Goal: Task Accomplishment & Management: Manage account settings

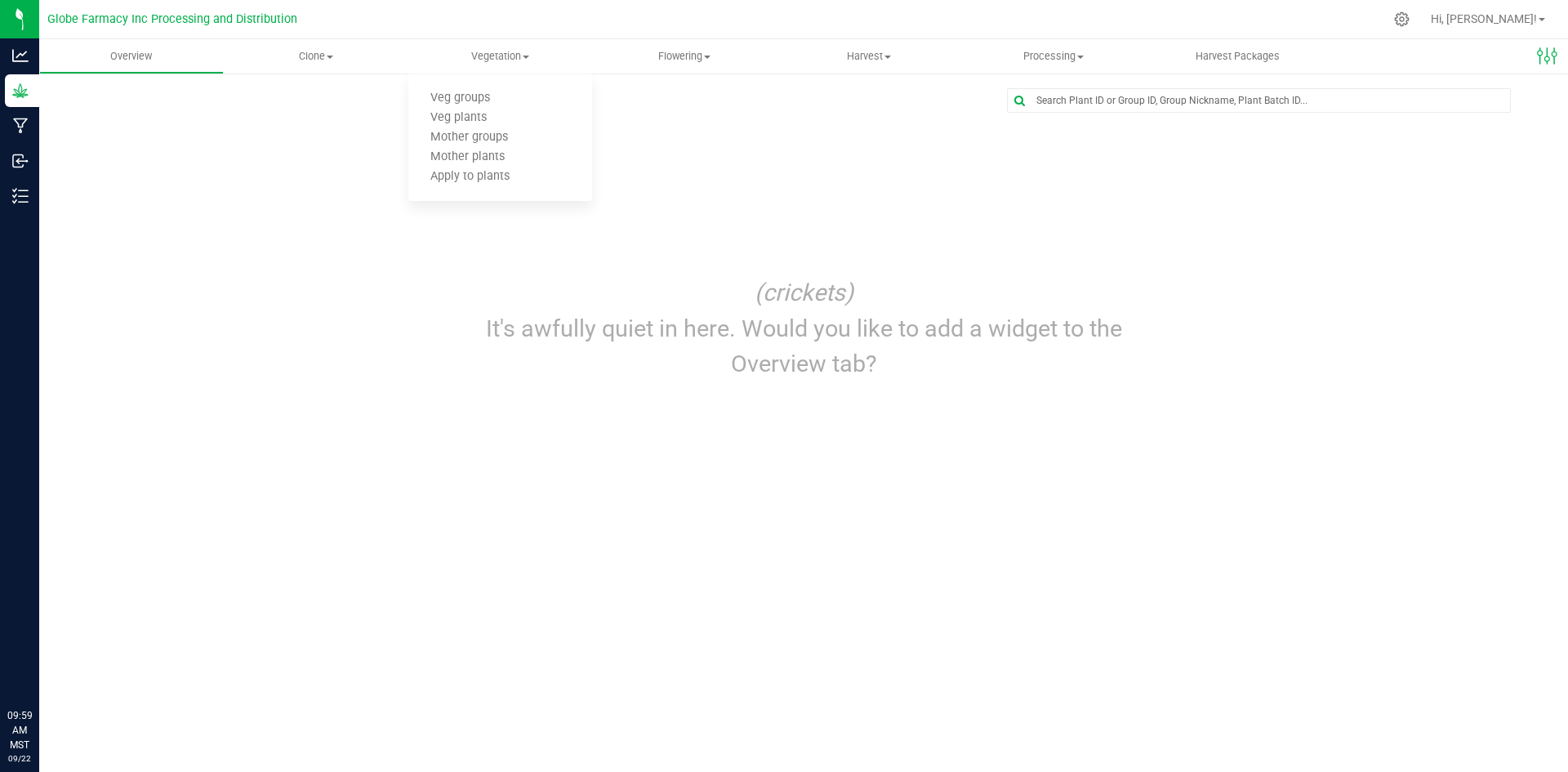
click at [313, 61] on span "Clone" at bounding box center [316, 56] width 183 height 14
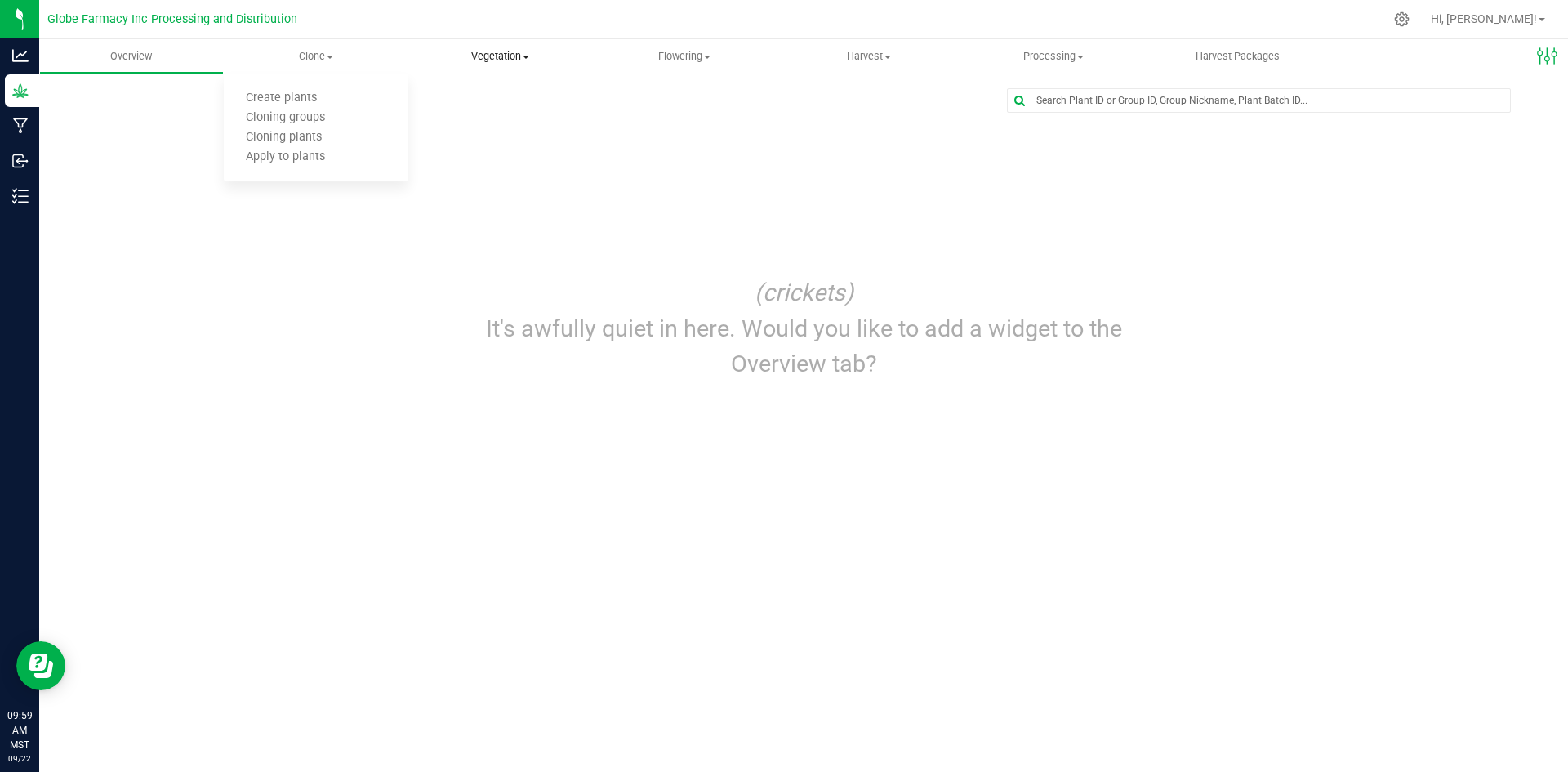
click at [493, 62] on span "Vegetation" at bounding box center [501, 56] width 183 height 14
click at [491, 136] on span "Mother groups" at bounding box center [469, 137] width 122 height 13
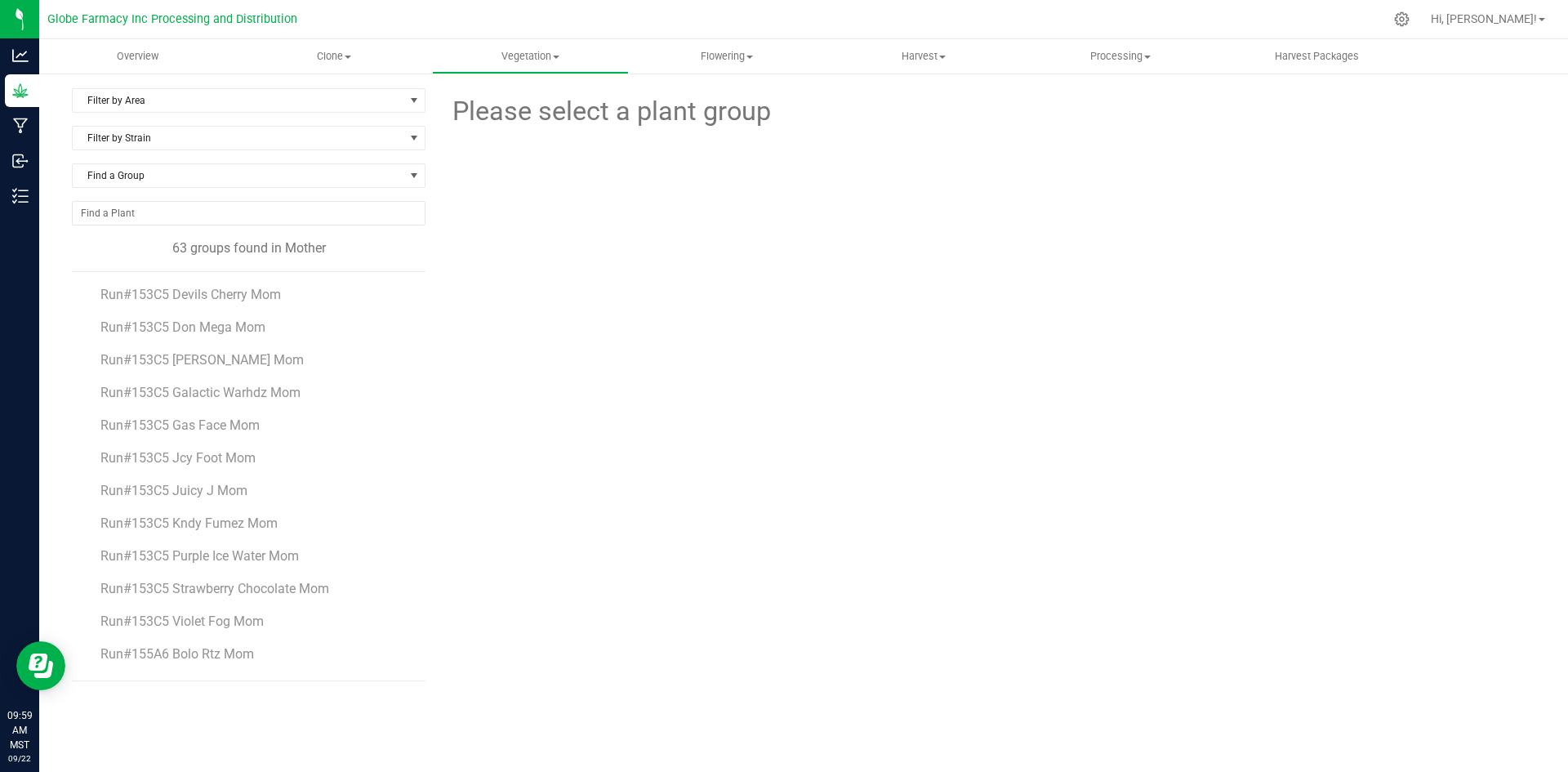
scroll to position [1663, 0]
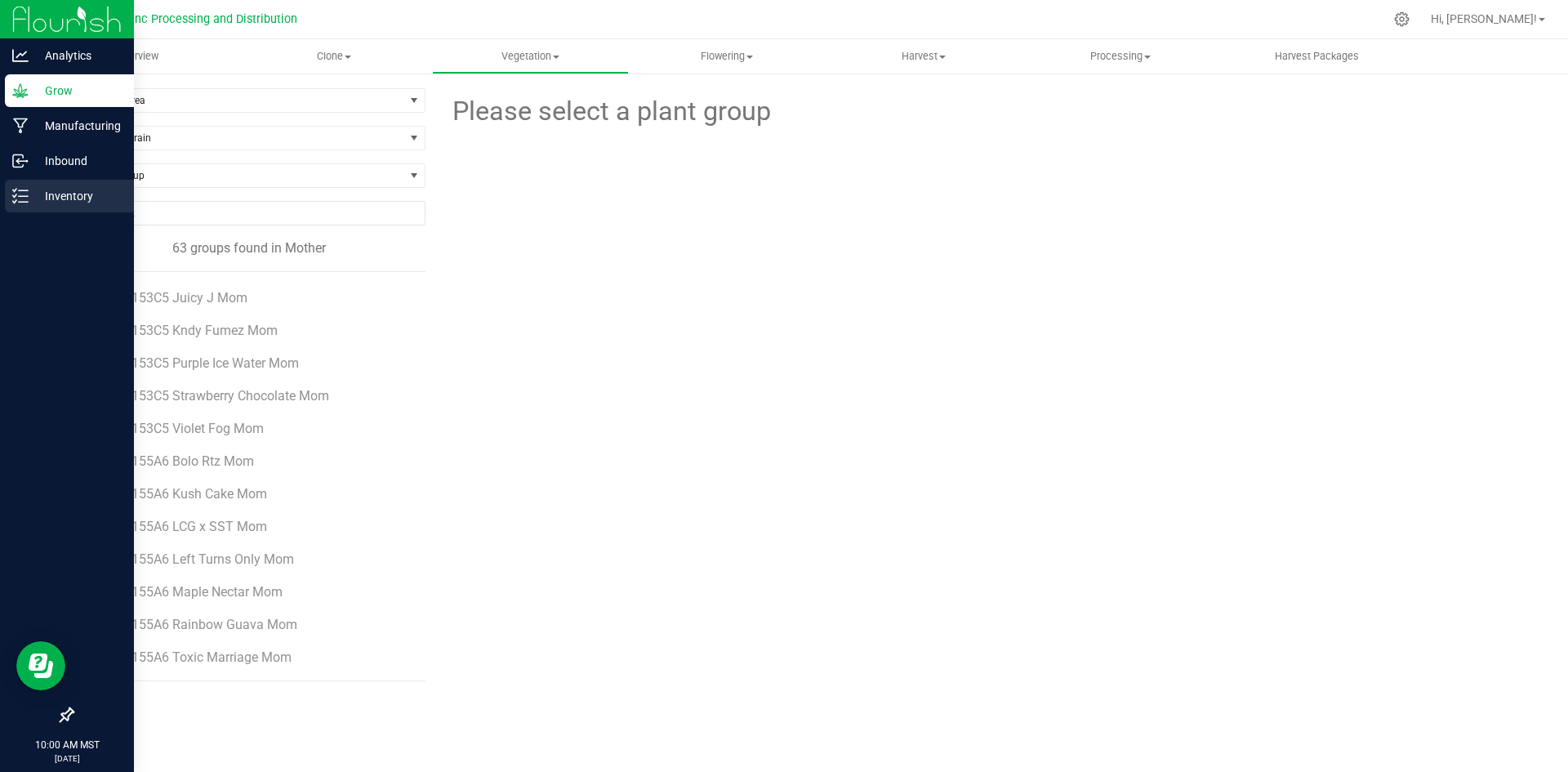
click at [82, 197] on p "Inventory" at bounding box center [78, 196] width 98 height 19
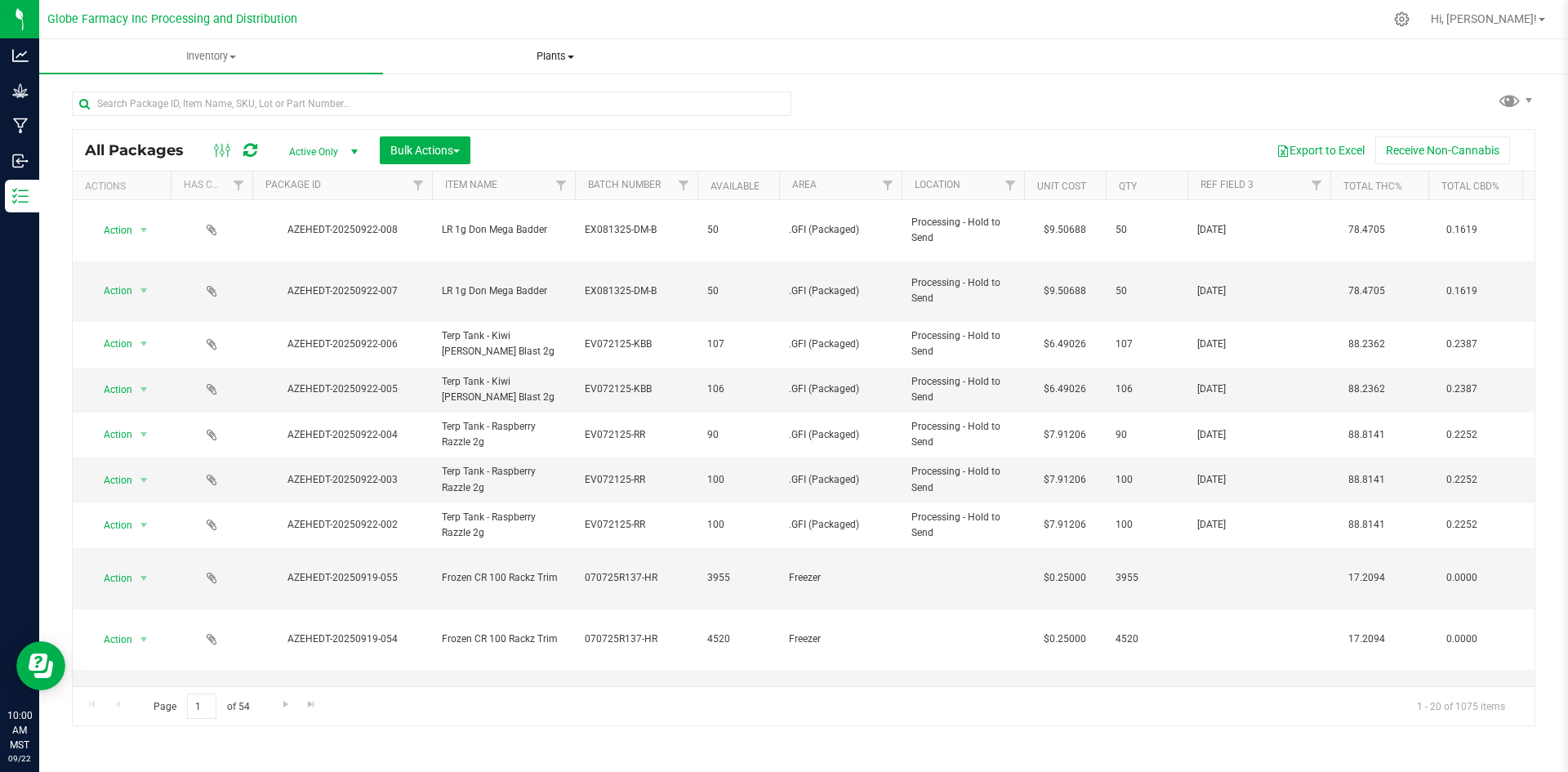
click at [561, 58] on span "Plants" at bounding box center [554, 56] width 342 height 14
click at [469, 101] on span "All plants" at bounding box center [430, 98] width 94 height 13
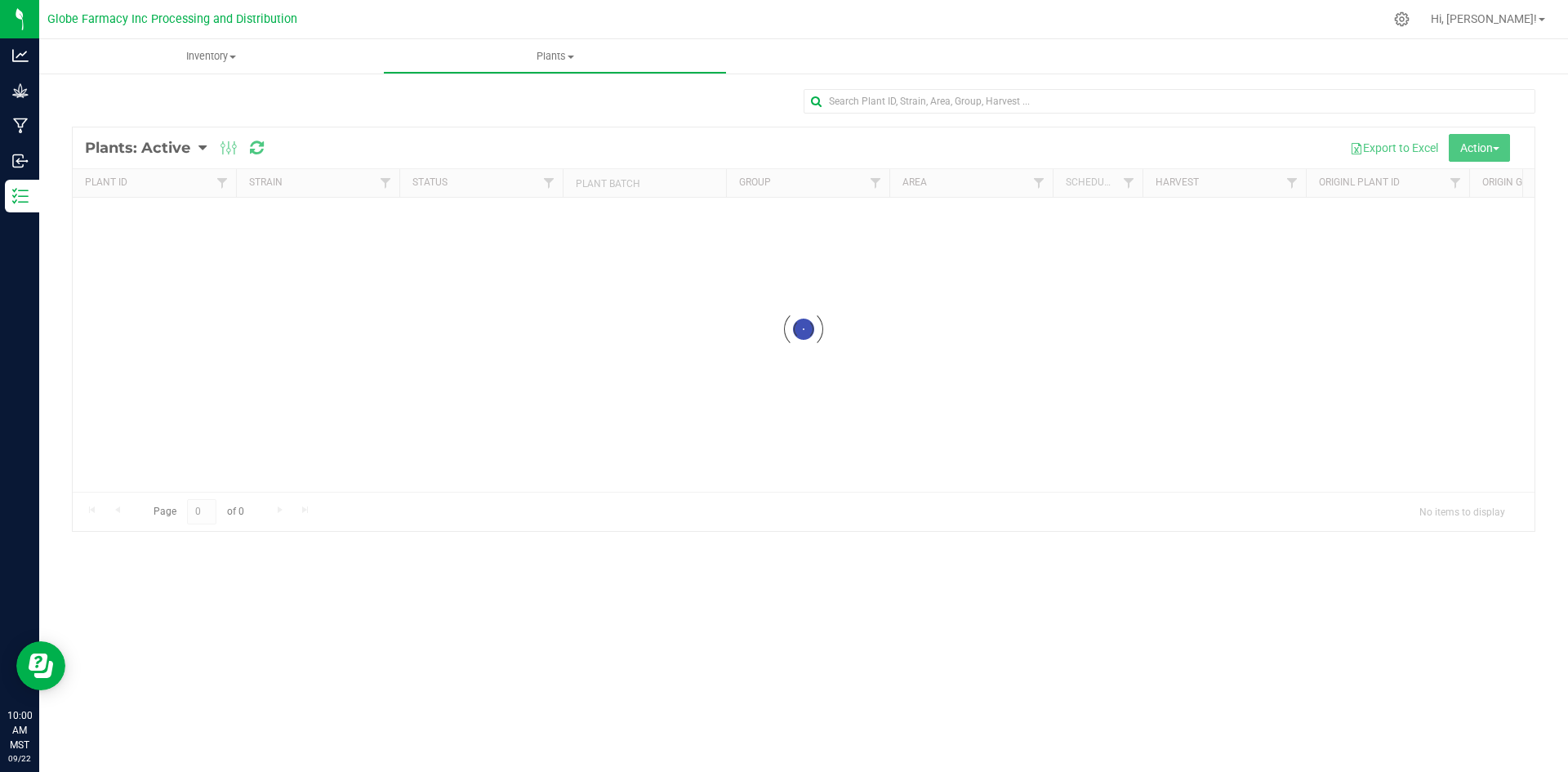
click at [189, 148] on div at bounding box center [804, 329] width 1463 height 404
click at [201, 151] on div at bounding box center [804, 329] width 1463 height 404
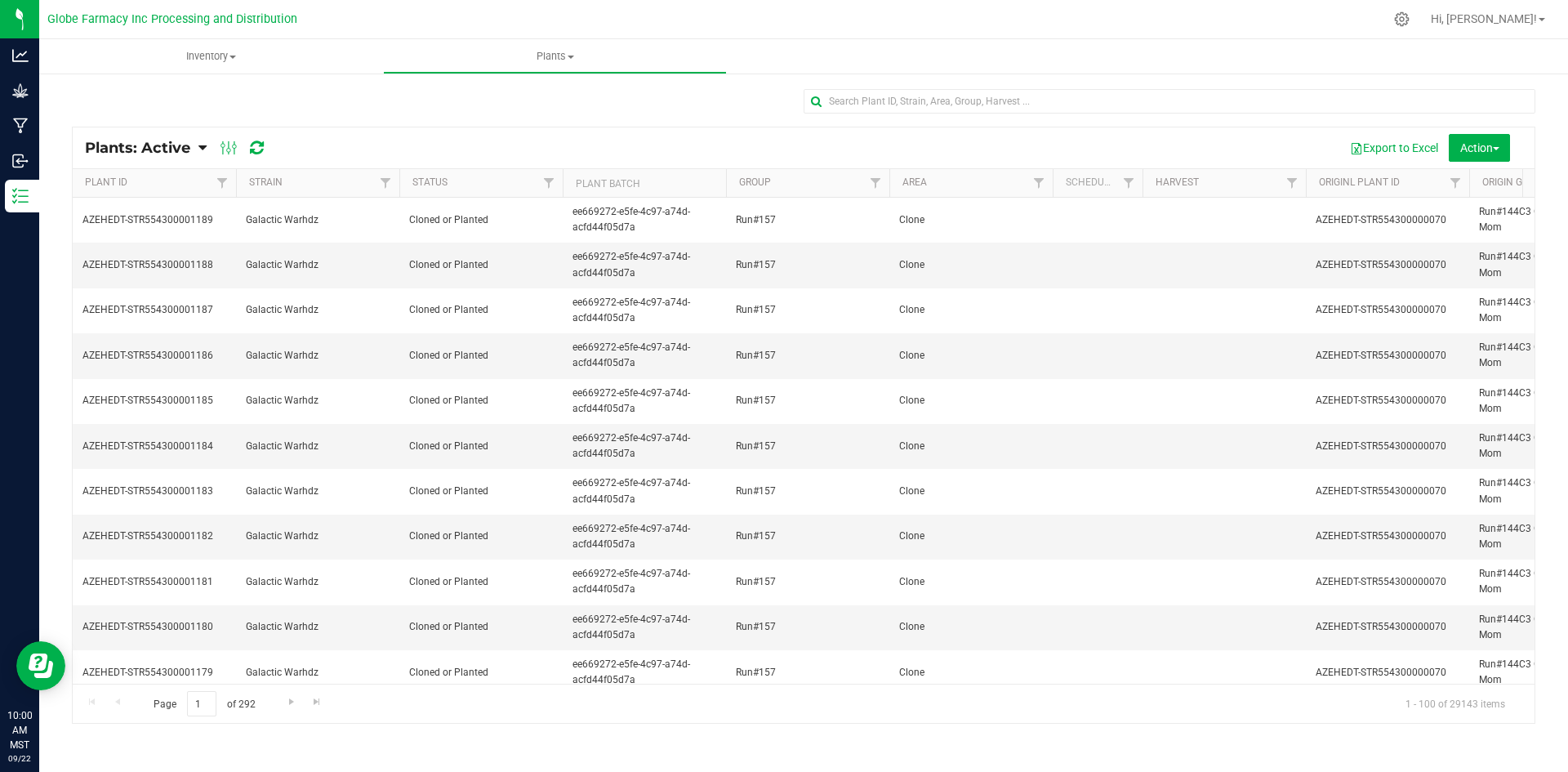
click at [188, 147] on span "Plants: Active" at bounding box center [138, 148] width 105 height 18
click at [152, 248] on span "Plants: Dead" at bounding box center [130, 246] width 67 height 13
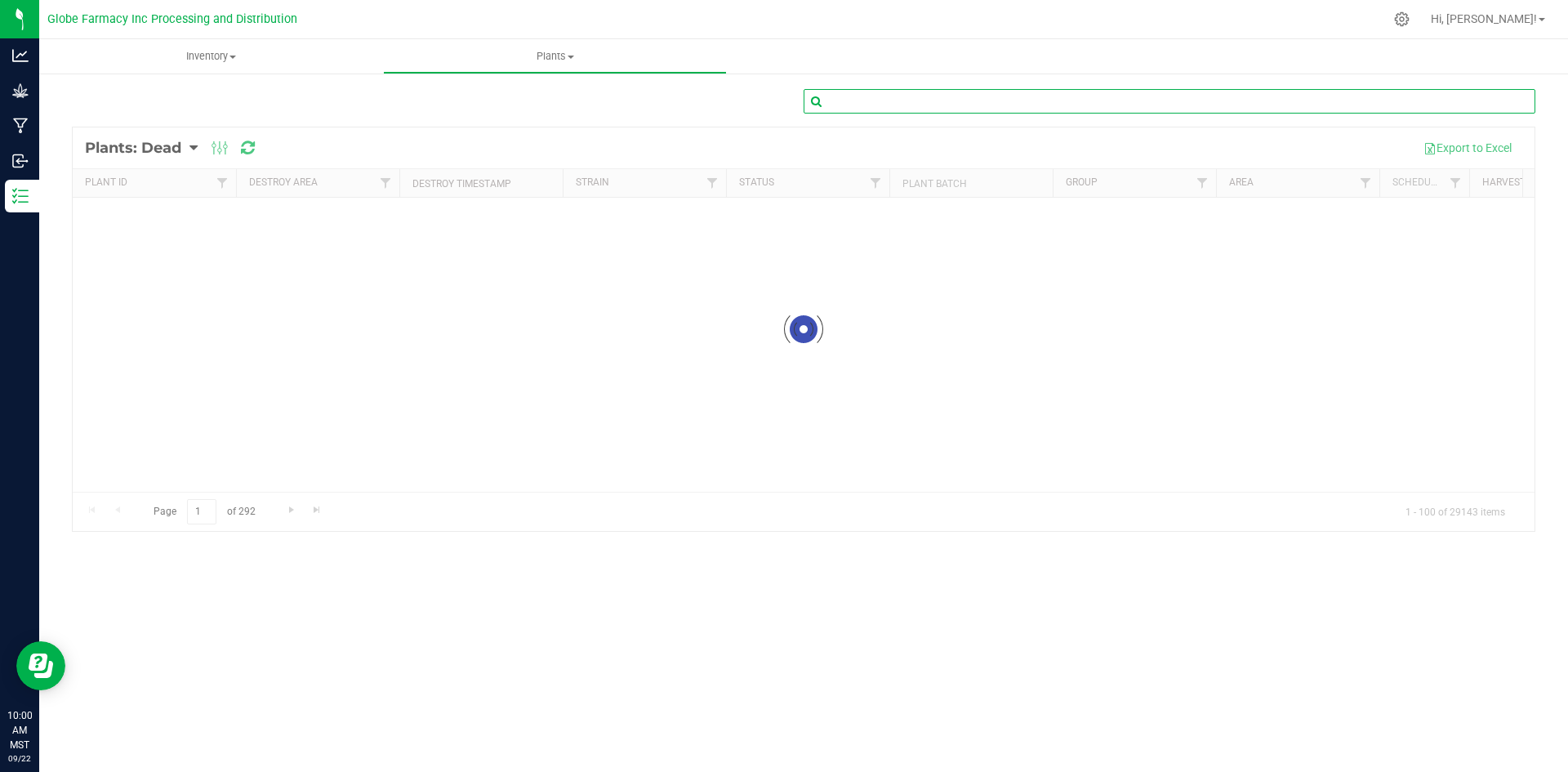
click at [945, 97] on input "text" at bounding box center [1169, 102] width 732 height 25
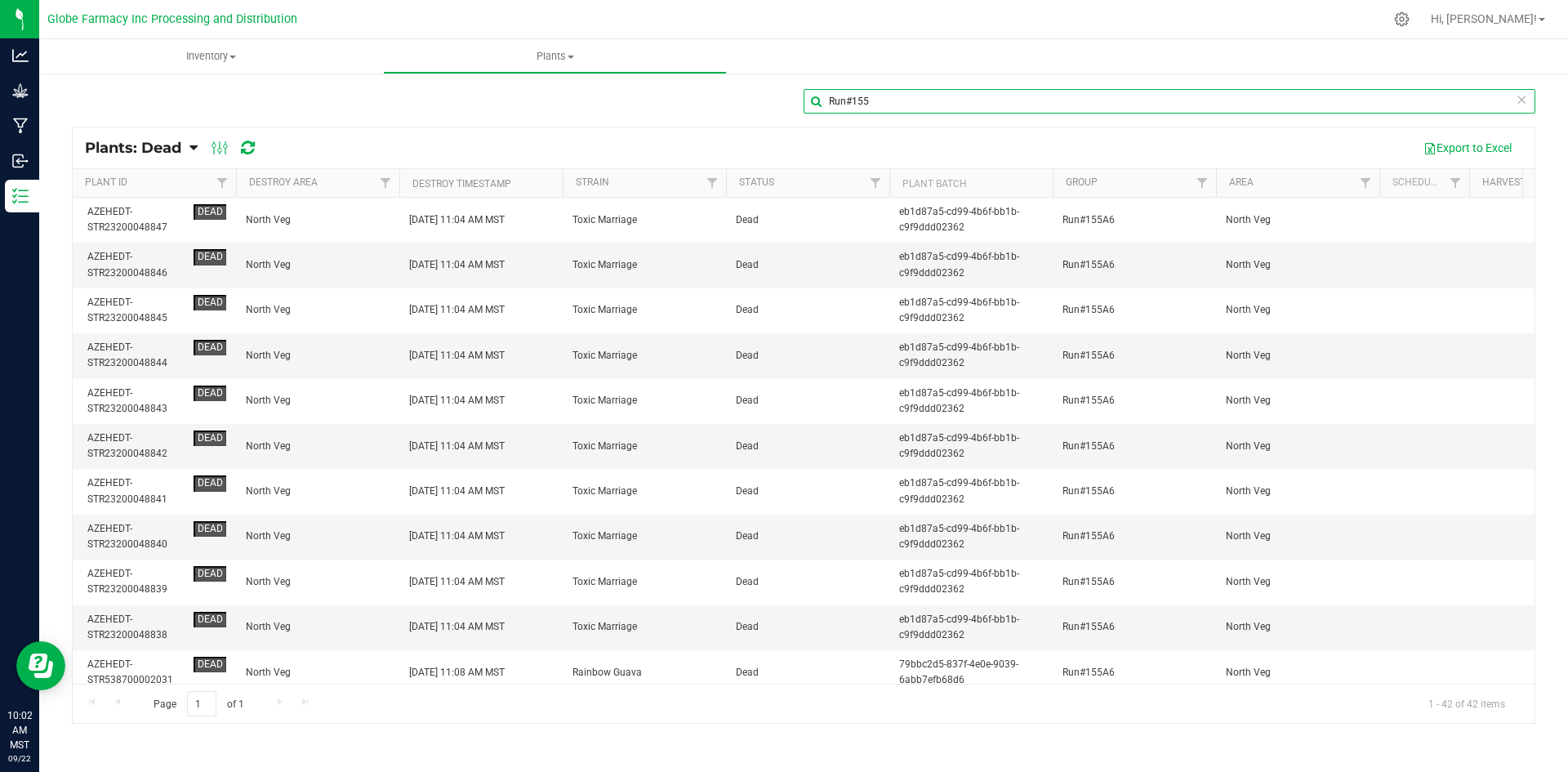
type input "Run#155"
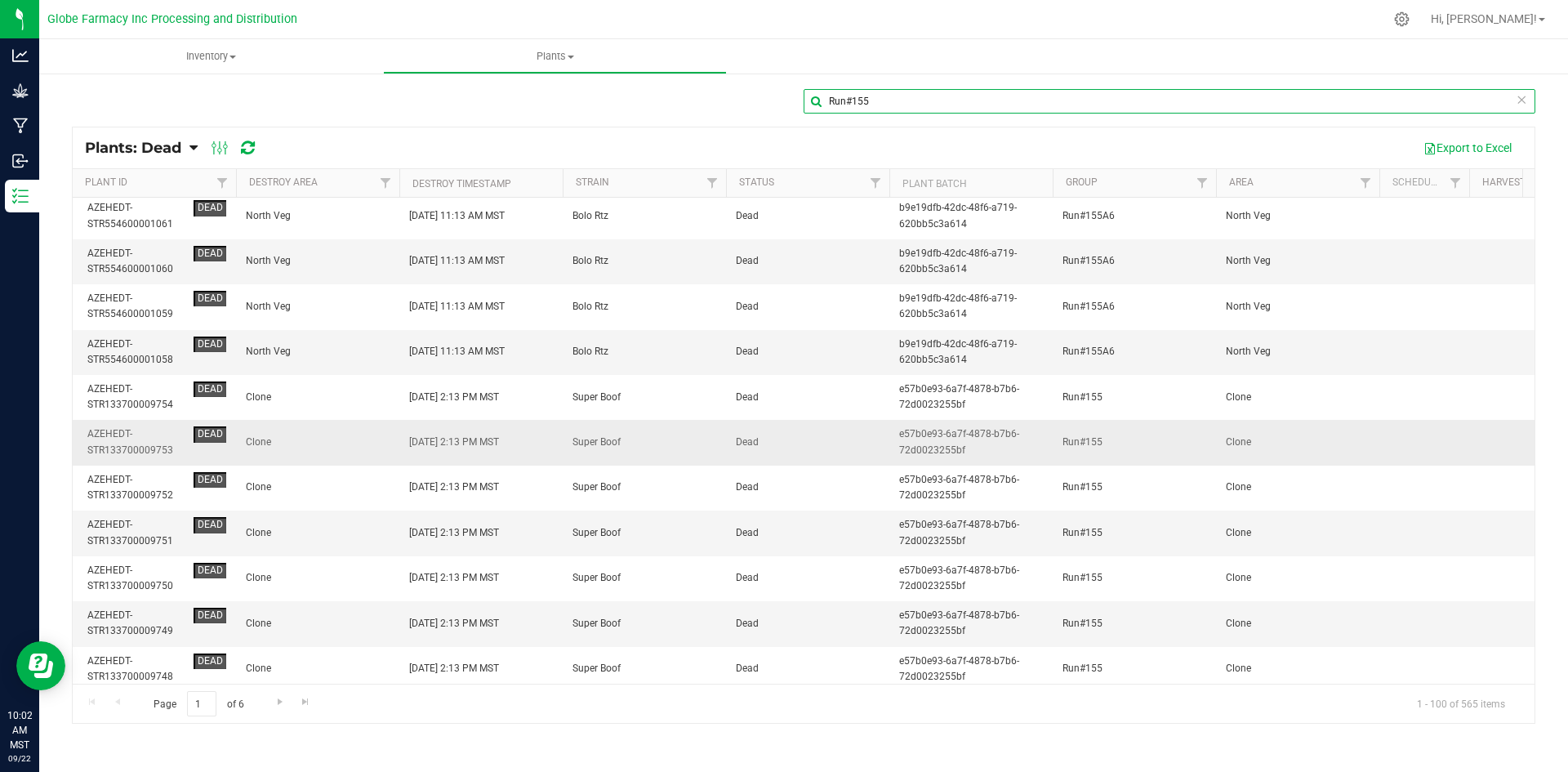
scroll to position [1716, 0]
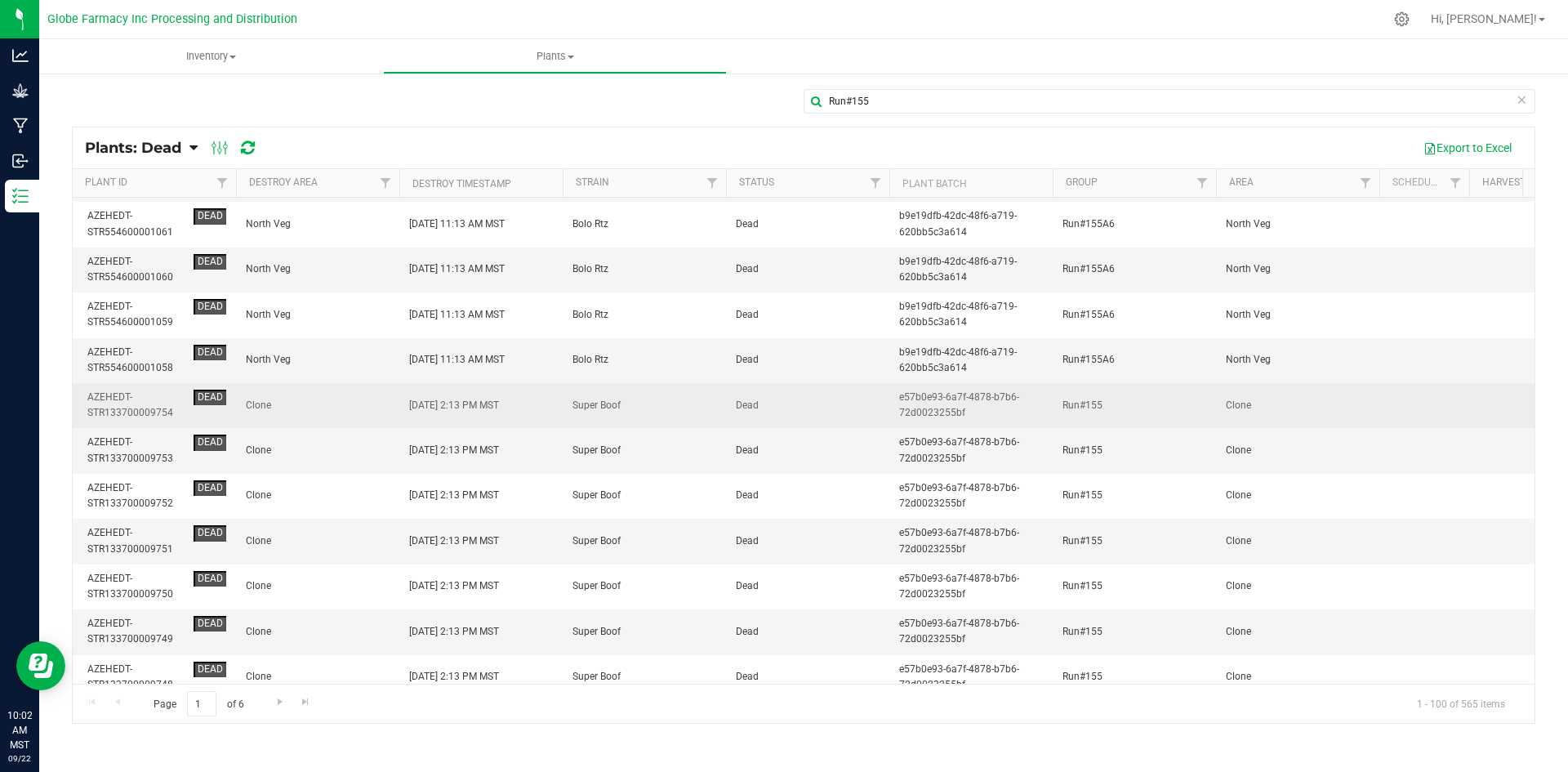
click at [366, 405] on span "Clone" at bounding box center [317, 406] width 144 height 15
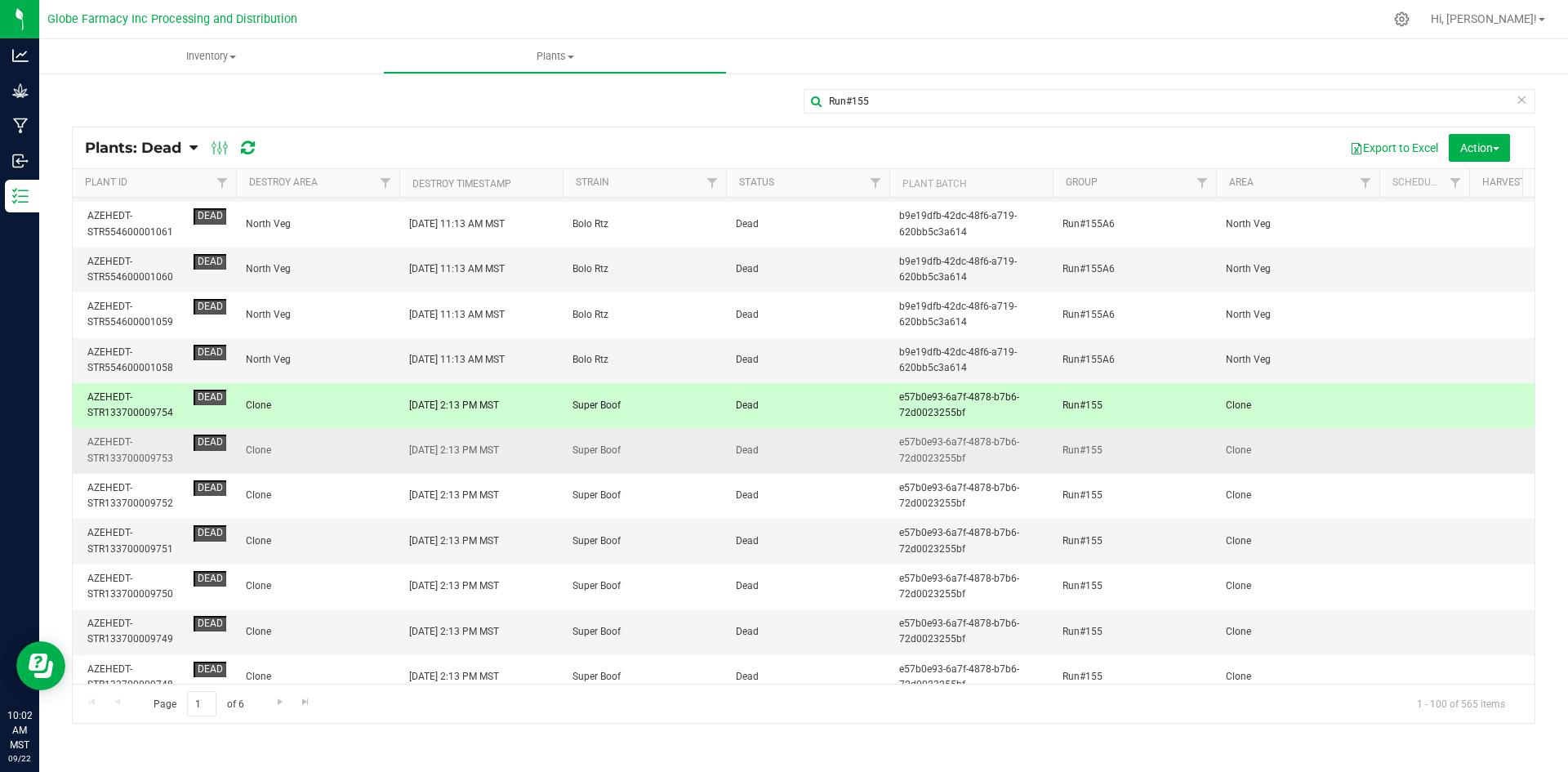
click at [351, 443] on span "Clone" at bounding box center [317, 451] width 144 height 15
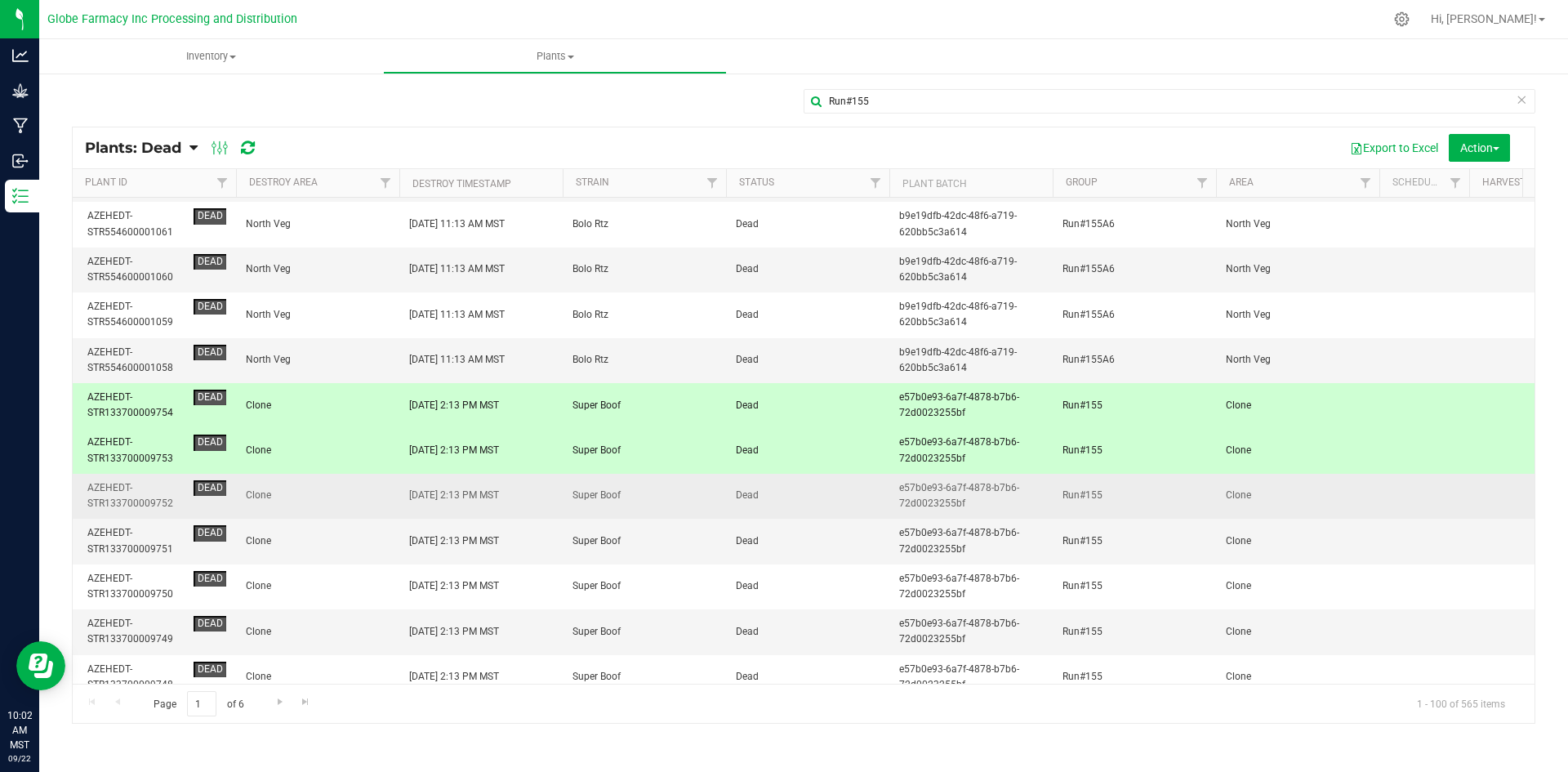
click at [350, 494] on span "Clone" at bounding box center [317, 496] width 144 height 15
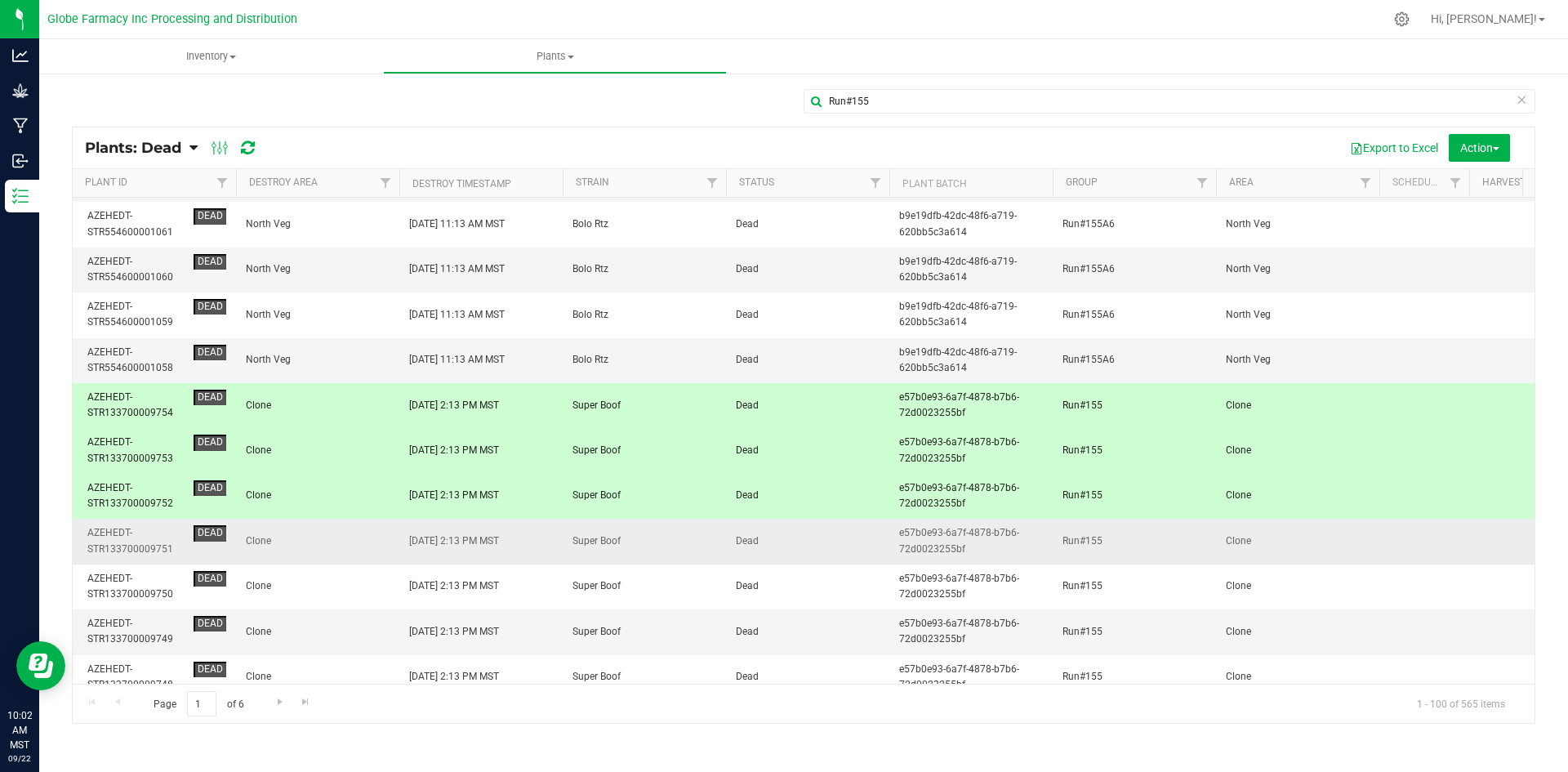
click at [366, 543] on span "Clone" at bounding box center [317, 541] width 144 height 15
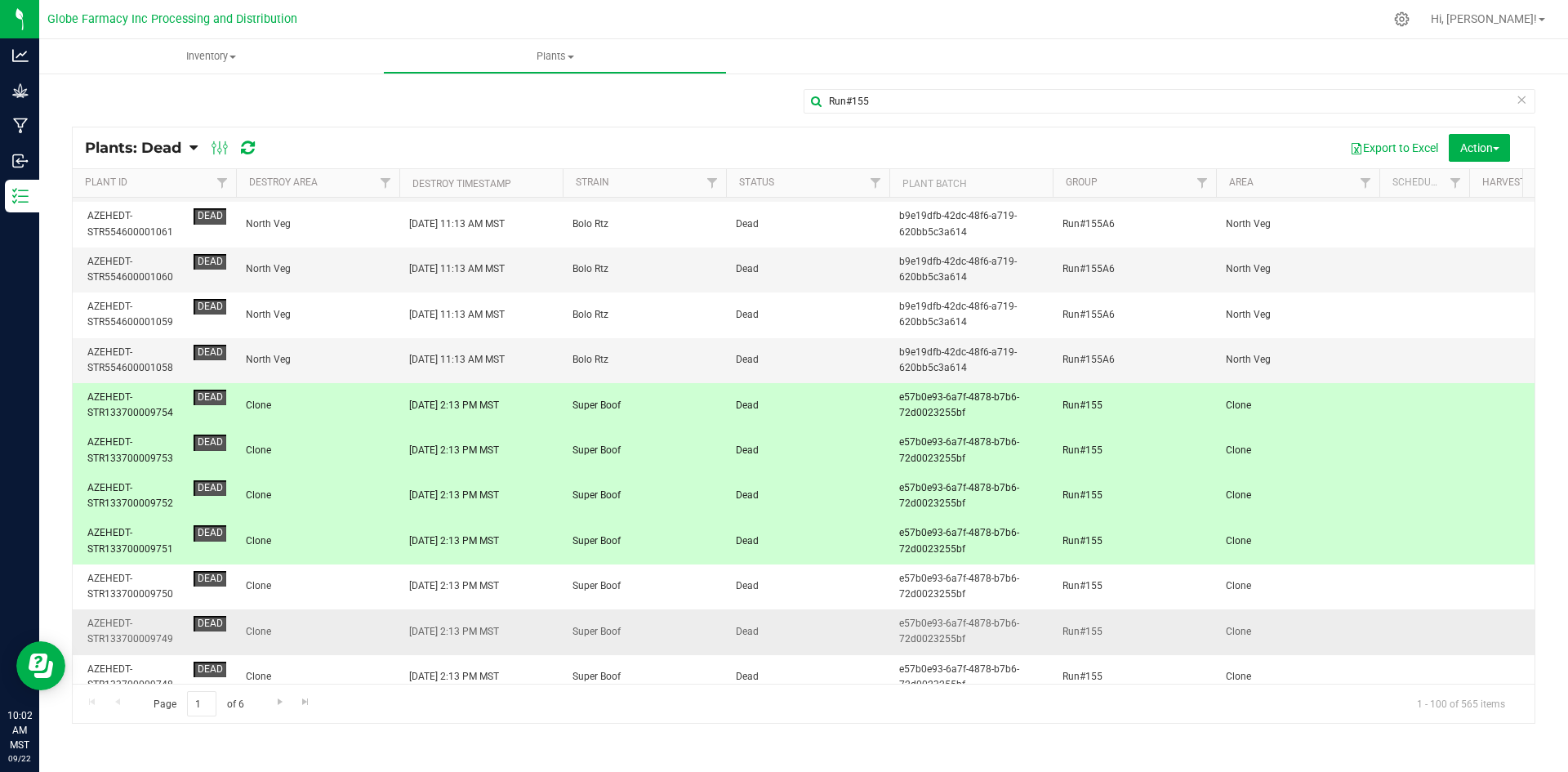
drag, startPoint x: 353, startPoint y: 581, endPoint x: 366, endPoint y: 620, distance: 41.1
click at [366, 619] on tbody "AZEHEDT-STR23200048847 Dead [GEOGRAPHIC_DATA] [DATE] 11:04 AM MST Toxic Marriag…" at bounding box center [1507, 744] width 2867 height 4526
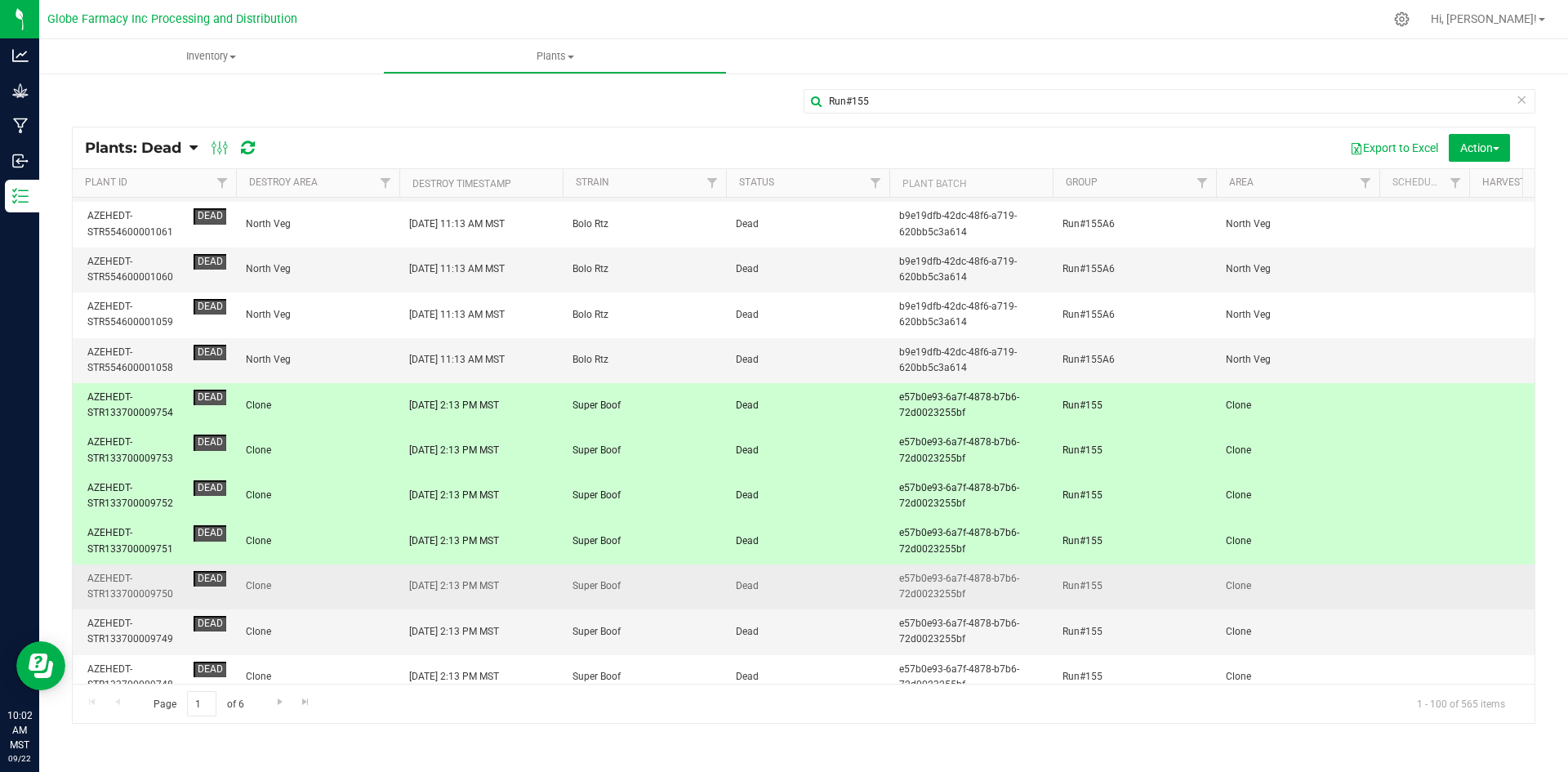
click at [371, 586] on span "Clone" at bounding box center [317, 586] width 144 height 15
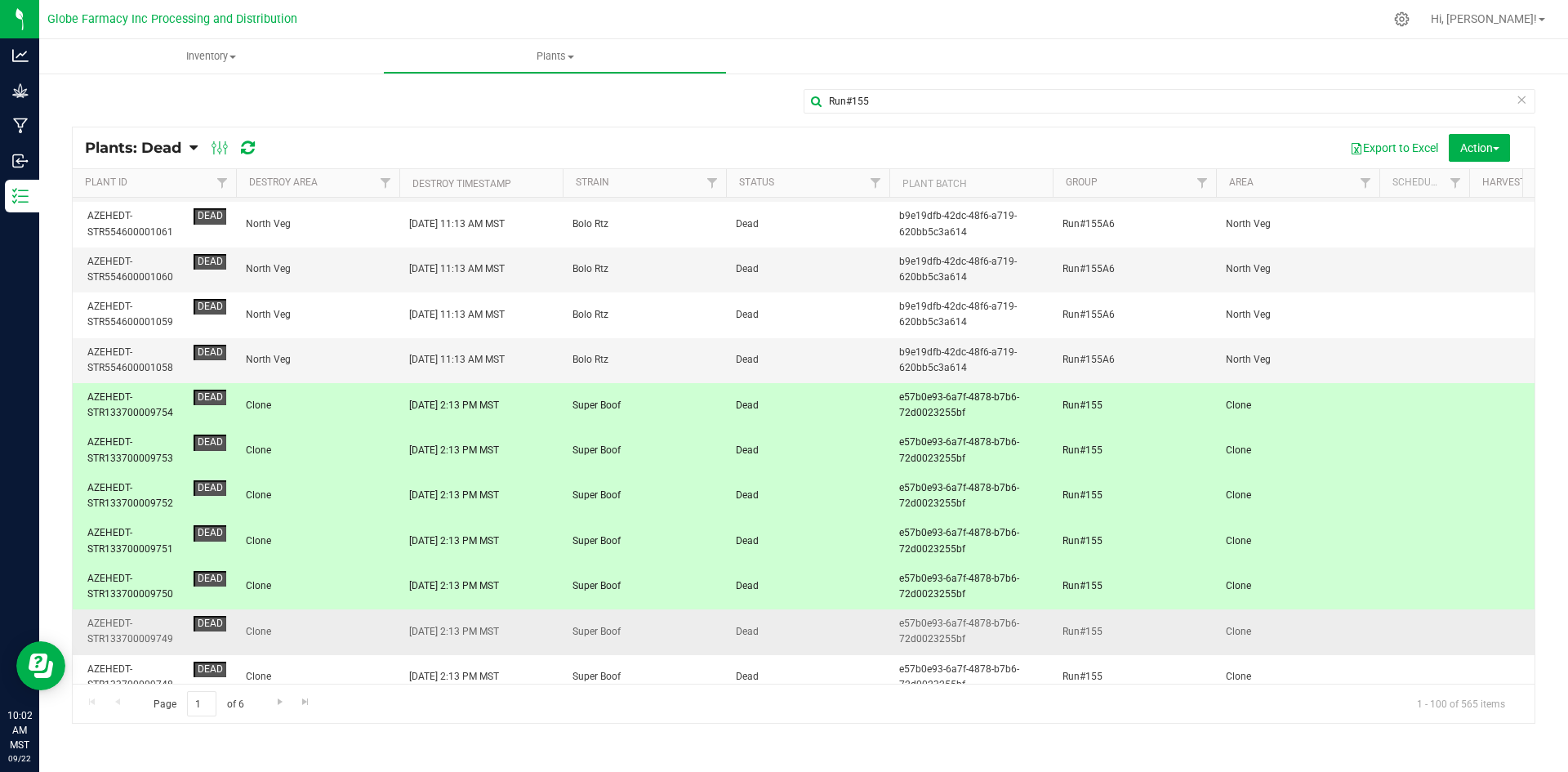
click at [366, 627] on span "Clone" at bounding box center [317, 632] width 144 height 15
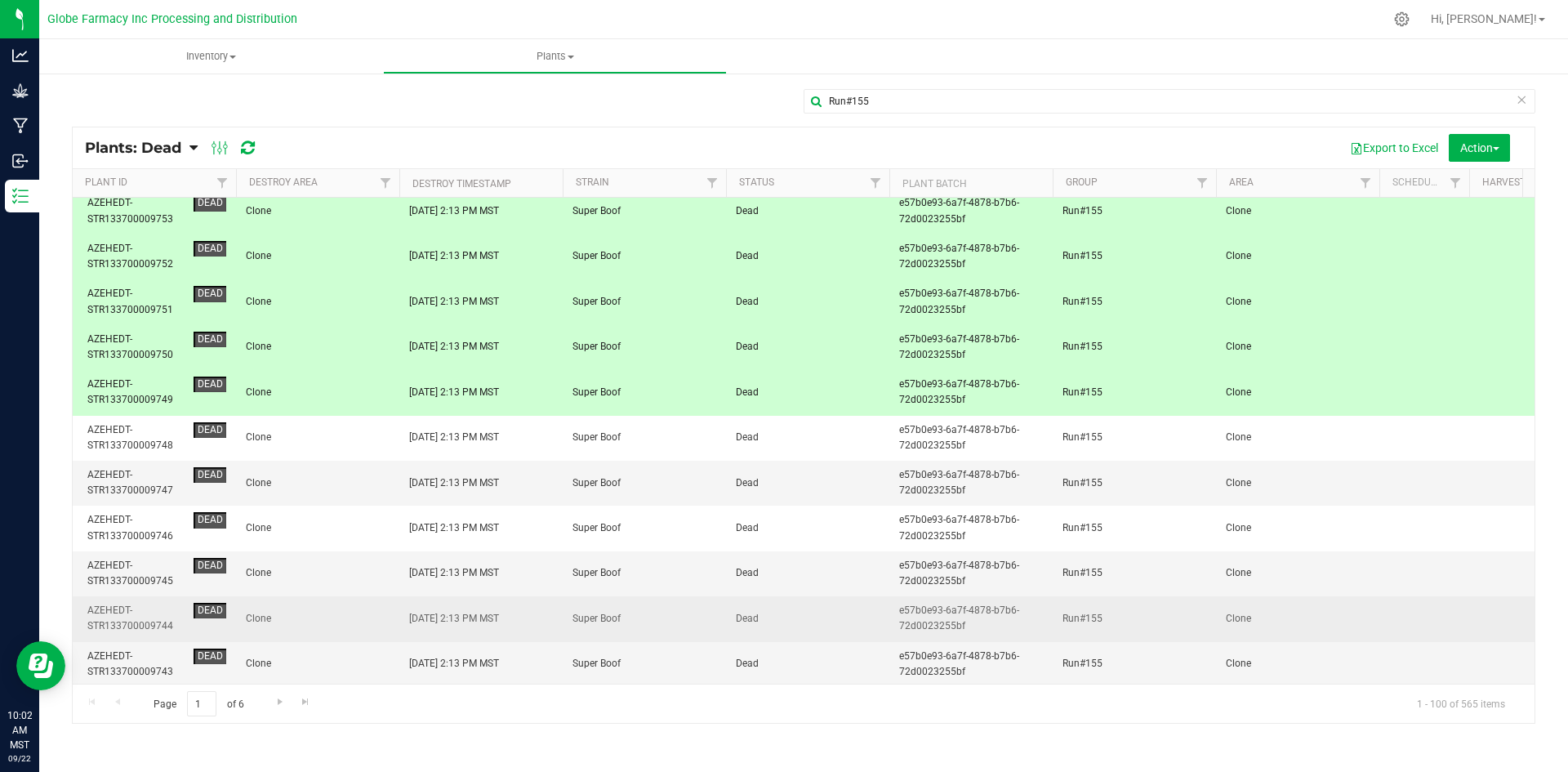
scroll to position [1960, 0]
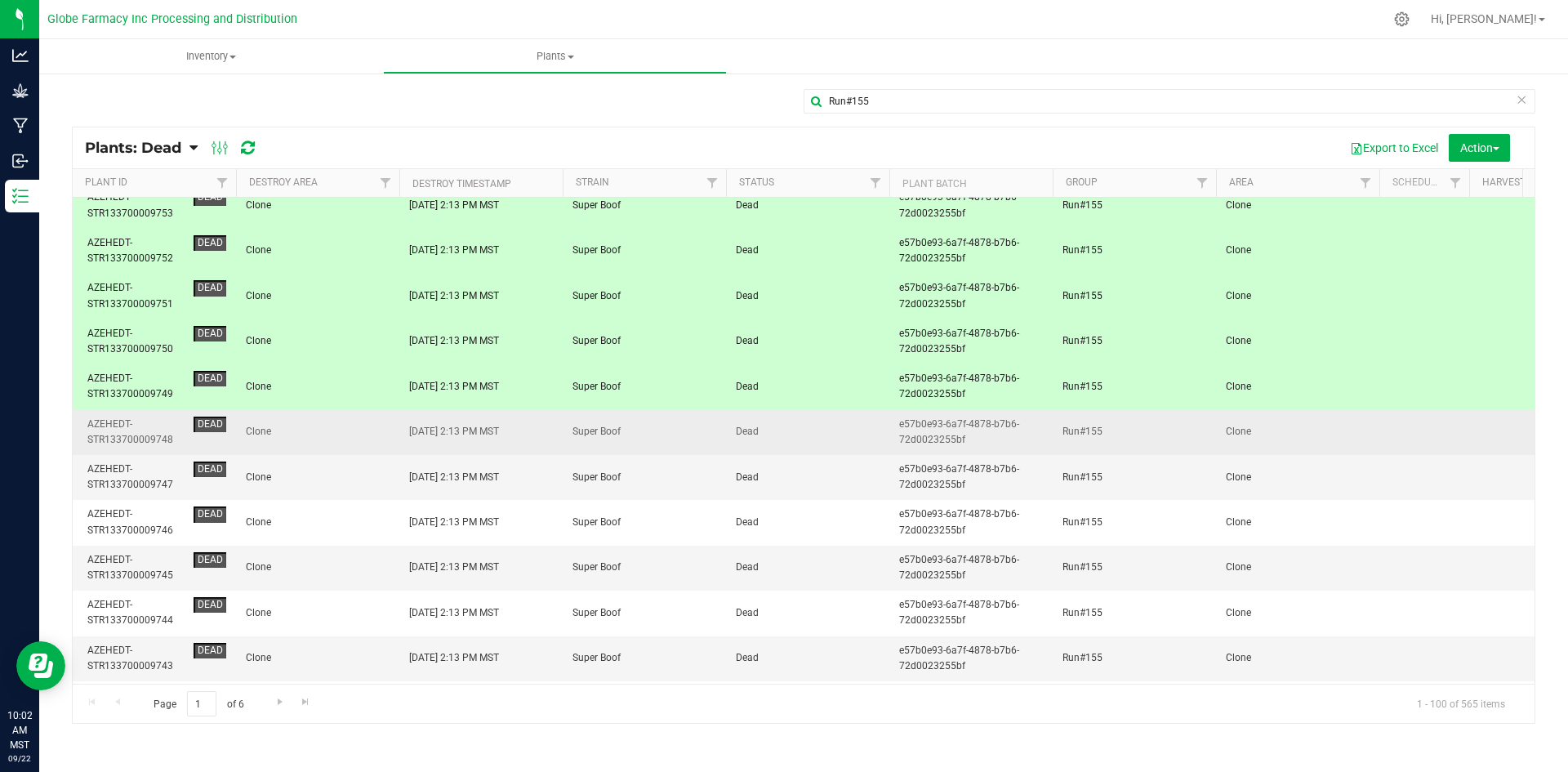
click at [332, 427] on span "Clone" at bounding box center [317, 432] width 144 height 15
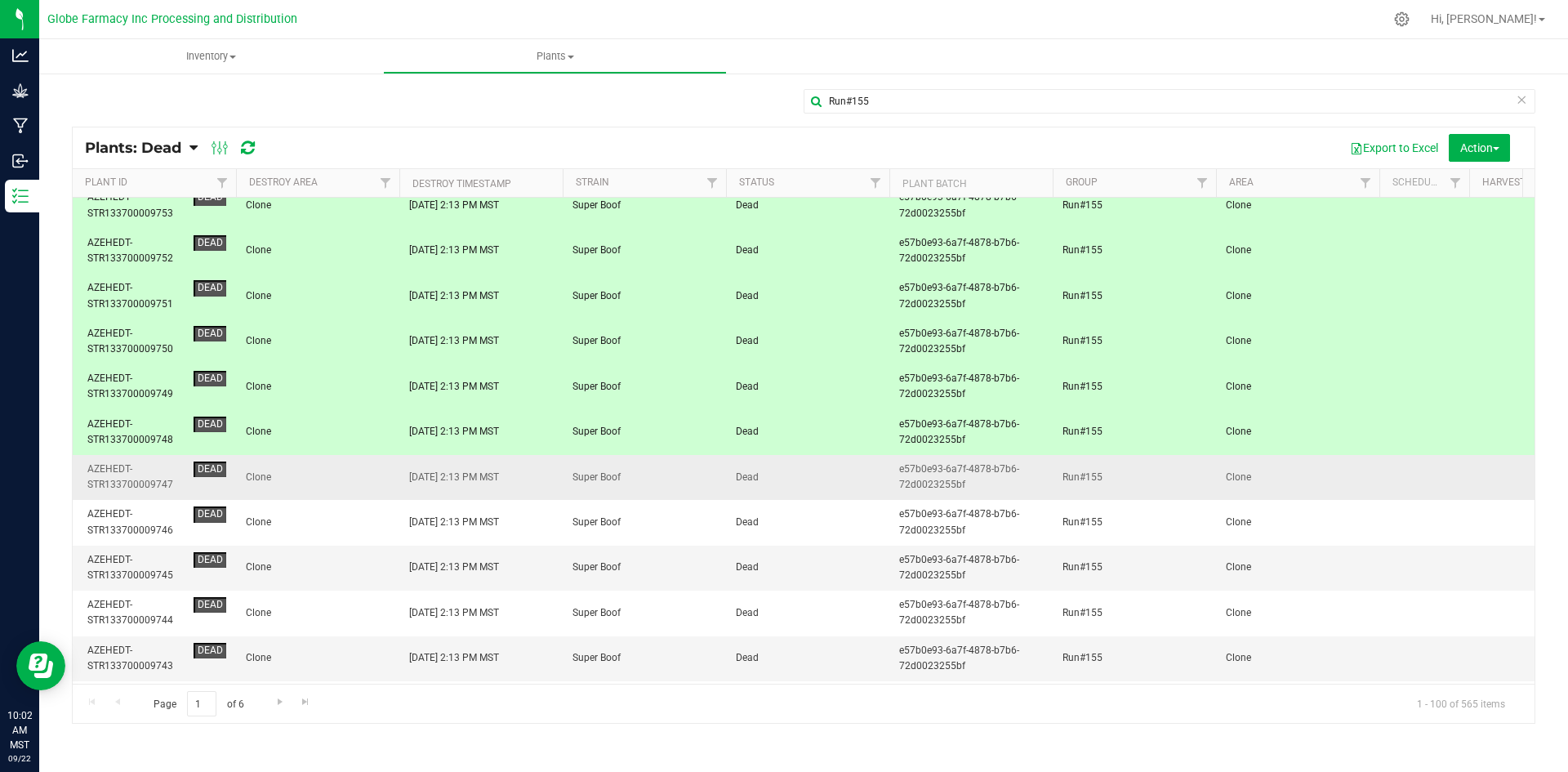
click at [340, 473] on span "Clone" at bounding box center [317, 478] width 144 height 15
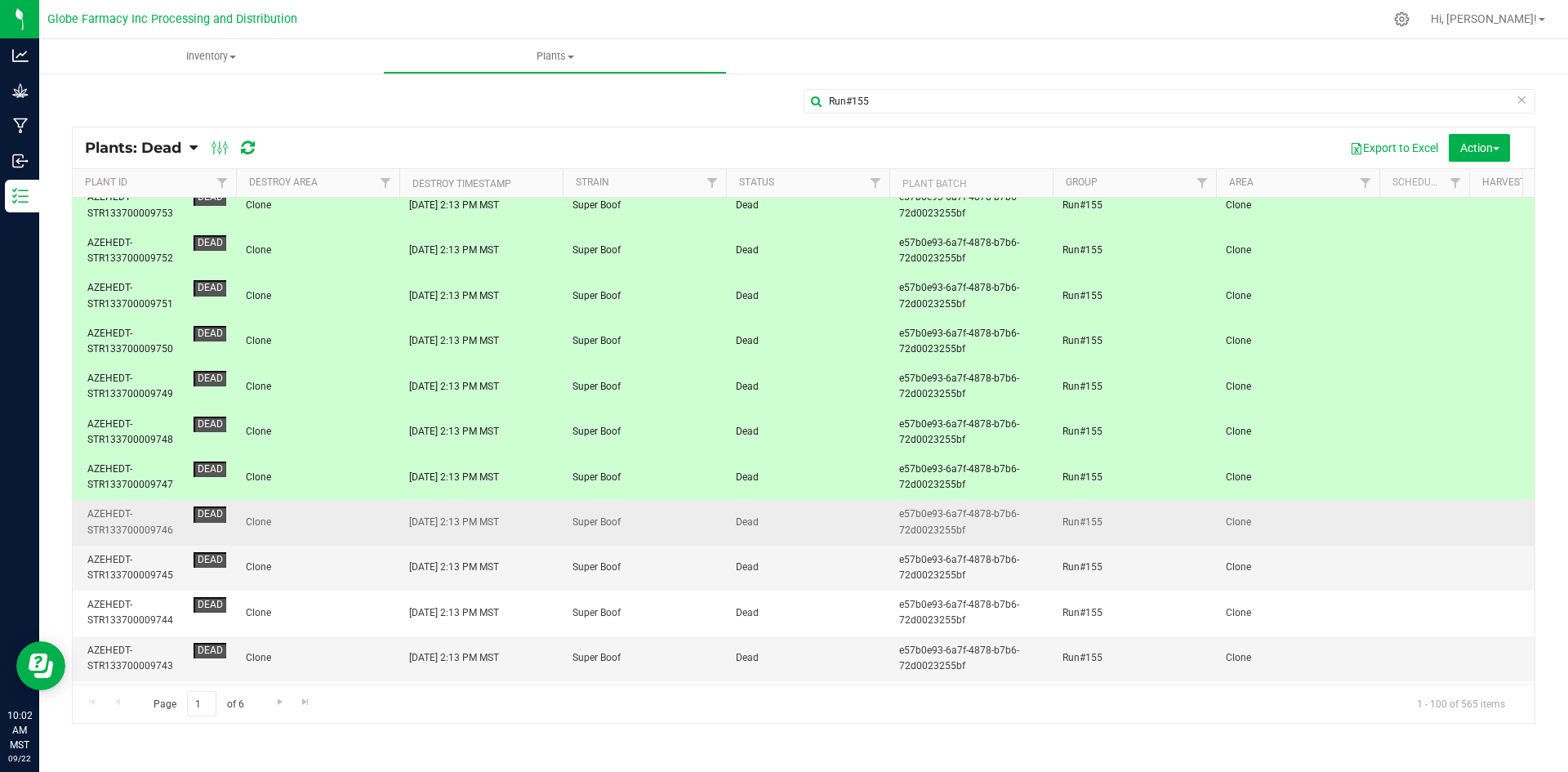
click at [343, 530] on span "Clone" at bounding box center [317, 523] width 144 height 15
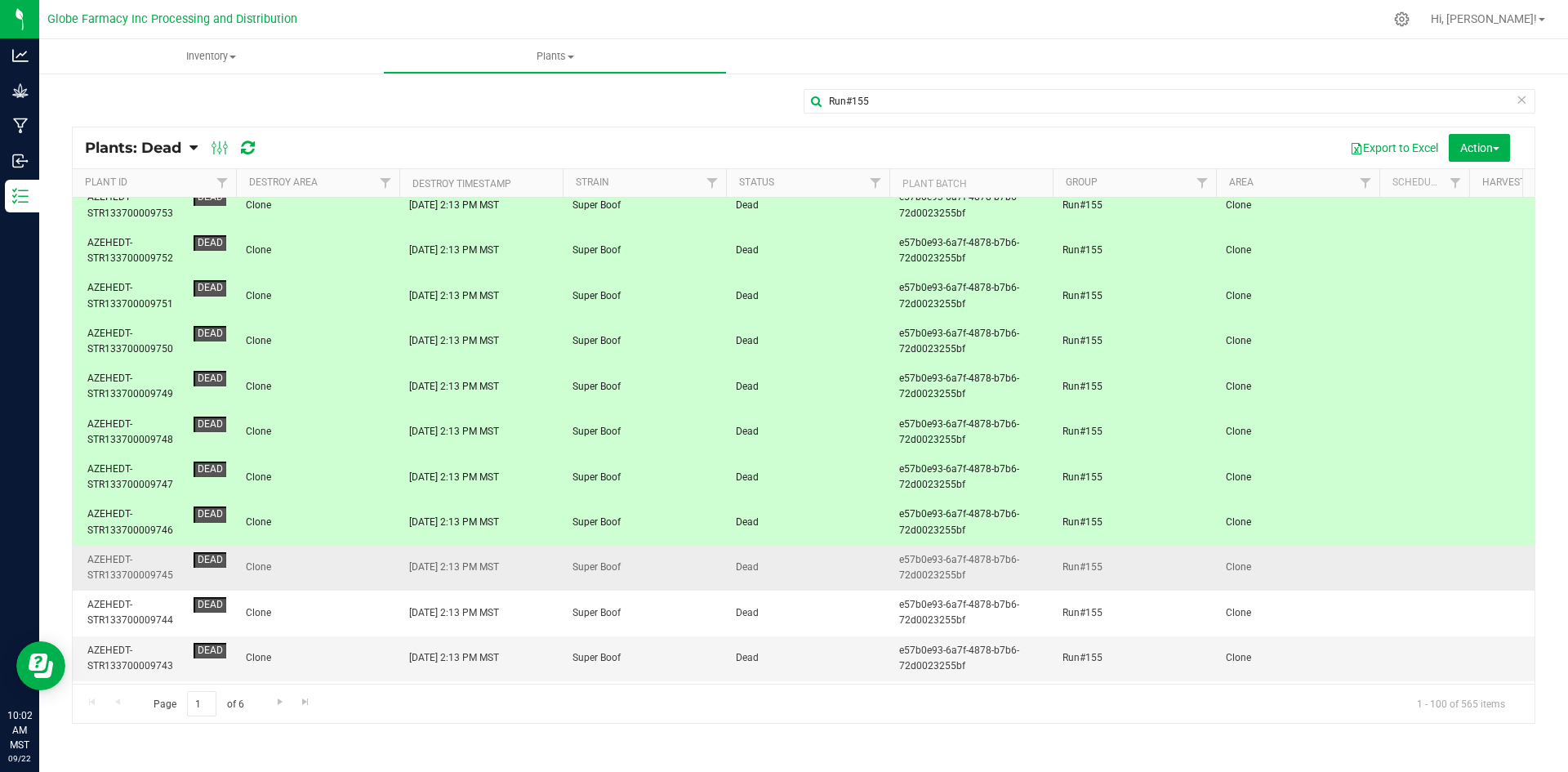
click at [358, 567] on span "Clone" at bounding box center [317, 567] width 144 height 15
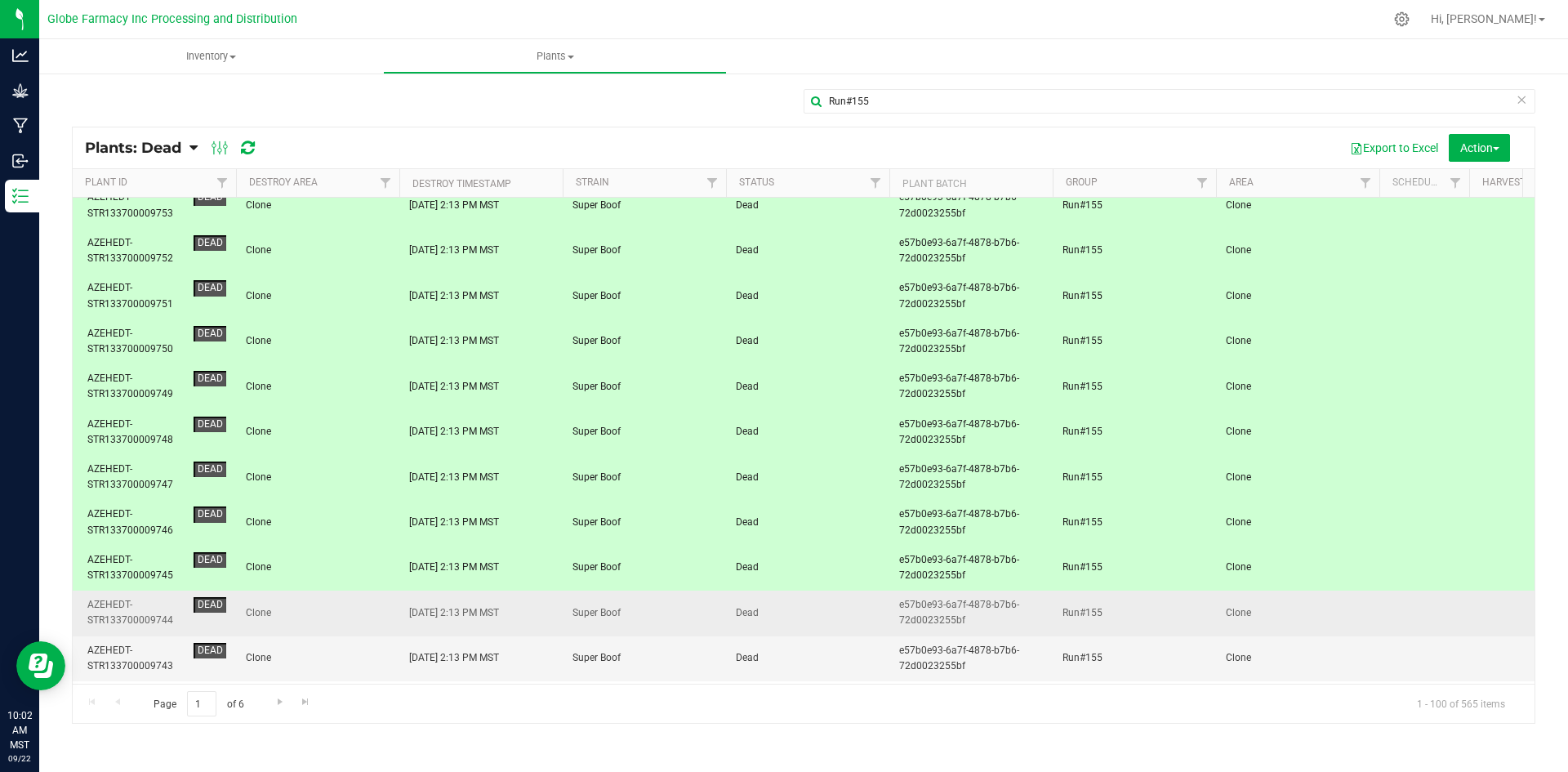
click at [359, 609] on span "Clone" at bounding box center [317, 613] width 144 height 15
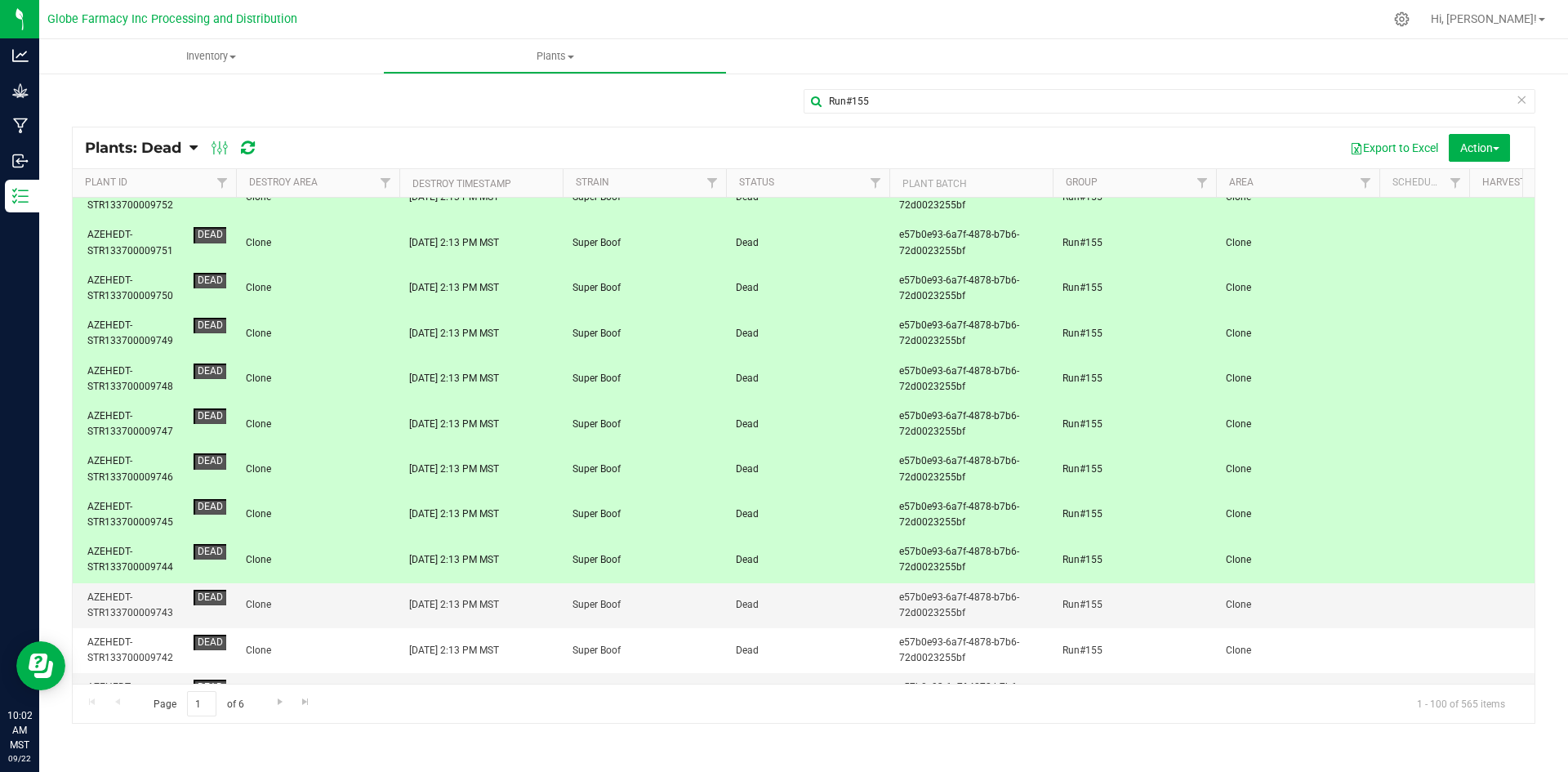
scroll to position [2124, 0]
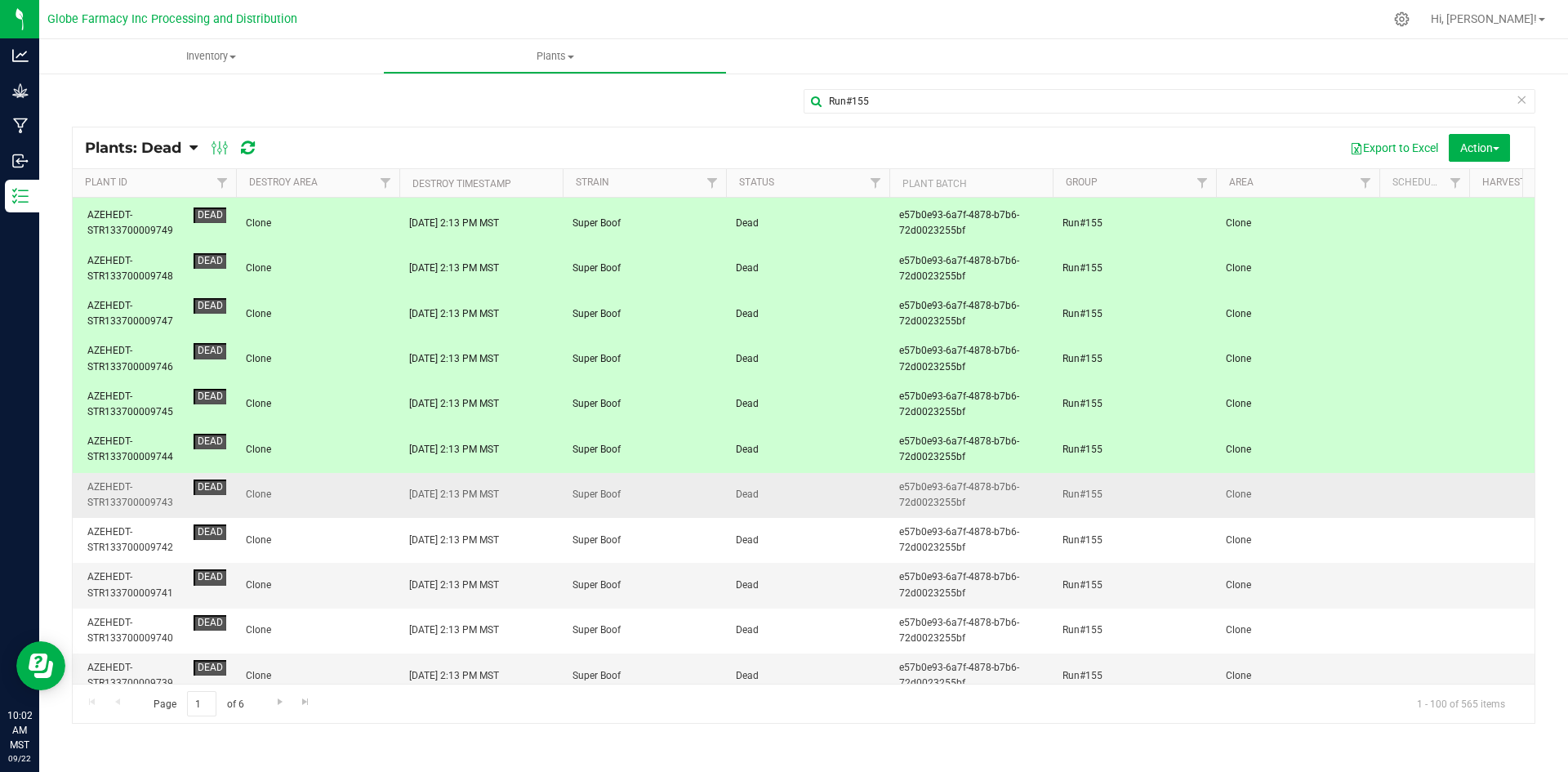
click at [333, 496] on span "Clone" at bounding box center [317, 495] width 144 height 15
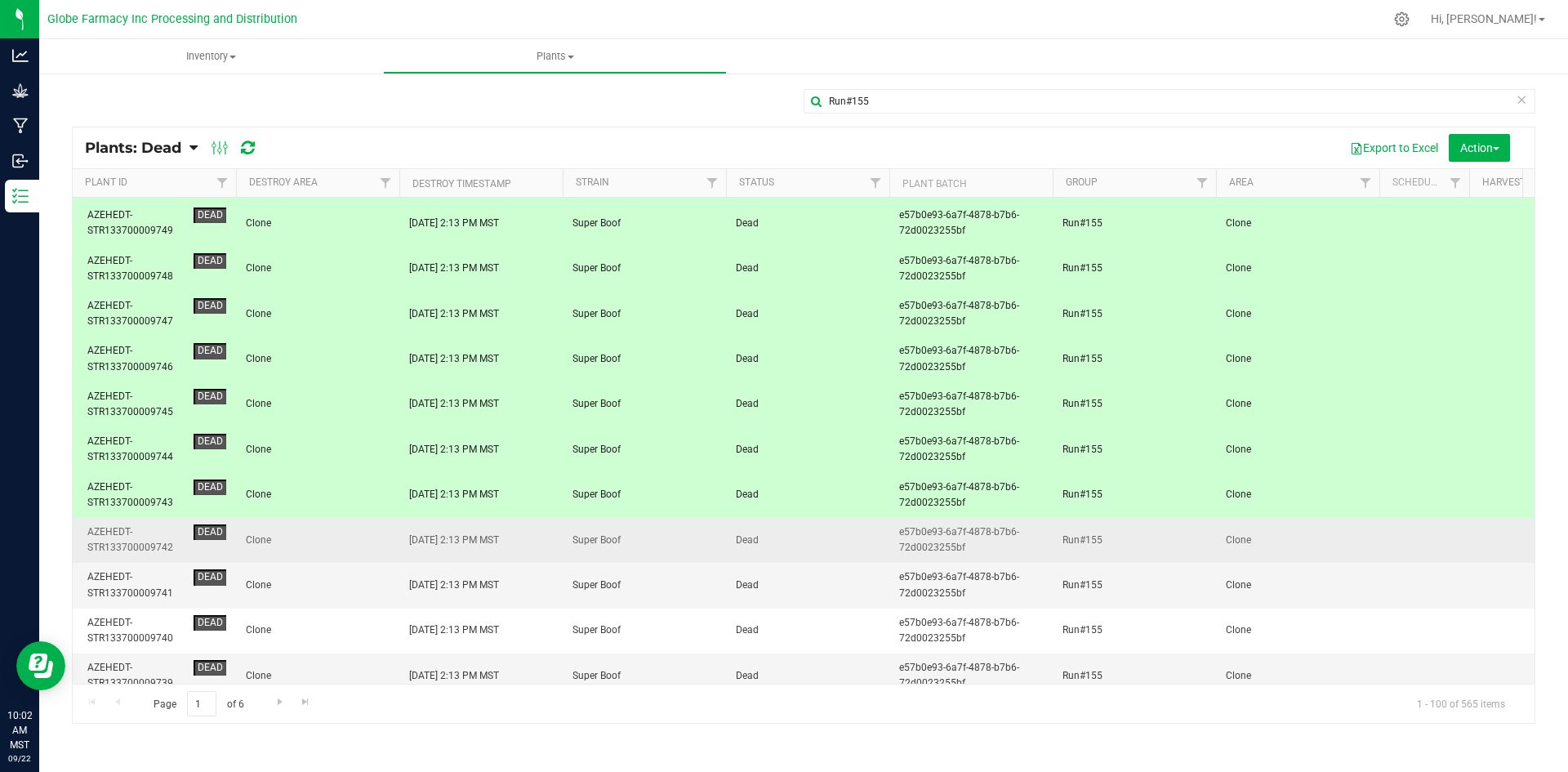
click at [355, 543] on span "Clone" at bounding box center [317, 540] width 144 height 15
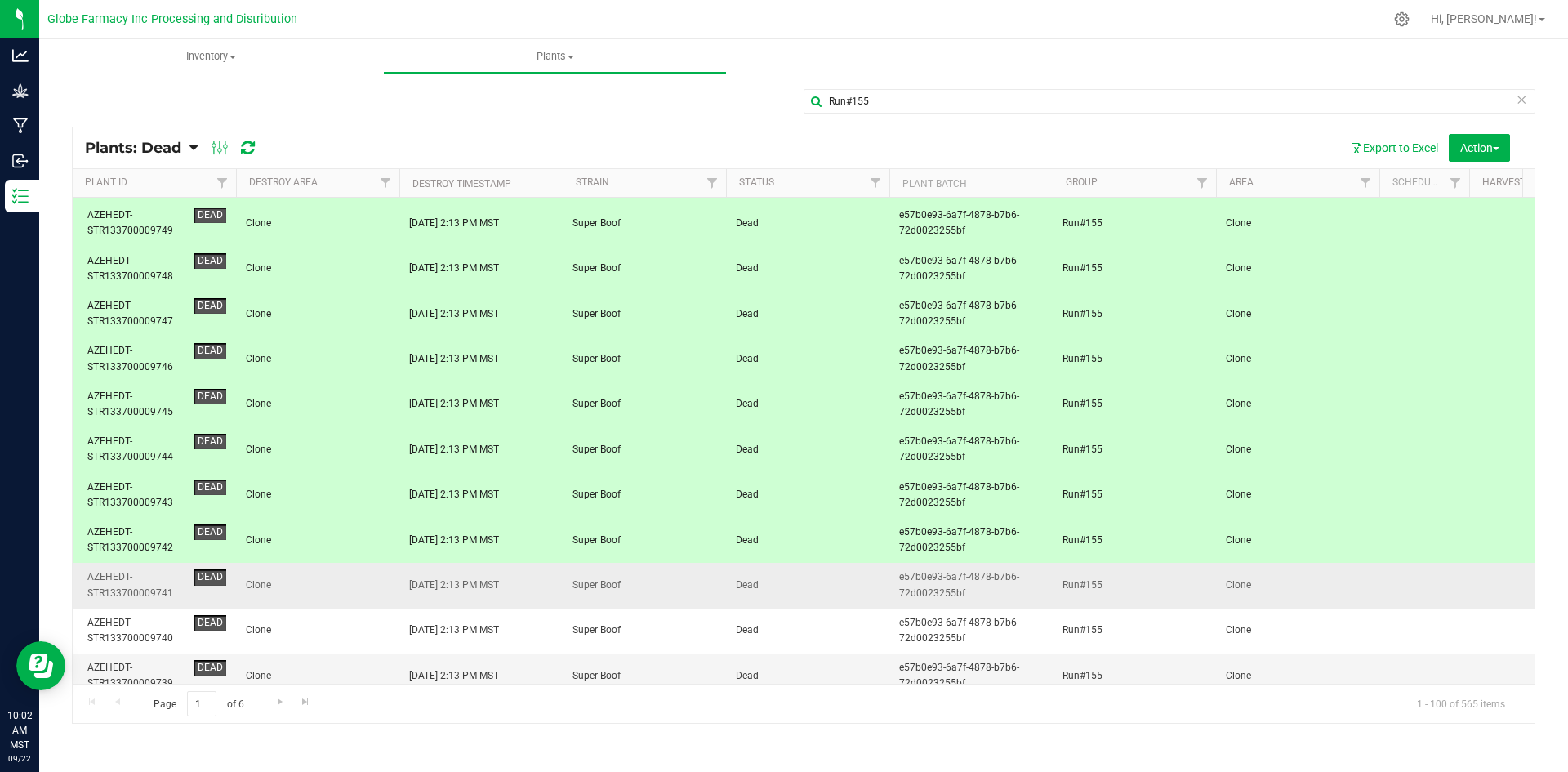
click at [360, 582] on span "Clone" at bounding box center [317, 585] width 144 height 15
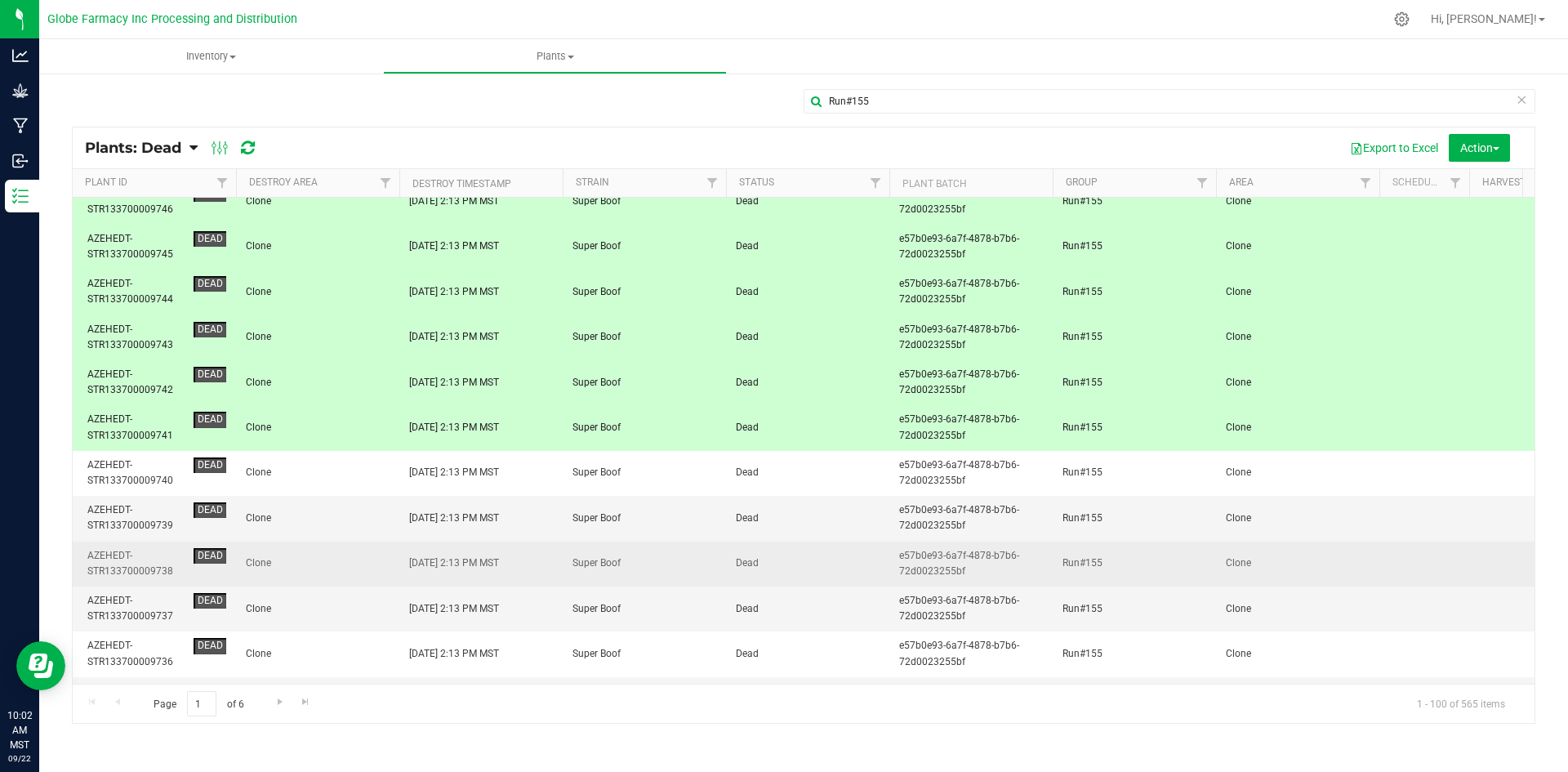
scroll to position [2287, 0]
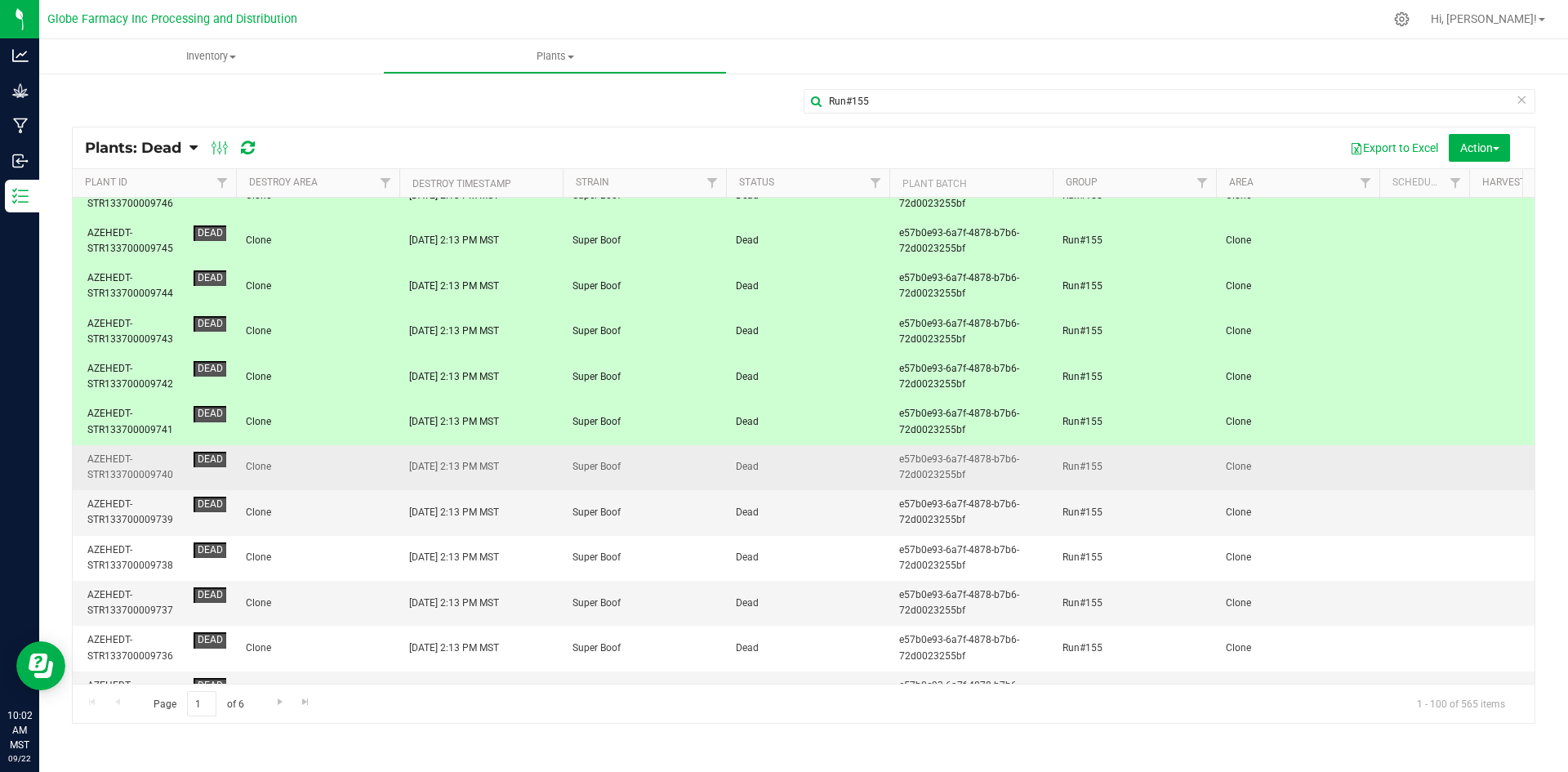
click at [352, 468] on span "Clone" at bounding box center [317, 467] width 144 height 15
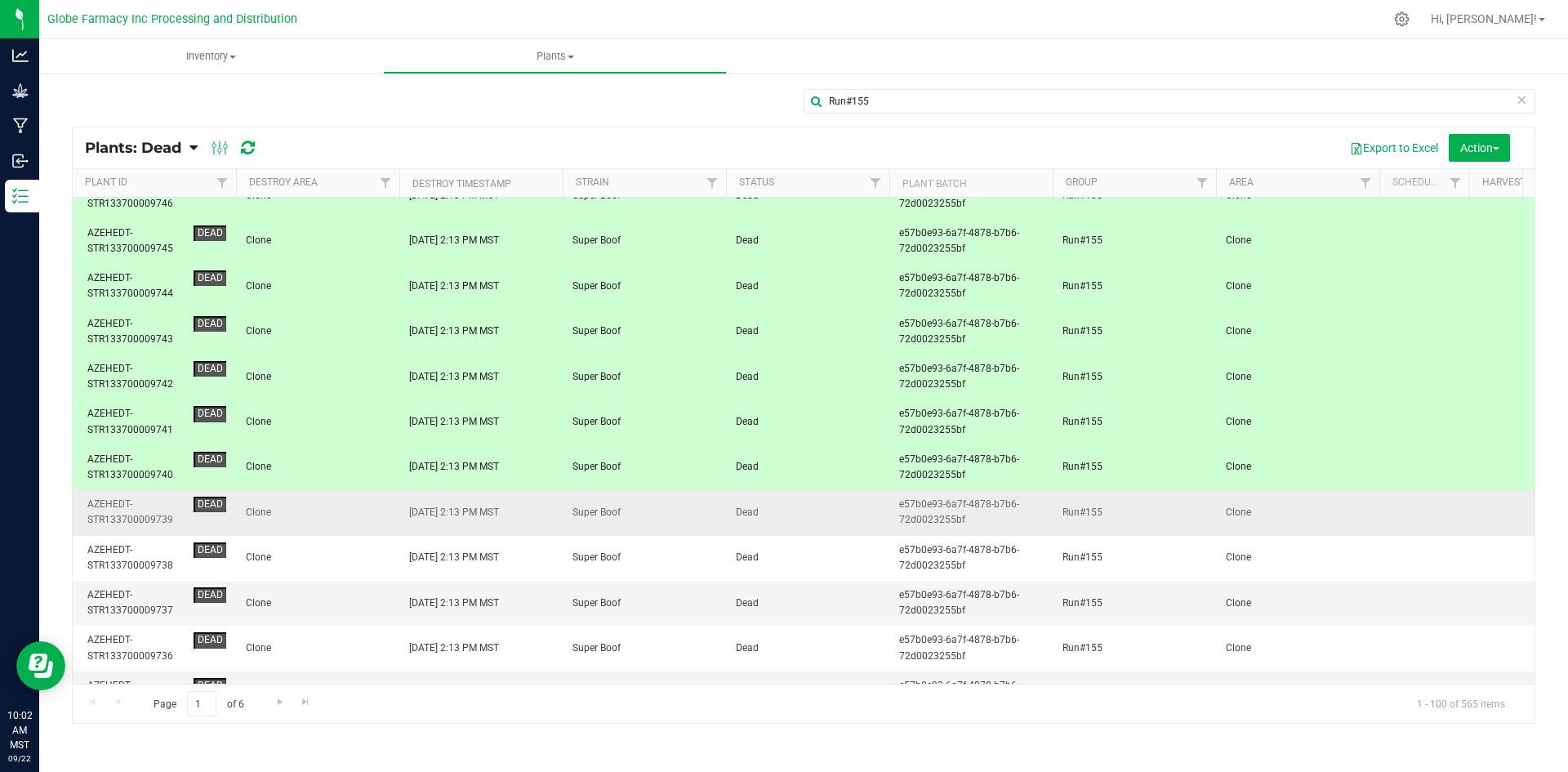
click at [362, 519] on span "Clone" at bounding box center [317, 512] width 144 height 15
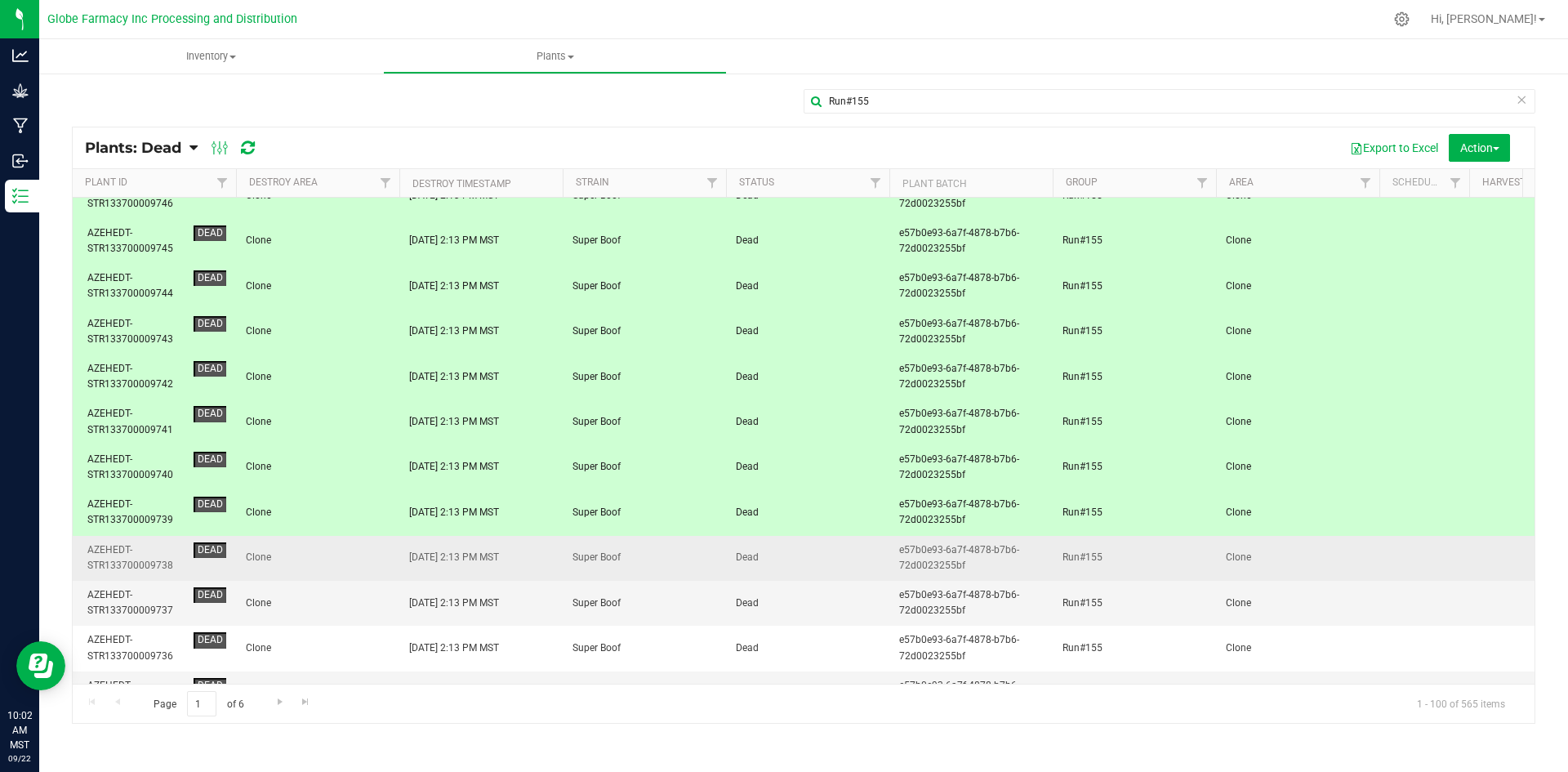
click at [362, 561] on span "Clone" at bounding box center [317, 557] width 144 height 15
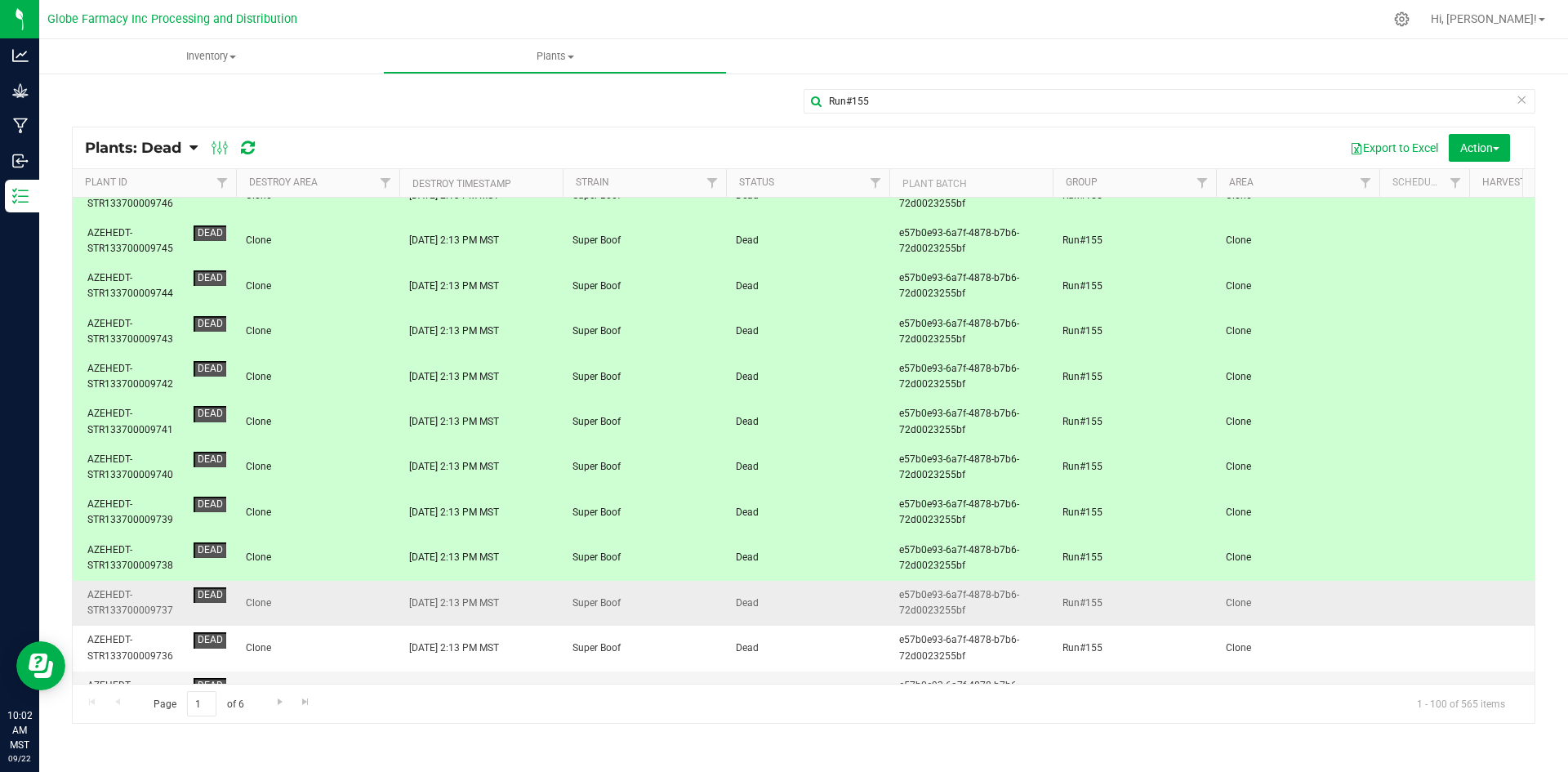
click at [367, 598] on span "Clone" at bounding box center [317, 603] width 144 height 15
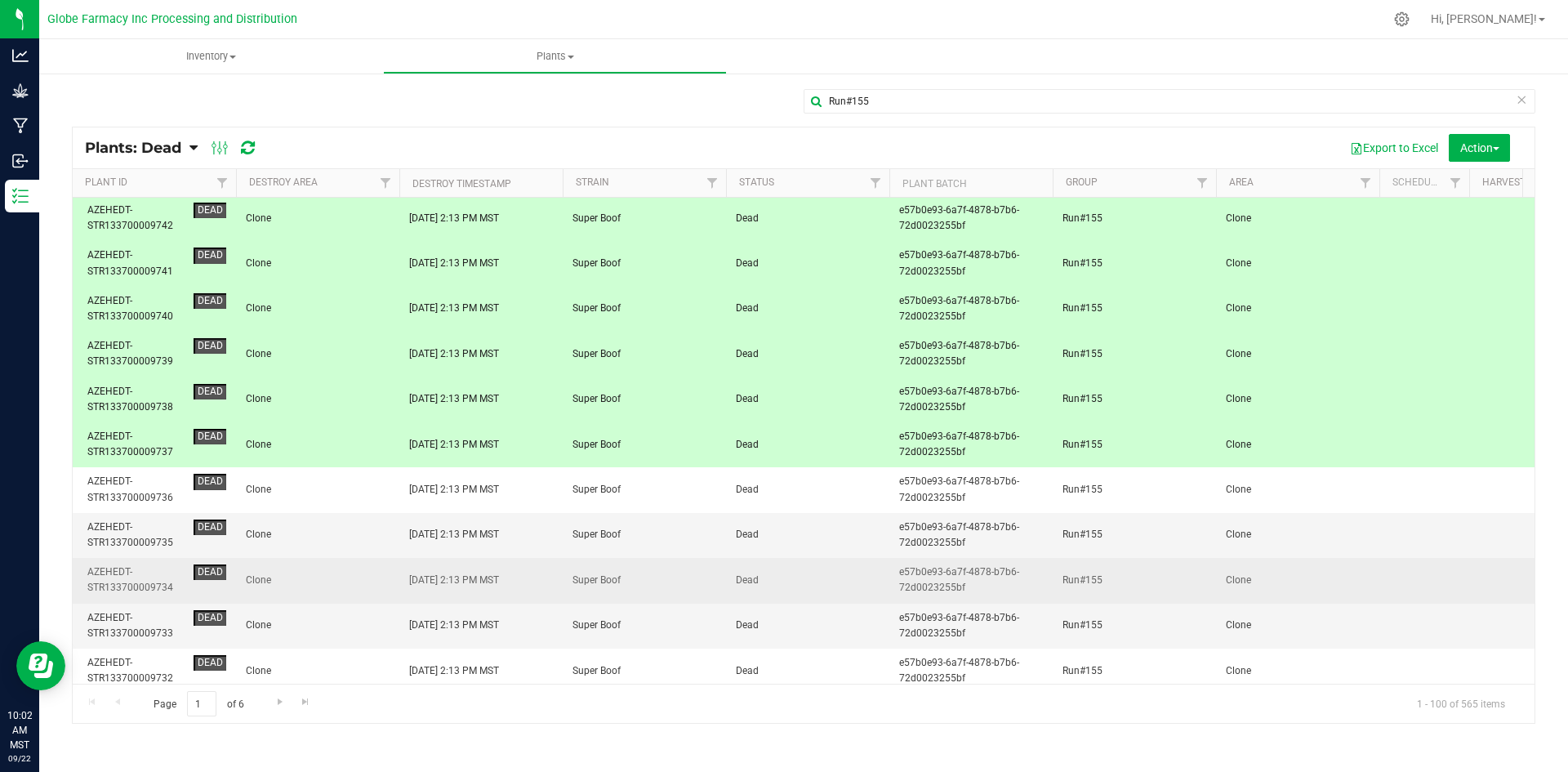
scroll to position [2450, 0]
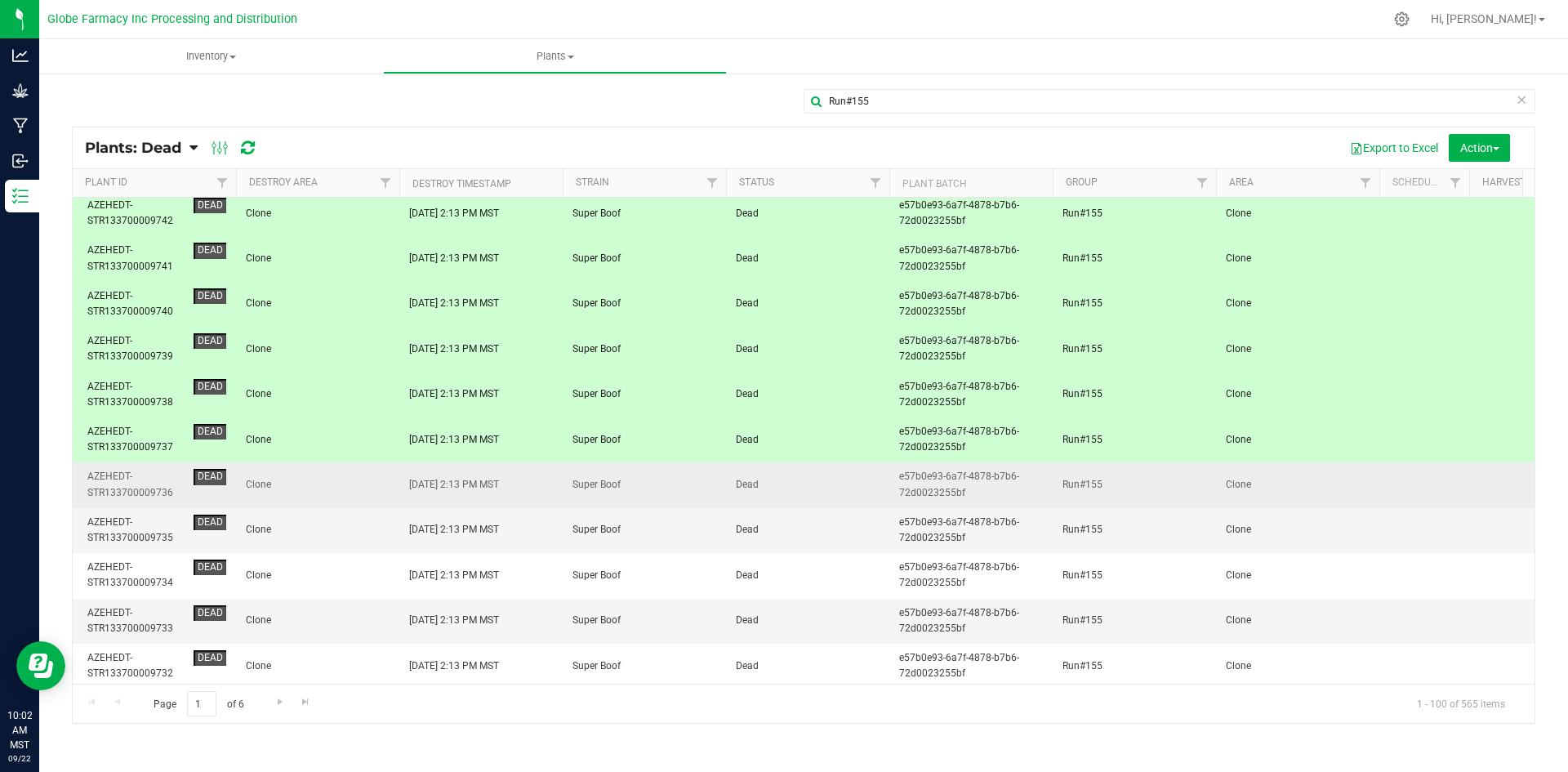
click at [355, 498] on td "Clone" at bounding box center [317, 484] width 163 height 45
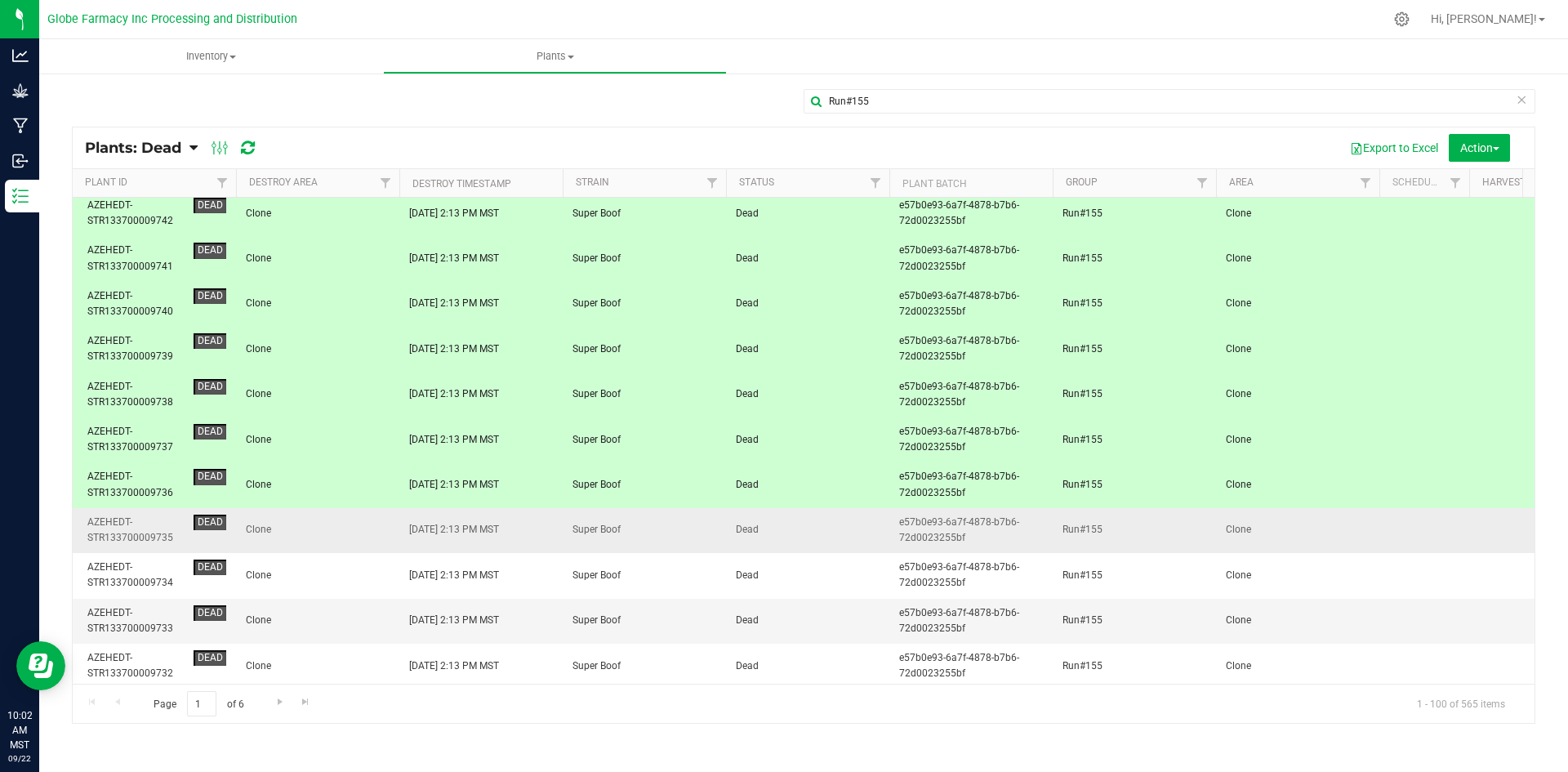
click at [361, 532] on span "Clone" at bounding box center [317, 529] width 144 height 15
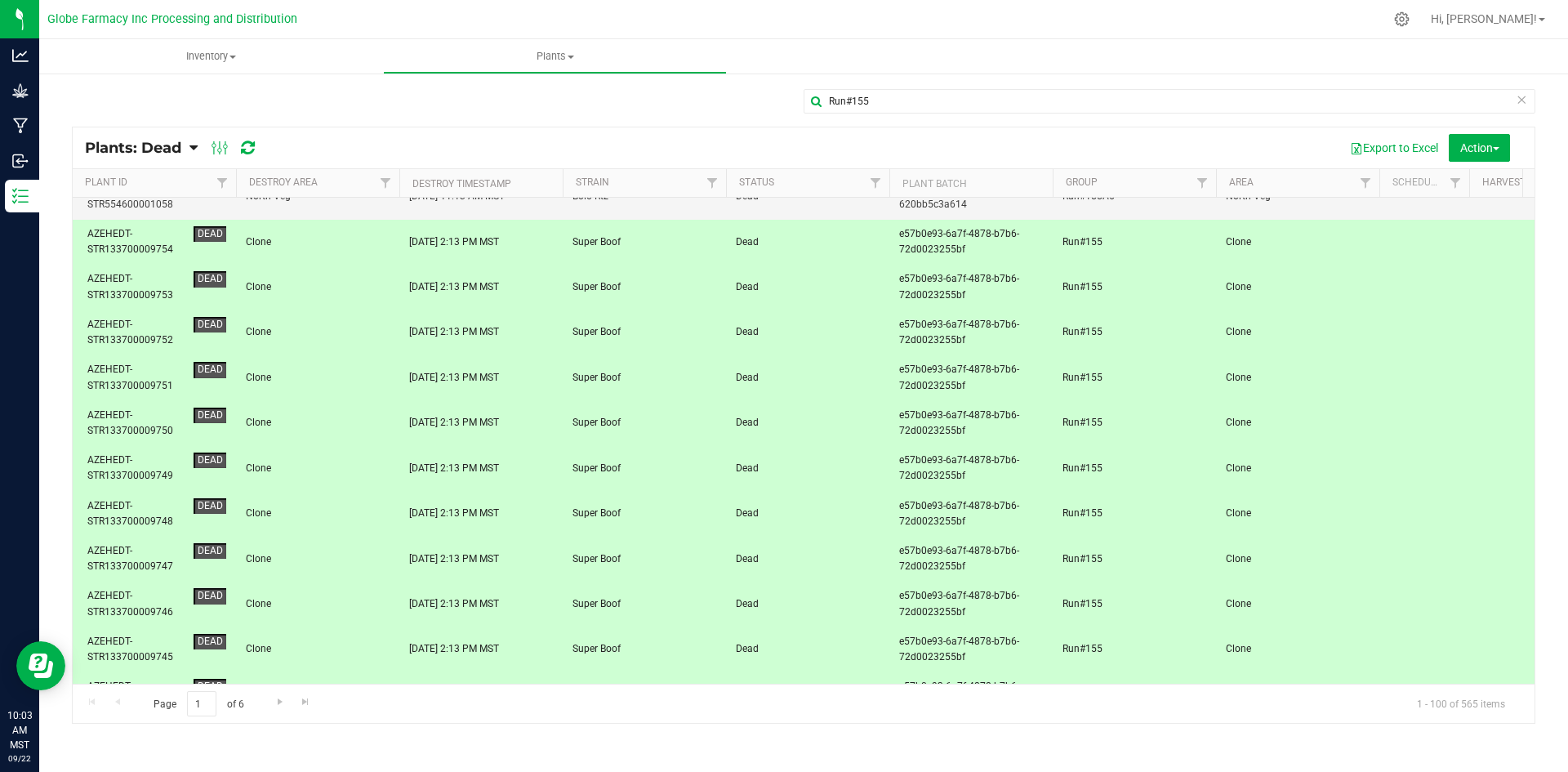
scroll to position [1797, 0]
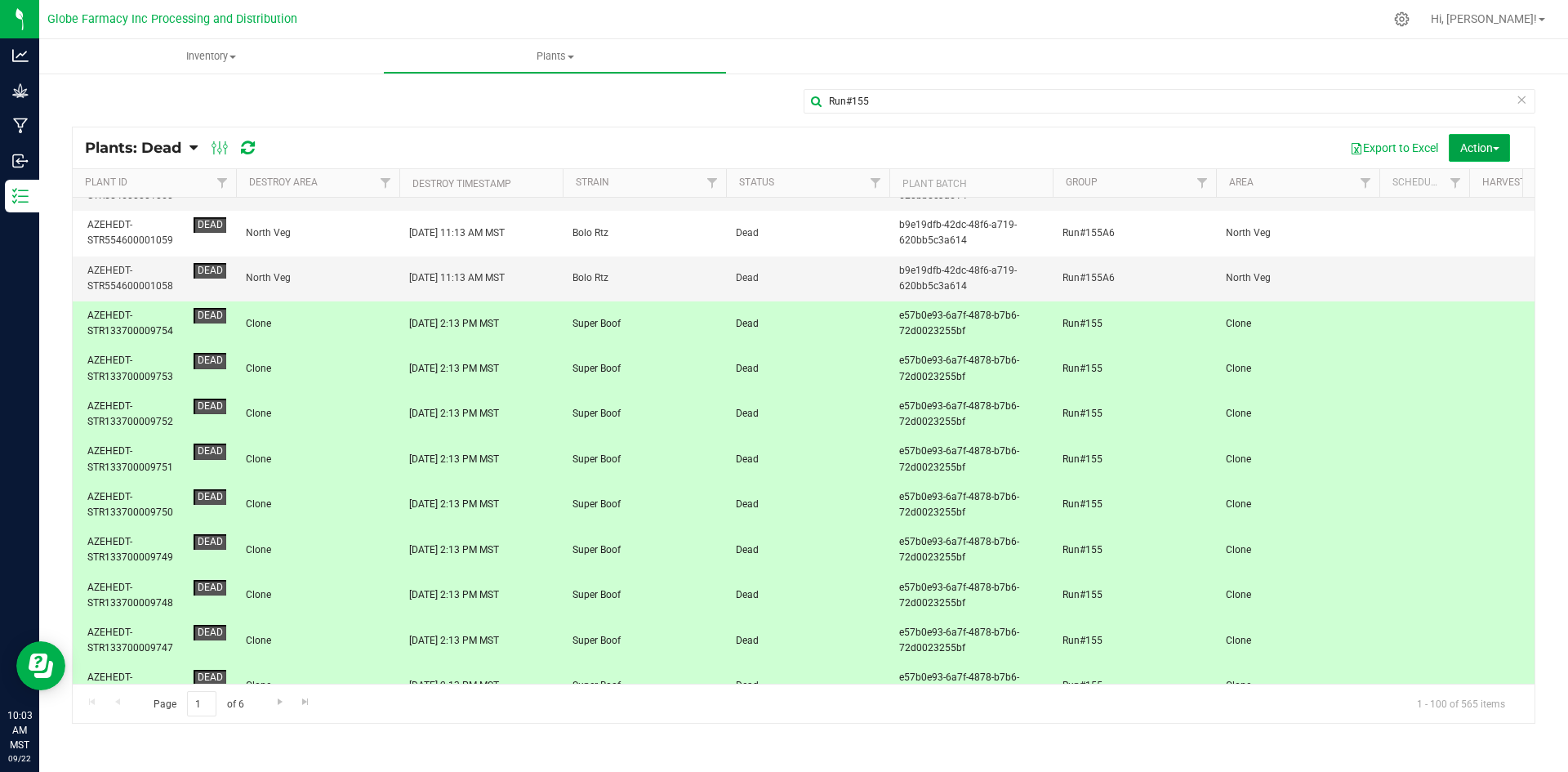
click at [1502, 146] on button "Action" at bounding box center [1480, 148] width 61 height 28
click at [1487, 180] on span "Revive plants" at bounding box center [1462, 185] width 63 height 13
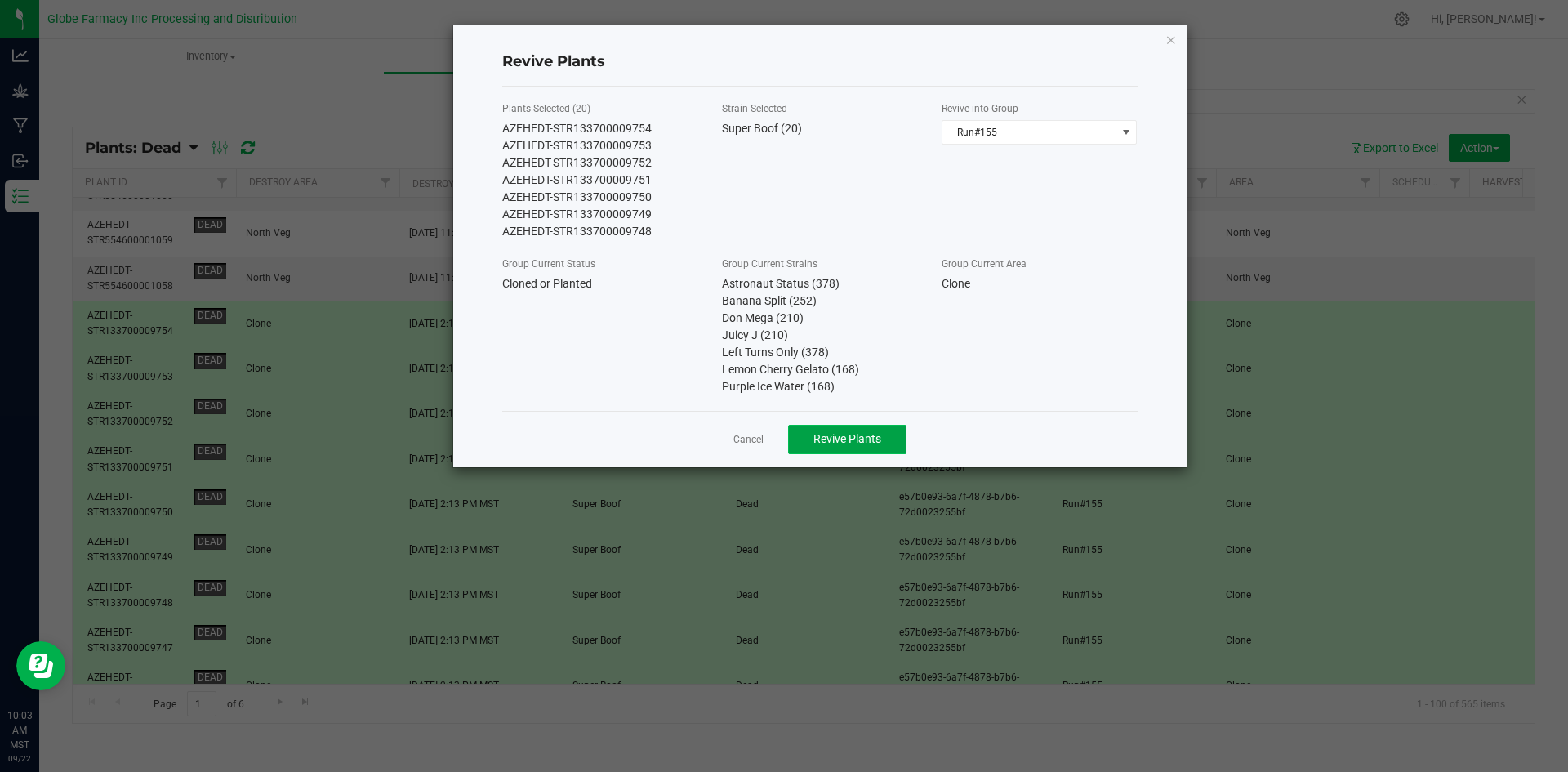
click at [869, 442] on span "Revive Plants" at bounding box center [847, 439] width 68 height 13
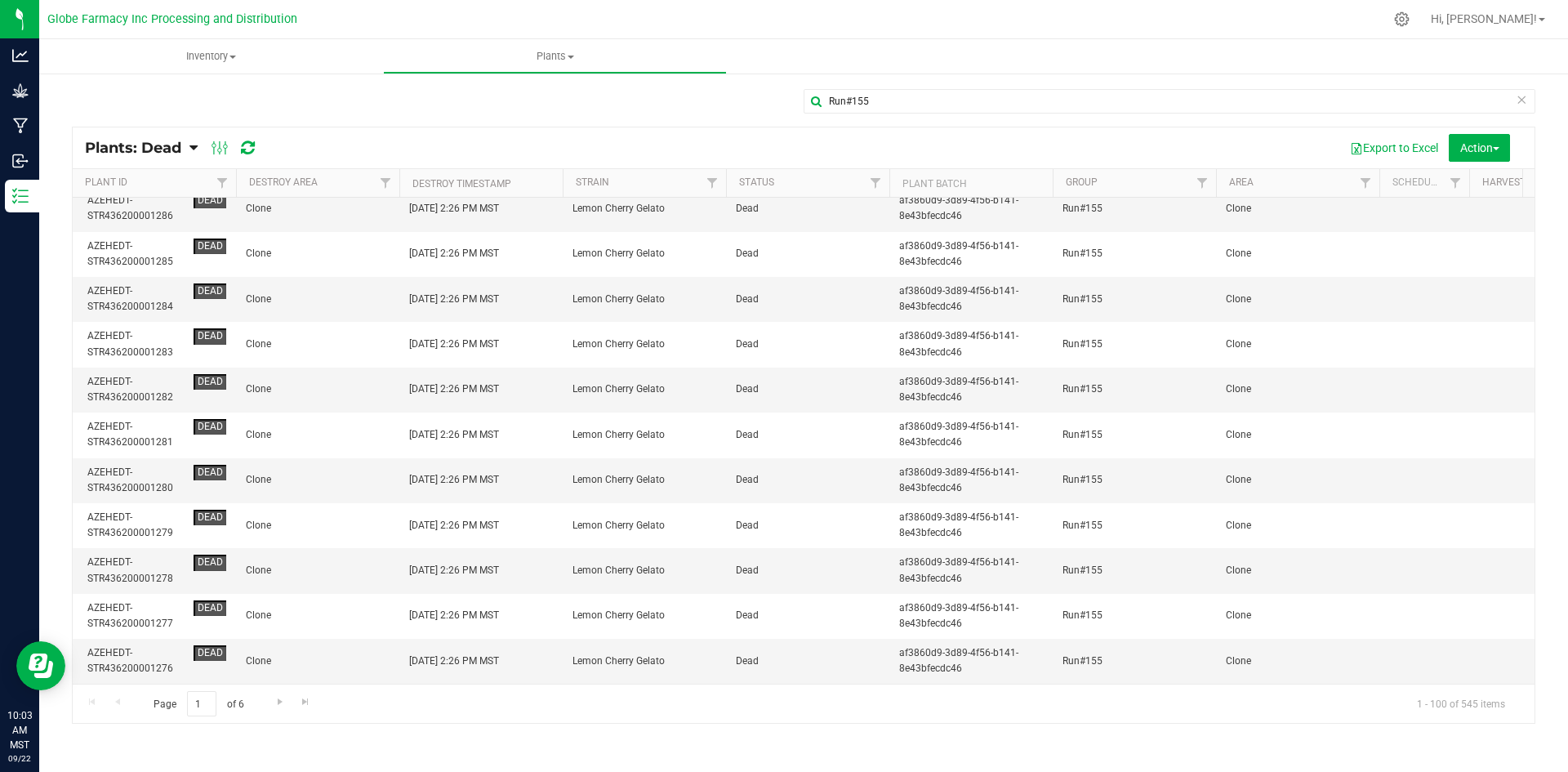
scroll to position [4052, 0]
click at [278, 697] on span "Go to the next page" at bounding box center [280, 702] width 13 height 13
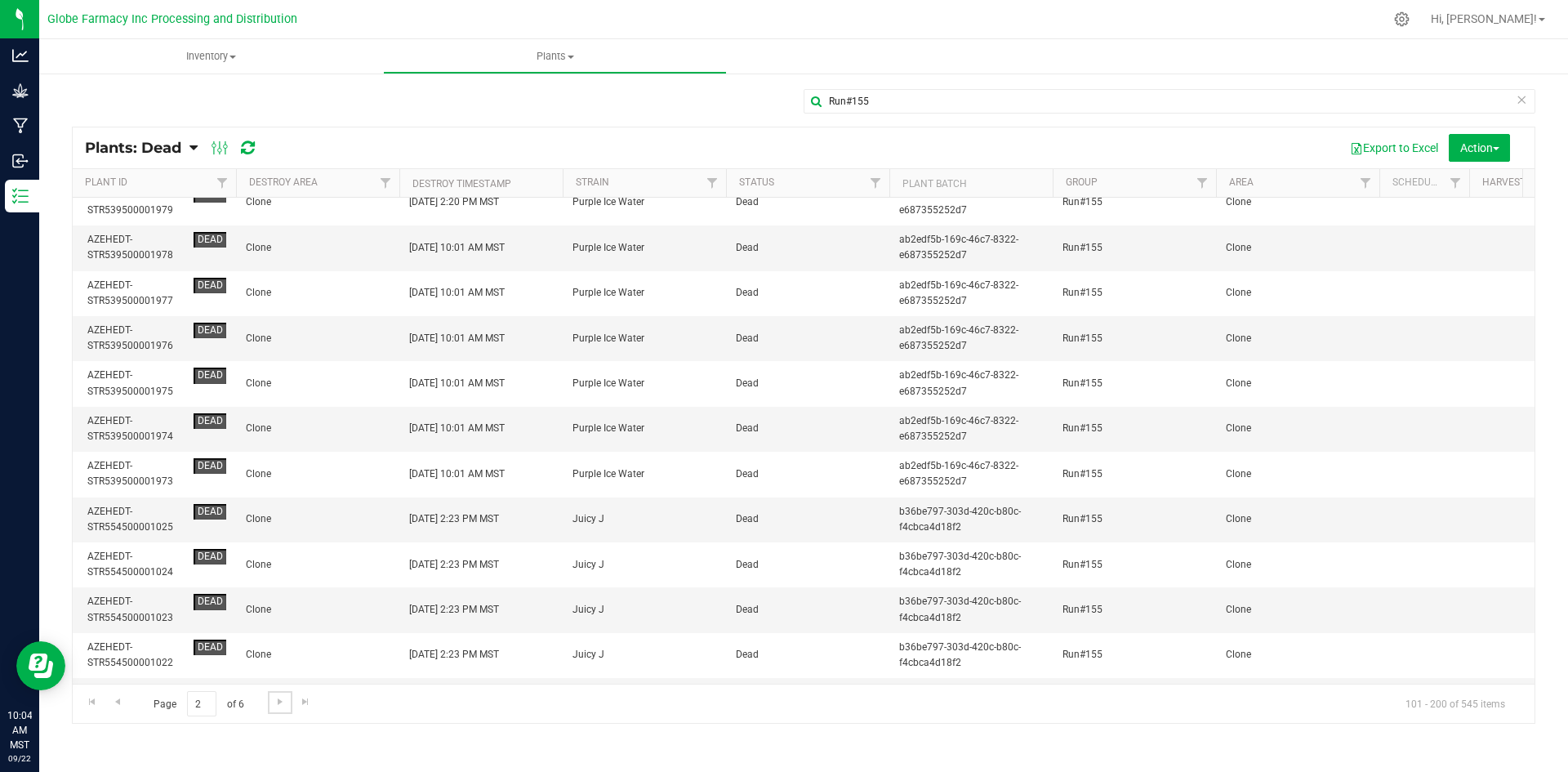
scroll to position [2124, 0]
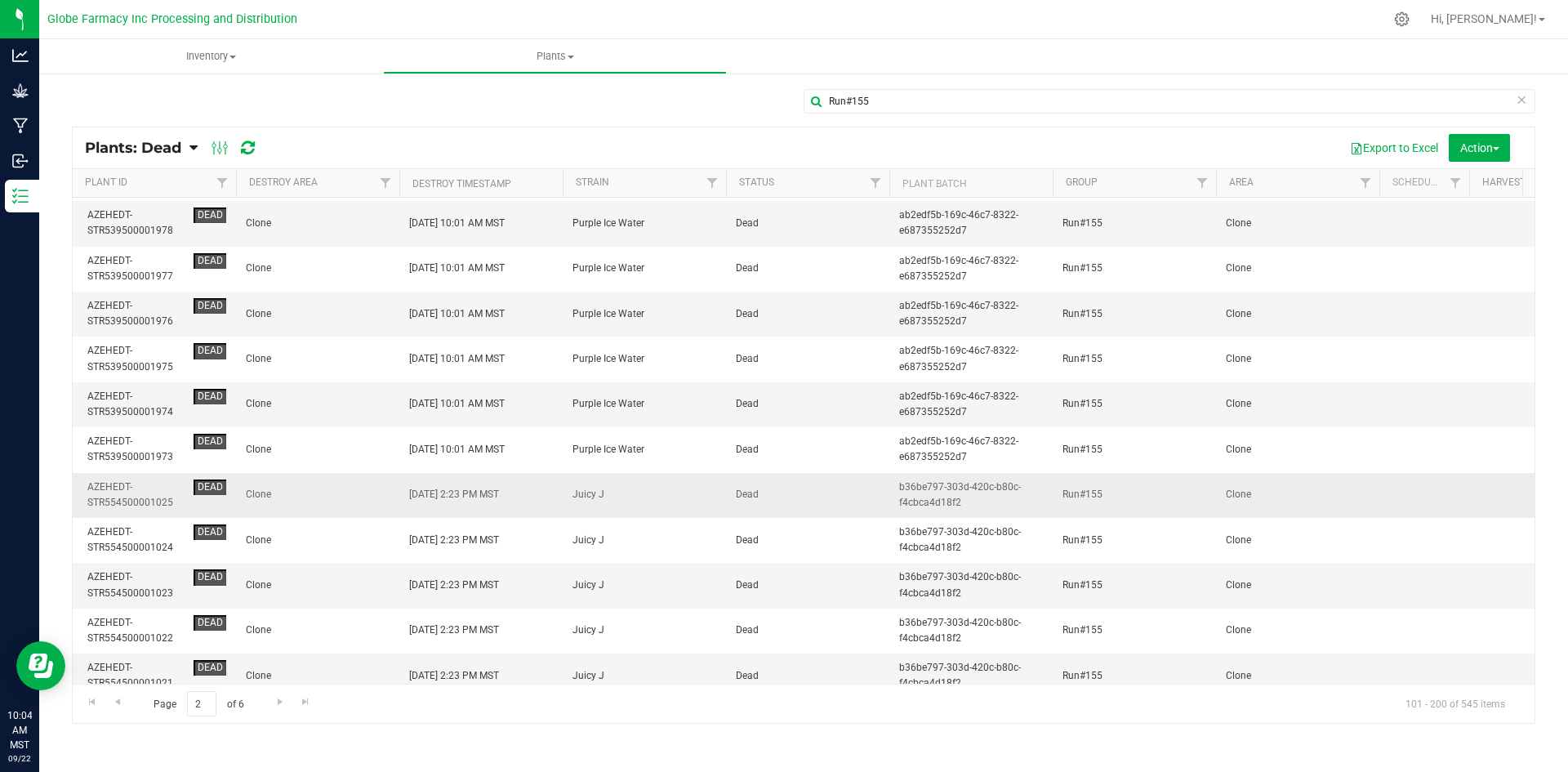
click at [354, 491] on span "Clone" at bounding box center [317, 495] width 144 height 15
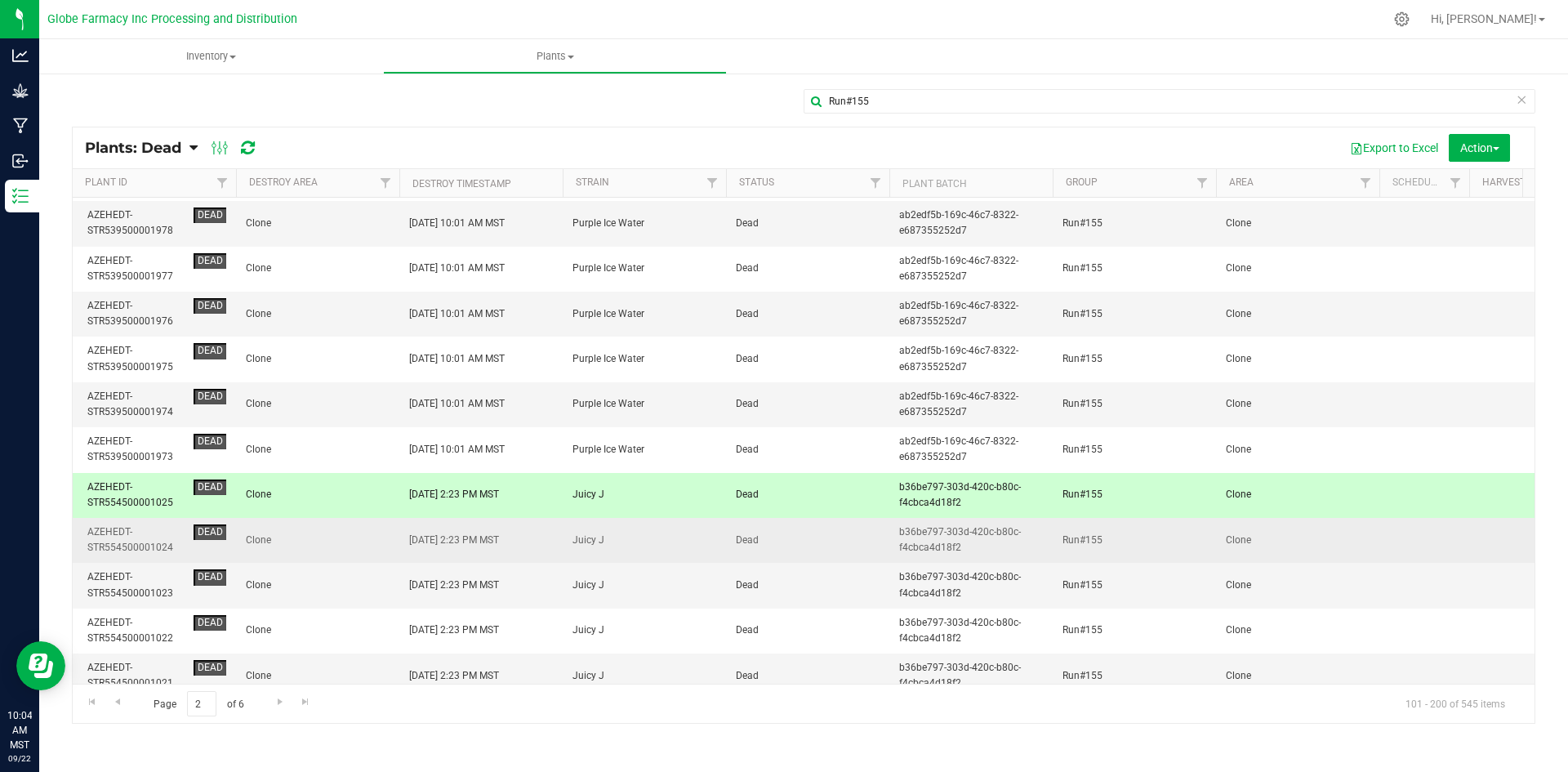
click at [339, 536] on span "Clone" at bounding box center [317, 540] width 144 height 15
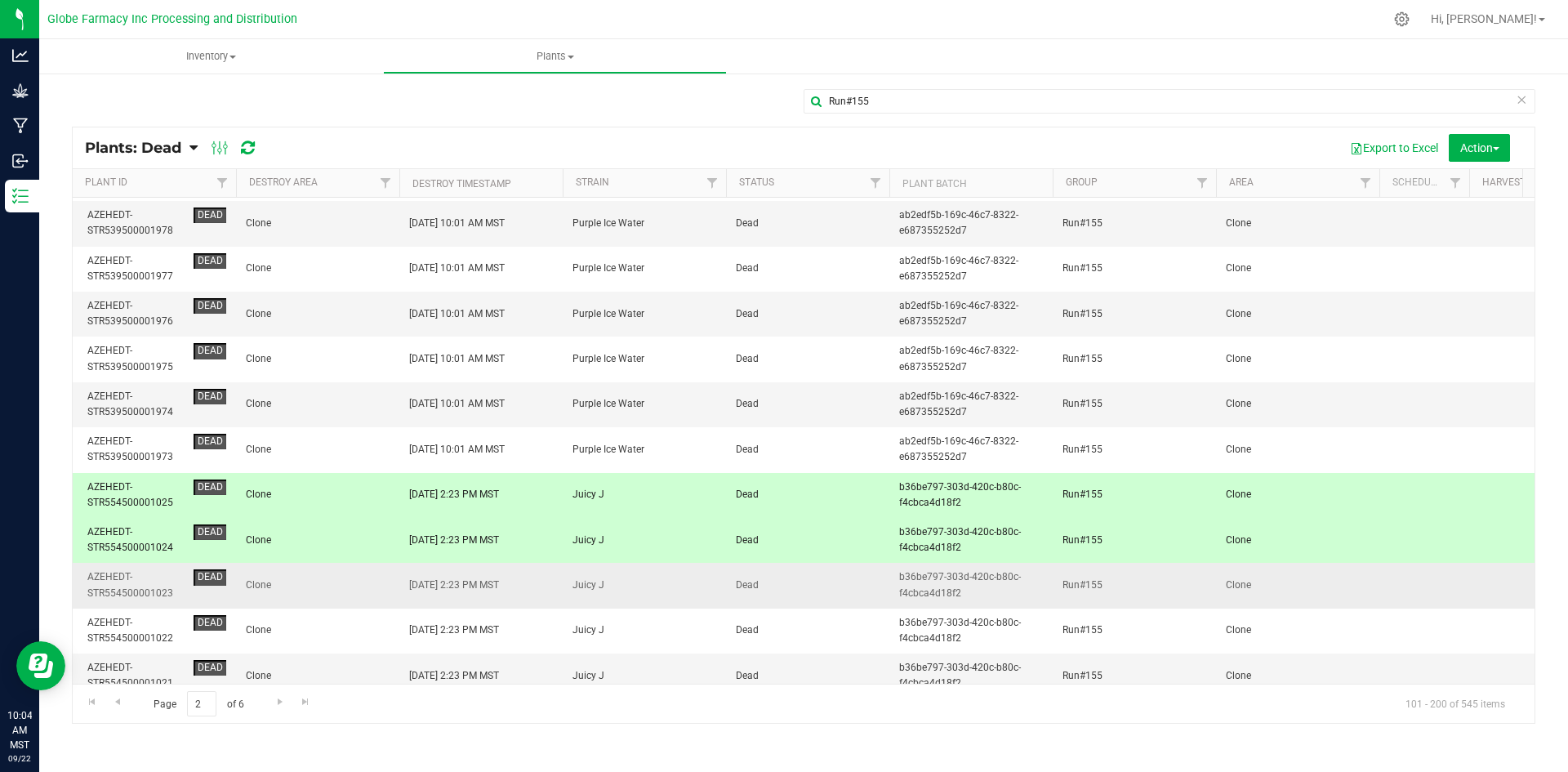
click at [343, 597] on td "Clone" at bounding box center [317, 585] width 163 height 45
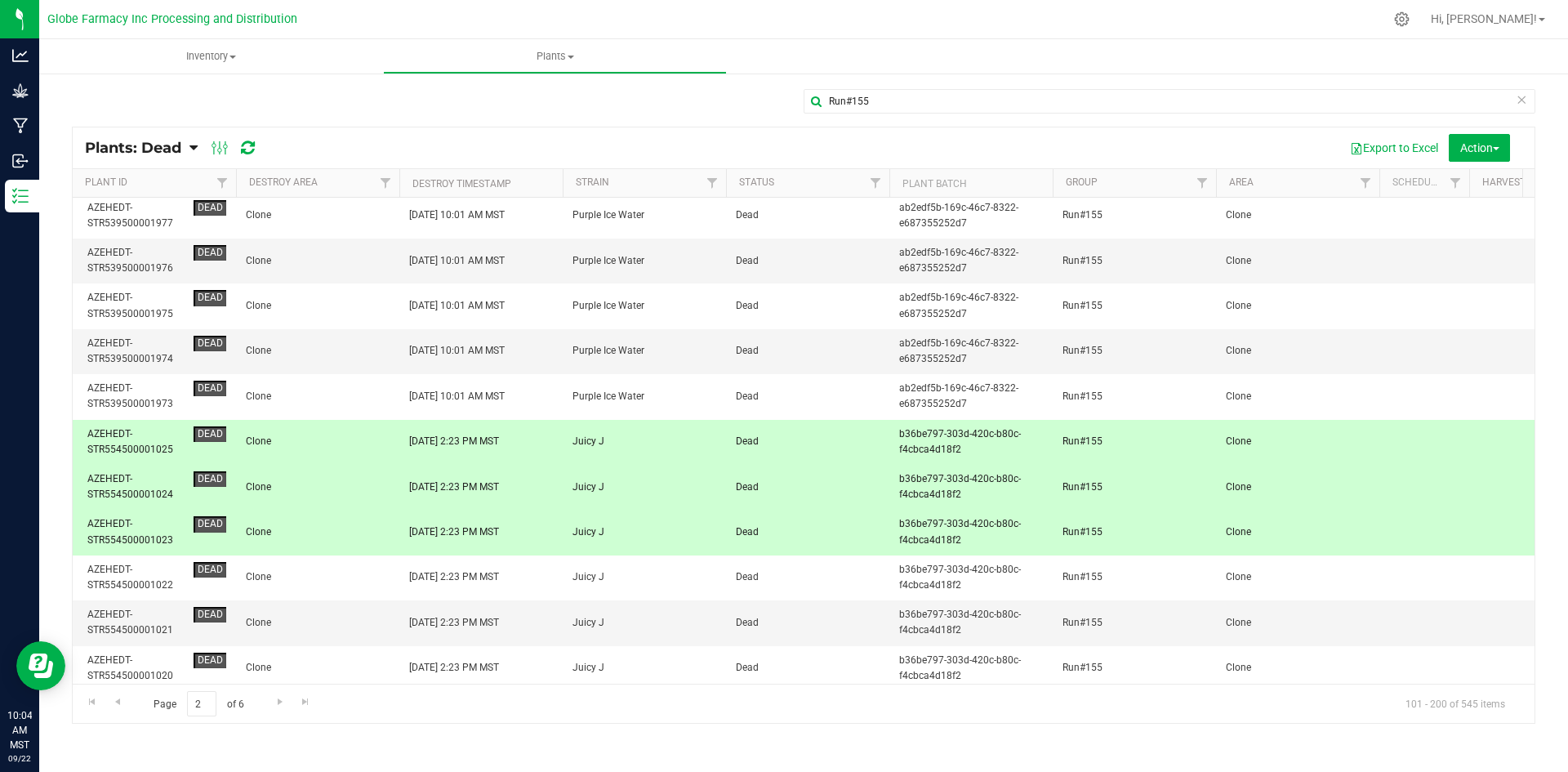
scroll to position [2206, 0]
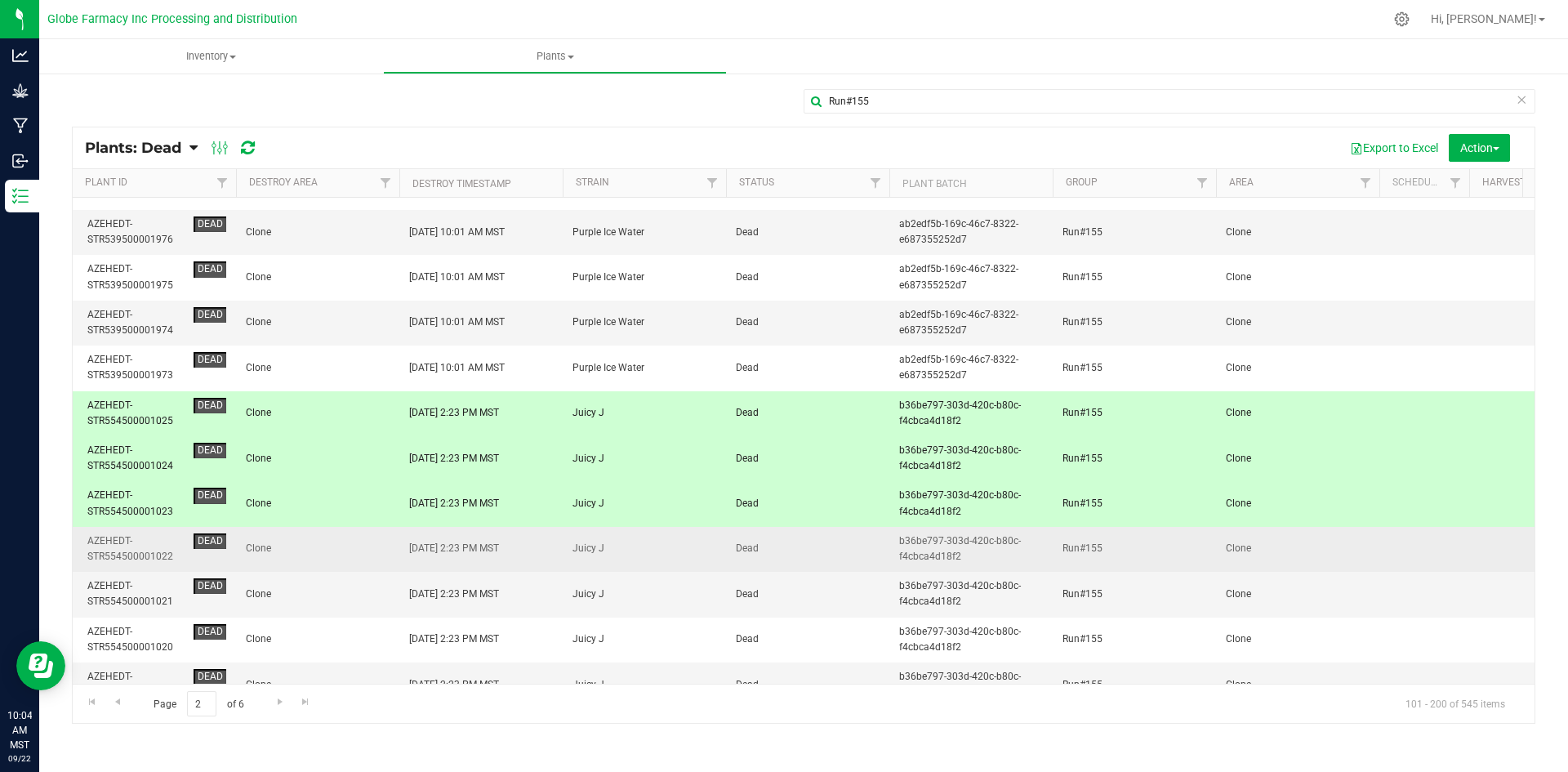
click at [345, 548] on span "Clone" at bounding box center [317, 549] width 144 height 15
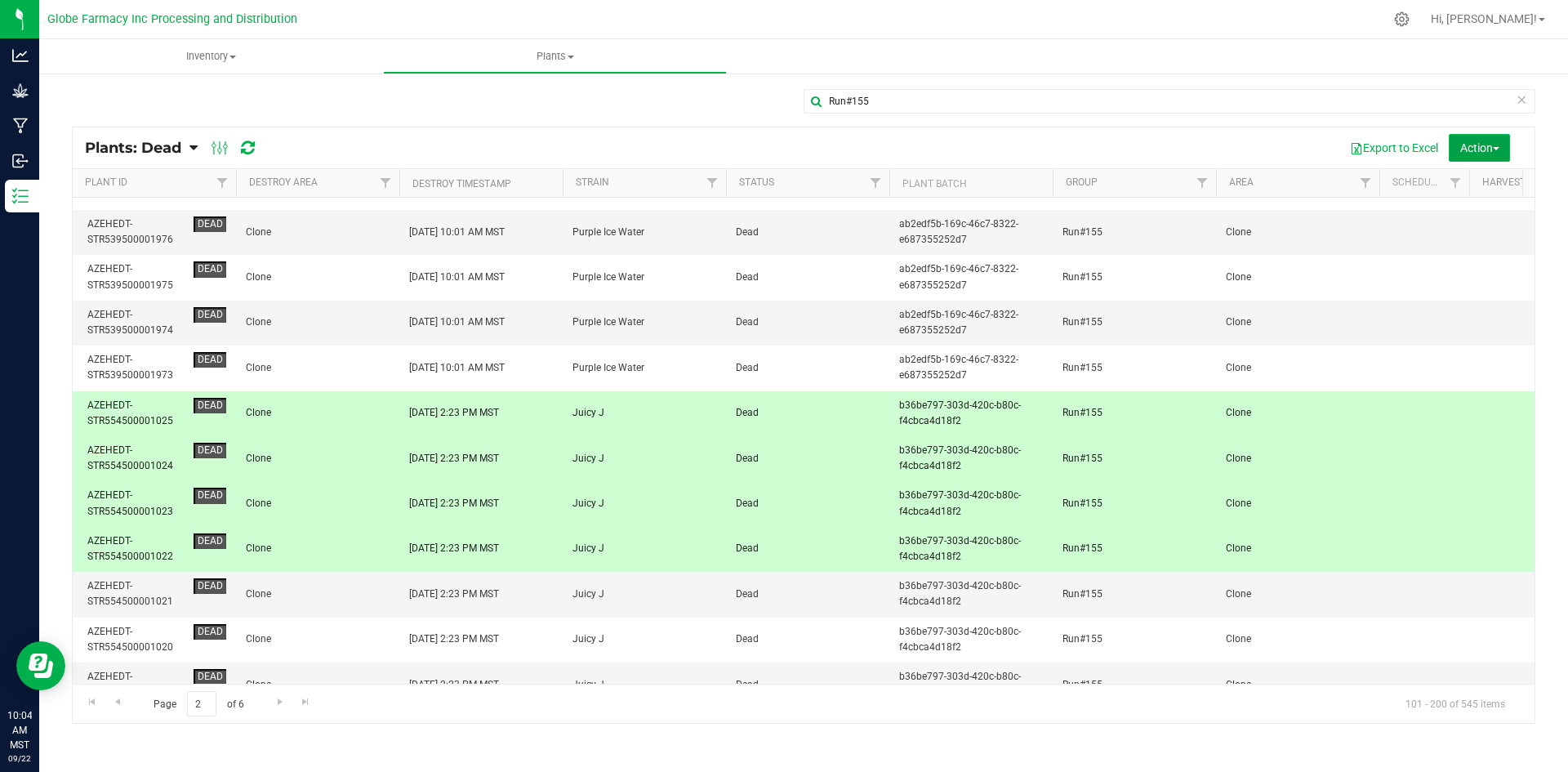
click at [1498, 149] on span "button" at bounding box center [1496, 148] width 7 height 3
click at [1465, 179] on span "Revive plants" at bounding box center [1462, 185] width 63 height 13
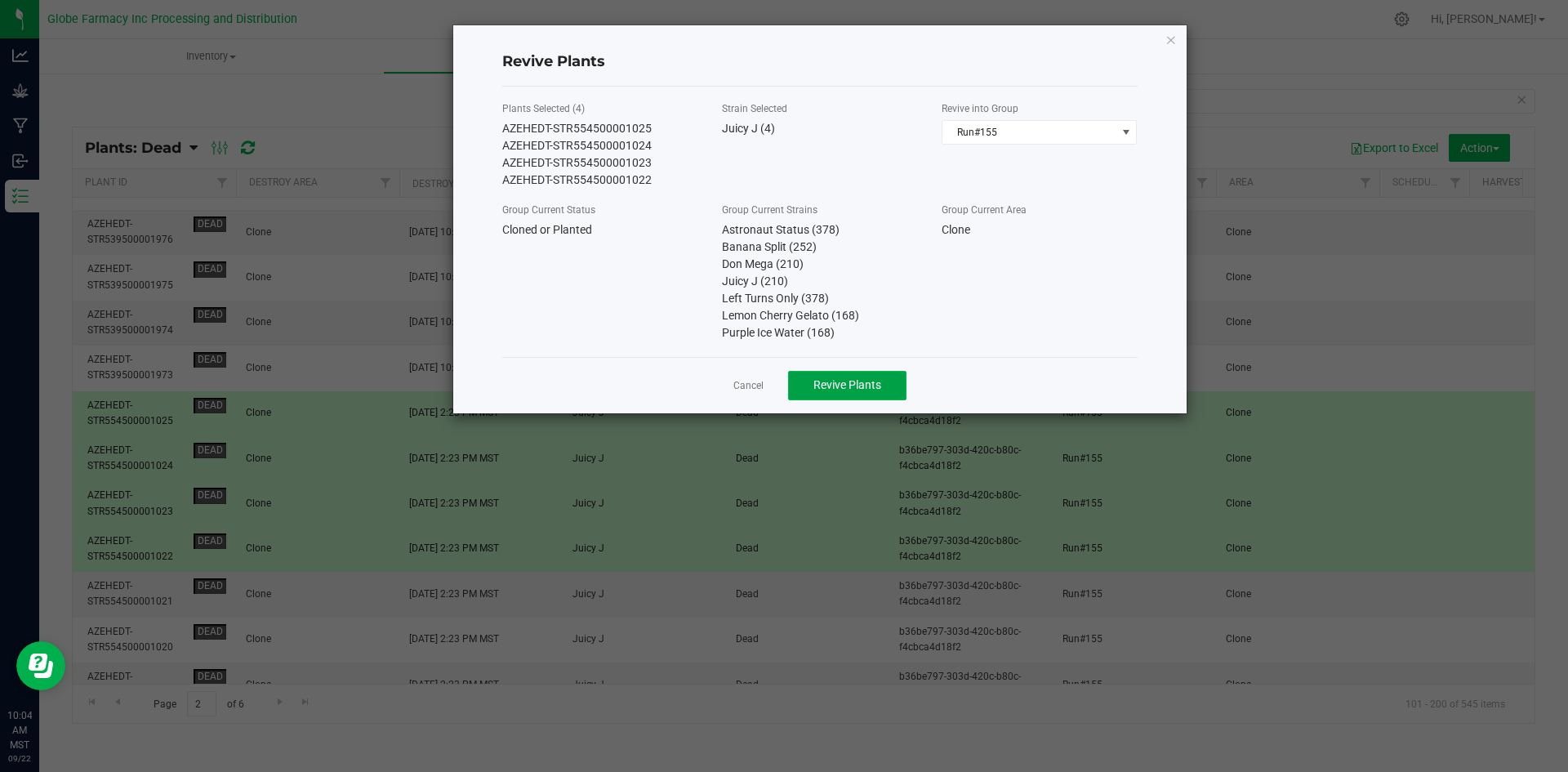
click at [854, 388] on span "Revive Plants" at bounding box center [847, 385] width 68 height 13
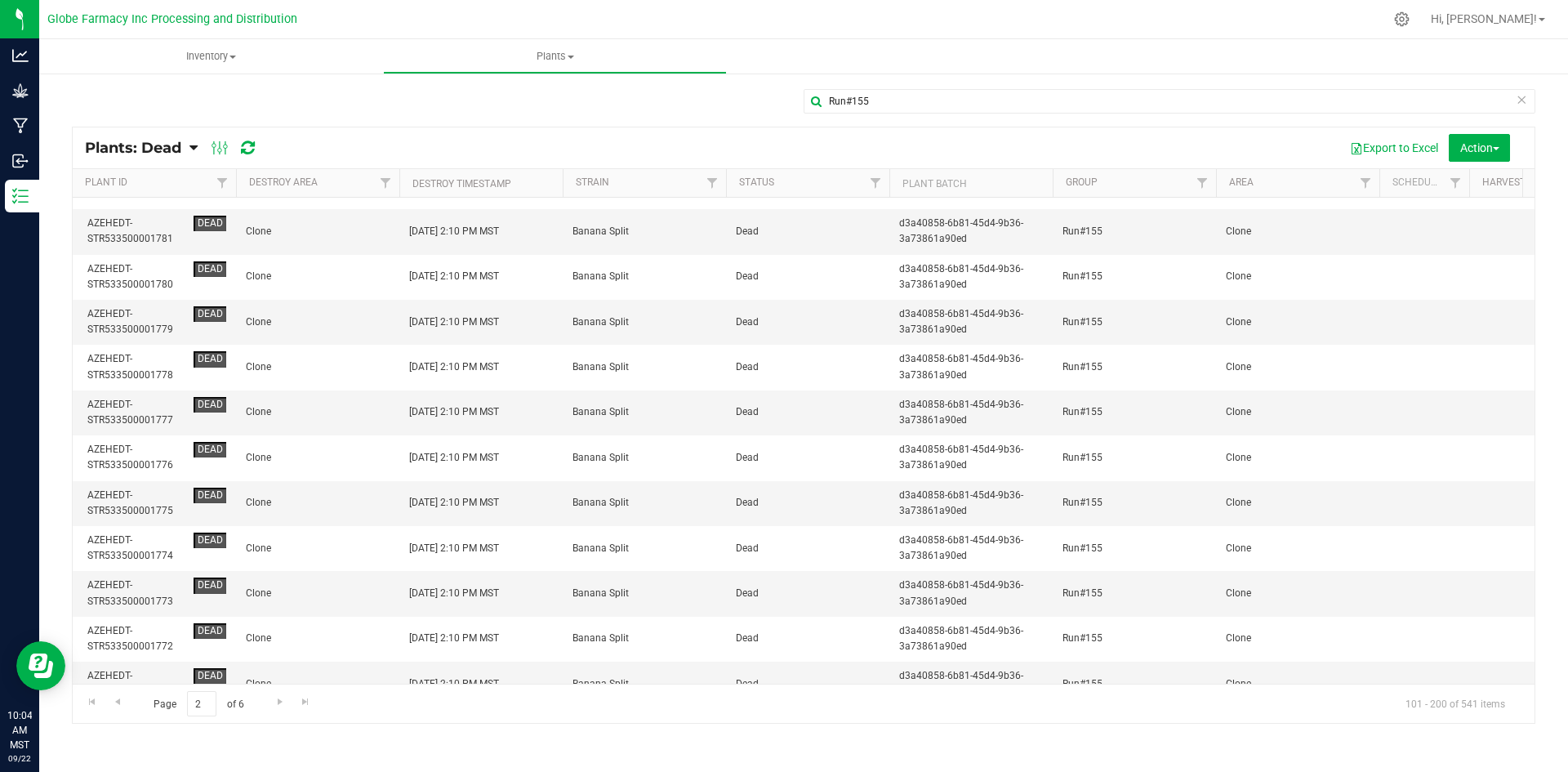
scroll to position [4052, 0]
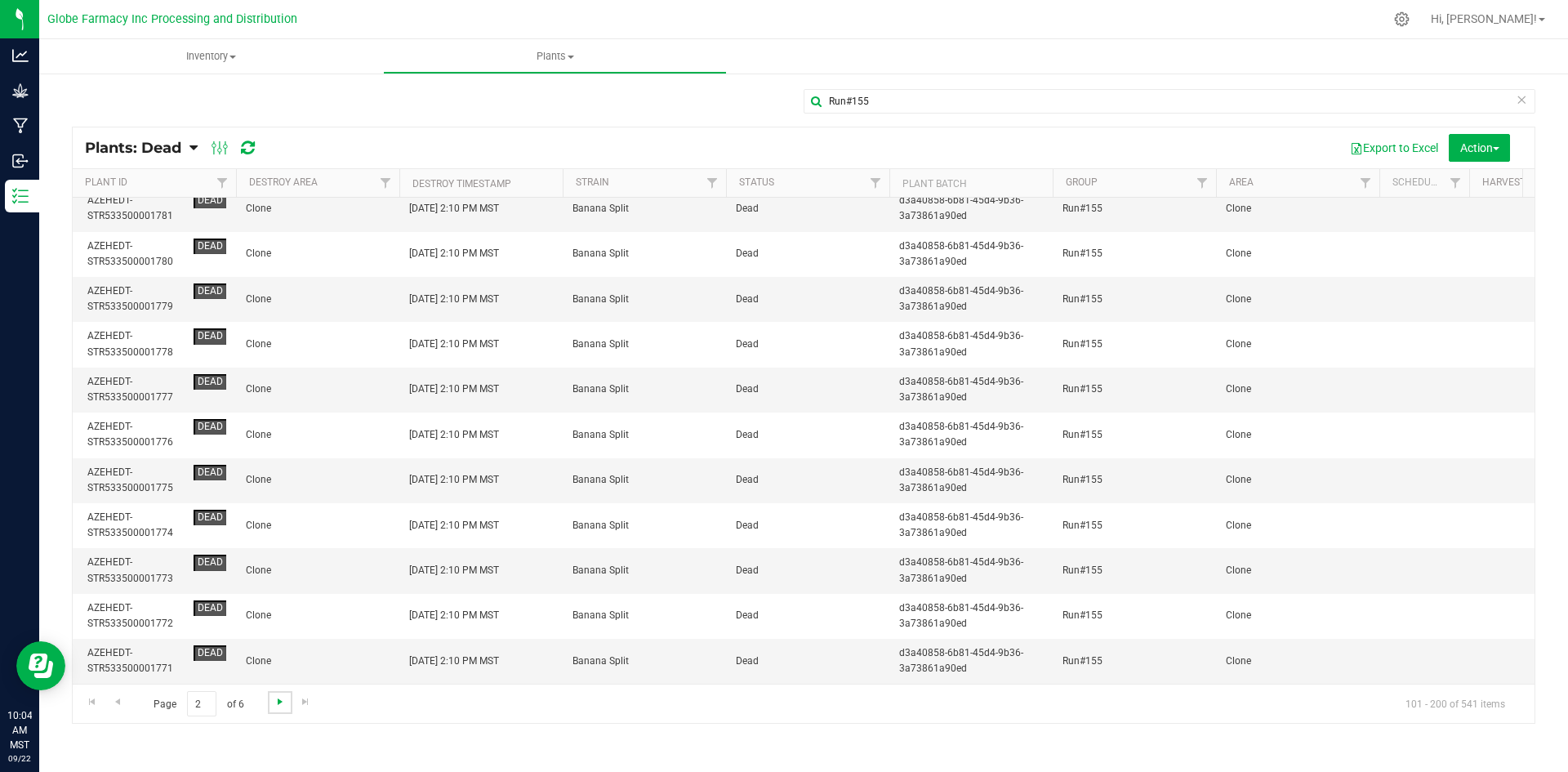
click at [273, 702] on span "Go to the next page" at bounding box center [280, 702] width 13 height 13
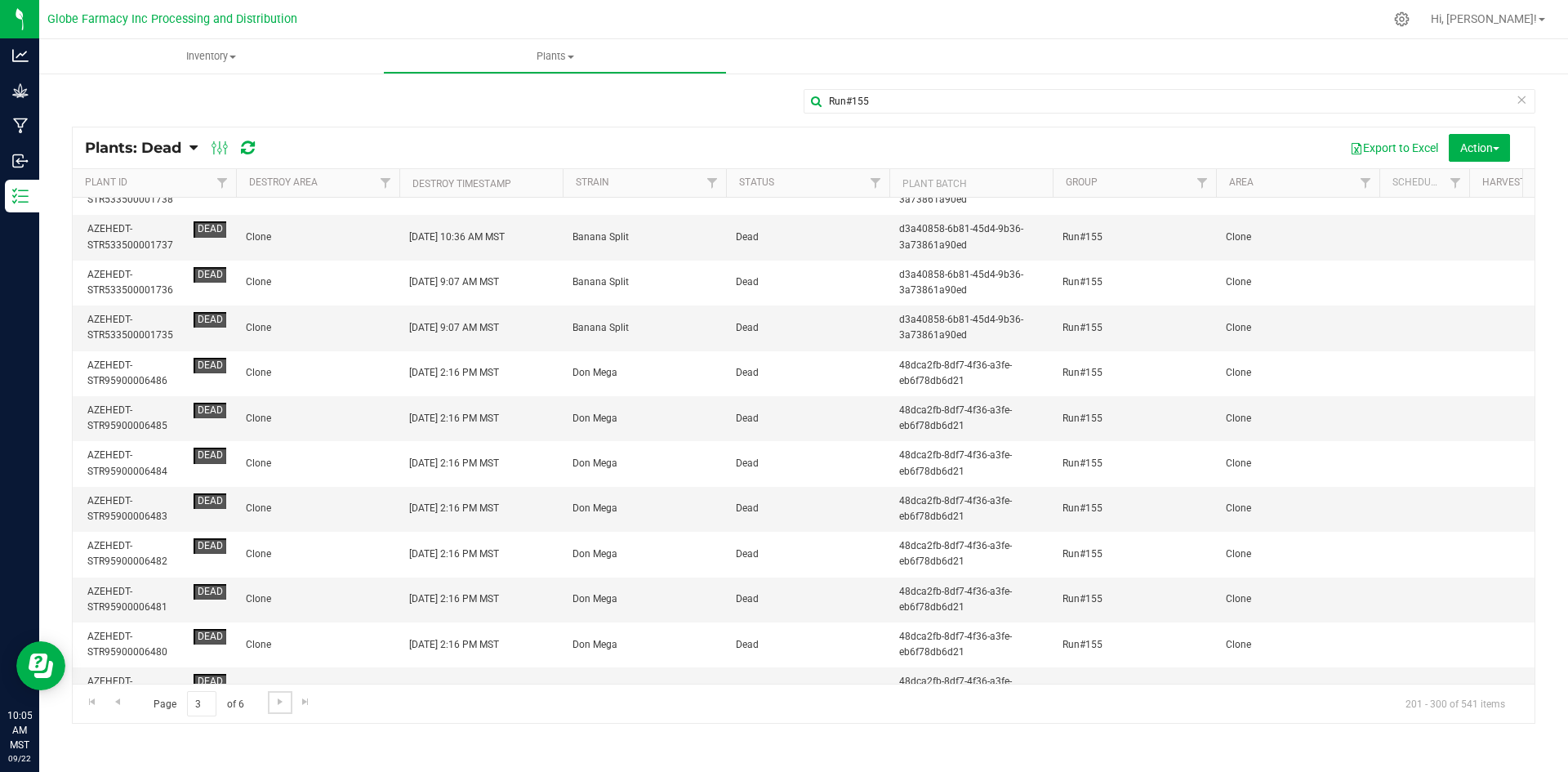
scroll to position [1470, 0]
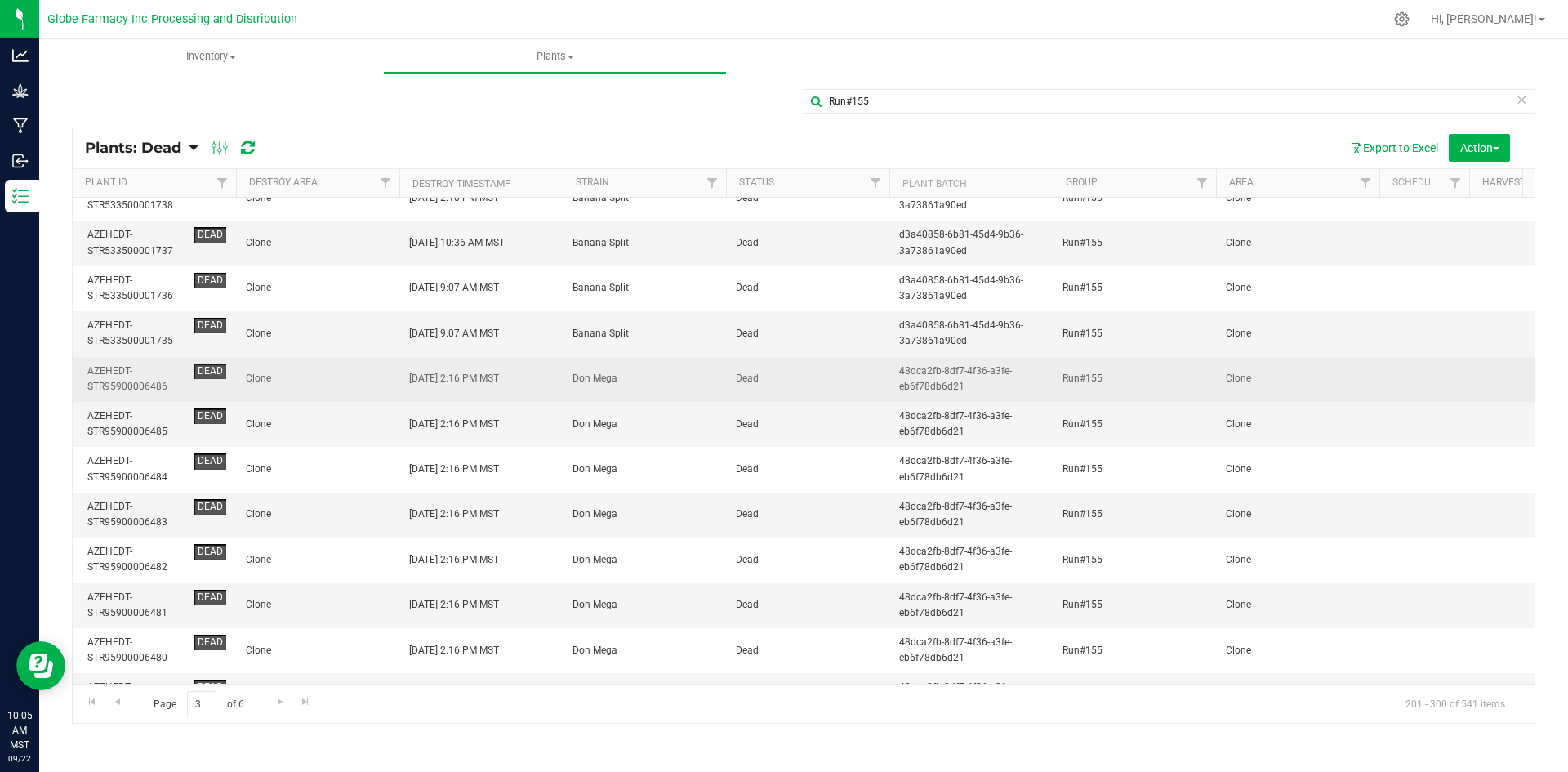
click at [336, 387] on td "Clone" at bounding box center [317, 379] width 163 height 45
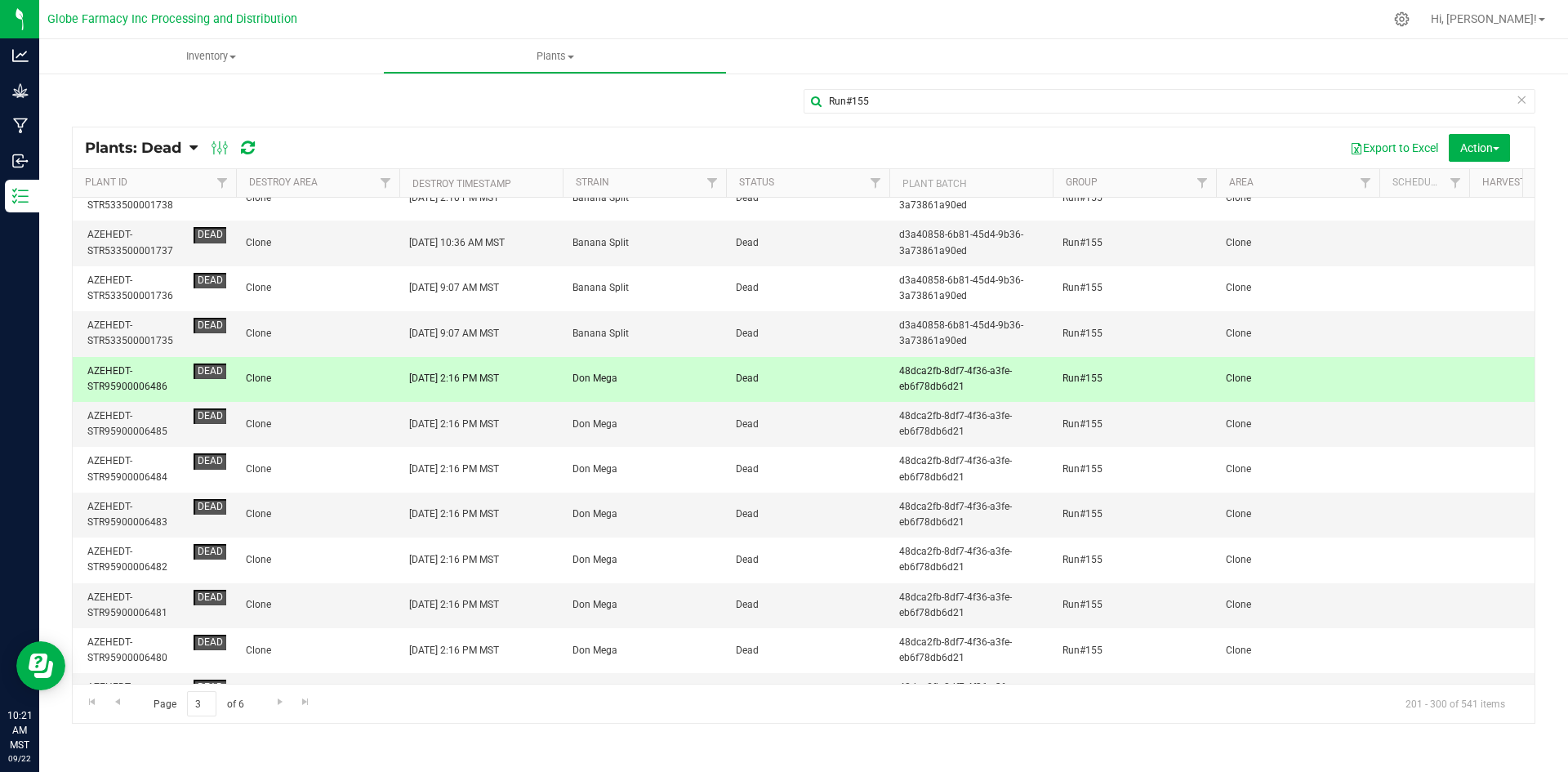
click at [642, 19] on div at bounding box center [844, 18] width 1080 height 32
click at [347, 422] on span "Clone" at bounding box center [317, 424] width 144 height 15
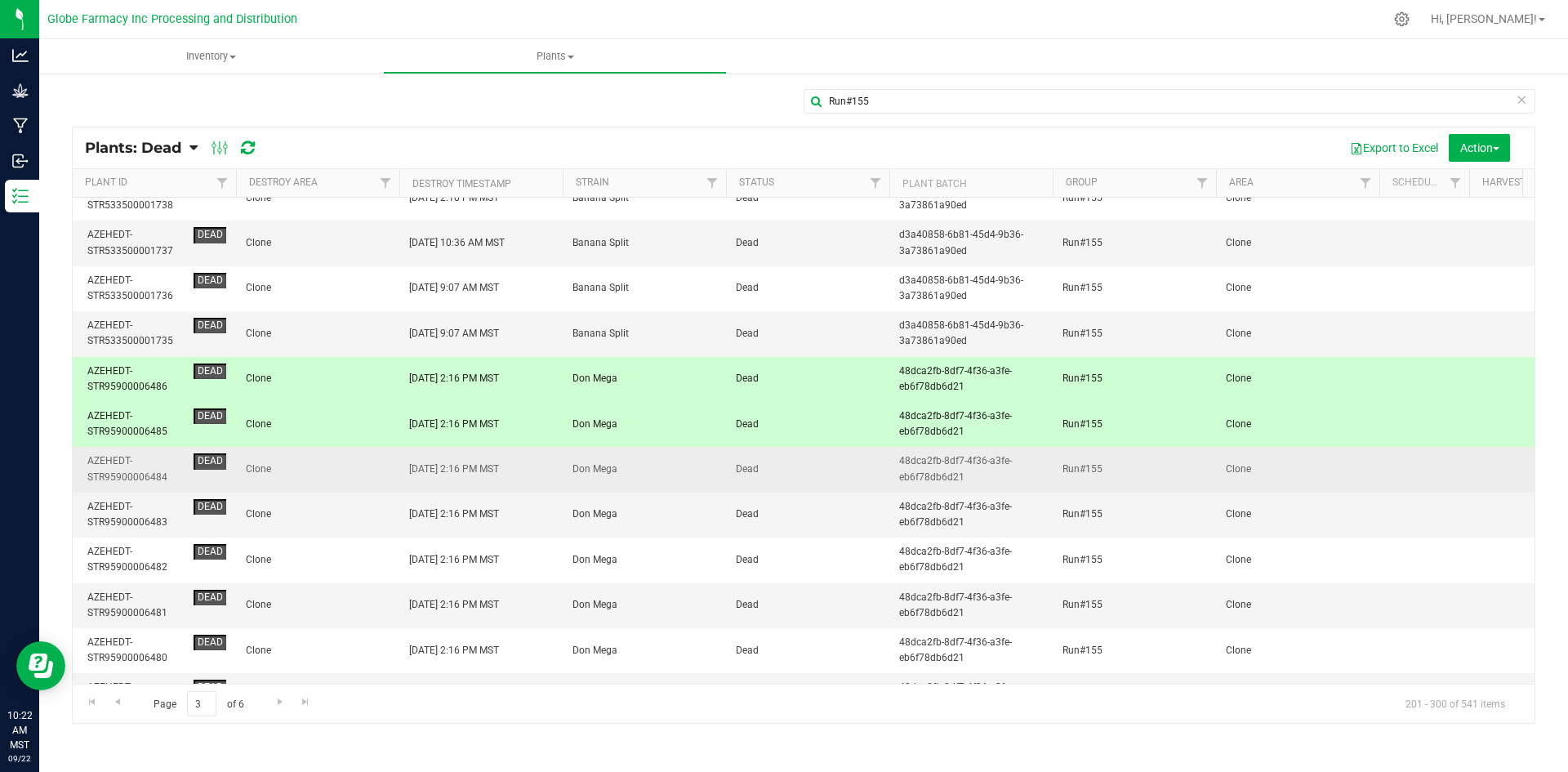
click at [335, 471] on span "Clone" at bounding box center [317, 469] width 144 height 15
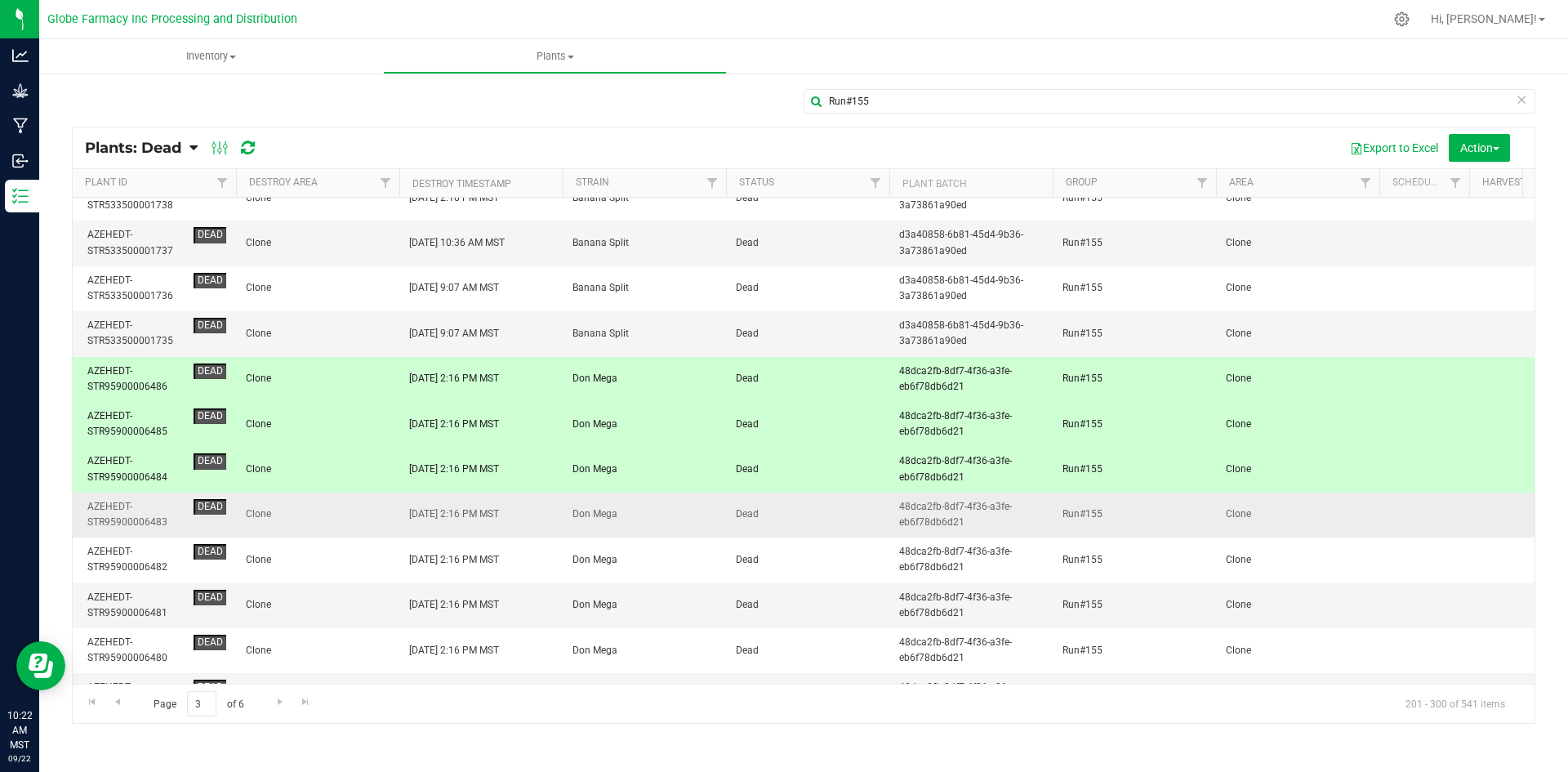
click at [335, 511] on span "Clone" at bounding box center [317, 514] width 144 height 15
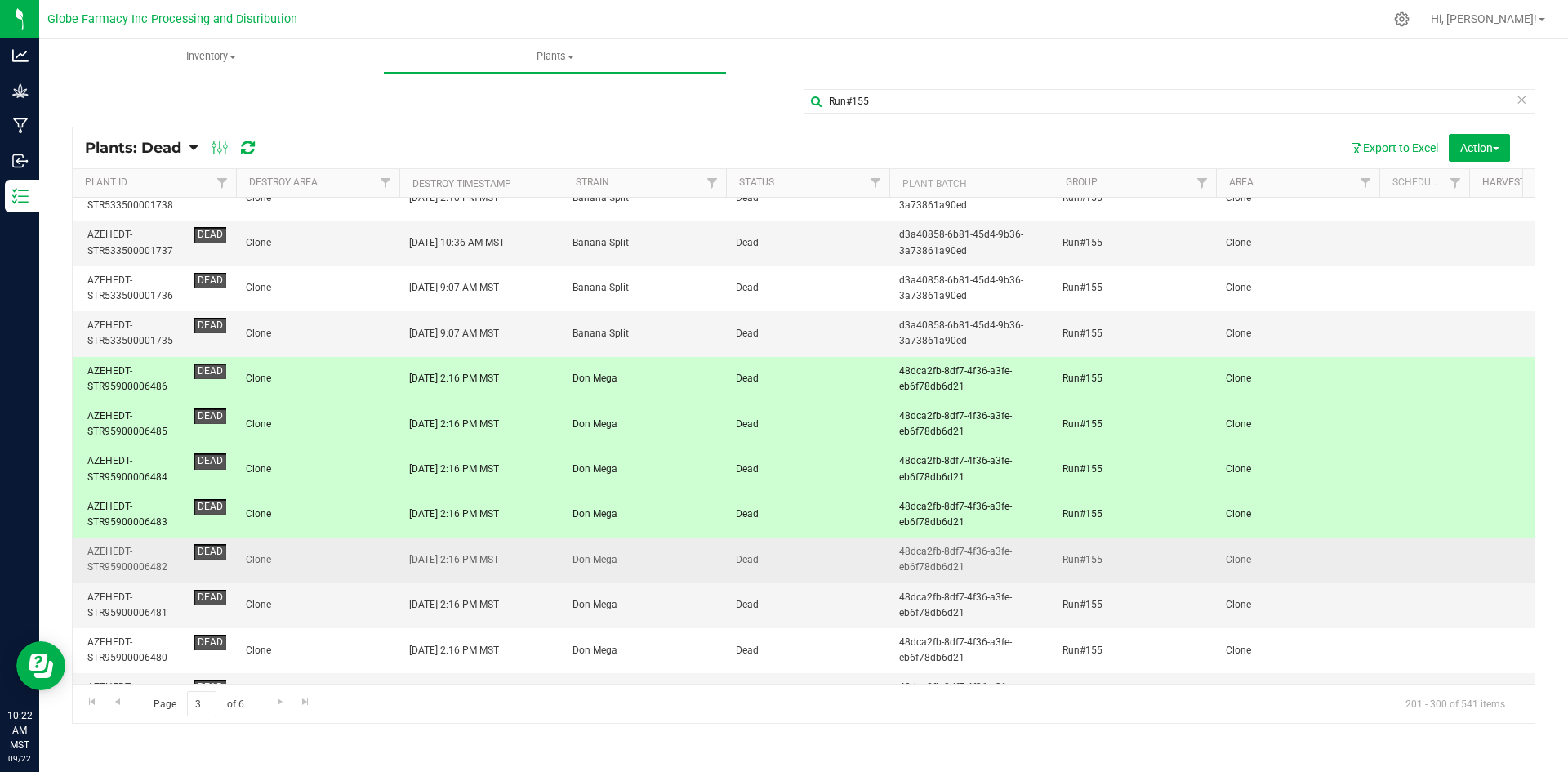
click at [337, 567] on span "Clone" at bounding box center [317, 560] width 144 height 15
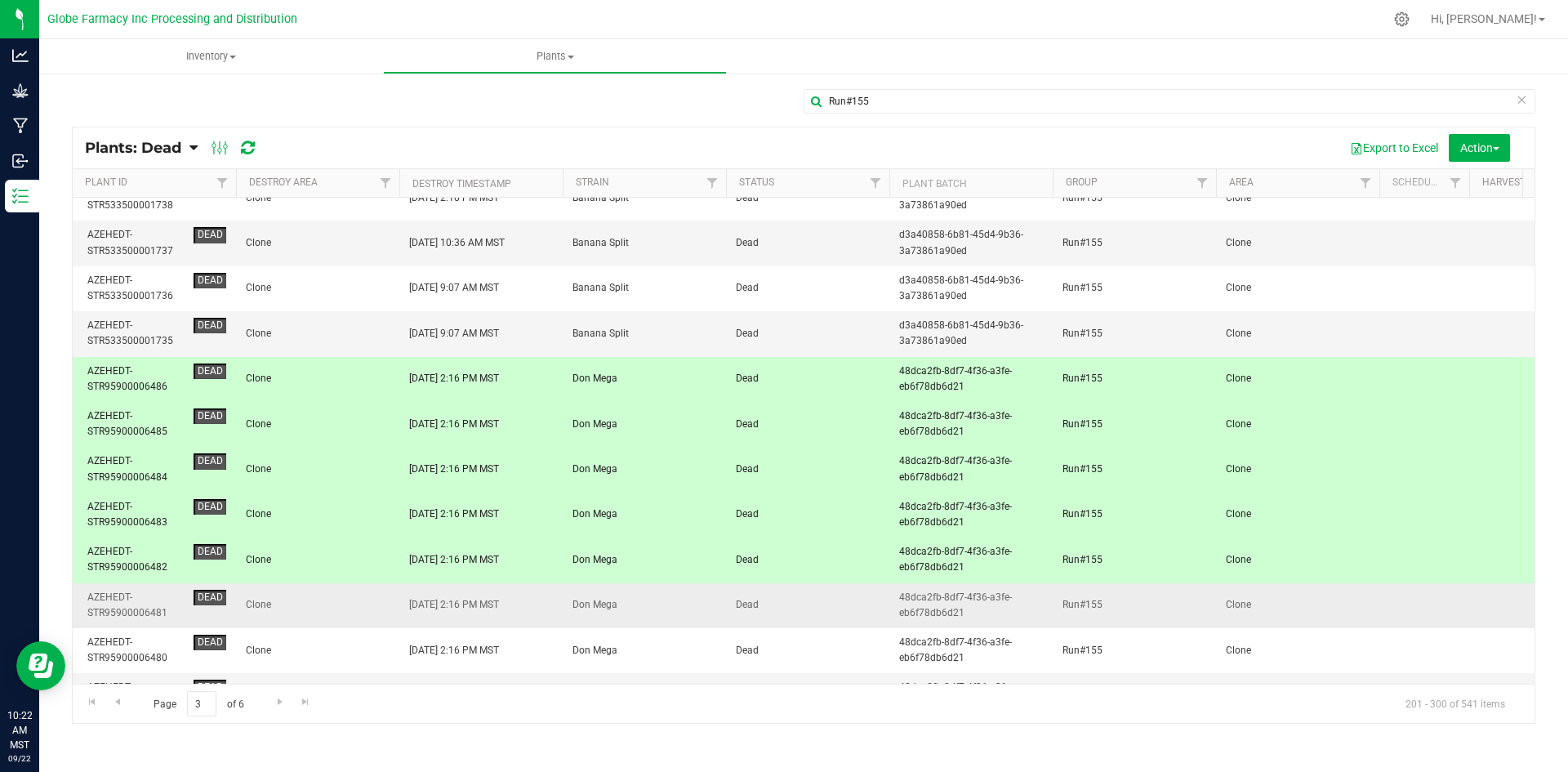
click at [335, 598] on span "Clone" at bounding box center [317, 605] width 144 height 15
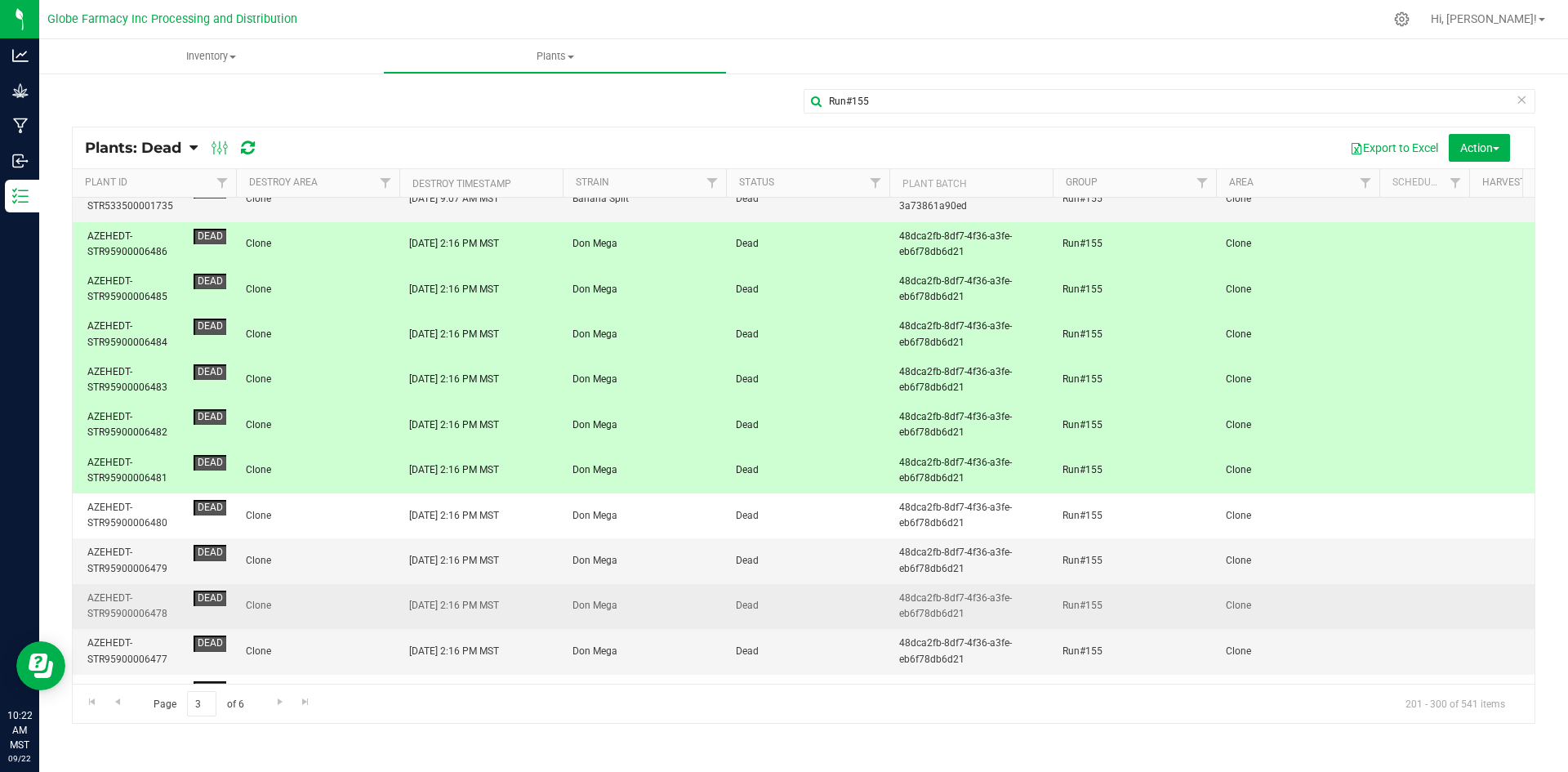
scroll to position [1634, 0]
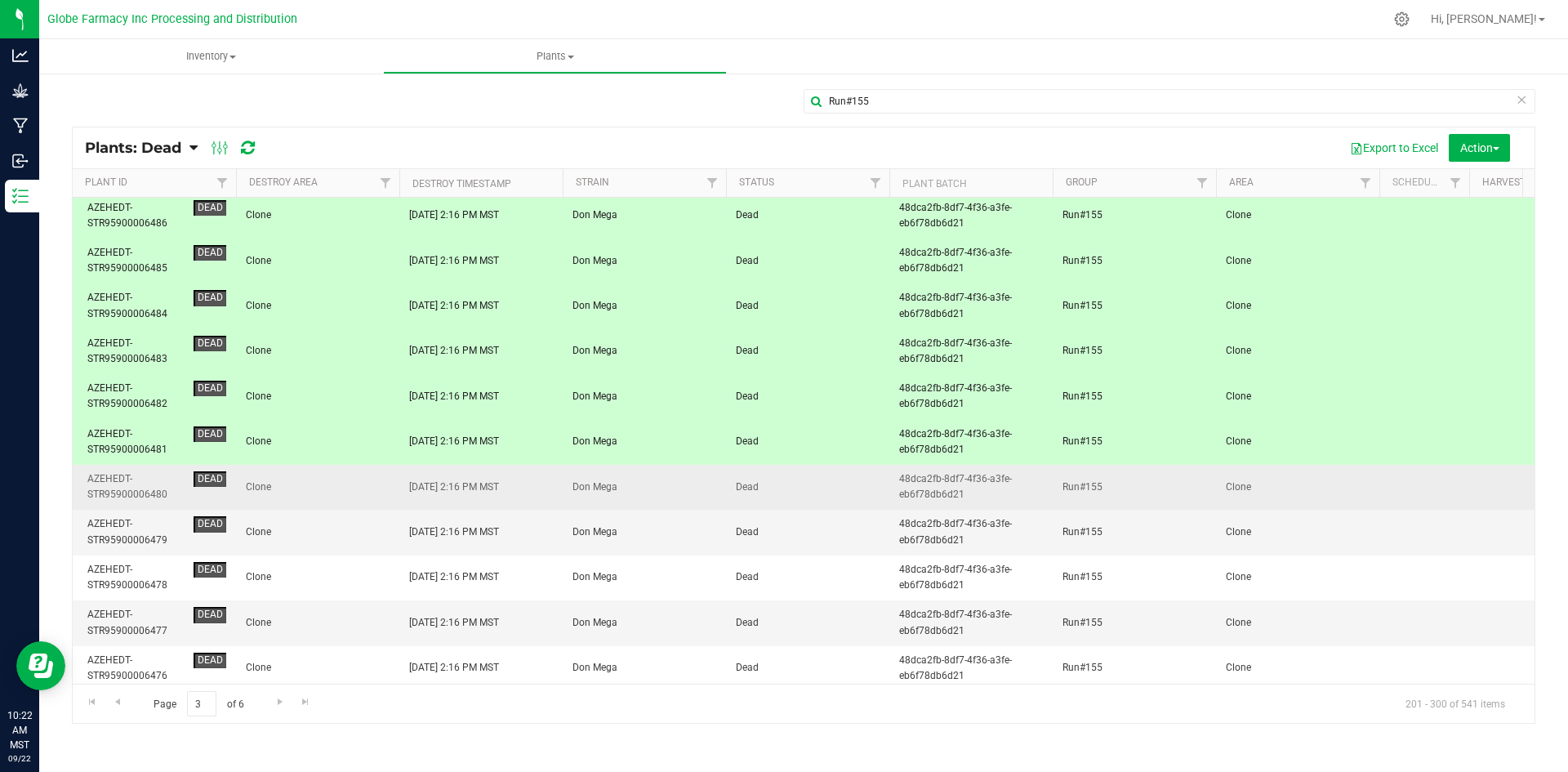
click at [354, 488] on span "Clone" at bounding box center [317, 487] width 144 height 15
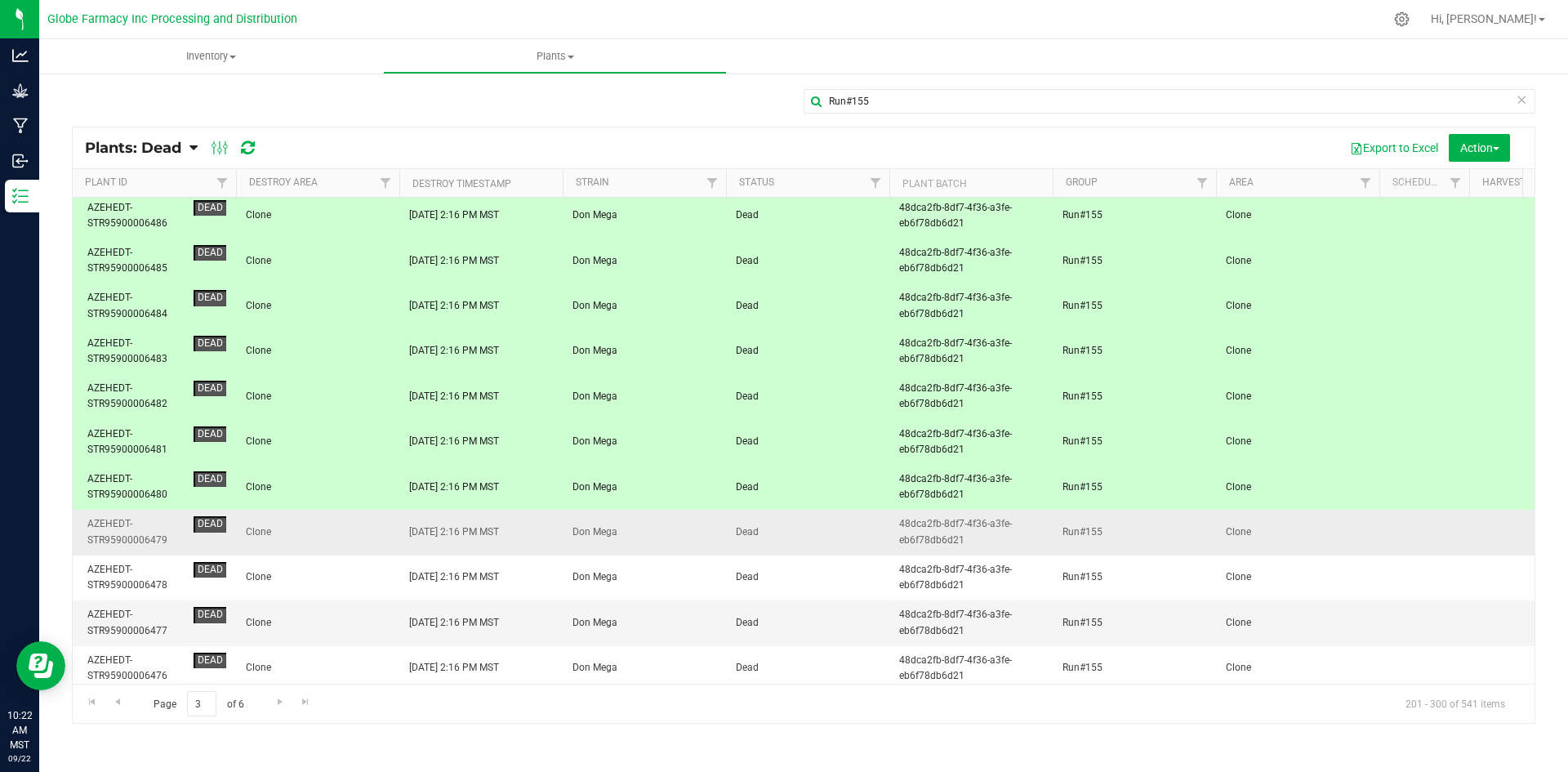
click at [346, 524] on td "Clone" at bounding box center [317, 532] width 163 height 45
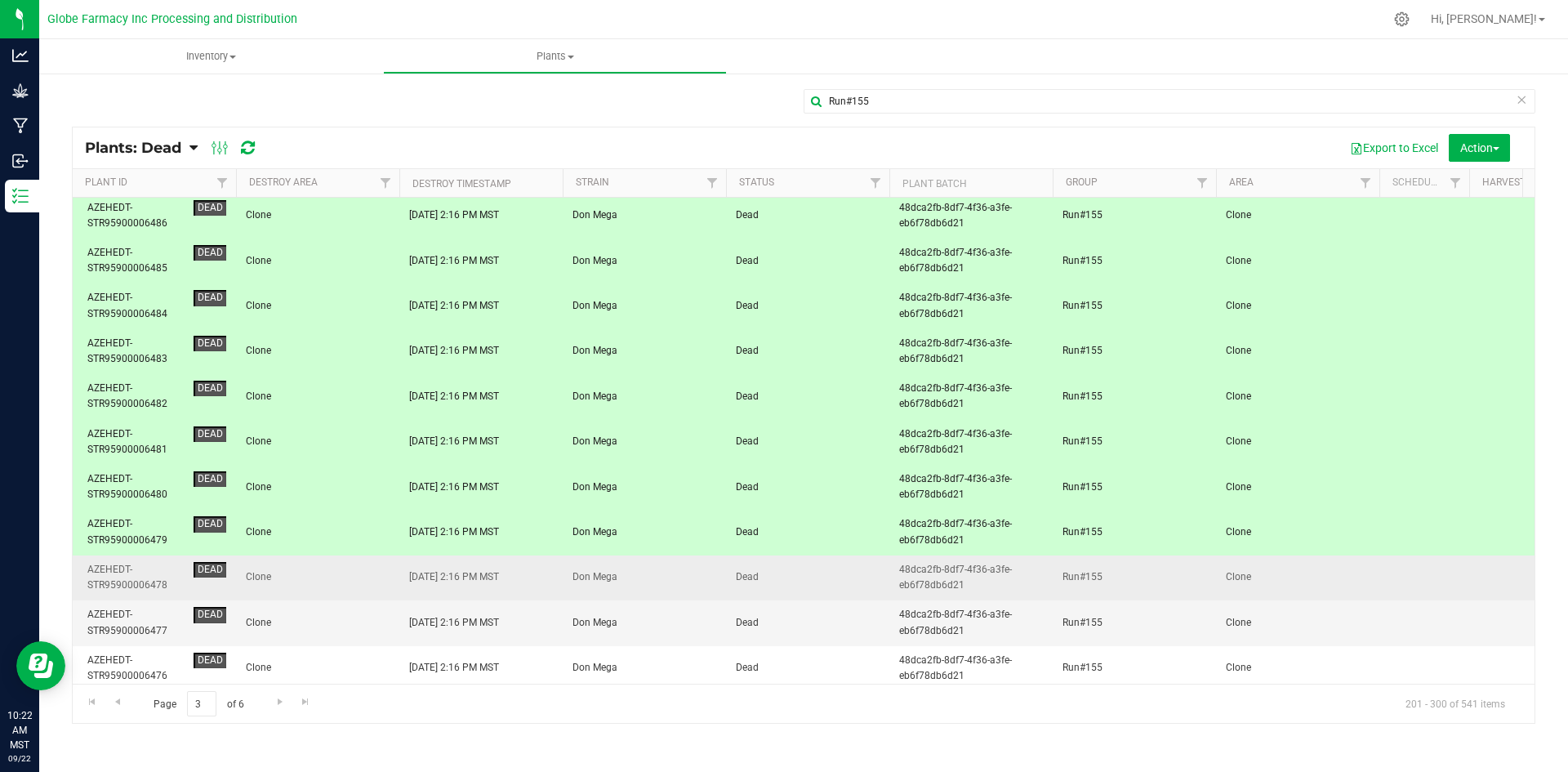
click at [350, 567] on td "Clone" at bounding box center [317, 577] width 163 height 45
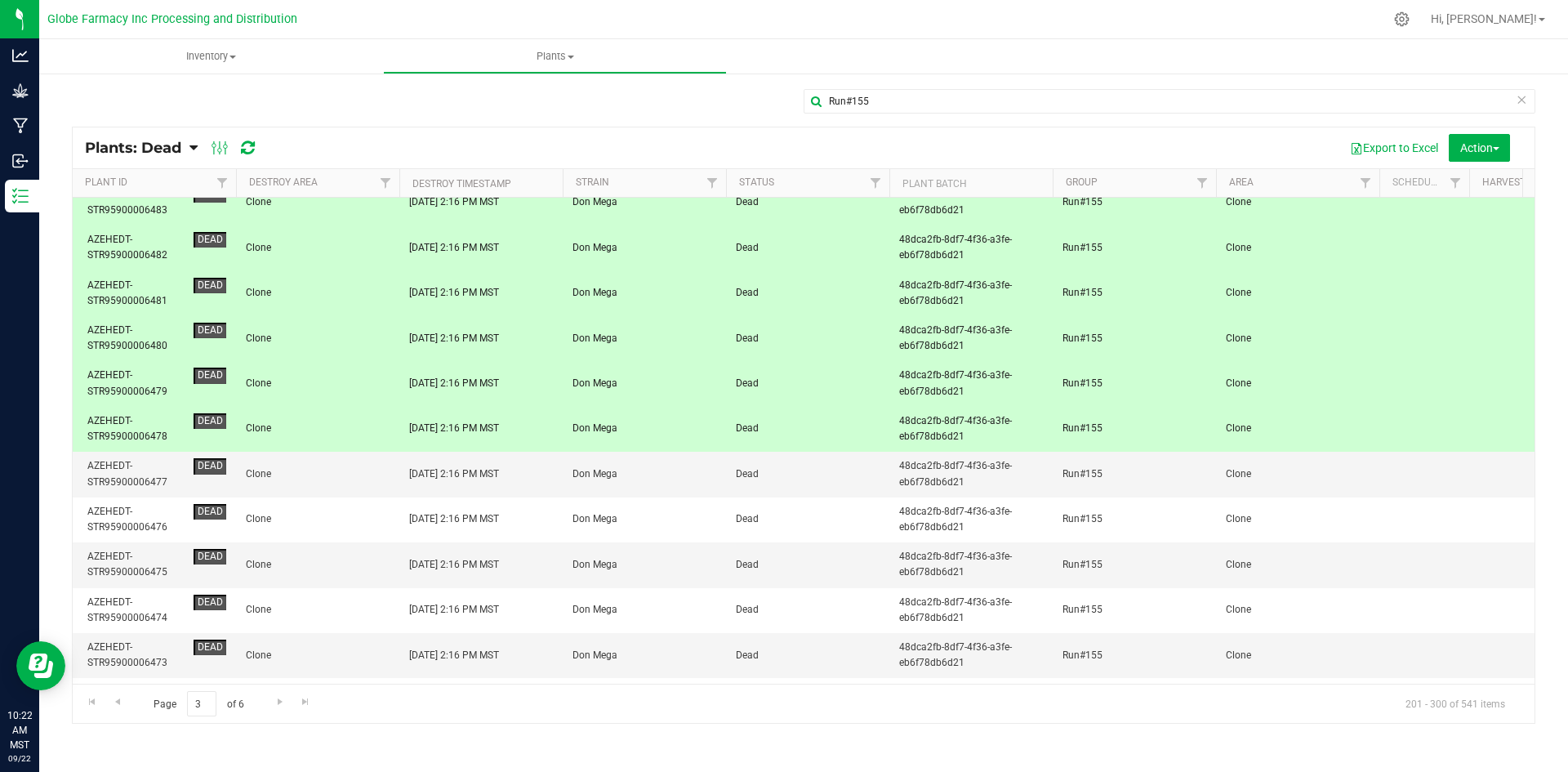
scroll to position [1797, 0]
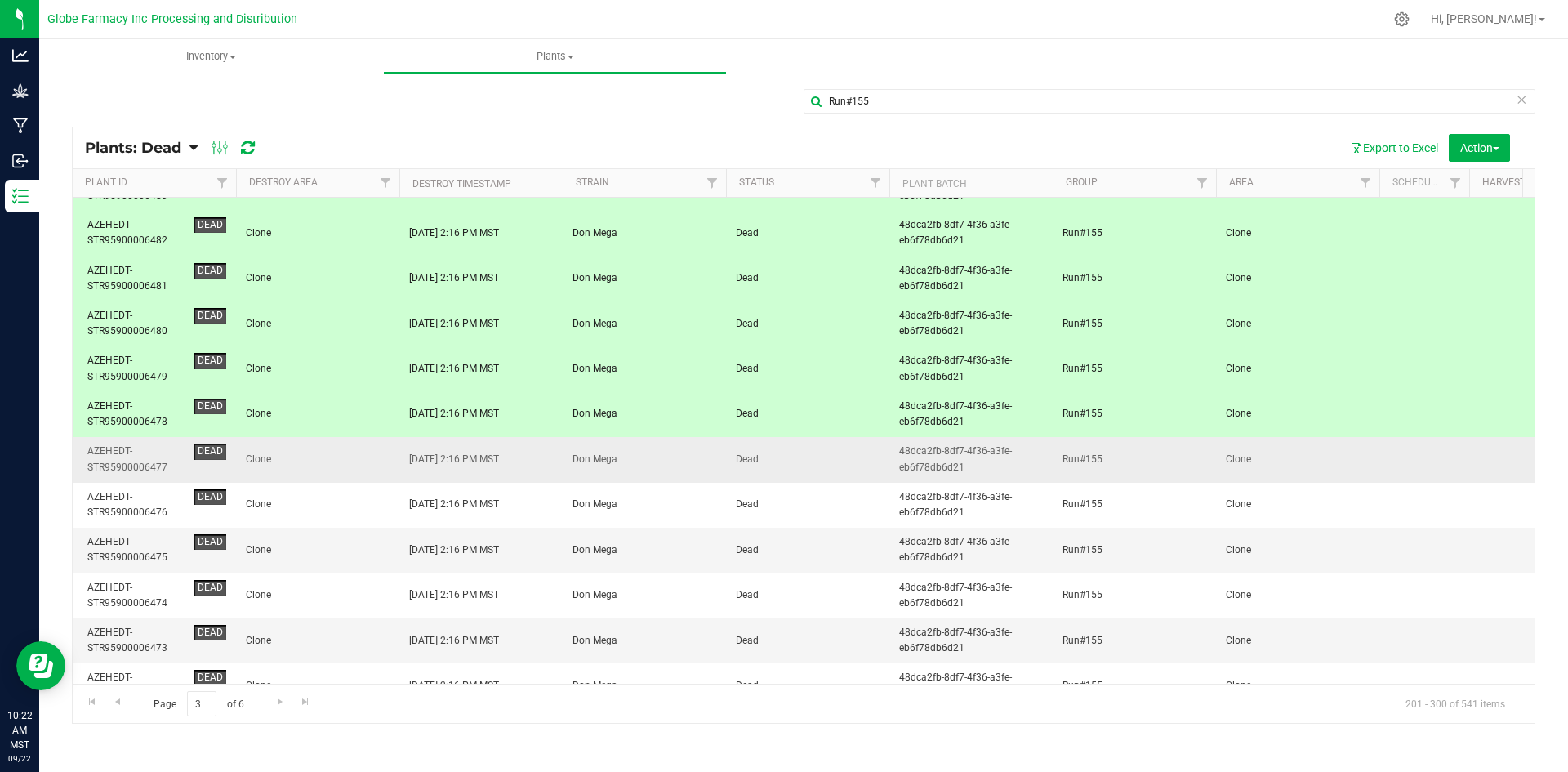
click at [339, 460] on span "Clone" at bounding box center [317, 459] width 144 height 15
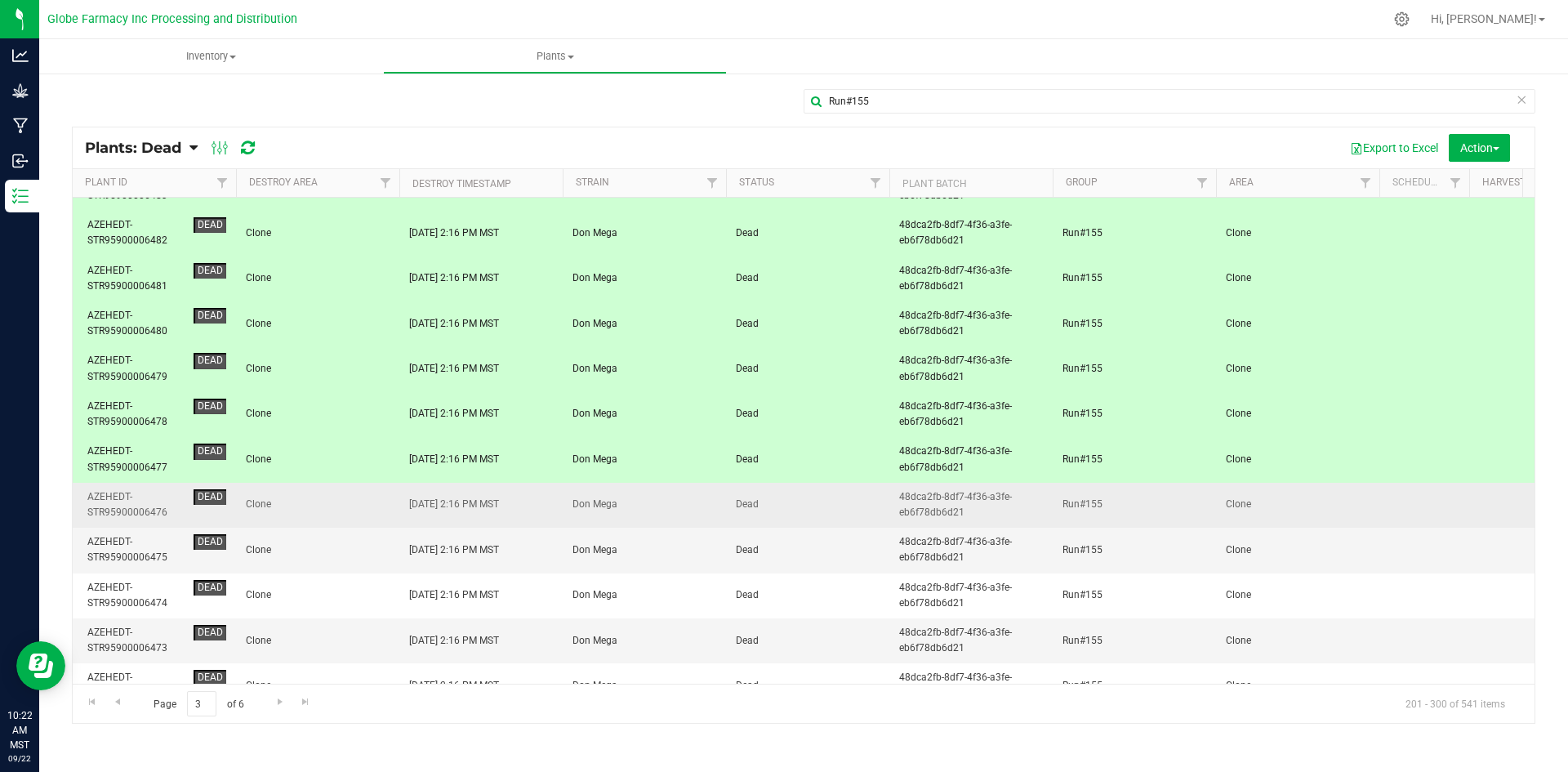
click at [334, 503] on span "Clone" at bounding box center [317, 504] width 144 height 15
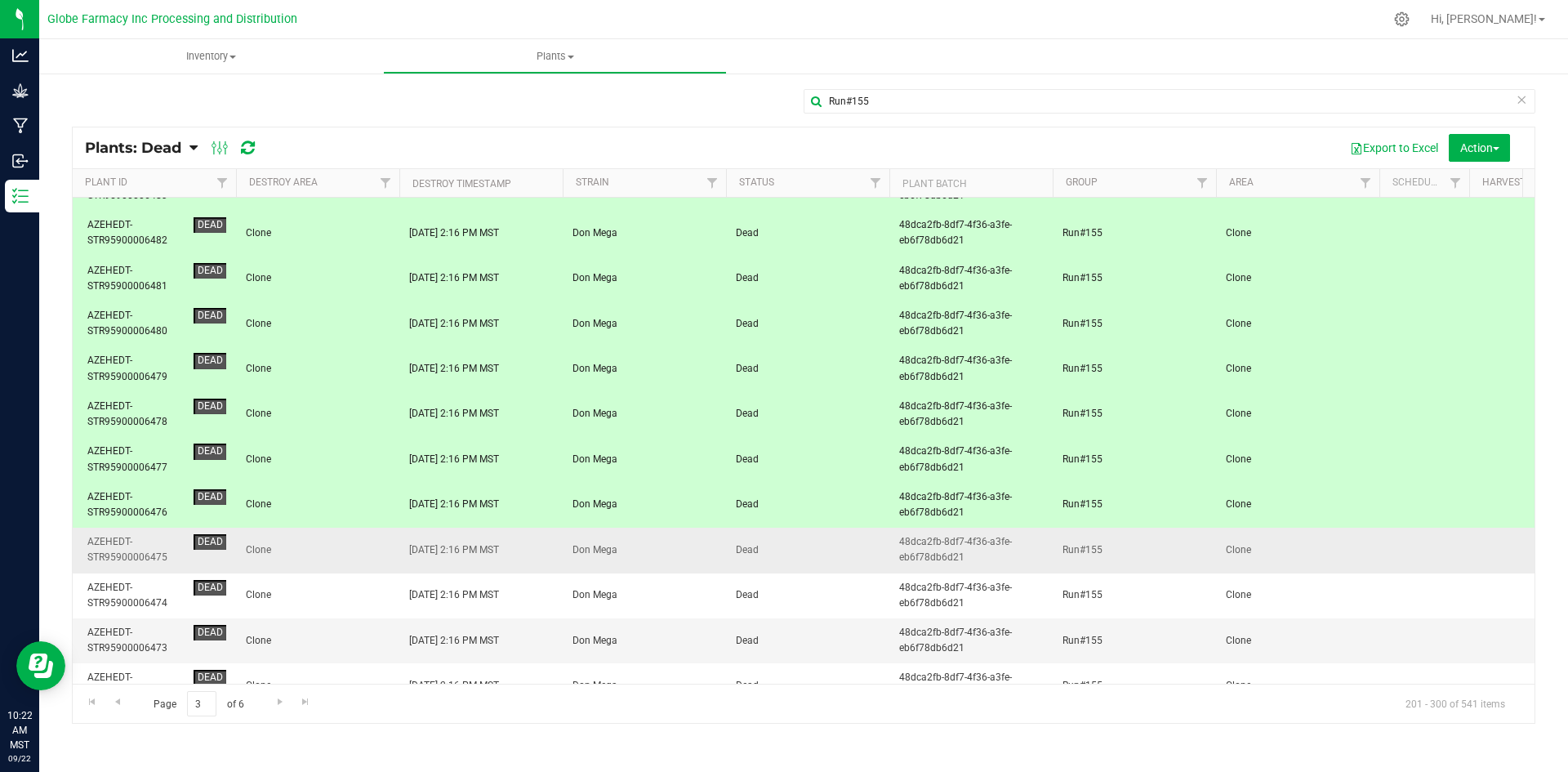
click at [332, 541] on td "Clone" at bounding box center [317, 550] width 163 height 45
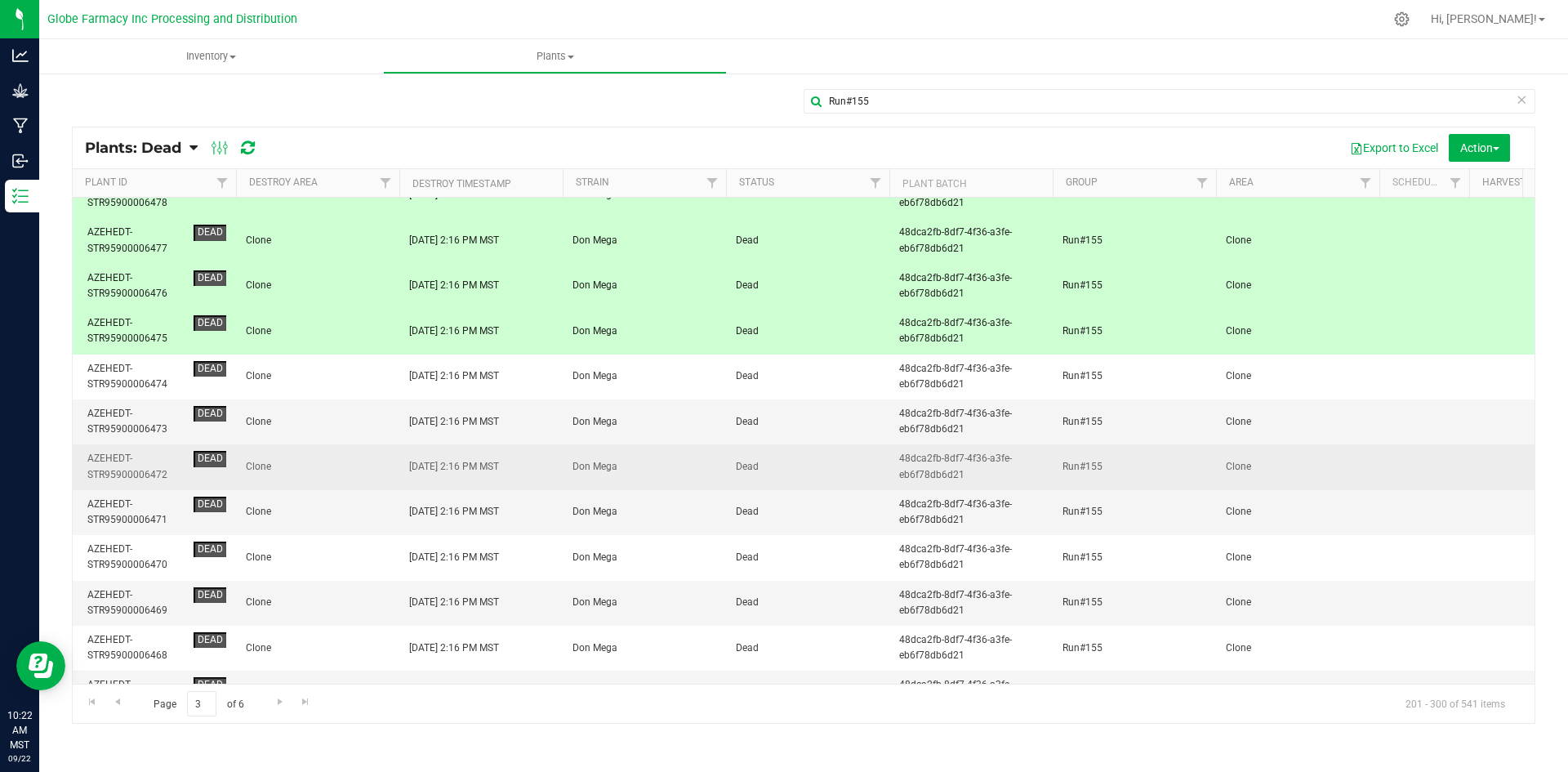
scroll to position [2042, 0]
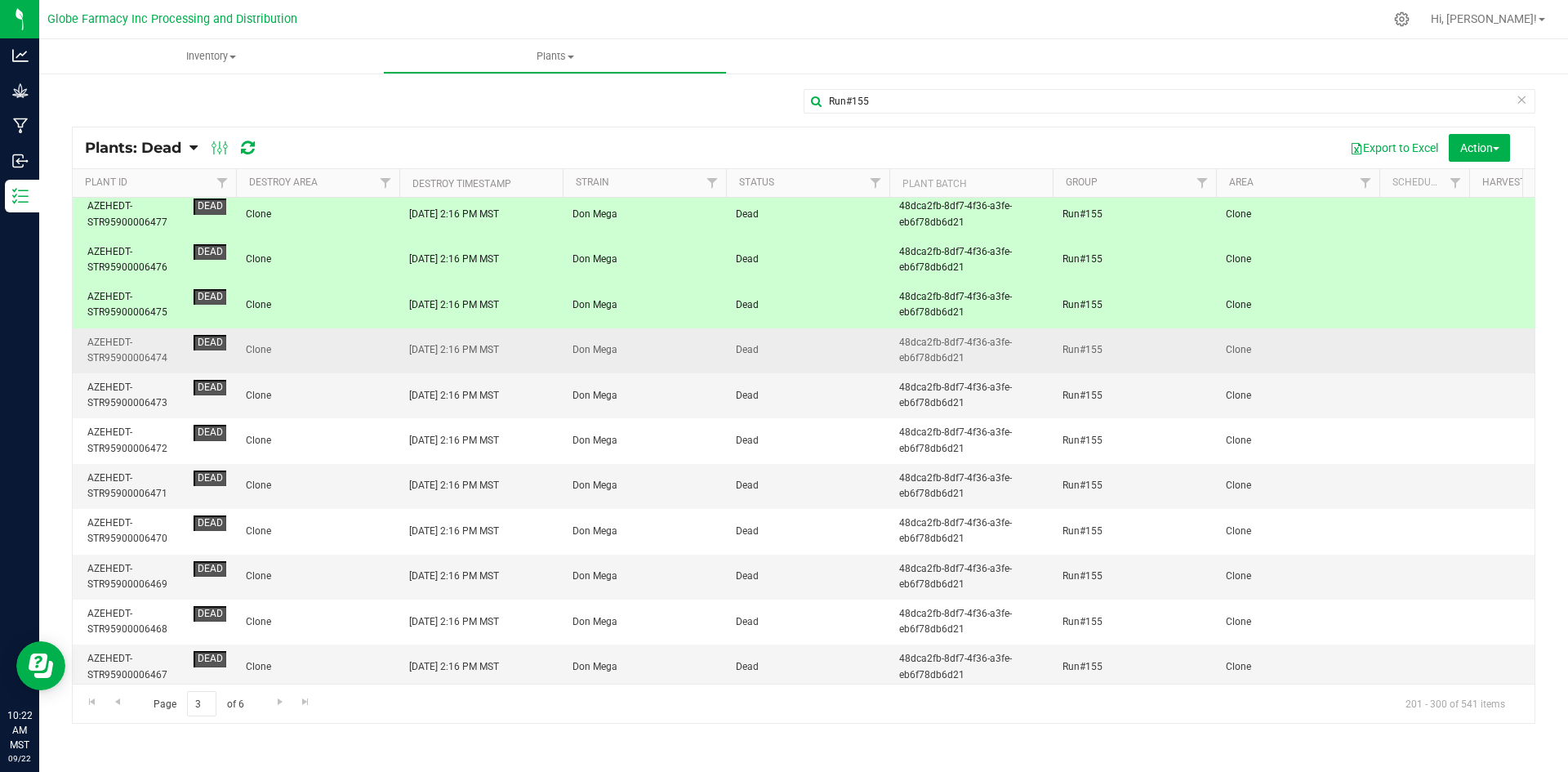
click at [318, 356] on span "Clone" at bounding box center [317, 350] width 144 height 15
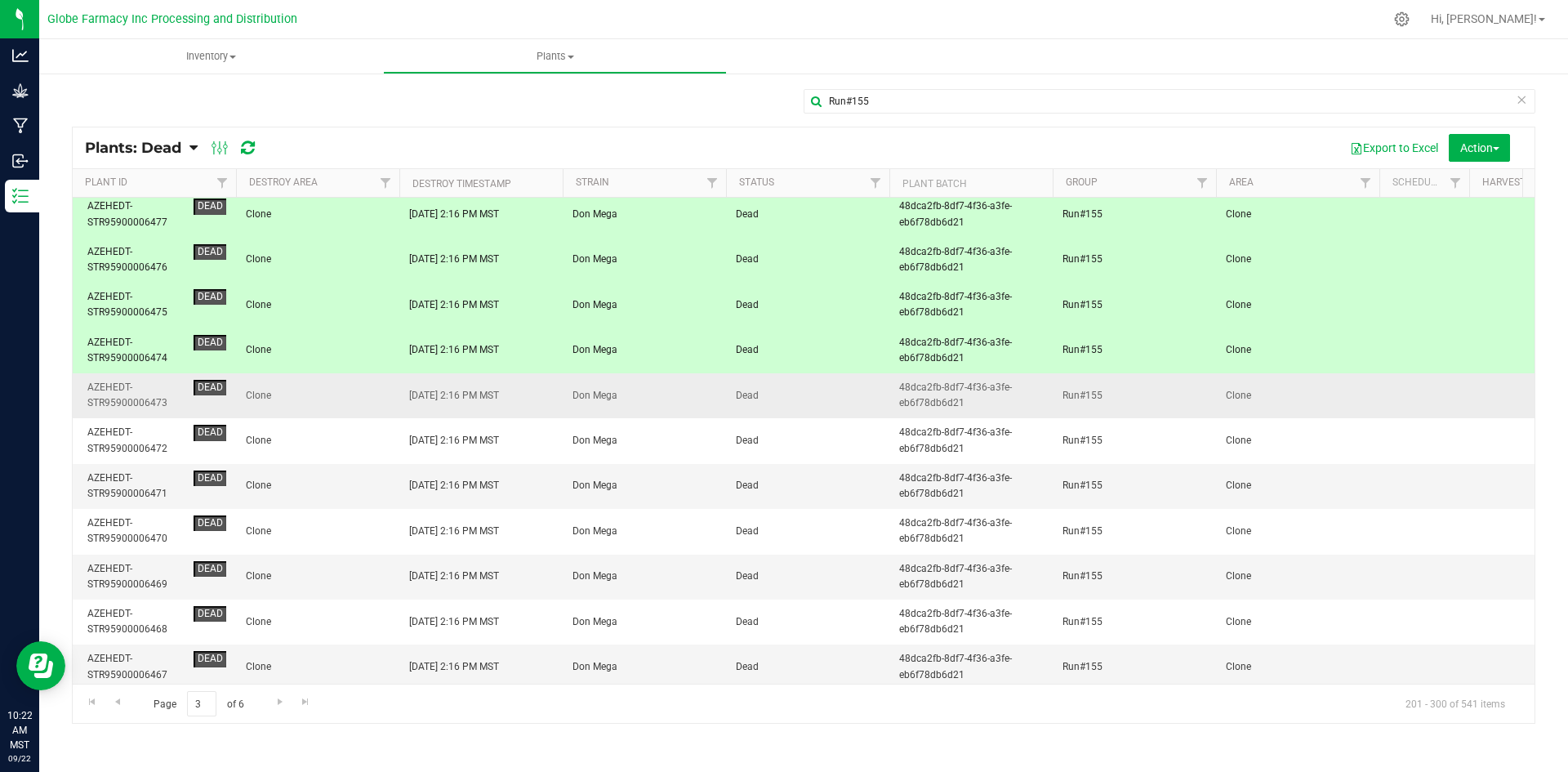
click at [322, 396] on span "Clone" at bounding box center [317, 396] width 144 height 15
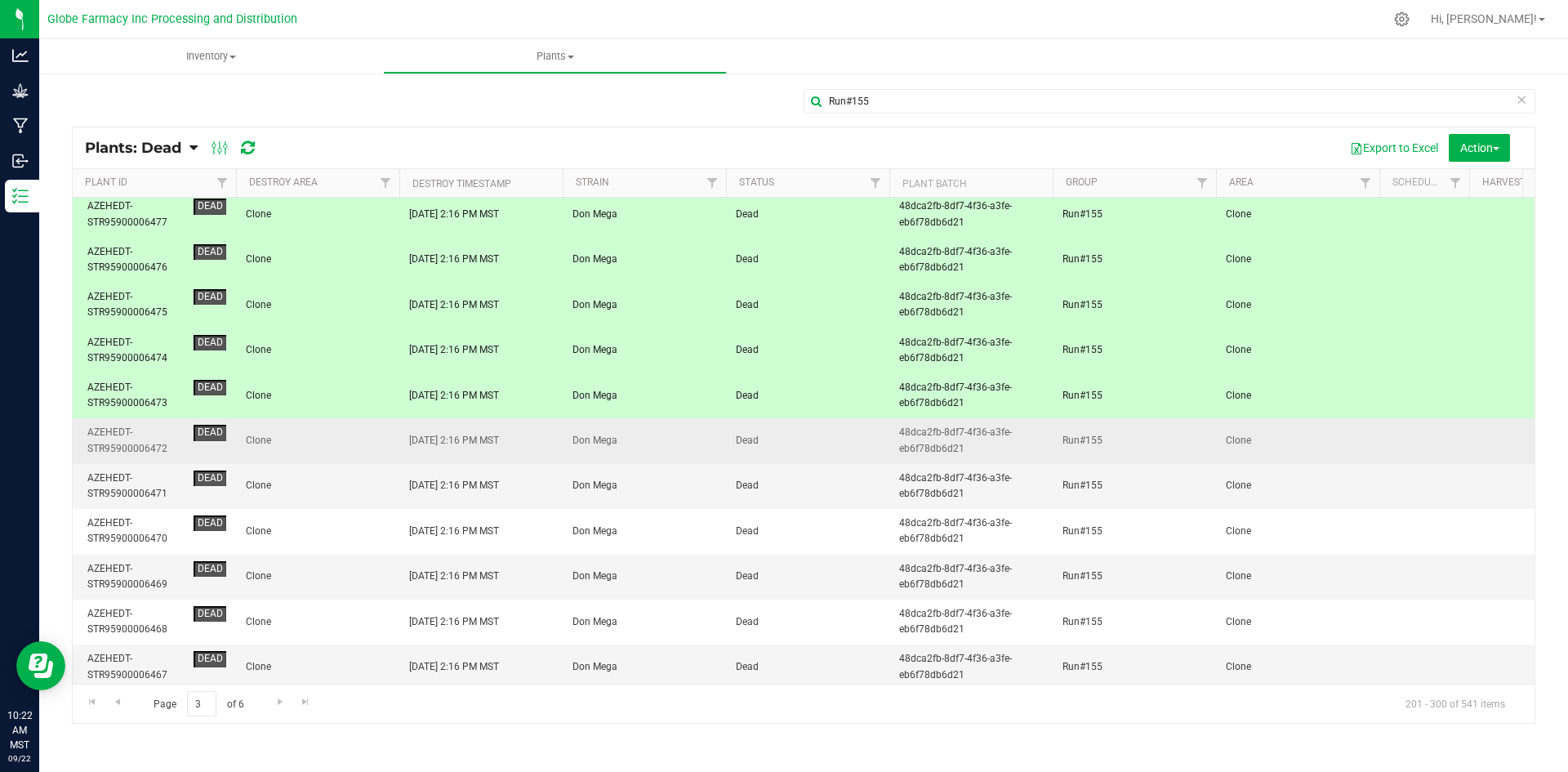
click at [324, 434] on span "Clone" at bounding box center [317, 440] width 144 height 15
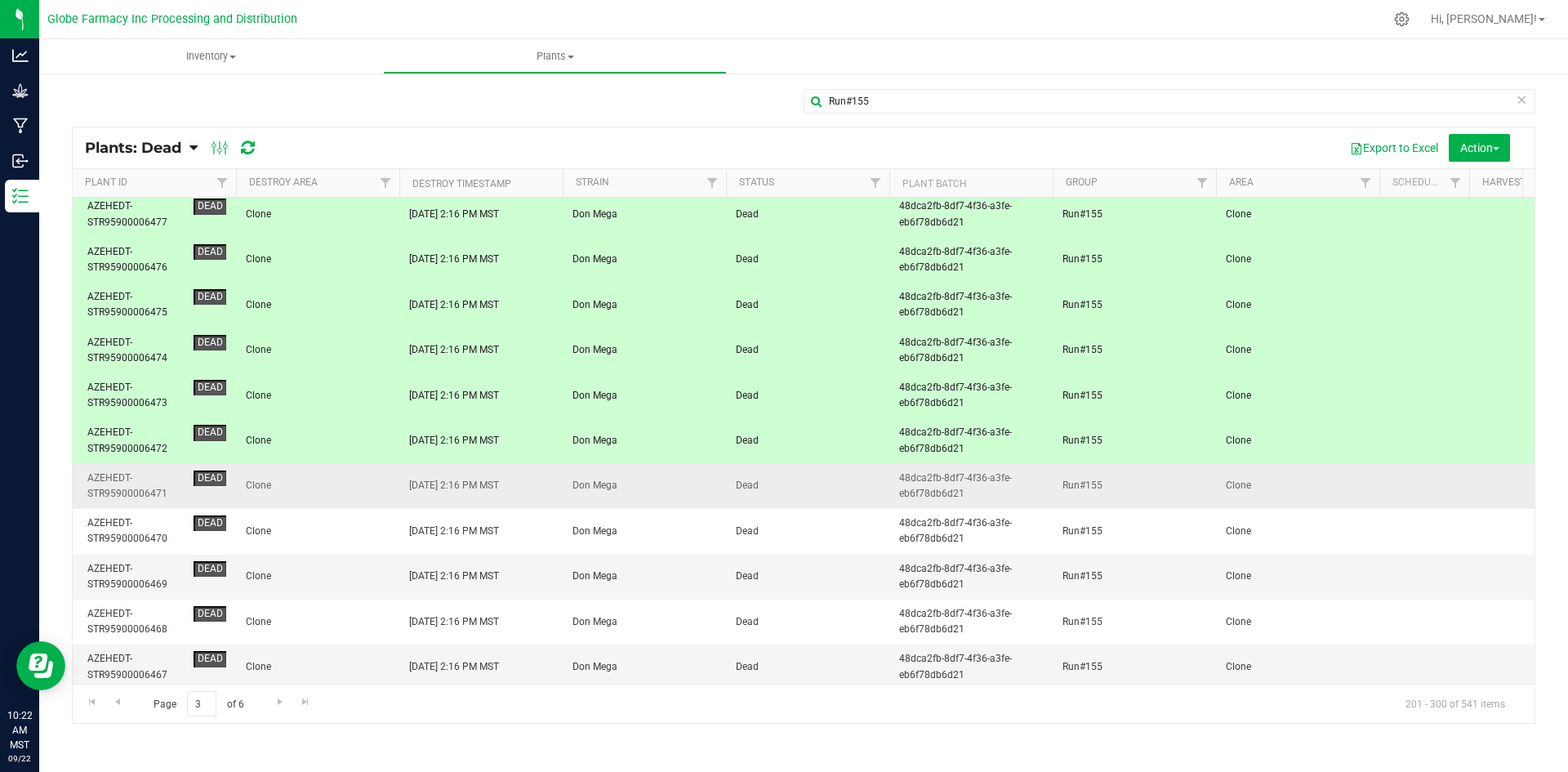
click at [323, 470] on td "Clone" at bounding box center [317, 486] width 163 height 45
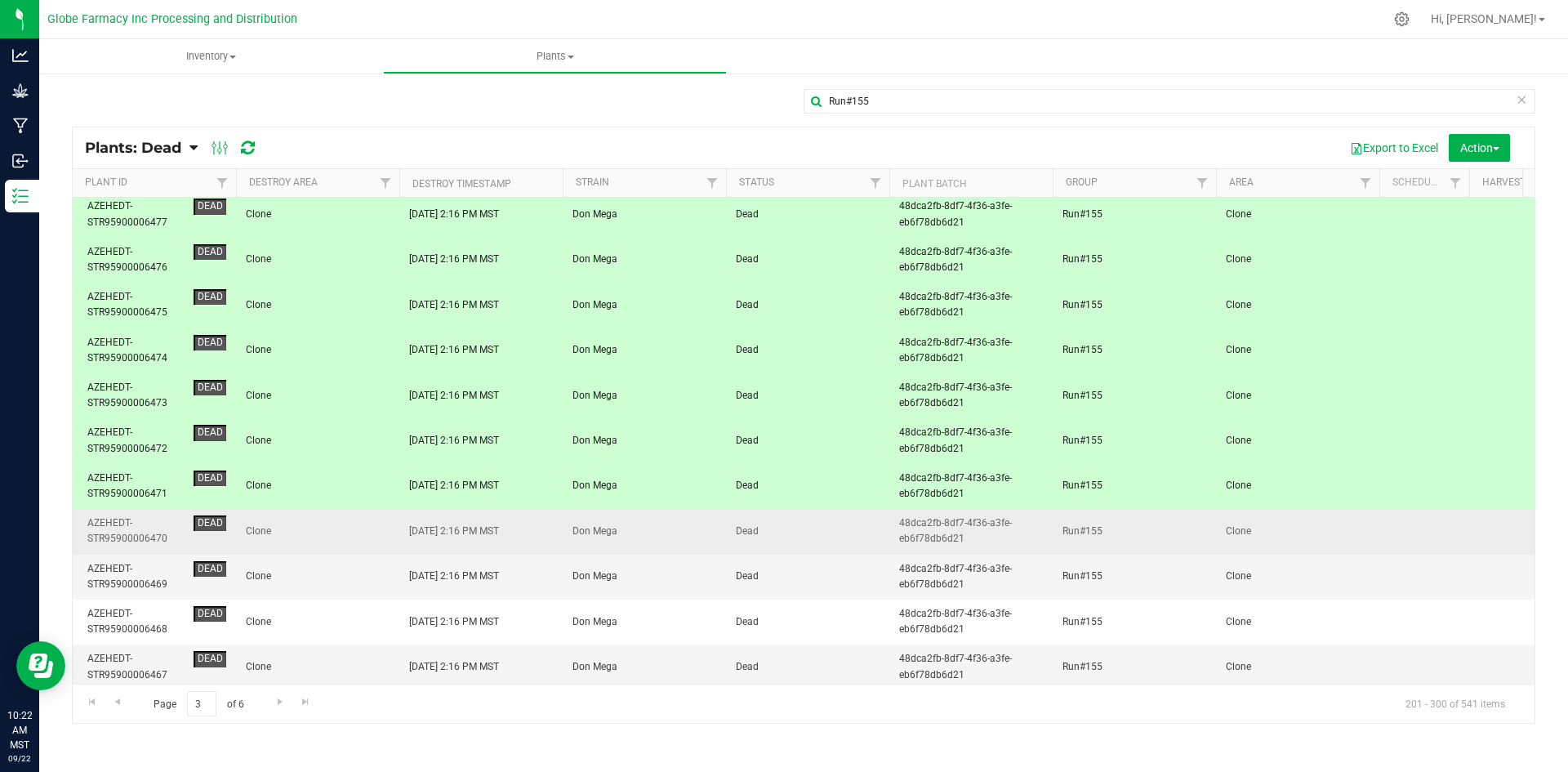
click at [334, 534] on span "Clone" at bounding box center [317, 531] width 144 height 15
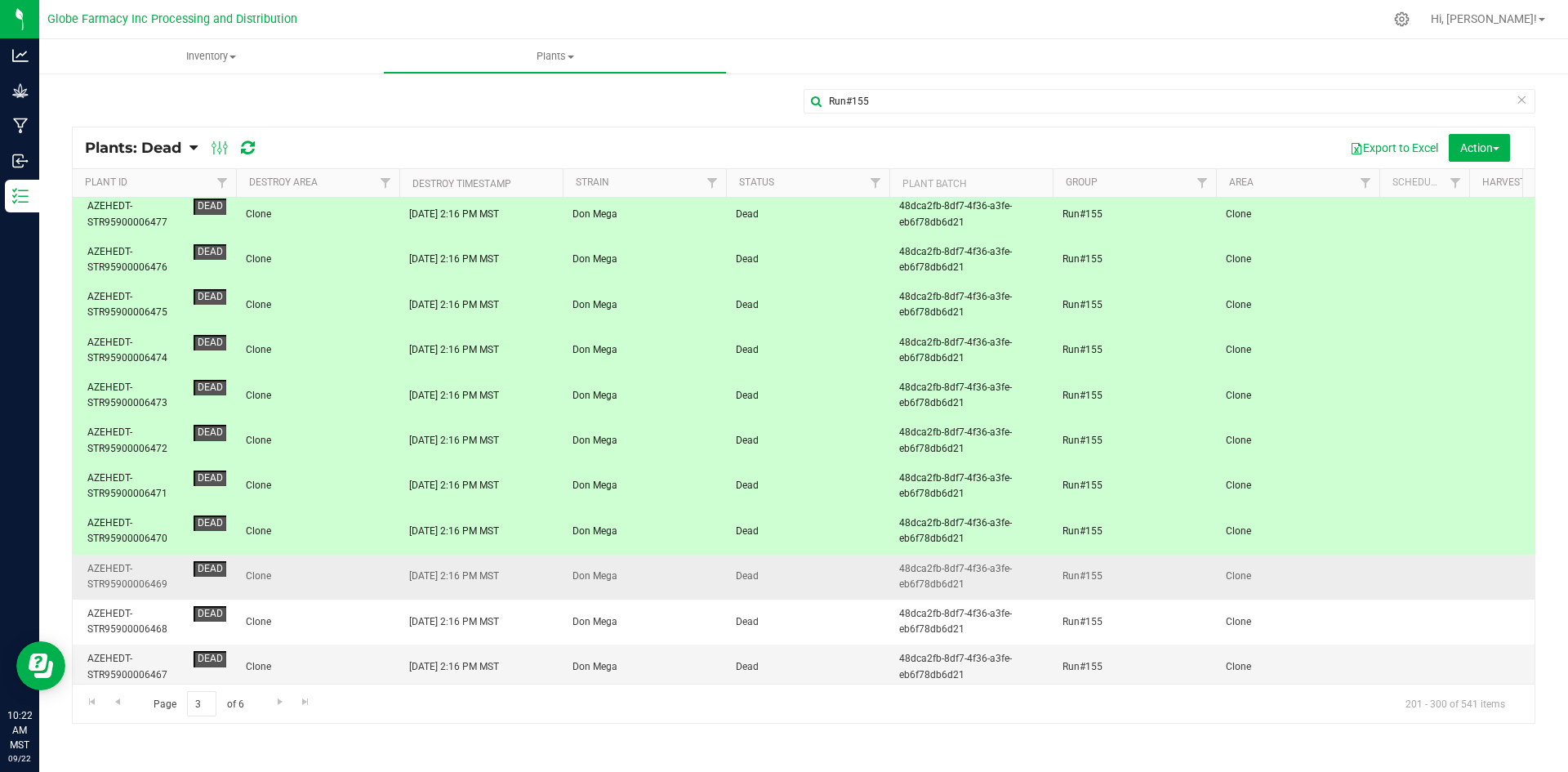
click at [332, 575] on span "Clone" at bounding box center [317, 576] width 144 height 15
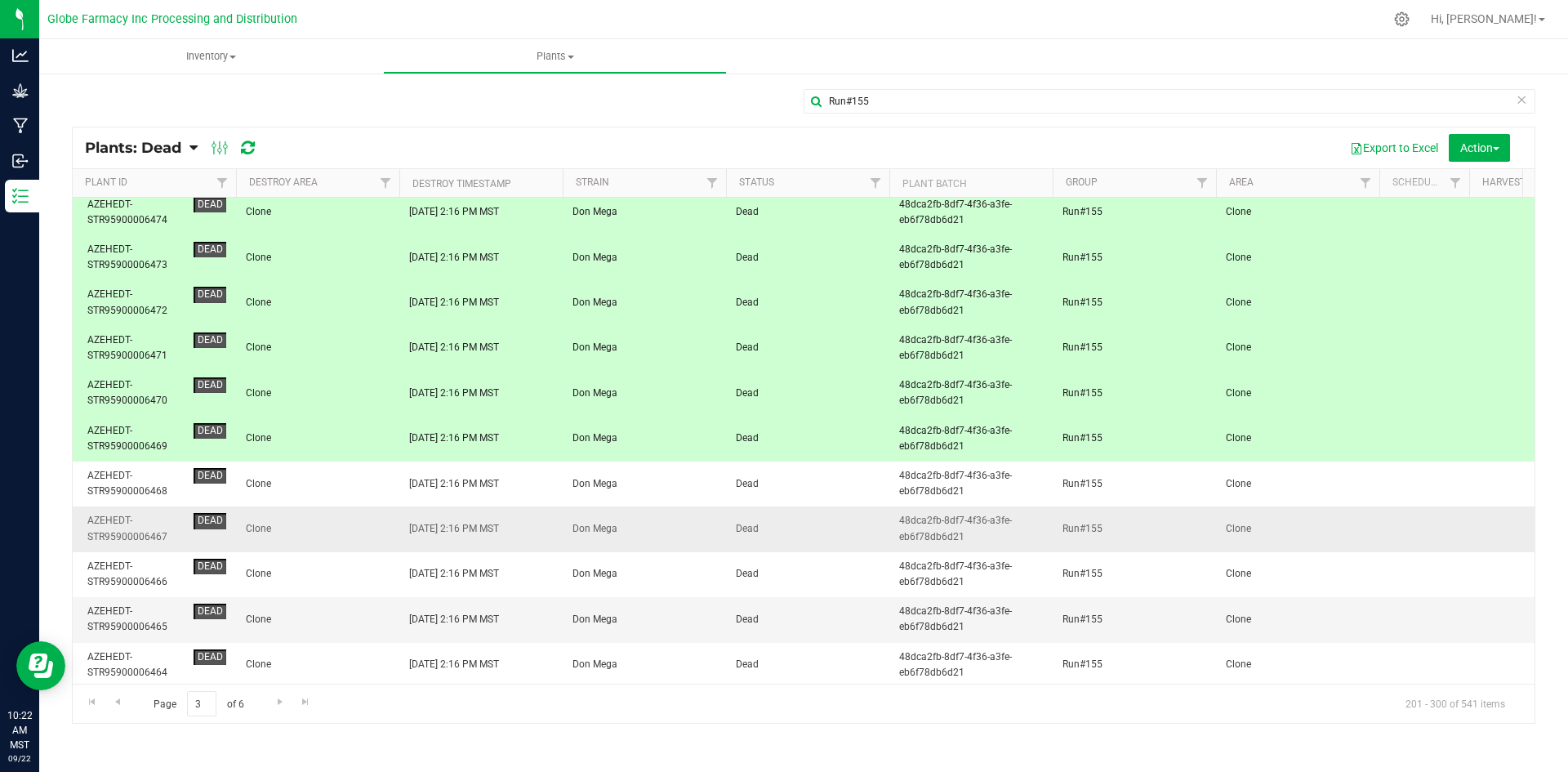
scroll to position [2206, 0]
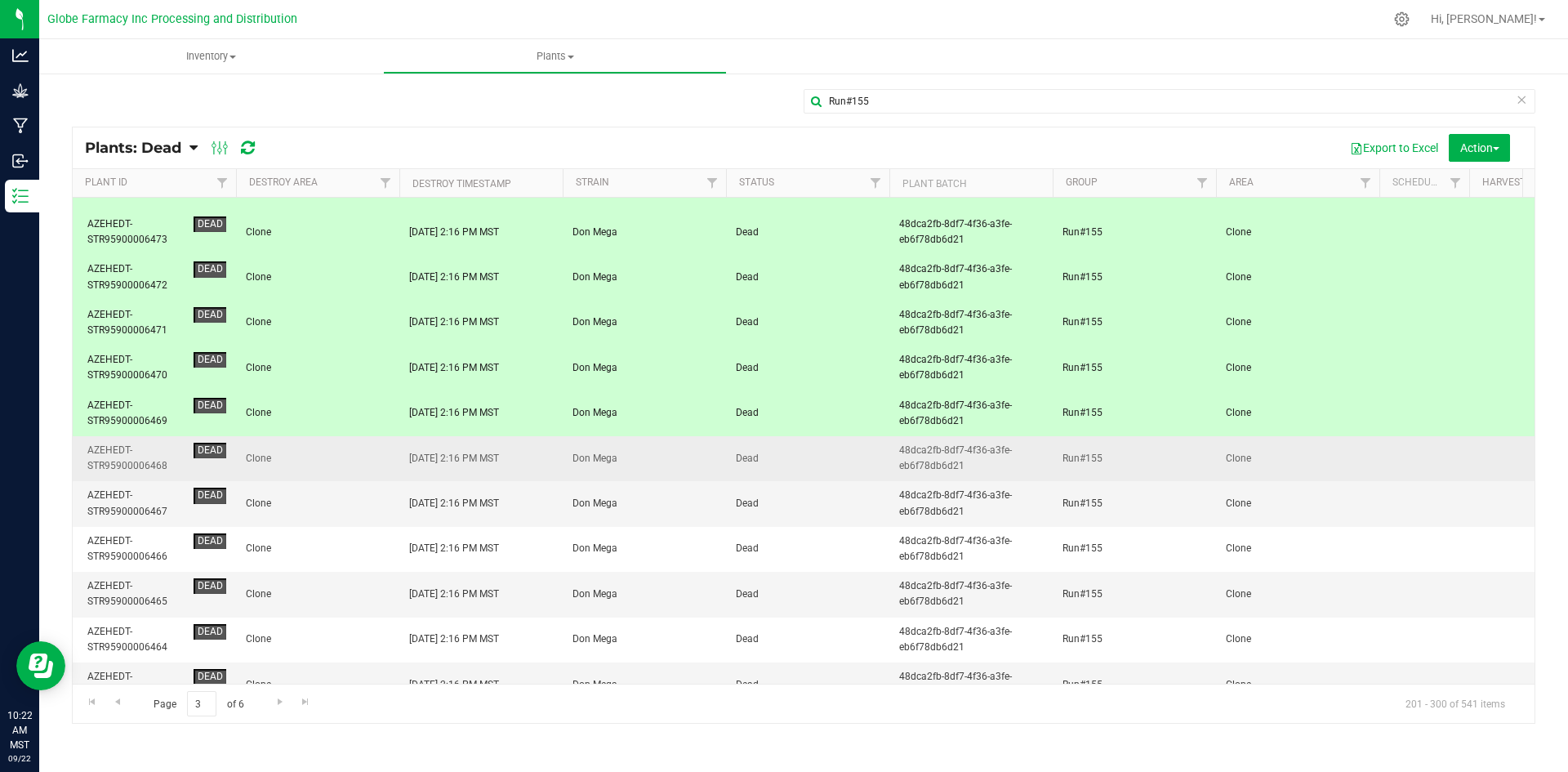
click at [339, 466] on td "Clone" at bounding box center [317, 458] width 163 height 45
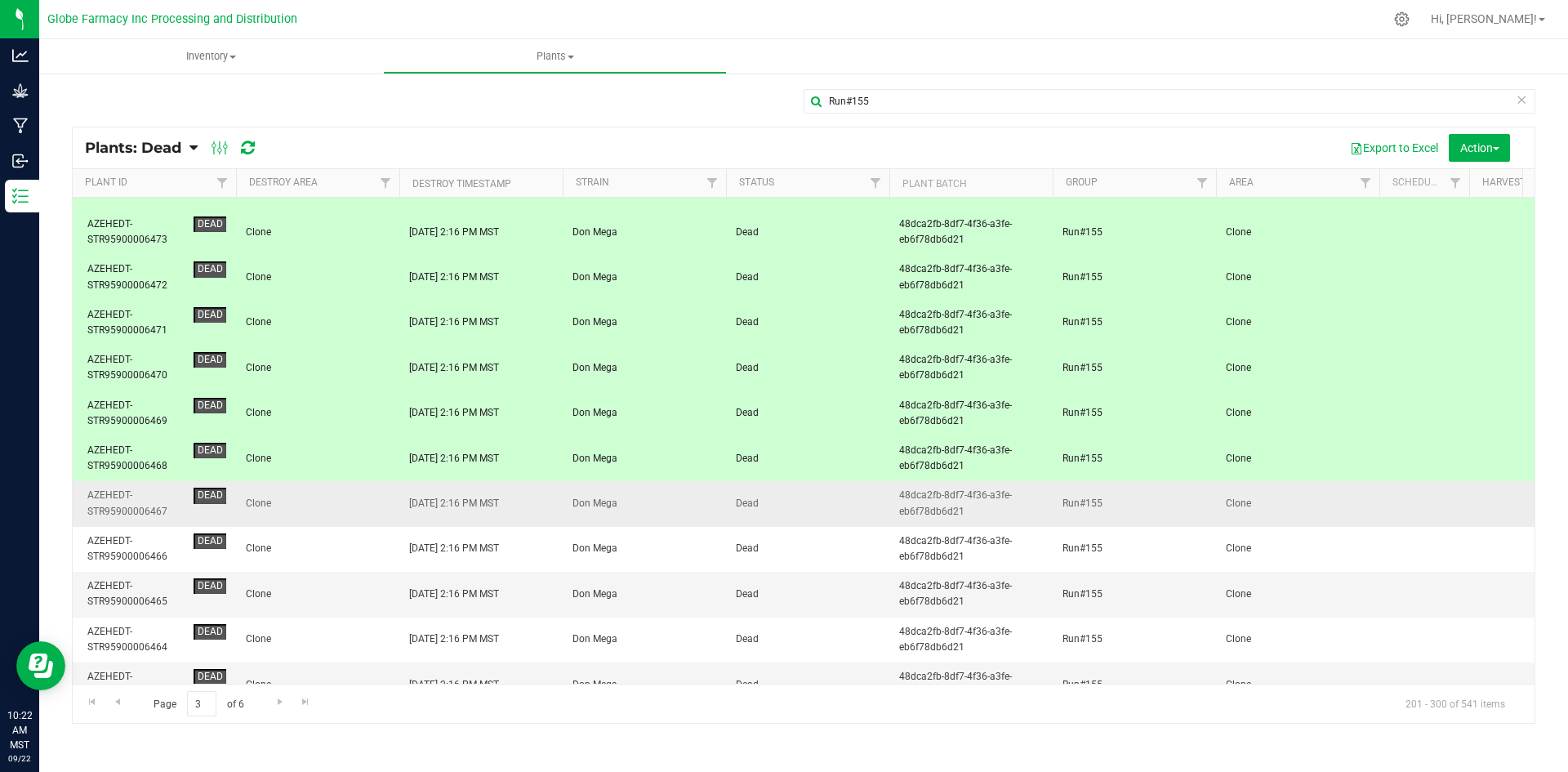
click at [340, 499] on span "Clone" at bounding box center [317, 503] width 144 height 15
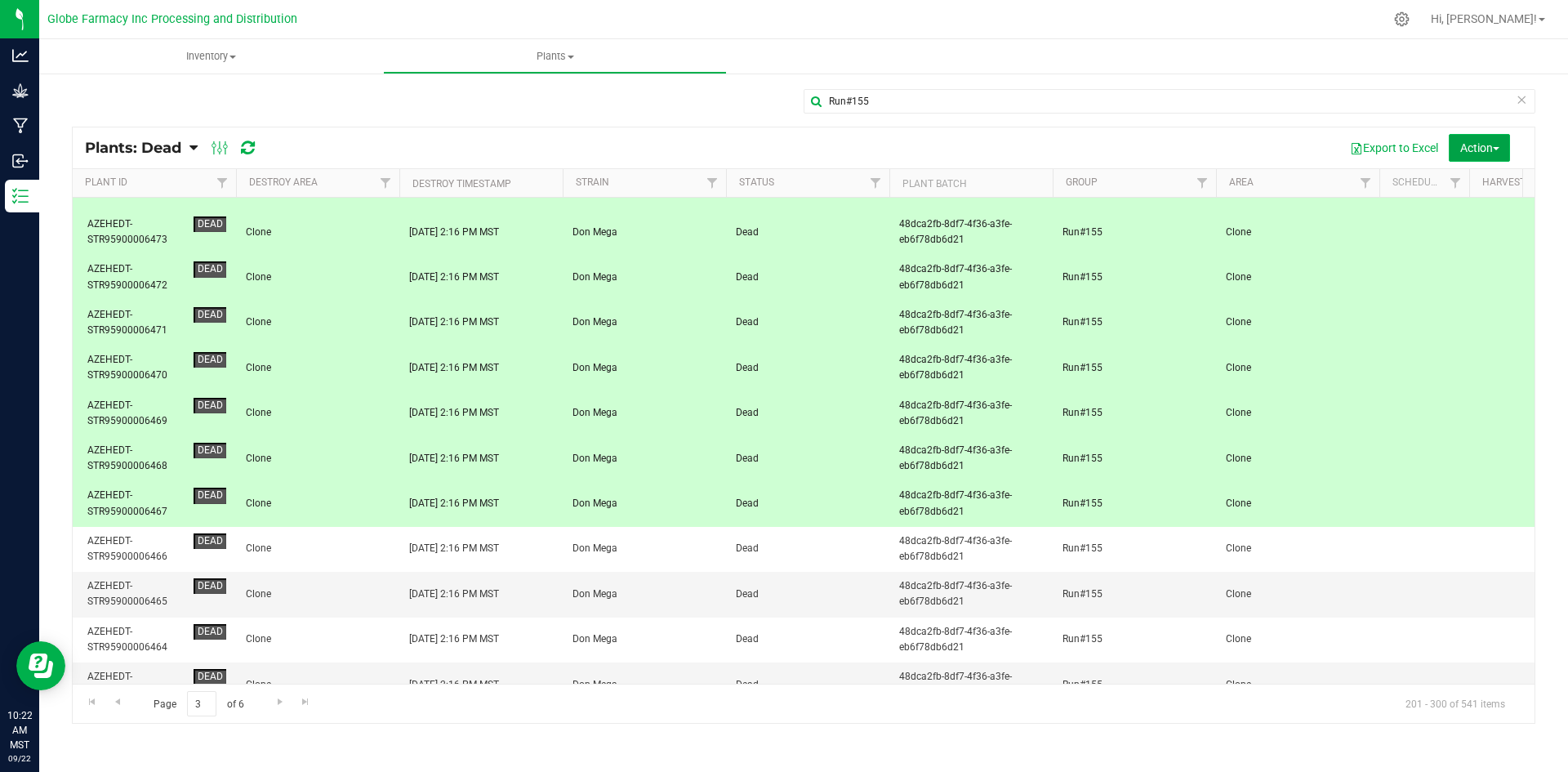
click at [1465, 144] on span "Action" at bounding box center [1480, 148] width 39 height 13
click at [1464, 184] on span "Revive plants" at bounding box center [1462, 185] width 63 height 13
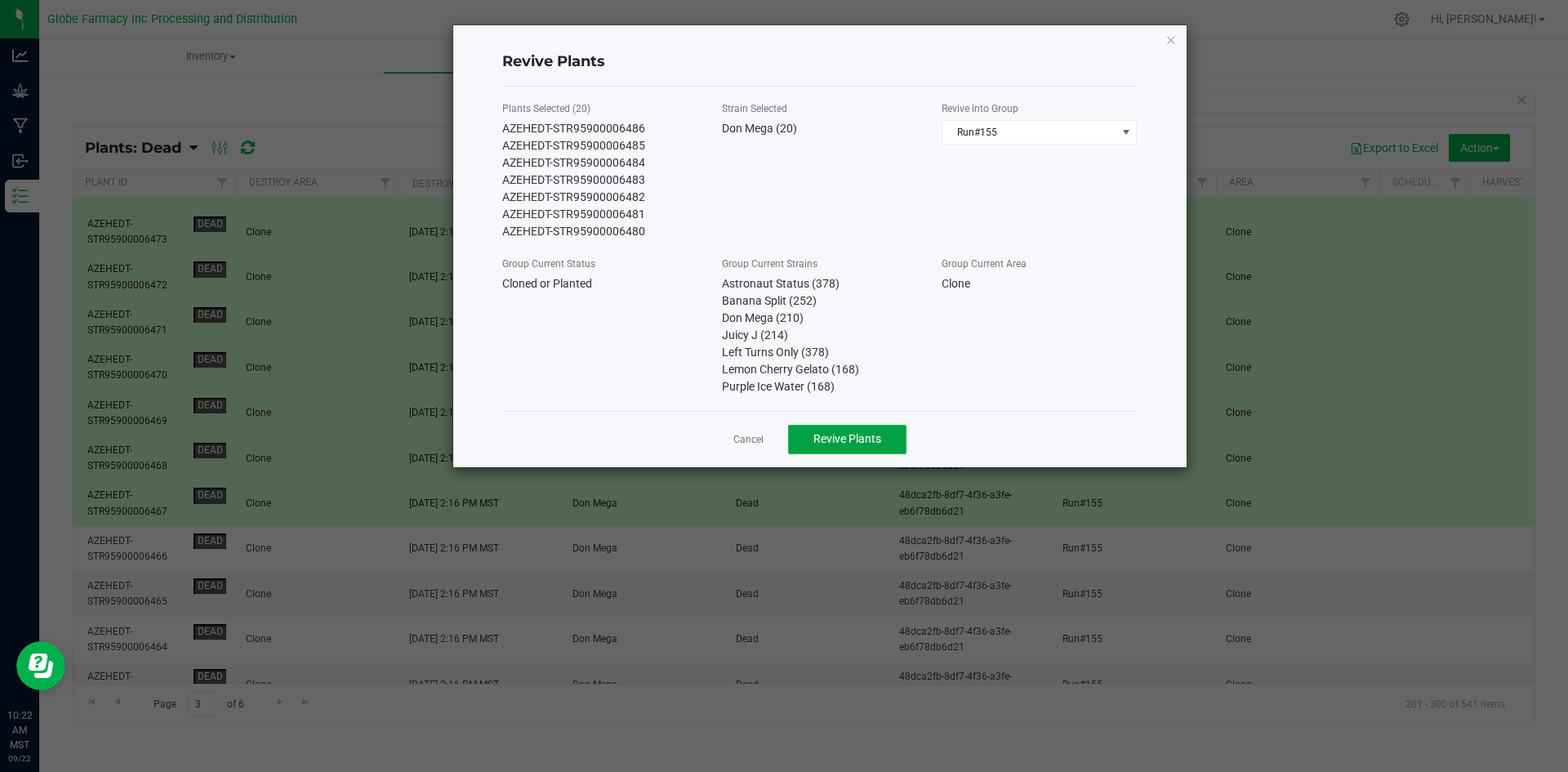
click at [816, 443] on span "Revive Plants" at bounding box center [847, 439] width 68 height 13
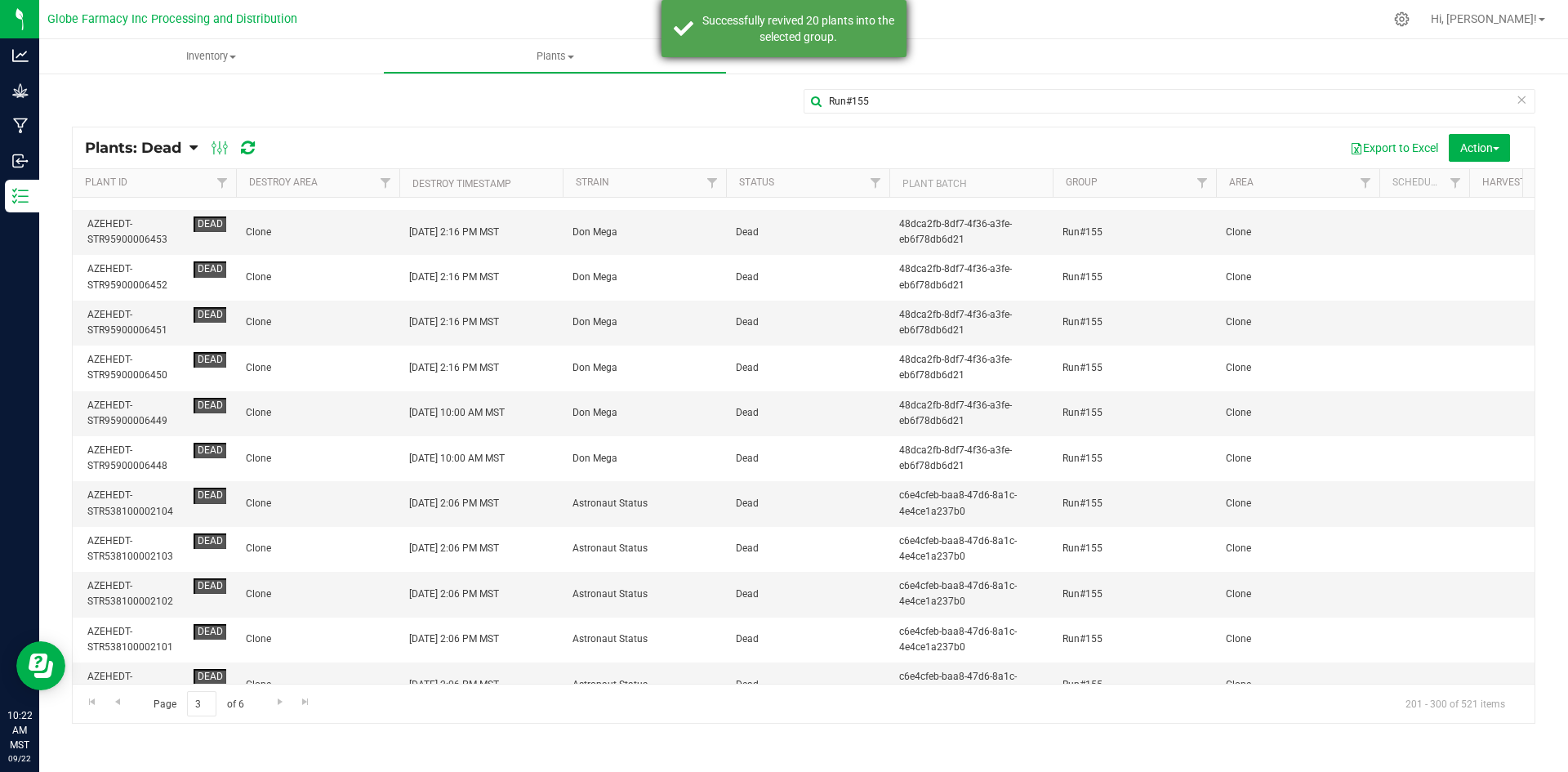
scroll to position [0, 0]
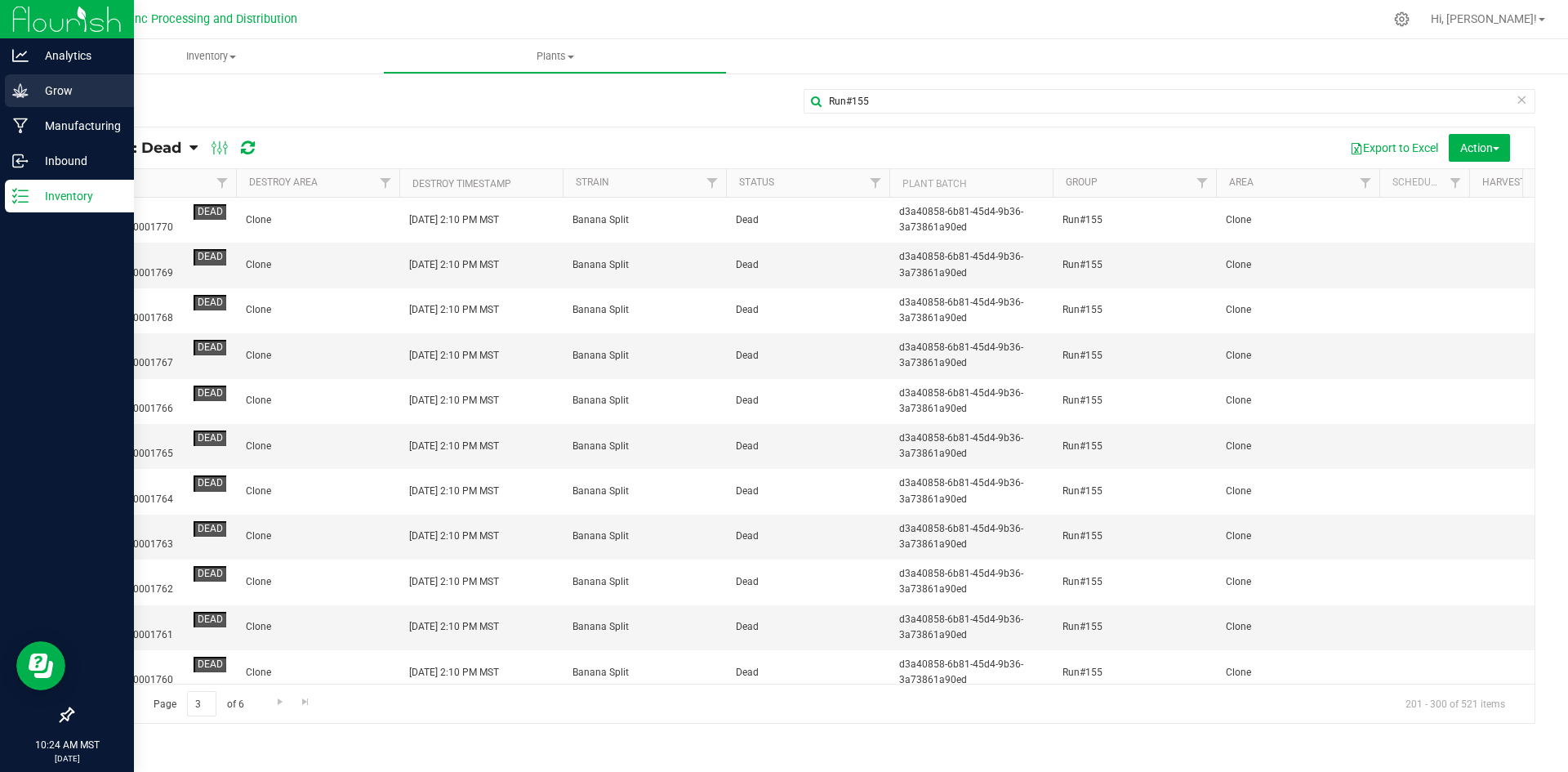
click at [57, 93] on p "Grow" at bounding box center [78, 90] width 98 height 19
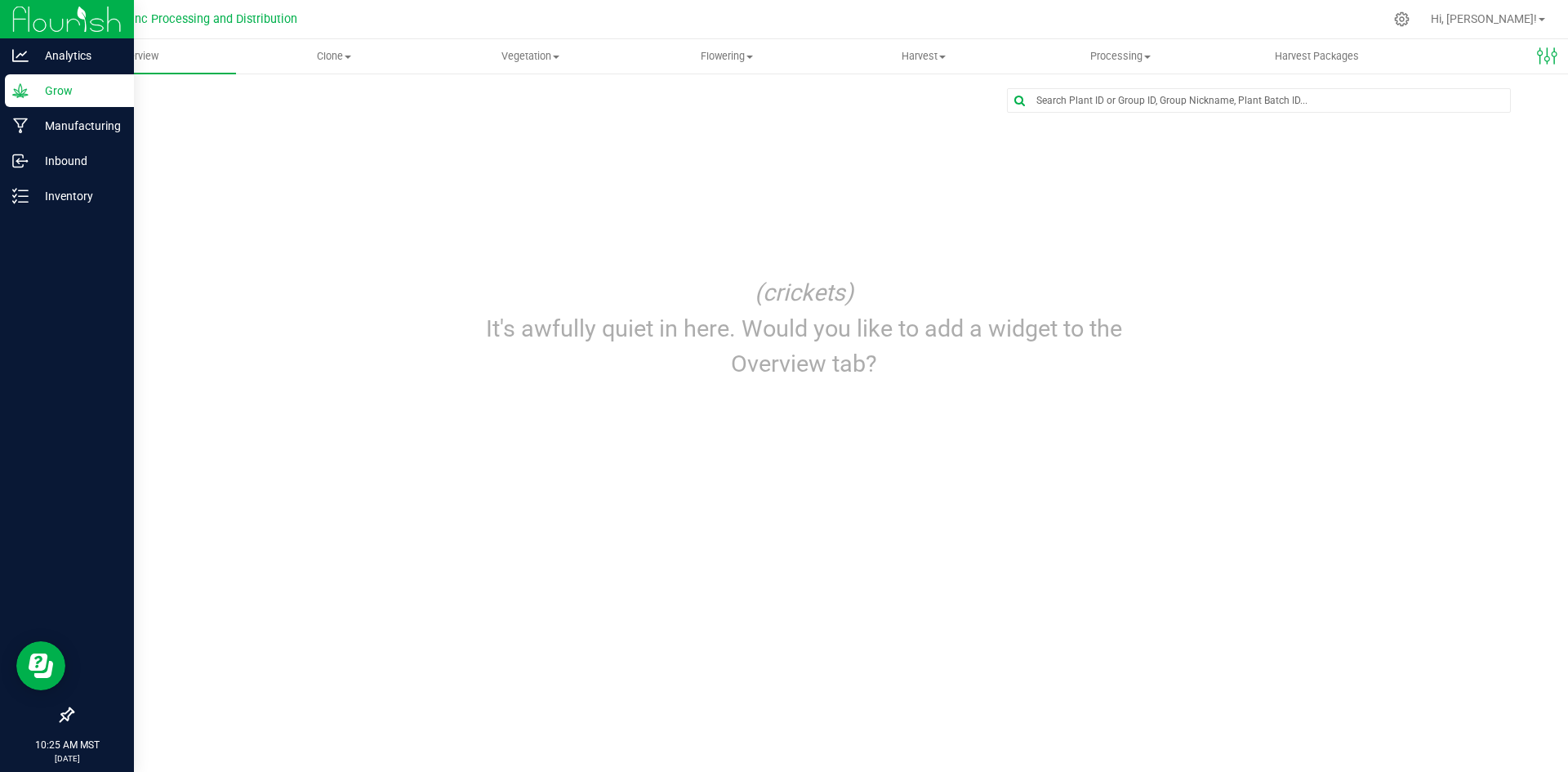
drag, startPoint x: 1302, startPoint y: 356, endPoint x: 1315, endPoint y: 367, distance: 17.0
click at [1302, 356] on div "(crickets) It's awfully quiet in here. Would you like to add a widget to the Ov…" at bounding box center [804, 328] width 1488 height 135
click at [535, 58] on span "Vegetation" at bounding box center [530, 56] width 196 height 14
click at [518, 97] on span "Veg groups" at bounding box center [484, 98] width 104 height 13
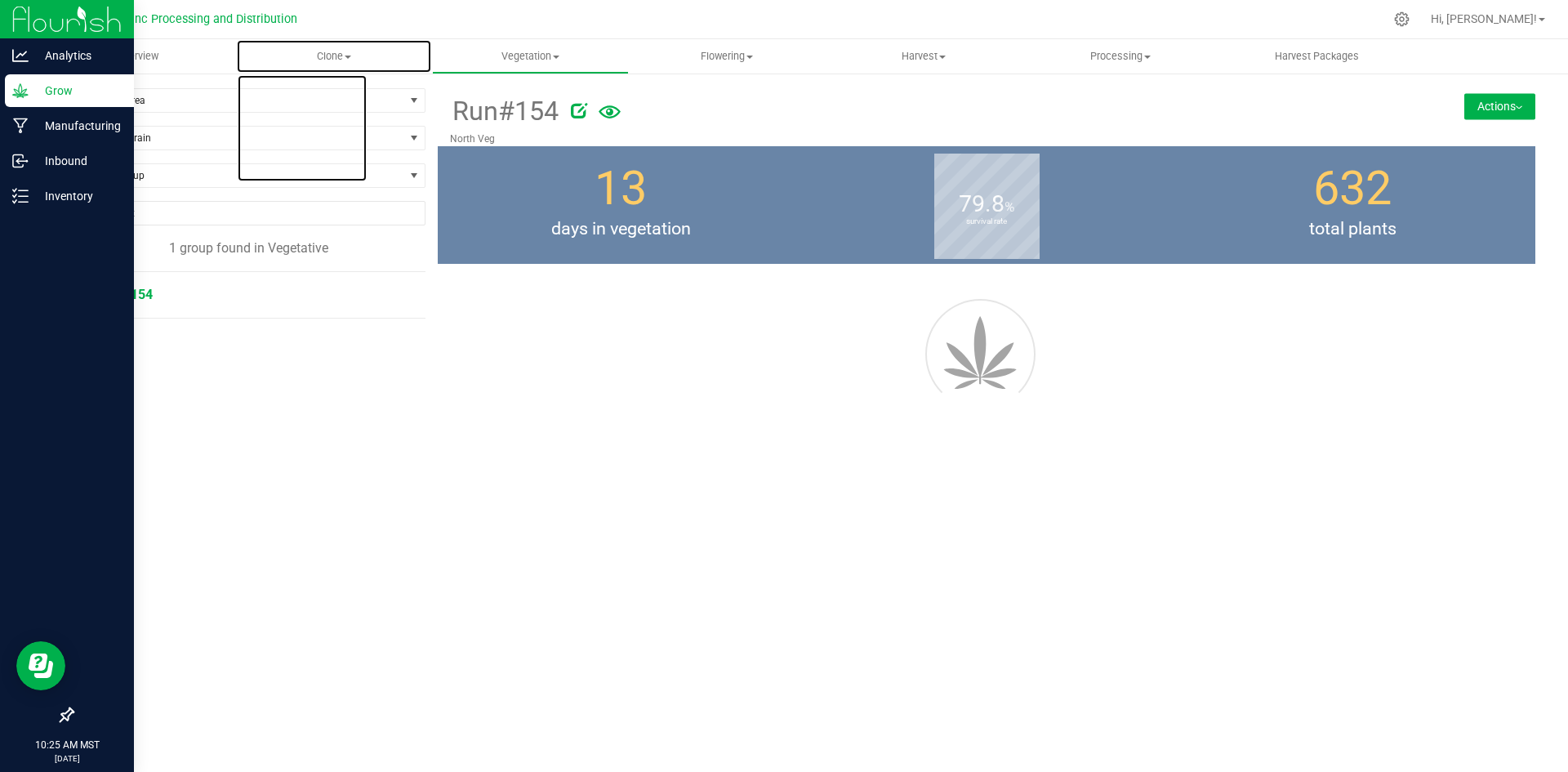
click at [336, 62] on span "Clone" at bounding box center [335, 56] width 196 height 14
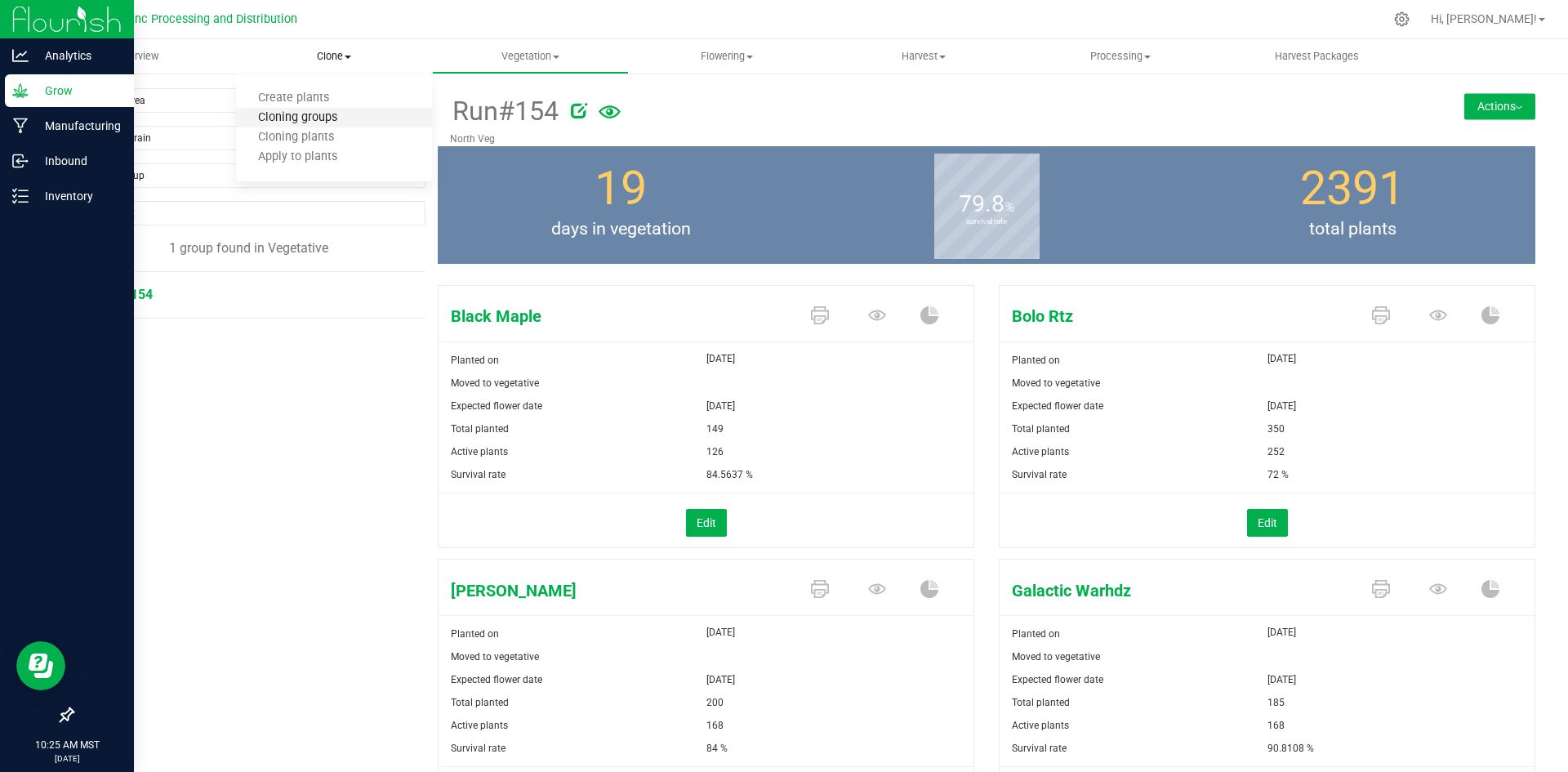
click at [313, 115] on span "Cloning groups" at bounding box center [297, 118] width 124 height 13
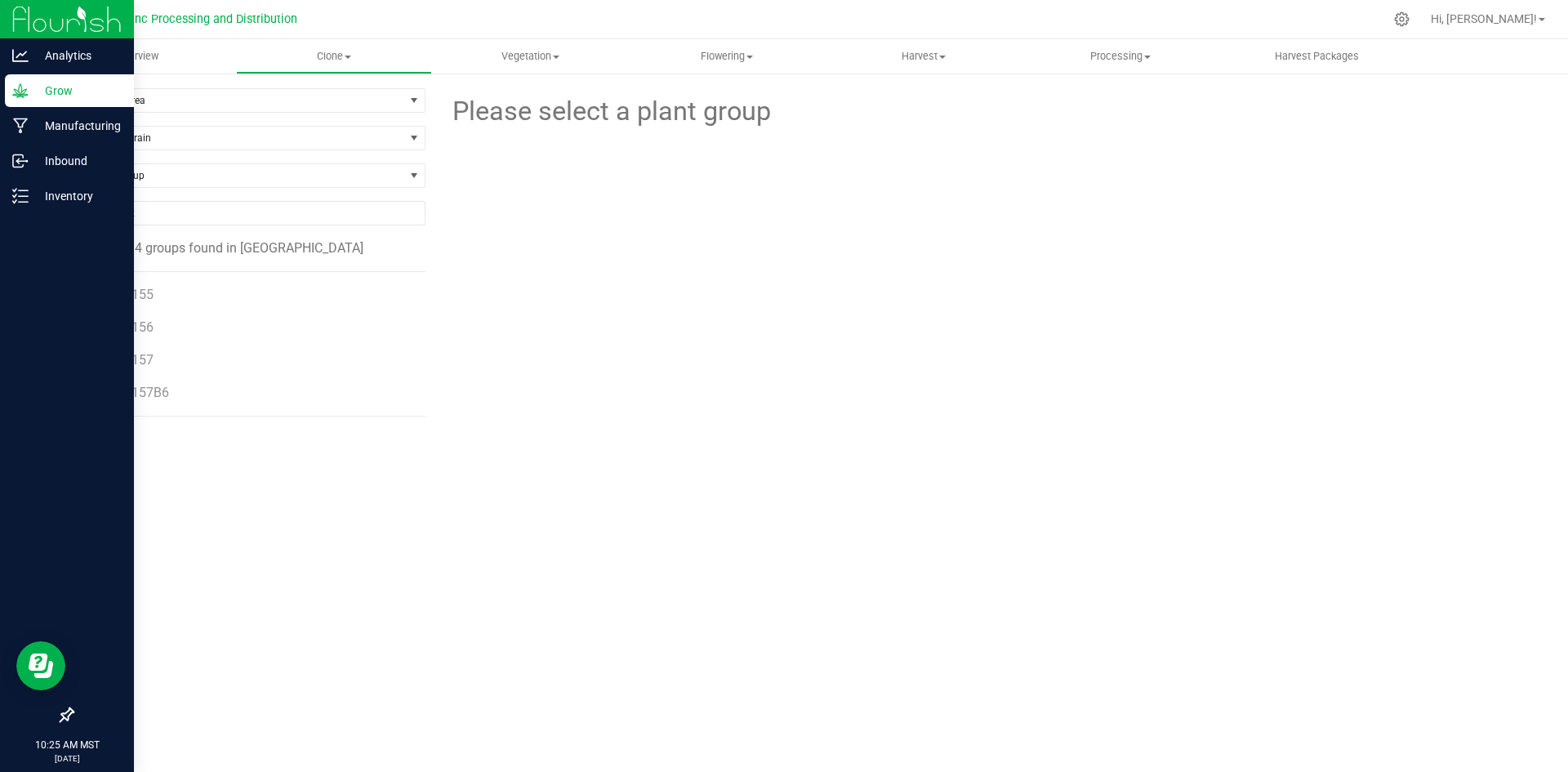
click at [121, 296] on span "Run#155" at bounding box center [127, 294] width 53 height 15
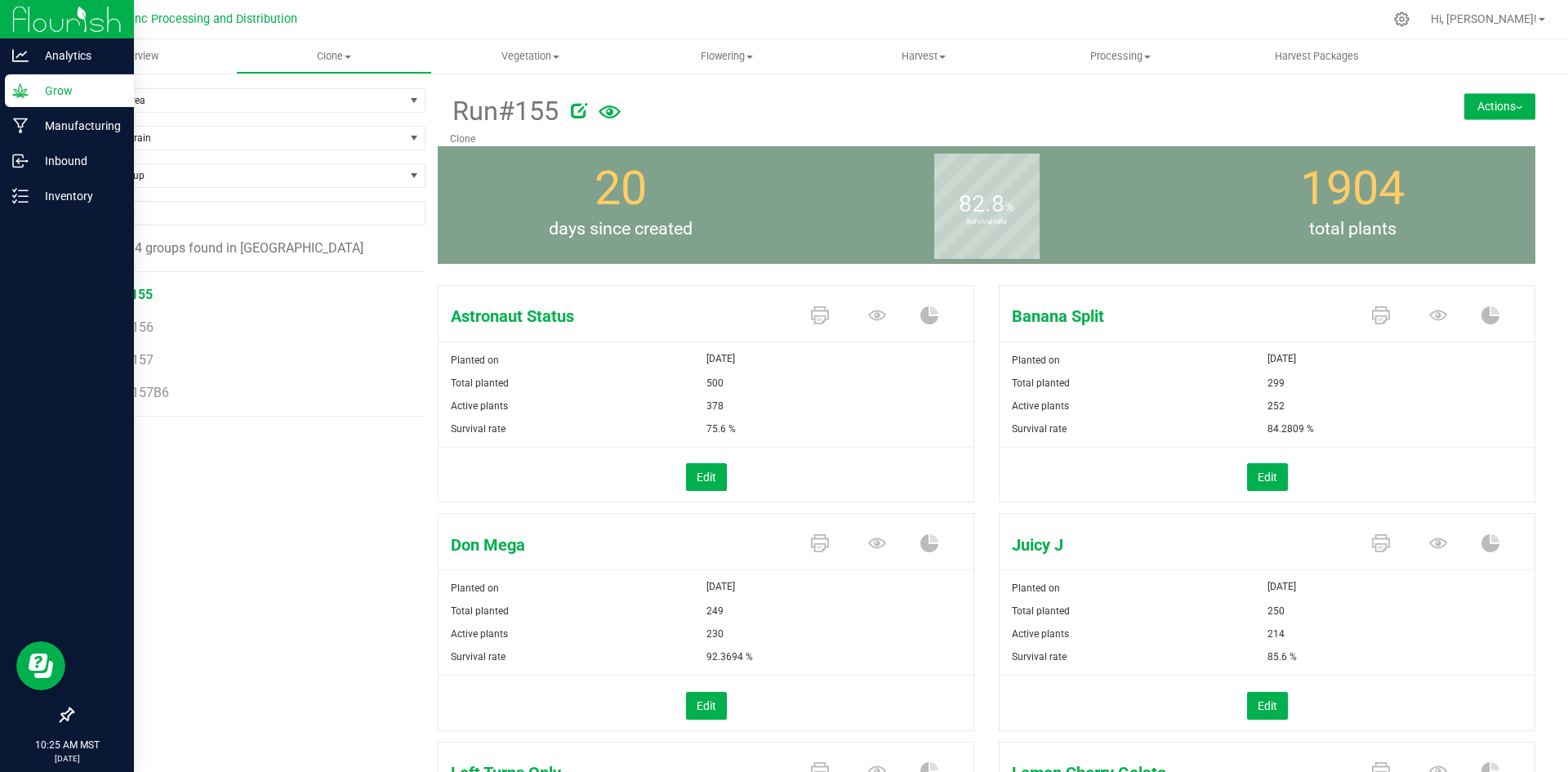
click at [1501, 103] on button "Actions" at bounding box center [1500, 105] width 71 height 26
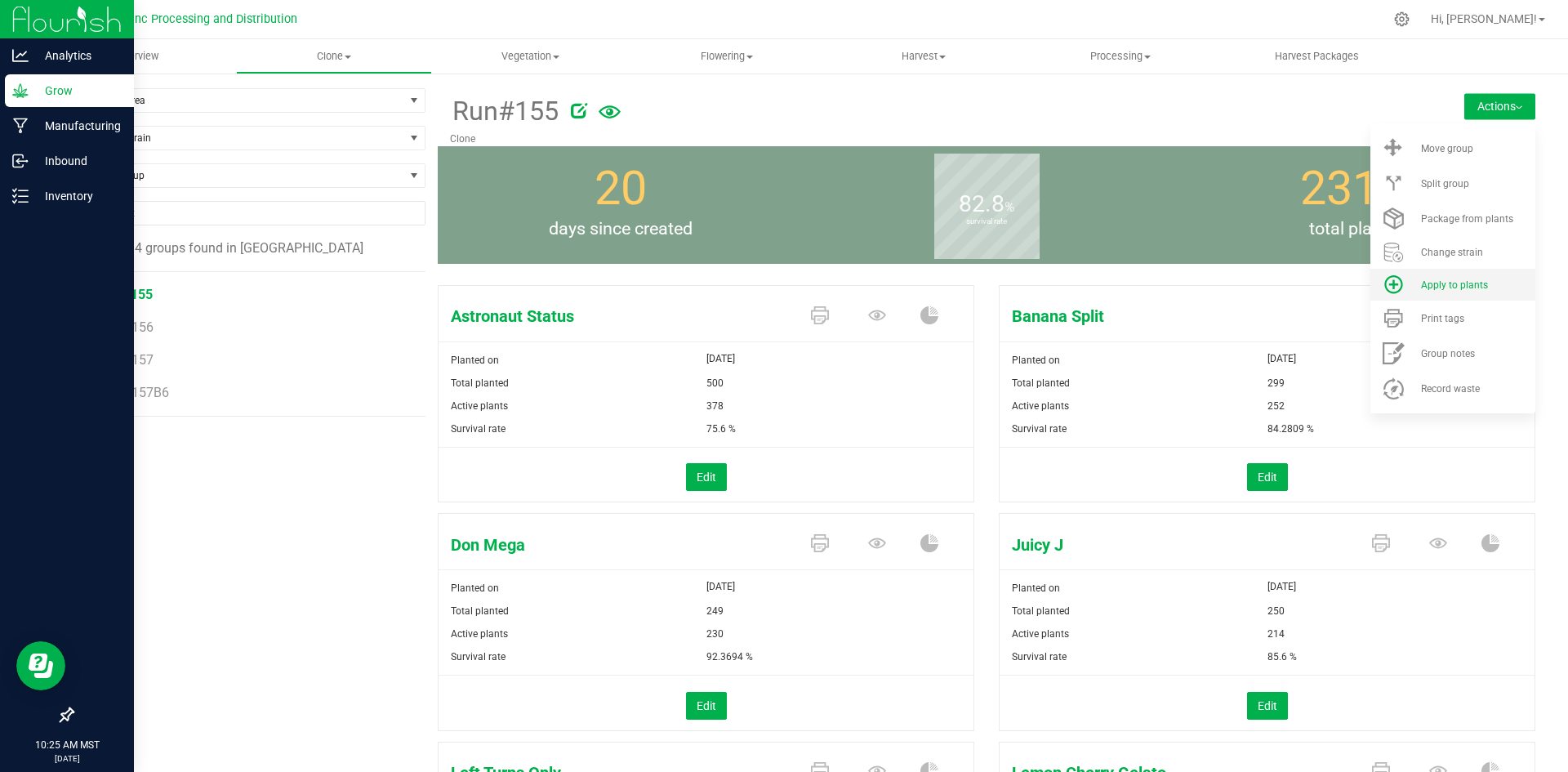
click at [1433, 285] on span "Apply to plants" at bounding box center [1455, 285] width 67 height 12
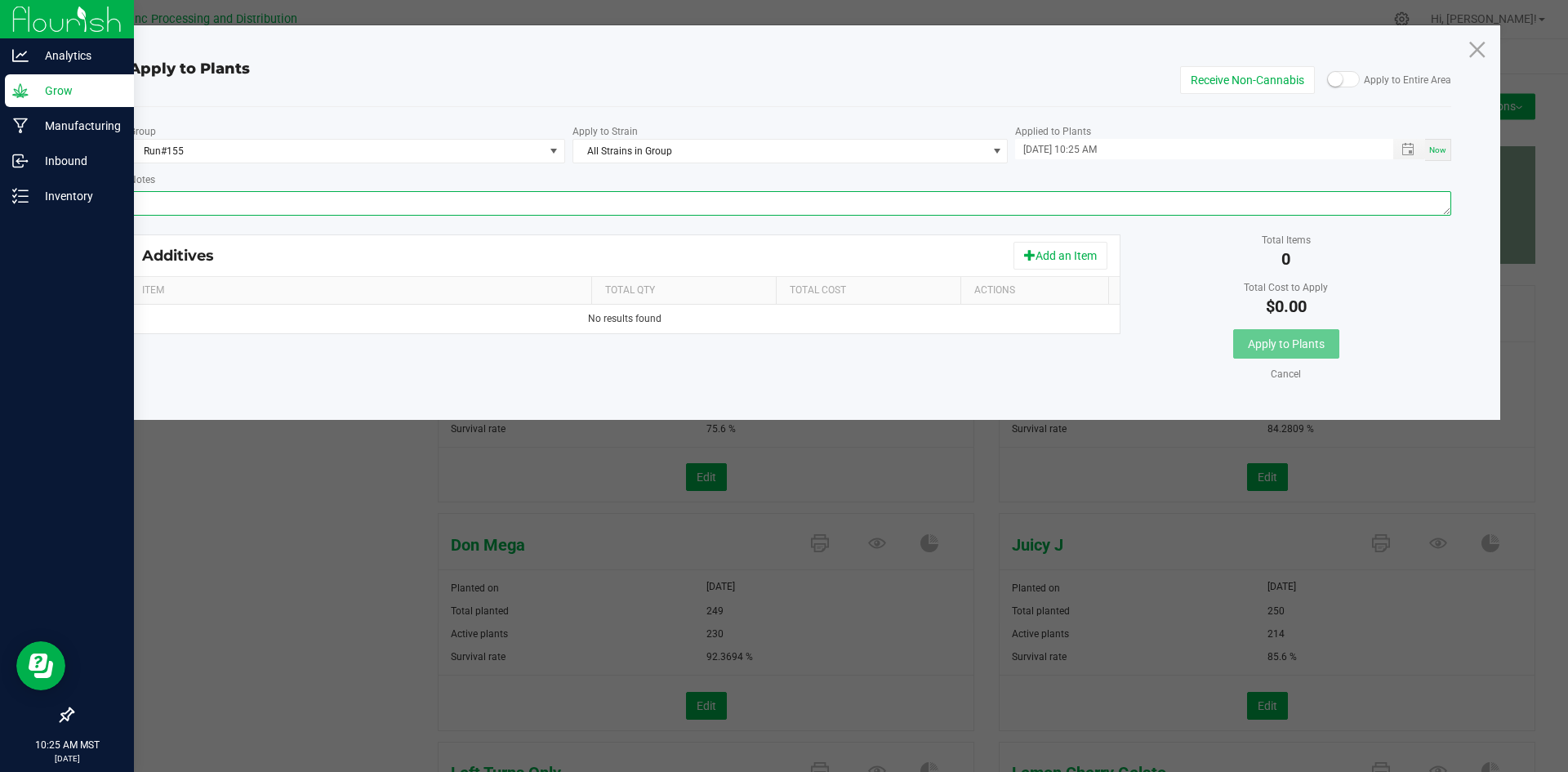
click at [1022, 201] on textarea "Notes" at bounding box center [791, 203] width 1323 height 25
paste textarea "Calcium Nitrate, Monopotassium Phosphate, [MEDICAL_DATA], Iron Edta, Sodium Mol…"
type textarea "Calcium Nitrate, Monopotassium Phosphate, [MEDICAL_DATA], Iron Edta, Sodium Mol…"
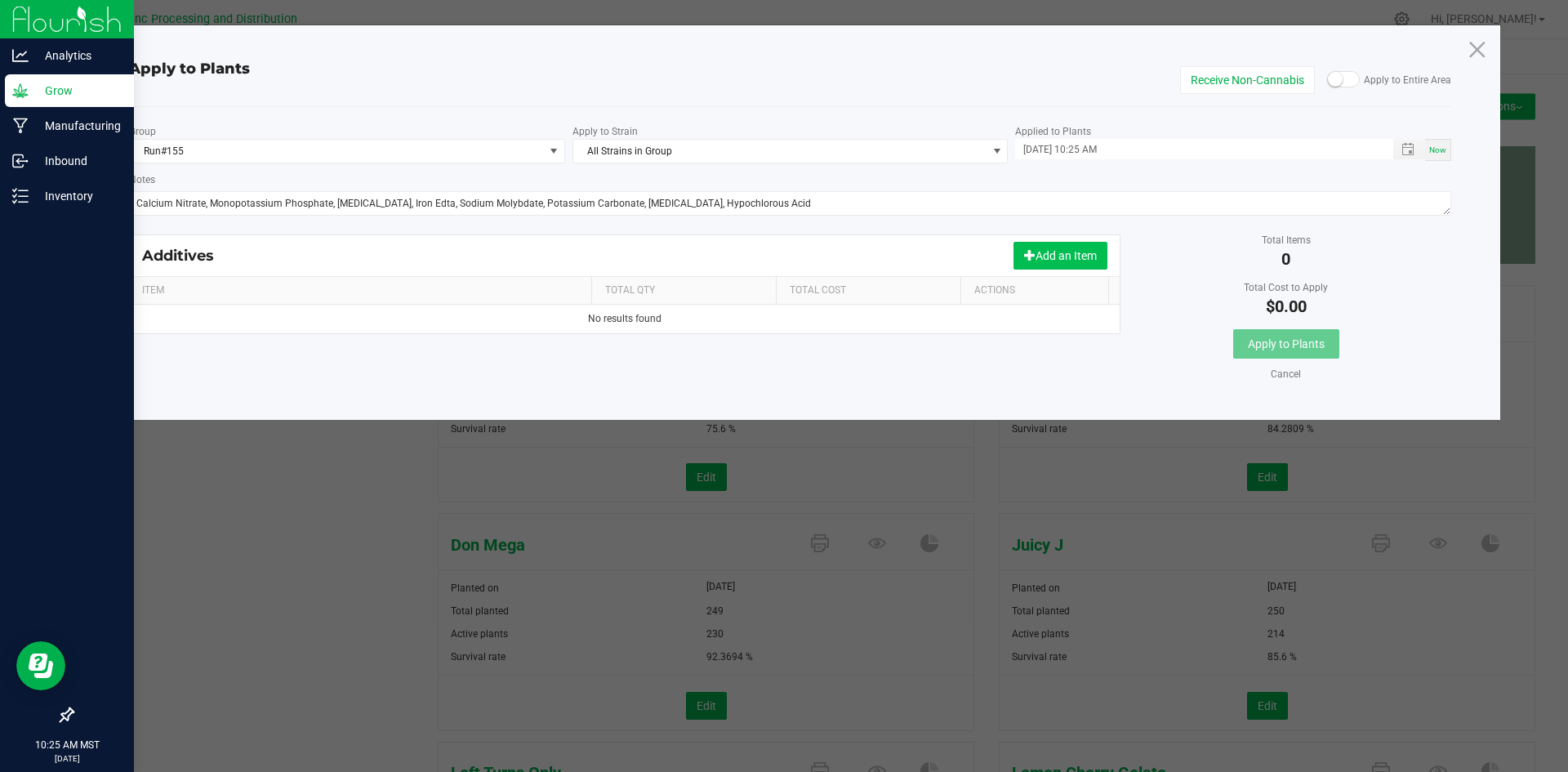
click at [1049, 251] on button "Add an Item" at bounding box center [1061, 255] width 94 height 28
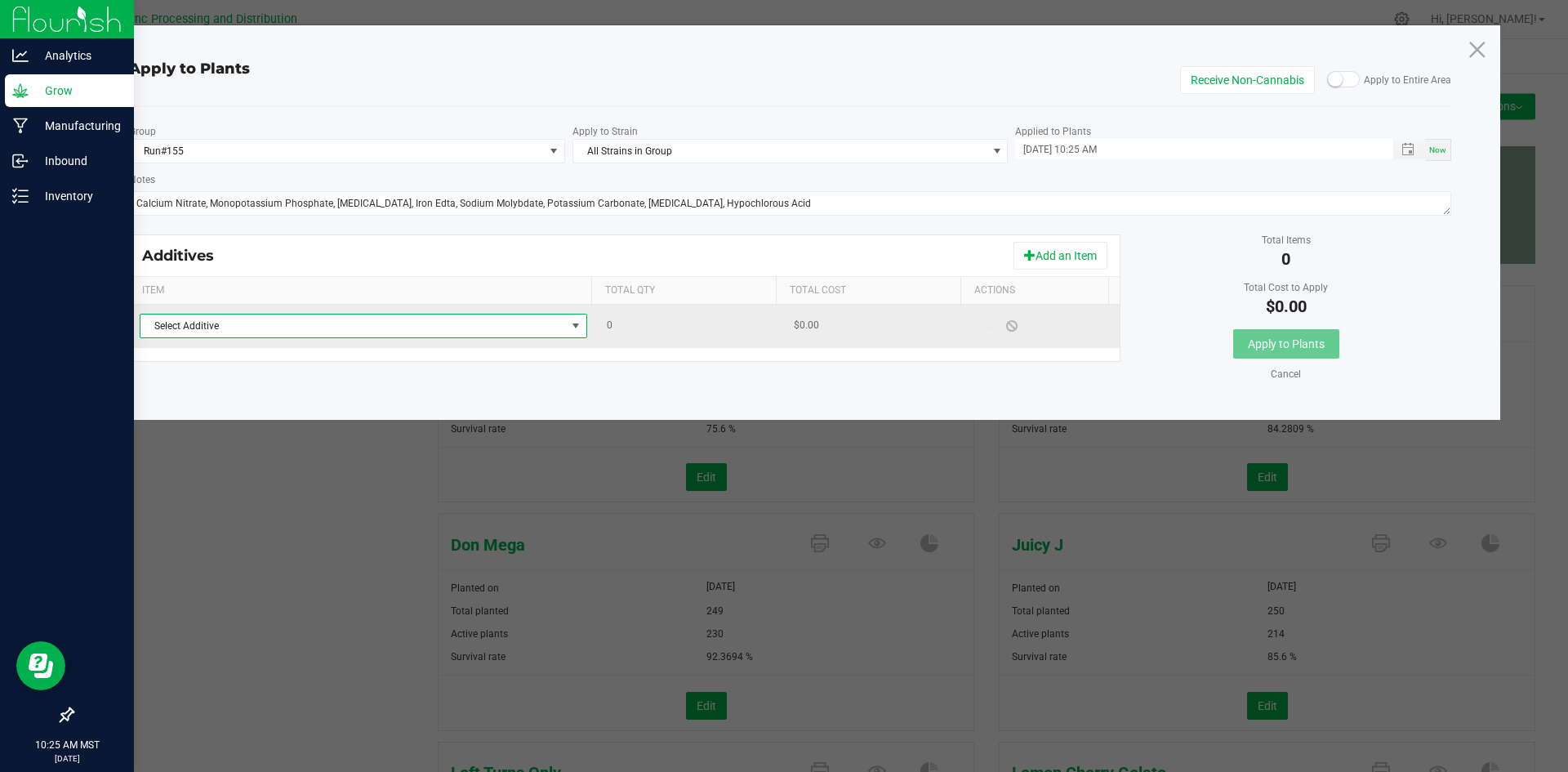
click at [351, 322] on span "Select Additive" at bounding box center [354, 326] width 426 height 23
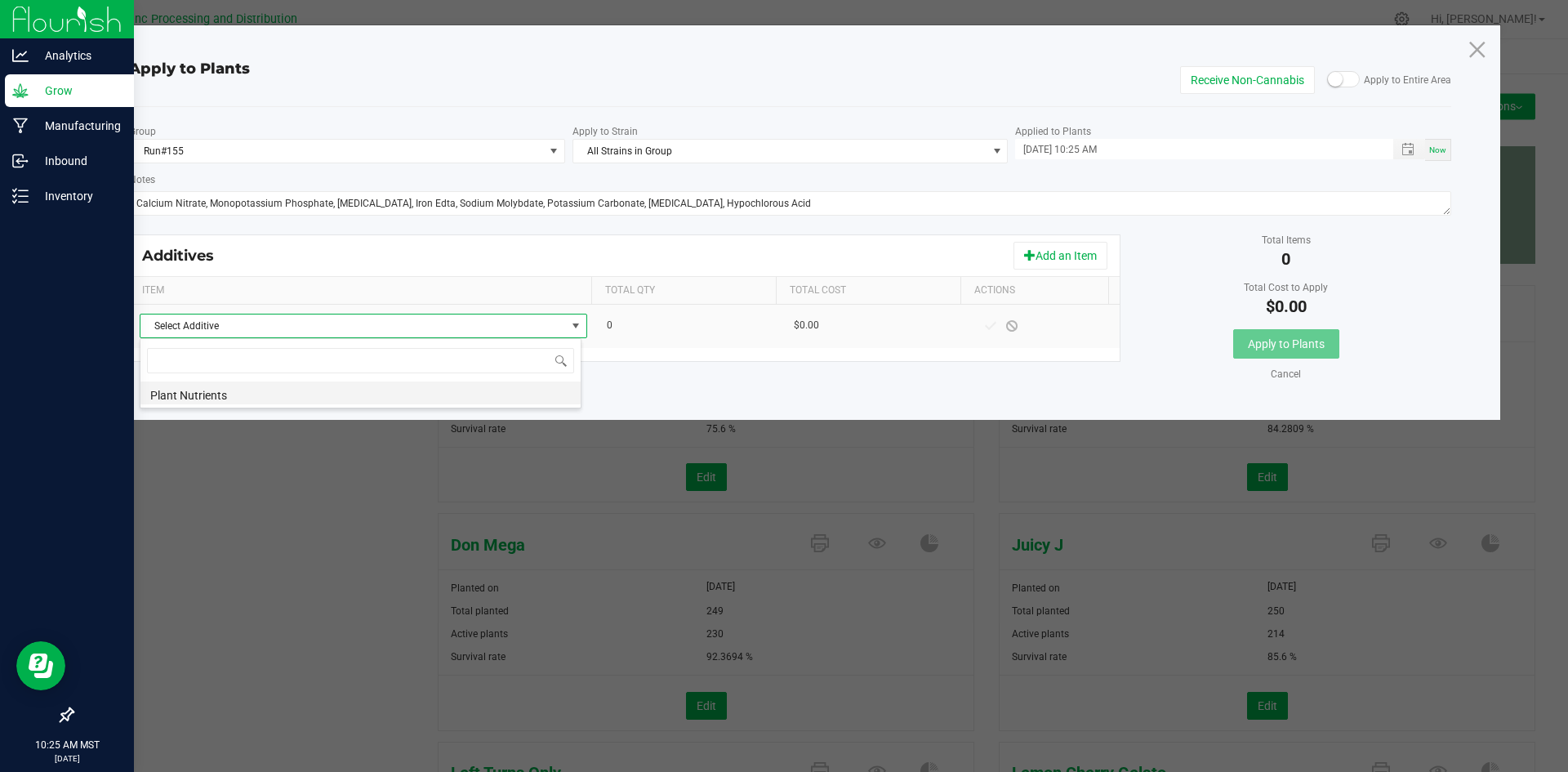
click at [317, 398] on li "Plant Nutrients" at bounding box center [361, 393] width 440 height 23
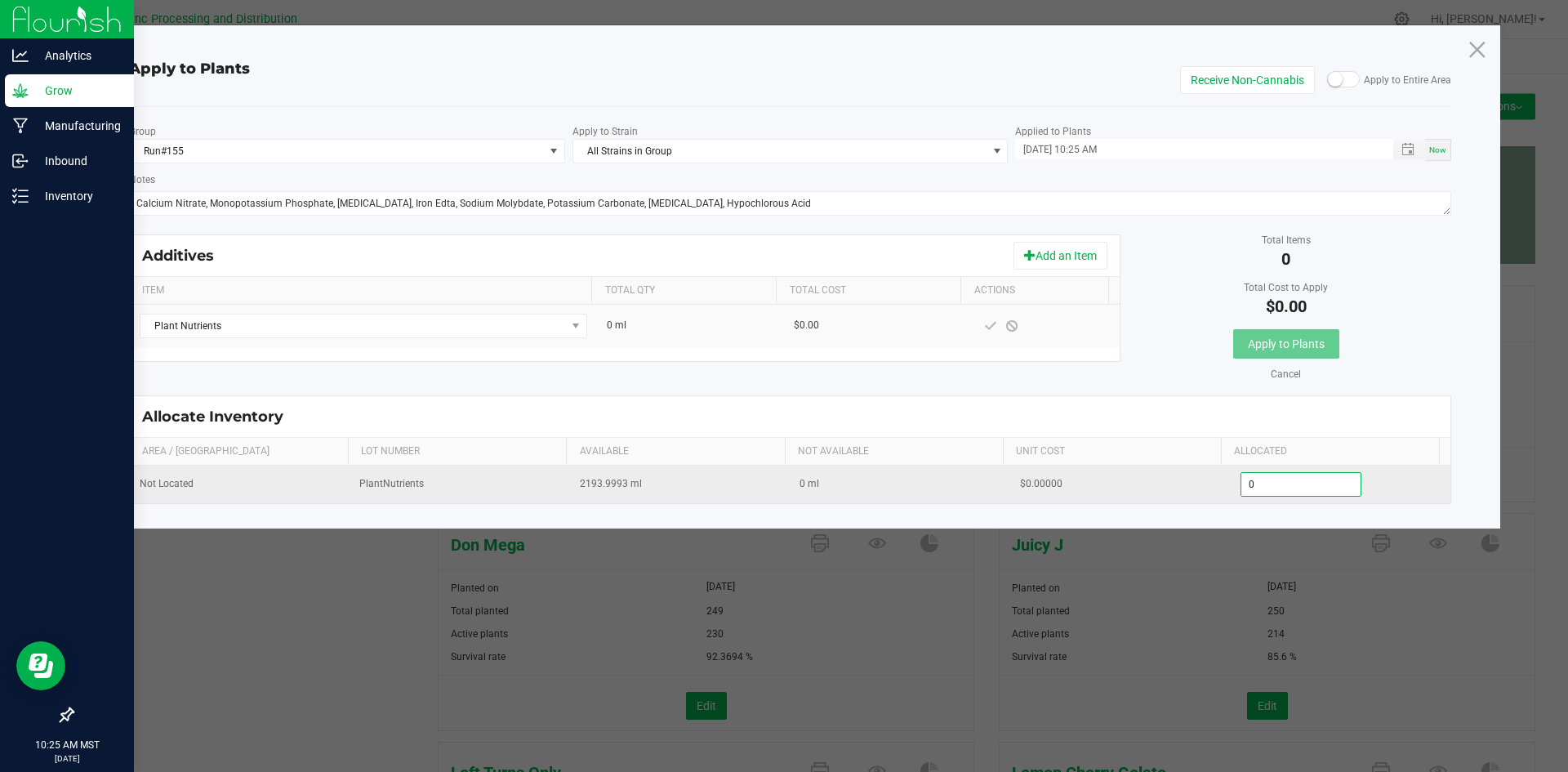
click at [1281, 482] on input "0" at bounding box center [1301, 484] width 120 height 23
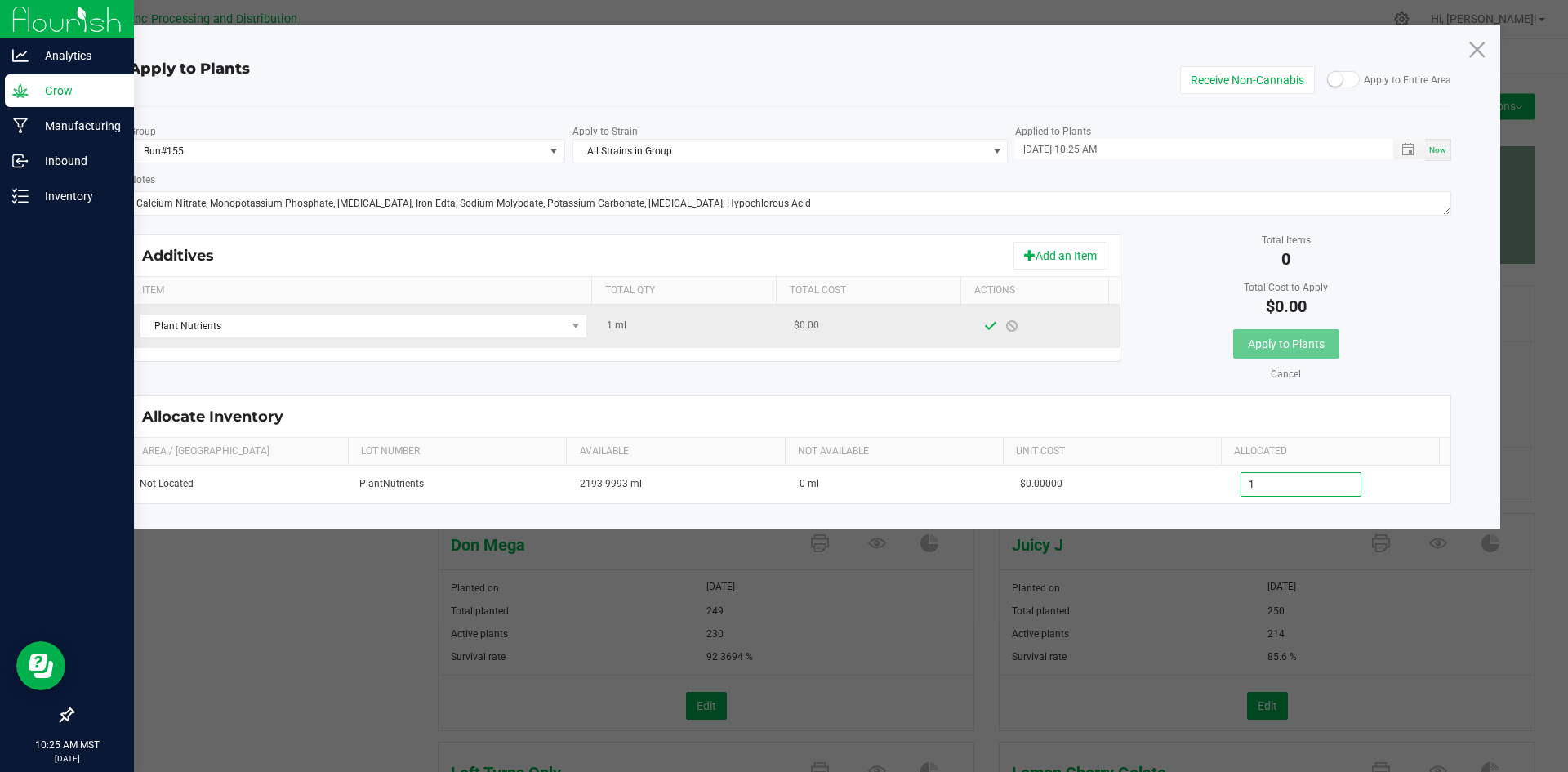
type input "1.0000"
click at [984, 330] on span at bounding box center [991, 326] width 13 height 13
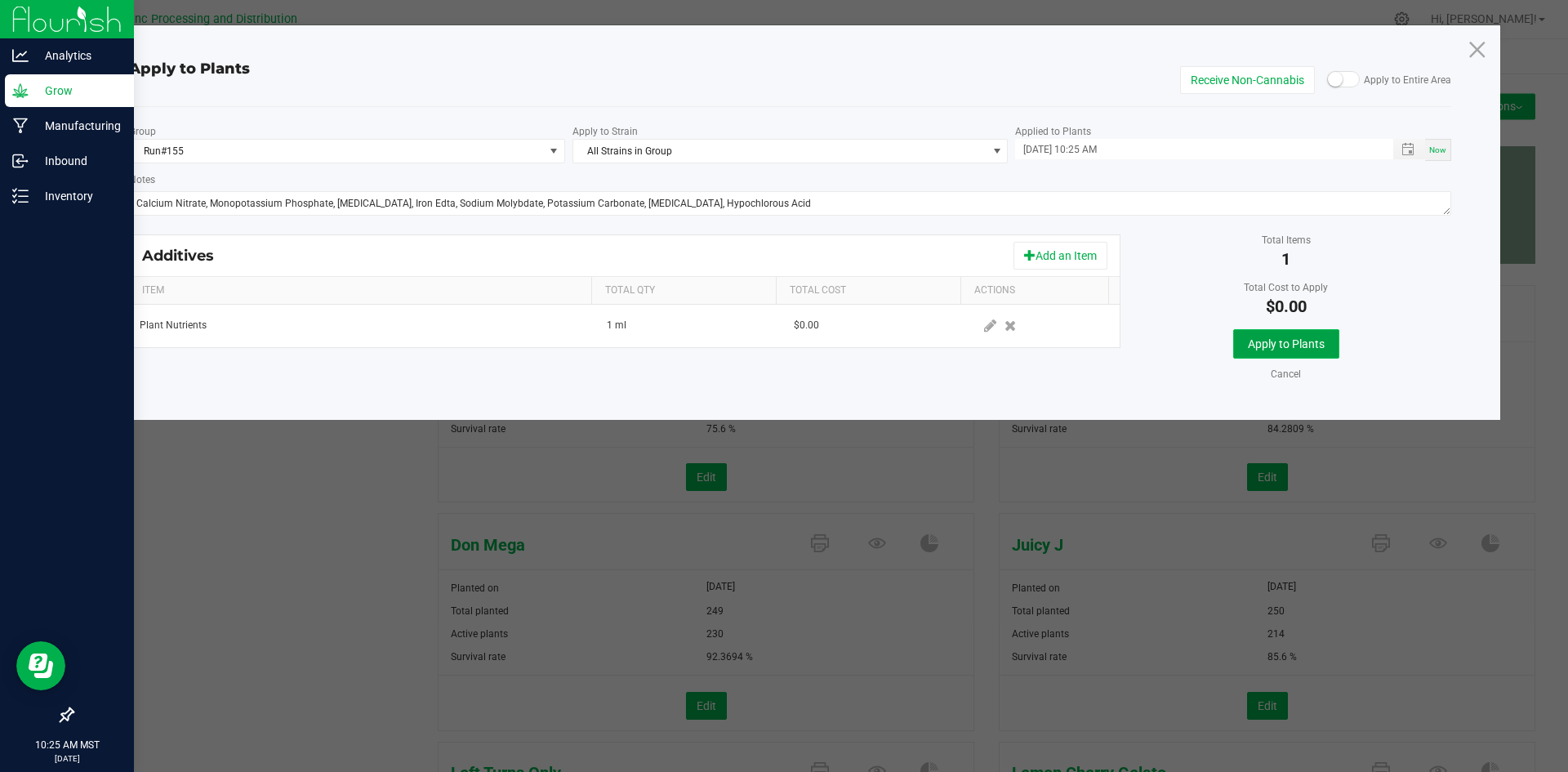
click at [1279, 341] on span "Apply to Plants" at bounding box center [1287, 344] width 77 height 13
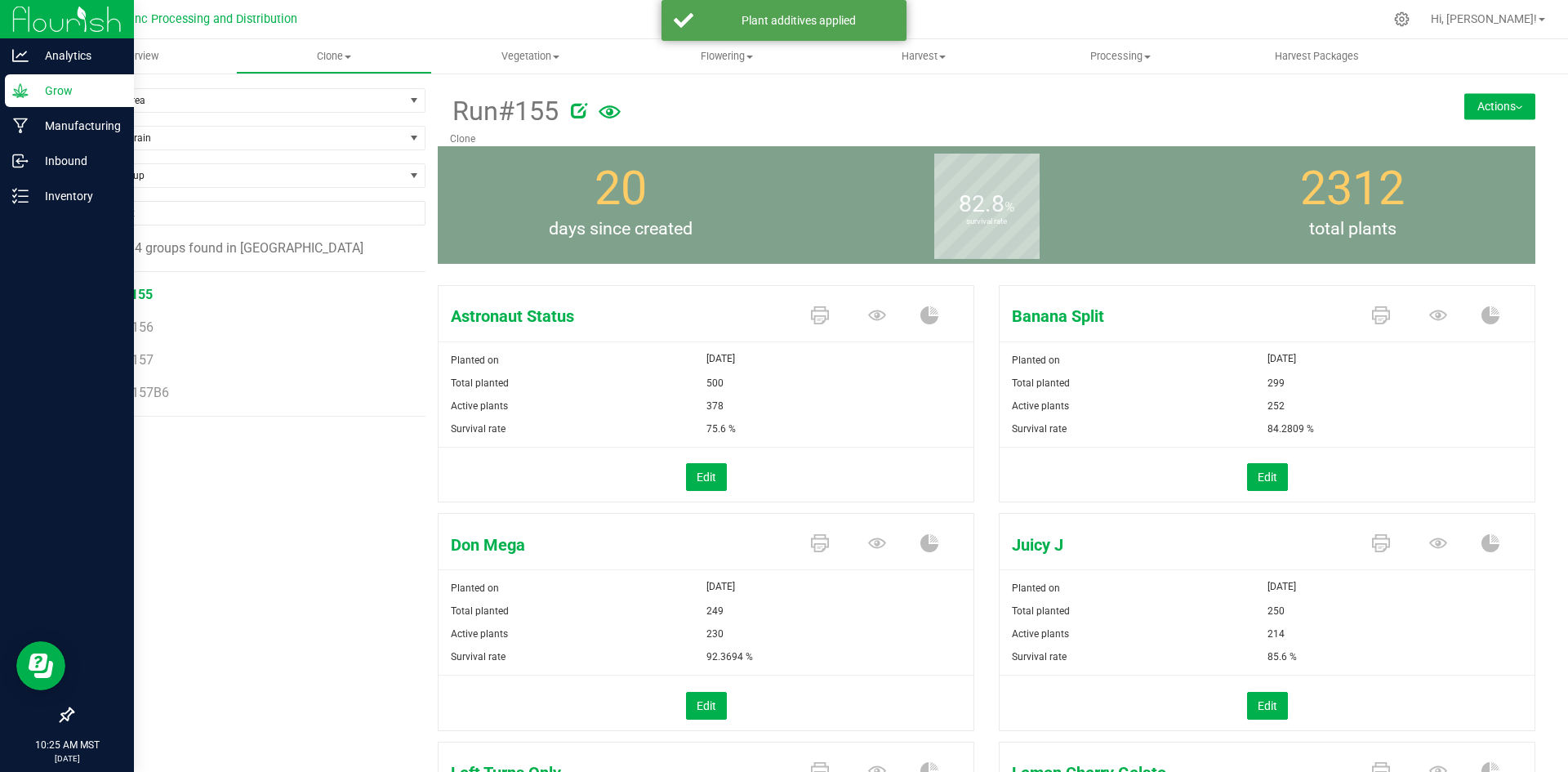
click at [1513, 107] on button "Actions" at bounding box center [1500, 105] width 71 height 26
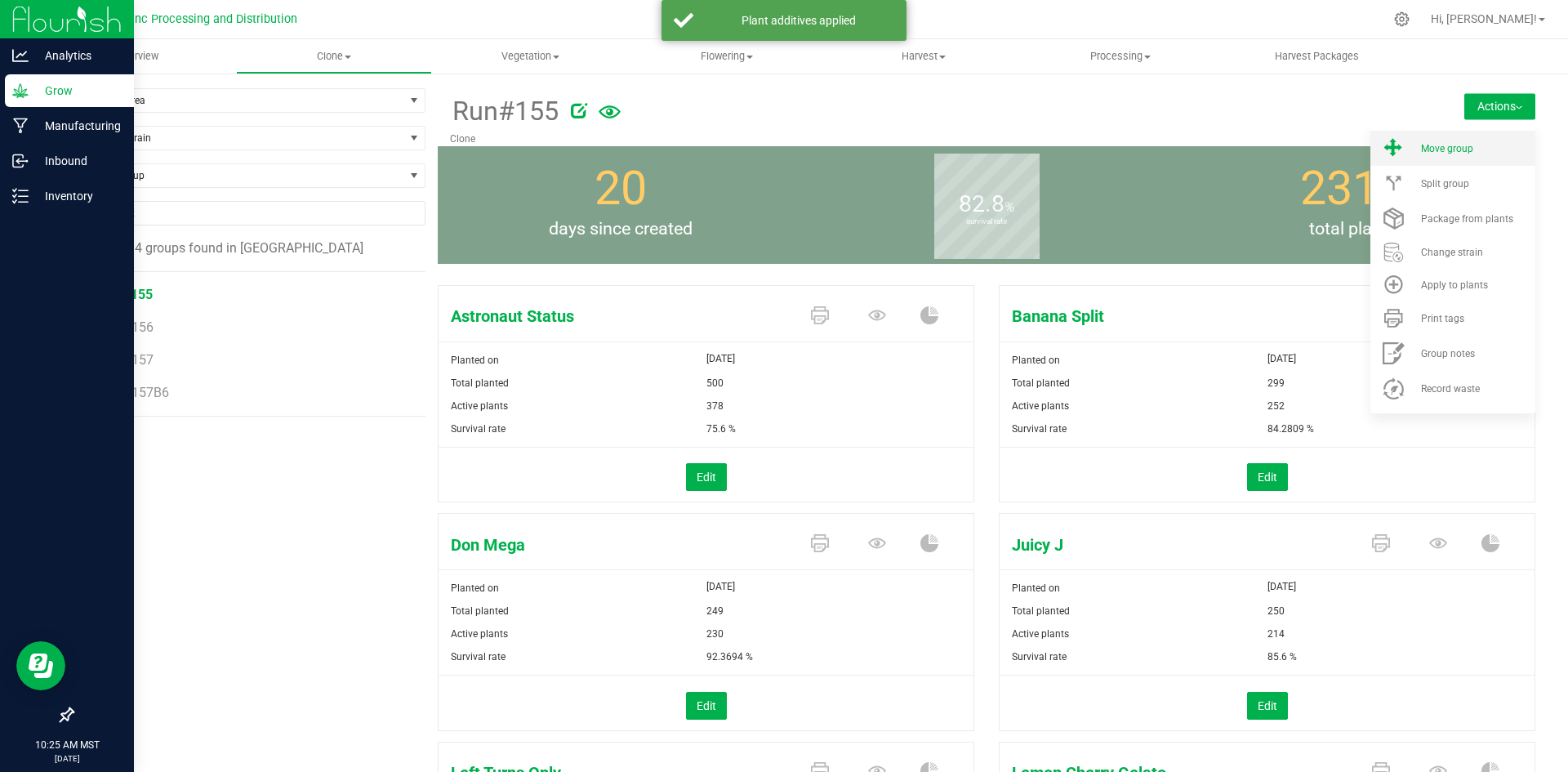
click at [1474, 141] on li "Move group" at bounding box center [1453, 148] width 165 height 35
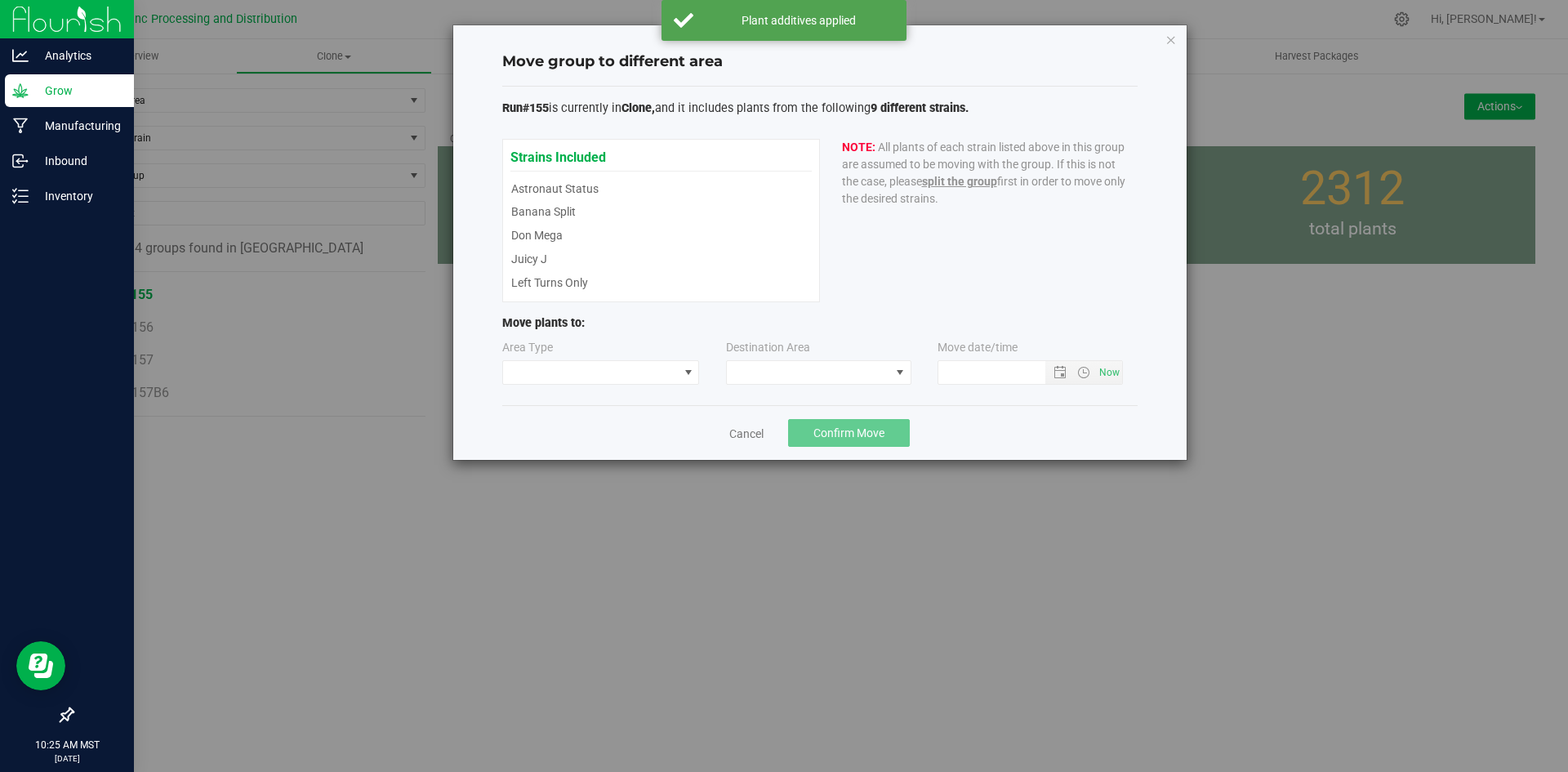
type input "[DATE] 10:25 AM"
click at [567, 374] on span at bounding box center [591, 372] width 176 height 23
click at [600, 405] on li "Vegetative" at bounding box center [601, 402] width 196 height 28
click at [727, 370] on span at bounding box center [808, 372] width 163 height 23
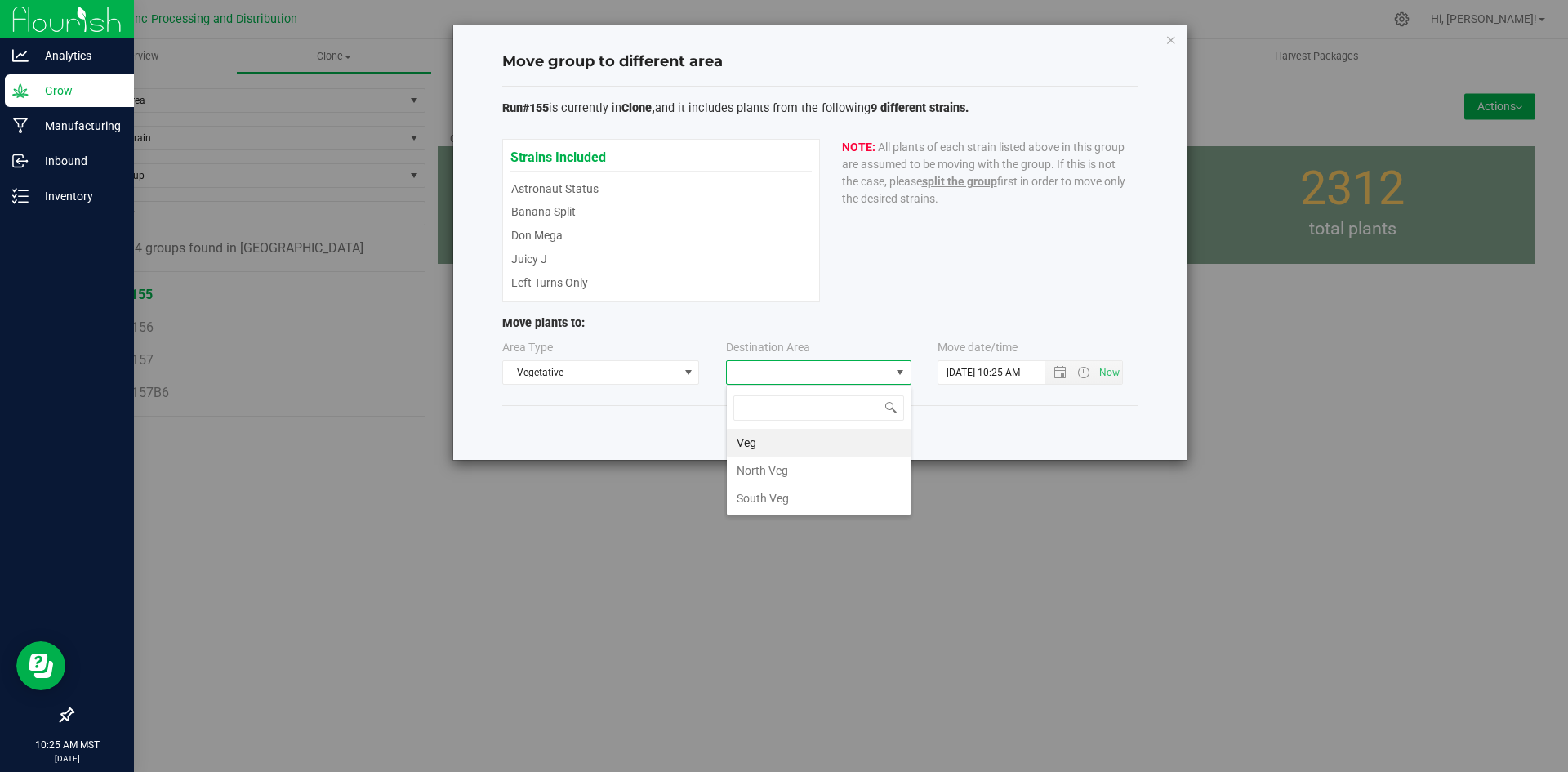
scroll to position [25, 185]
click at [758, 472] on li "North Veg" at bounding box center [819, 470] width 184 height 28
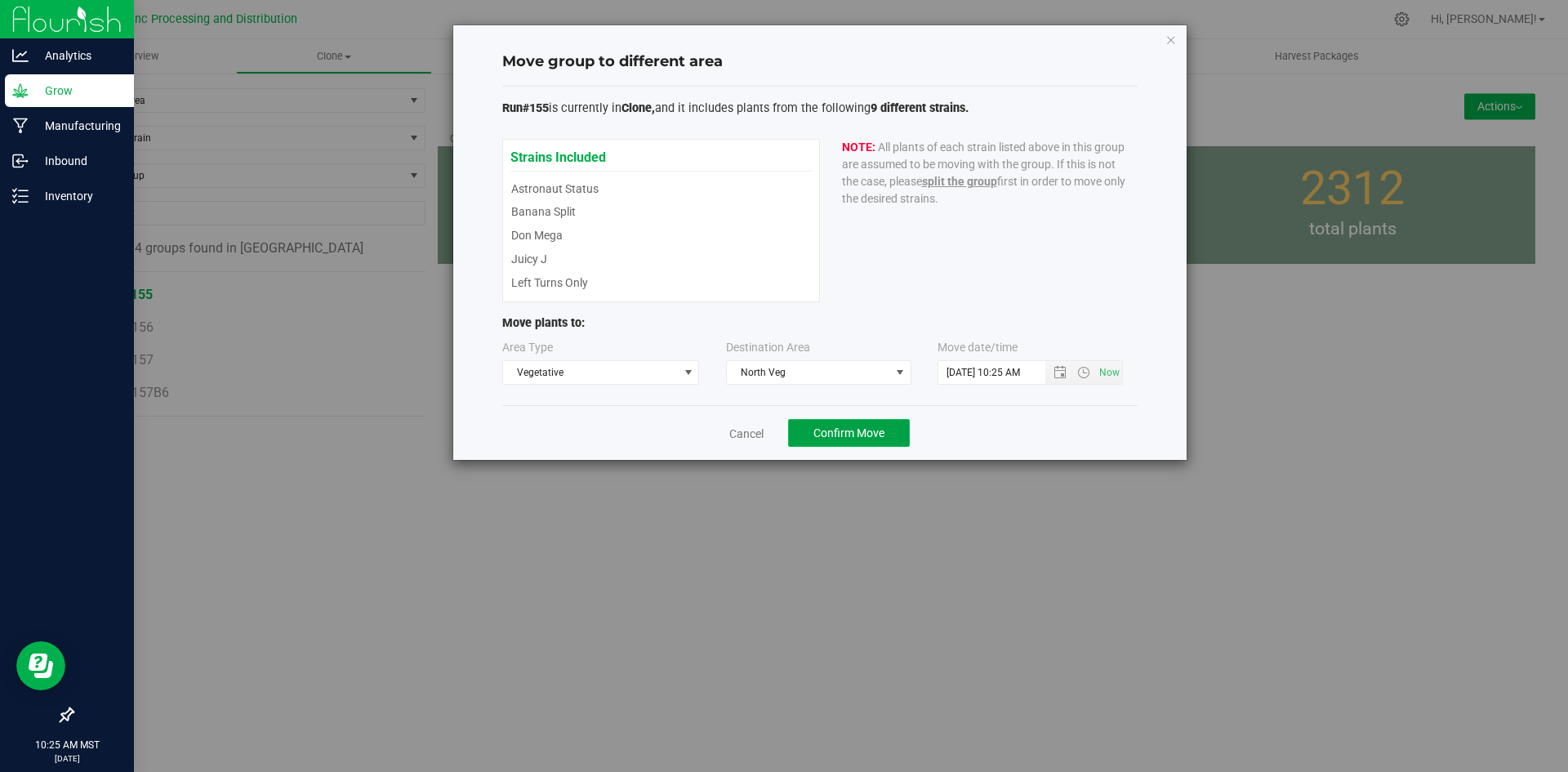
click at [826, 433] on span "Confirm Move" at bounding box center [849, 433] width 71 height 13
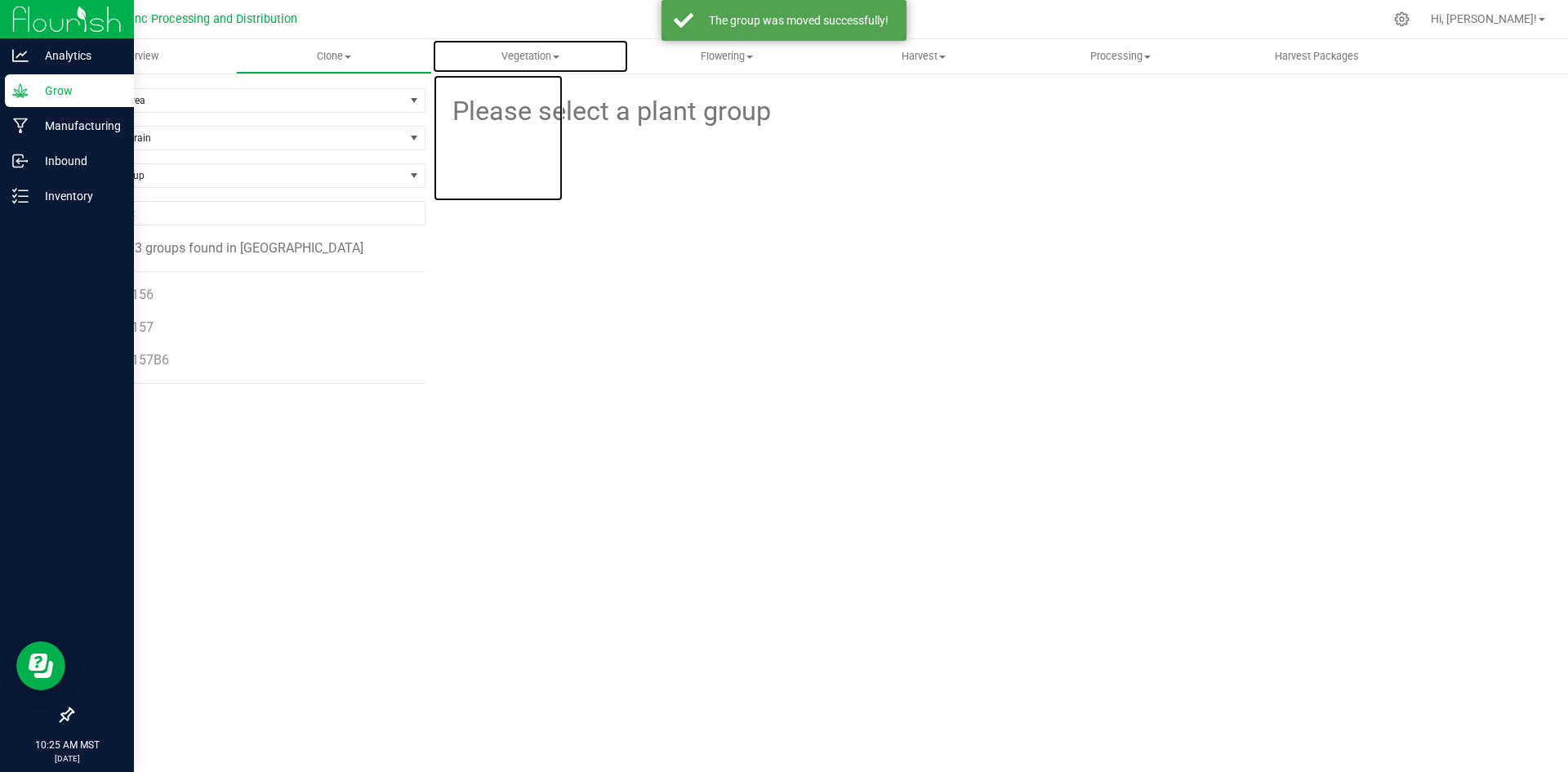
click at [539, 54] on span "Vegetation" at bounding box center [530, 56] width 196 height 14
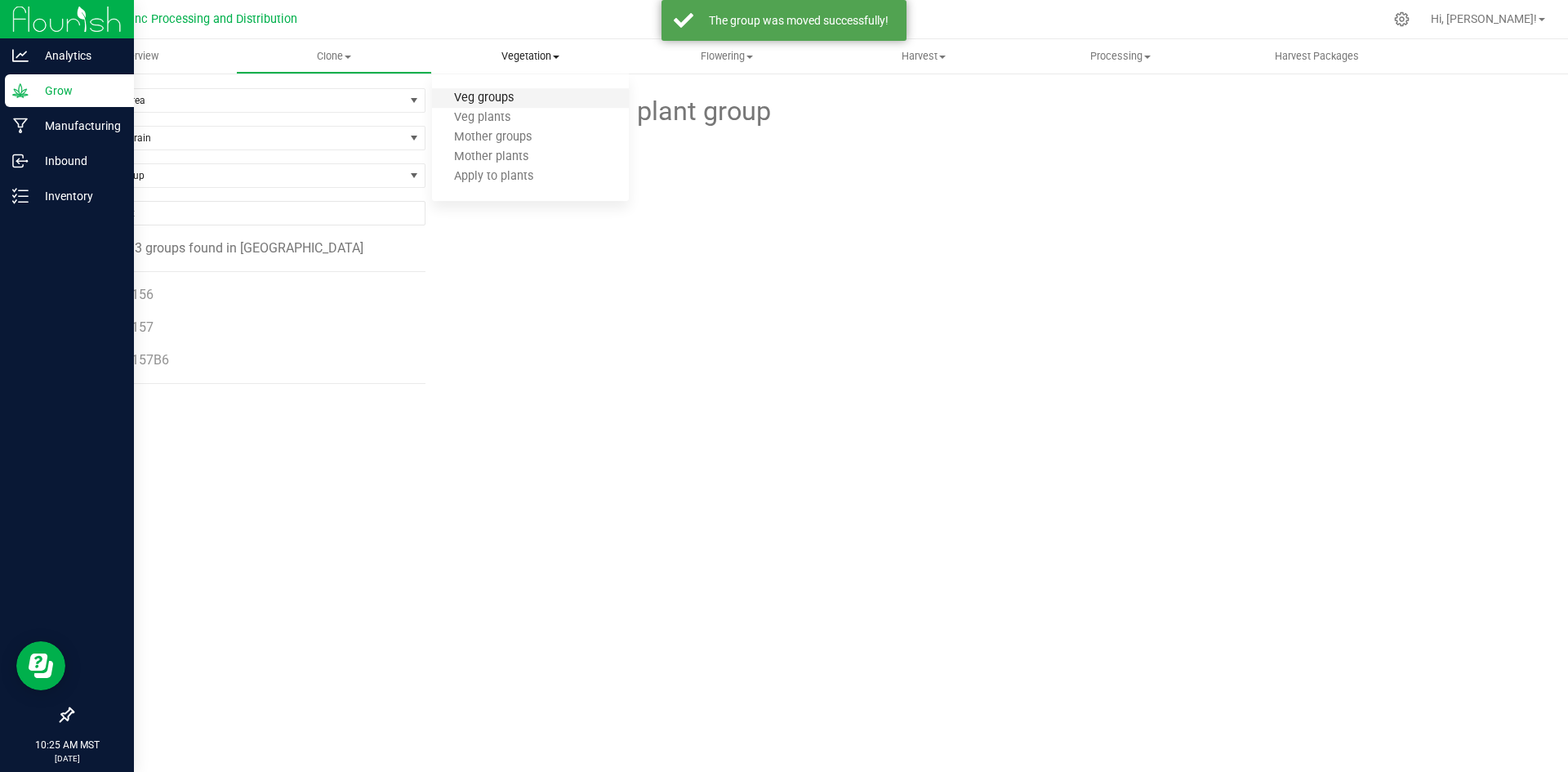
click at [527, 99] on span "Veg groups" at bounding box center [484, 98] width 104 height 13
click at [133, 323] on span "Run#155" at bounding box center [127, 327] width 53 height 15
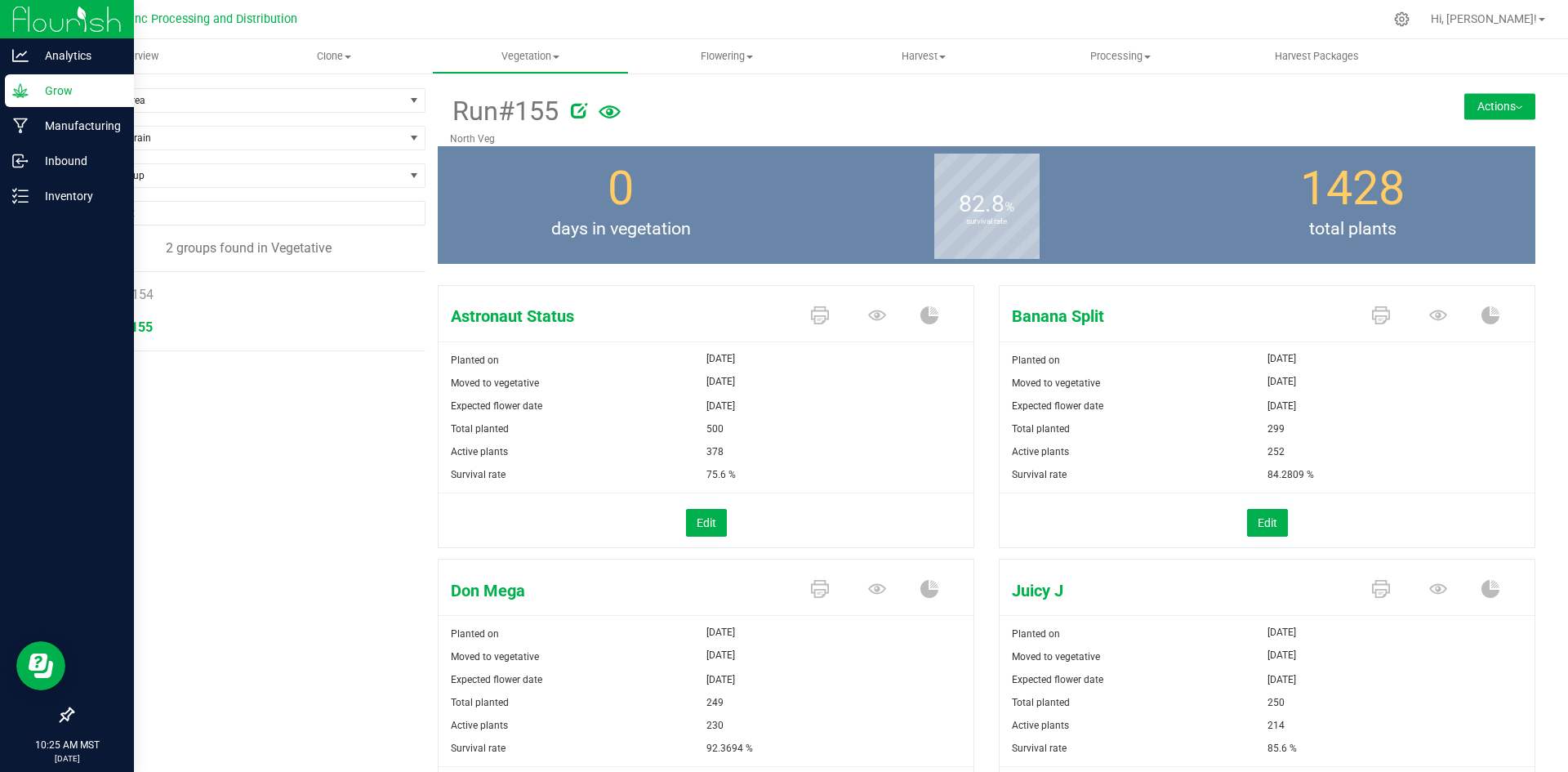
click at [1464, 114] on button "Actions" at bounding box center [1500, 105] width 71 height 26
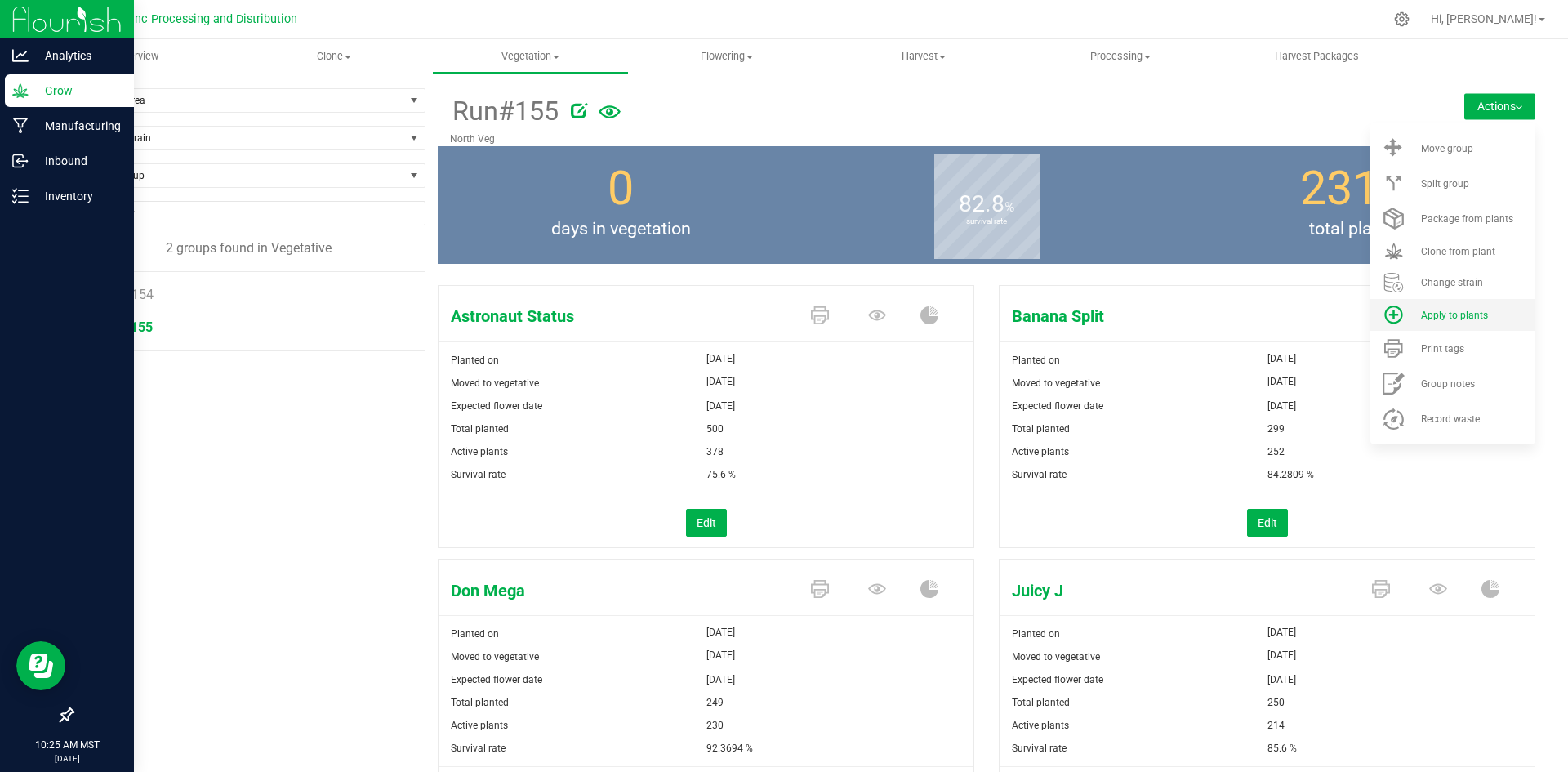
click at [1423, 312] on span "Apply to plants" at bounding box center [1455, 316] width 67 height 12
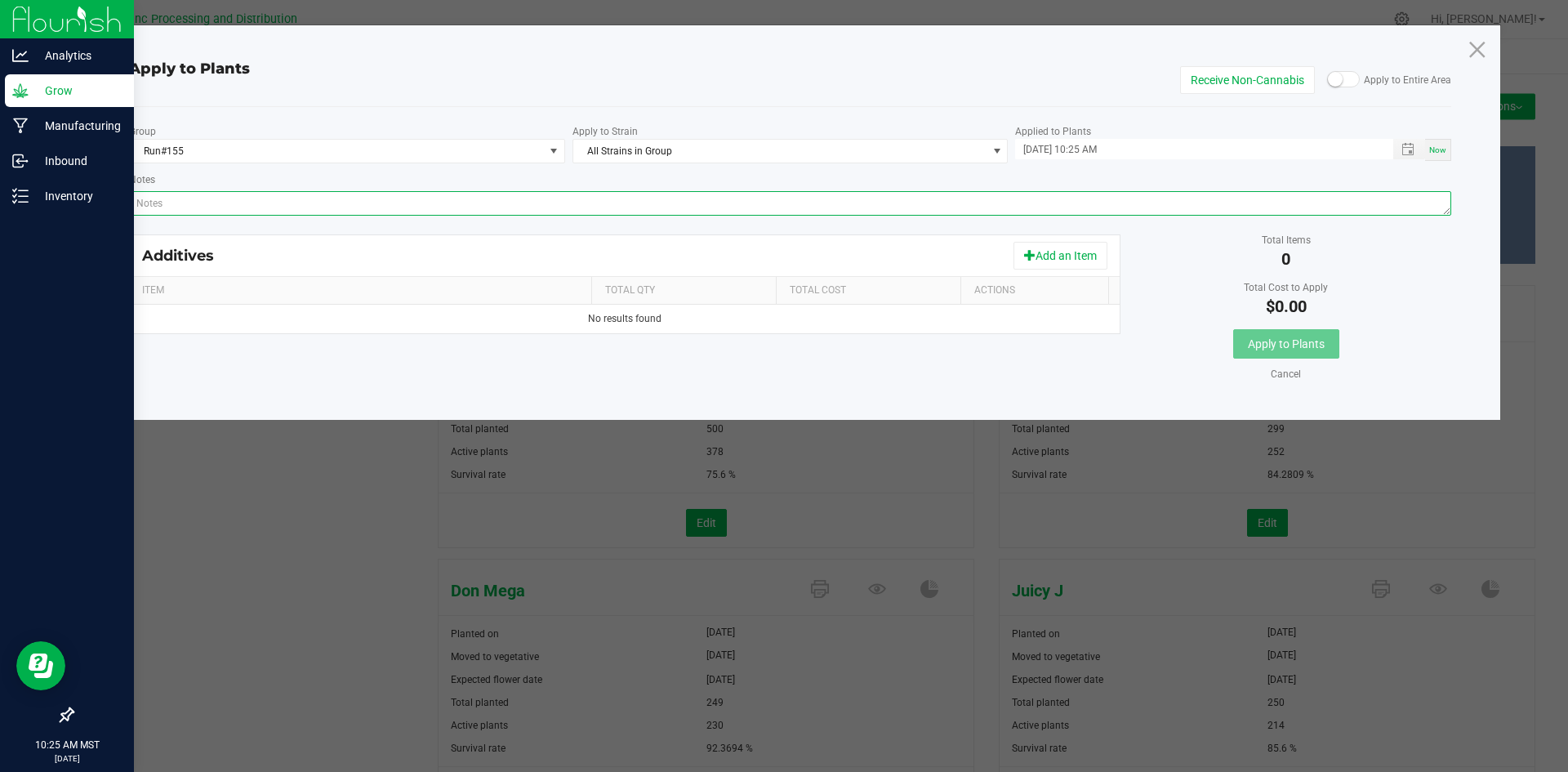
click at [1015, 205] on textarea "Notes" at bounding box center [791, 203] width 1323 height 25
paste textarea "Calcium Nitrate, Monopotassium Phosphate, [MEDICAL_DATA], Iron Edta, Sodium Mol…"
type textarea "Calcium Nitrate, Monopotassium Phosphate, [MEDICAL_DATA], Iron Edta, Sodium Mol…"
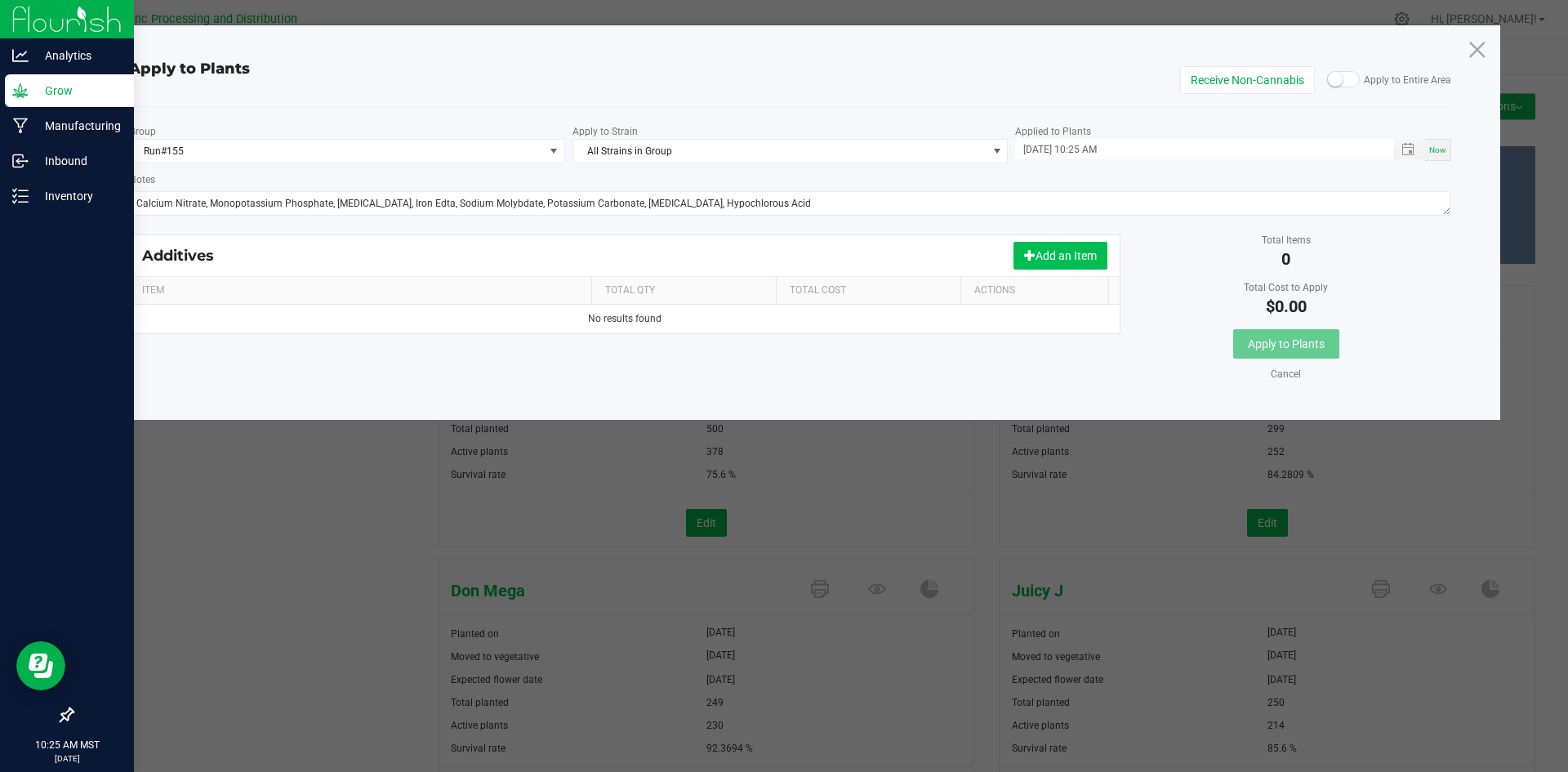
click at [1016, 259] on button "Add an Item" at bounding box center [1061, 255] width 94 height 28
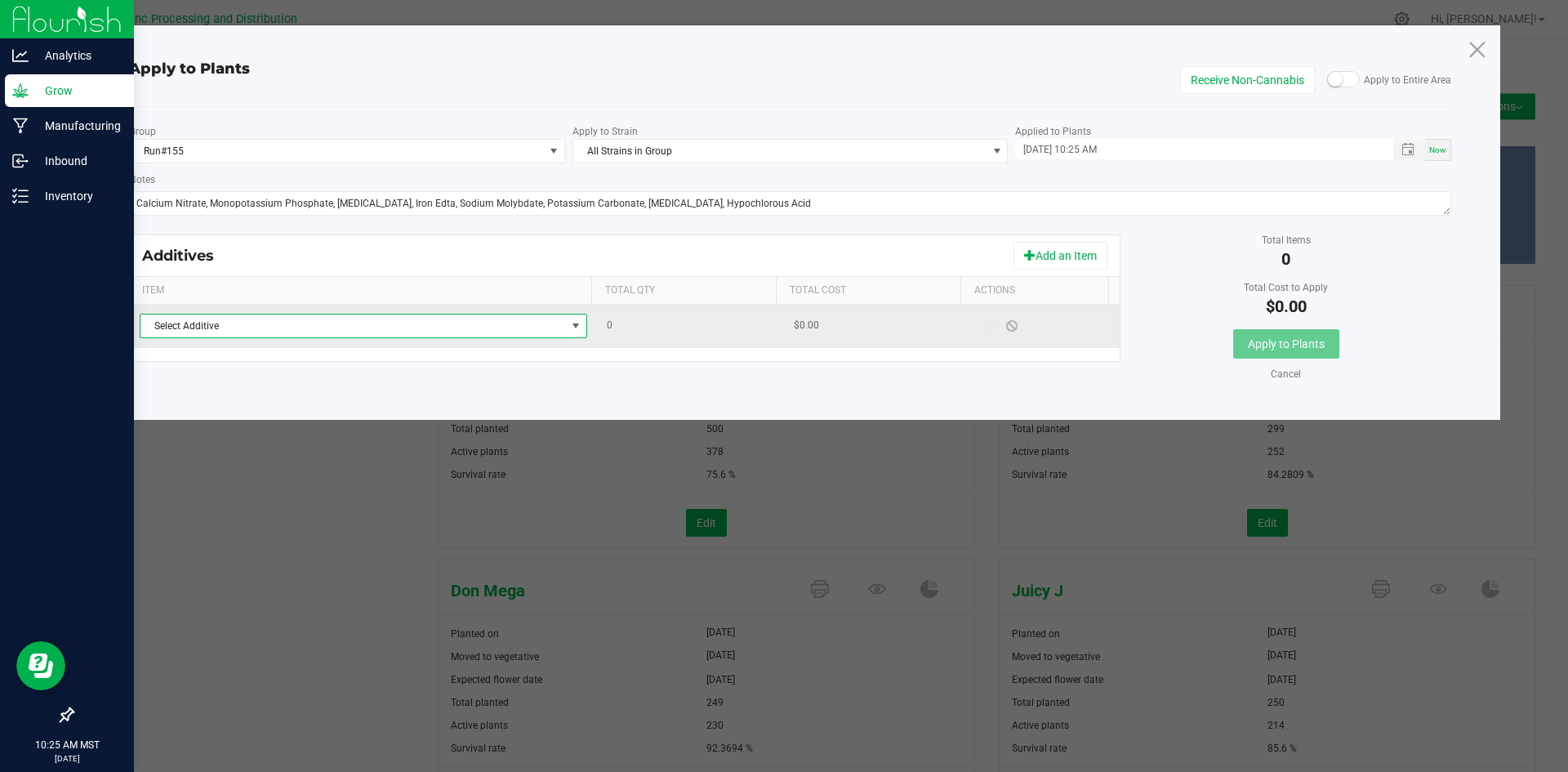
click at [570, 319] on span at bounding box center [576, 326] width 13 height 13
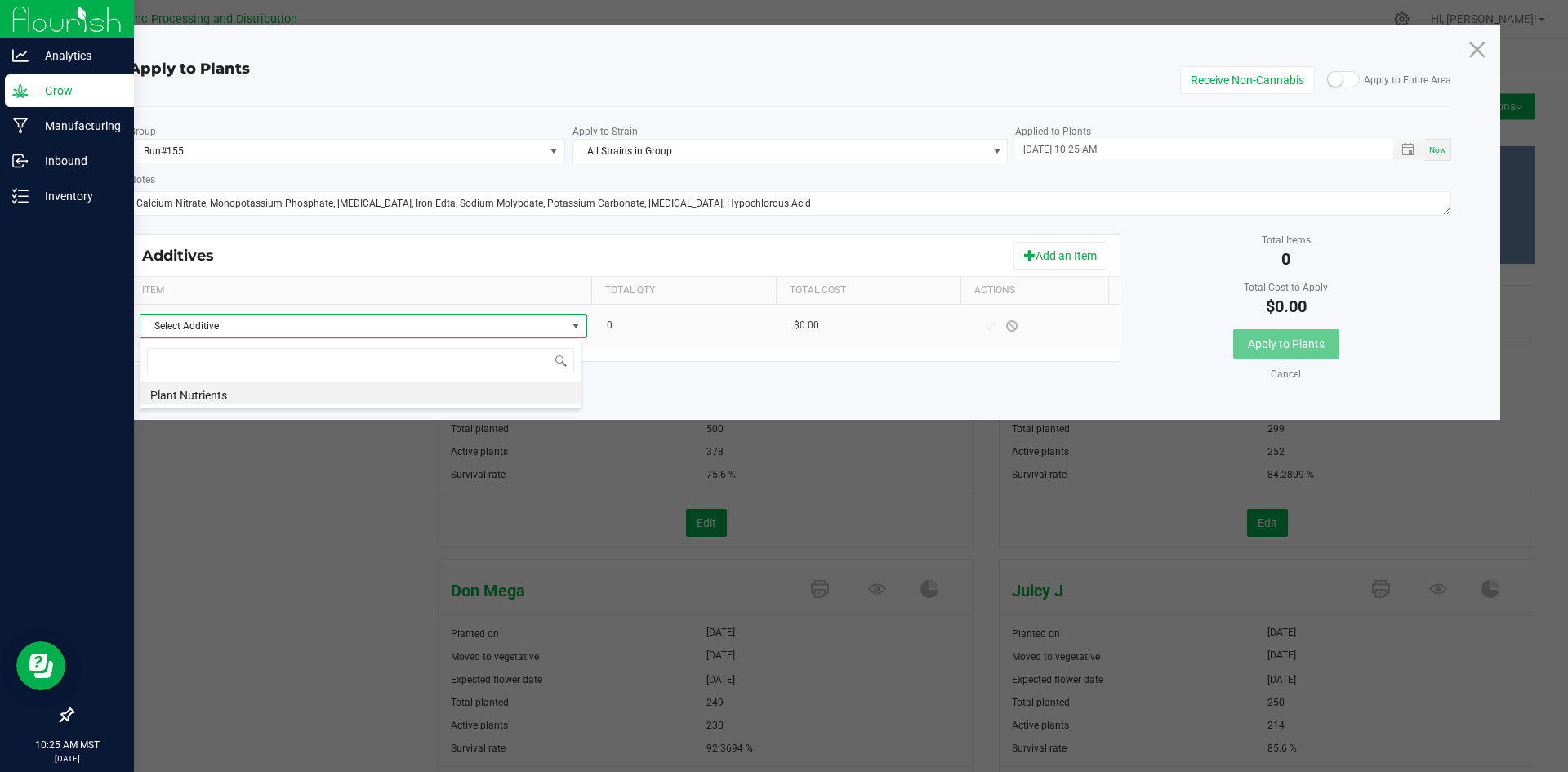
drag, startPoint x: 557, startPoint y: 333, endPoint x: 628, endPoint y: 386, distance: 88.6
click at [504, 392] on li "Plant Nutrients" at bounding box center [361, 393] width 440 height 23
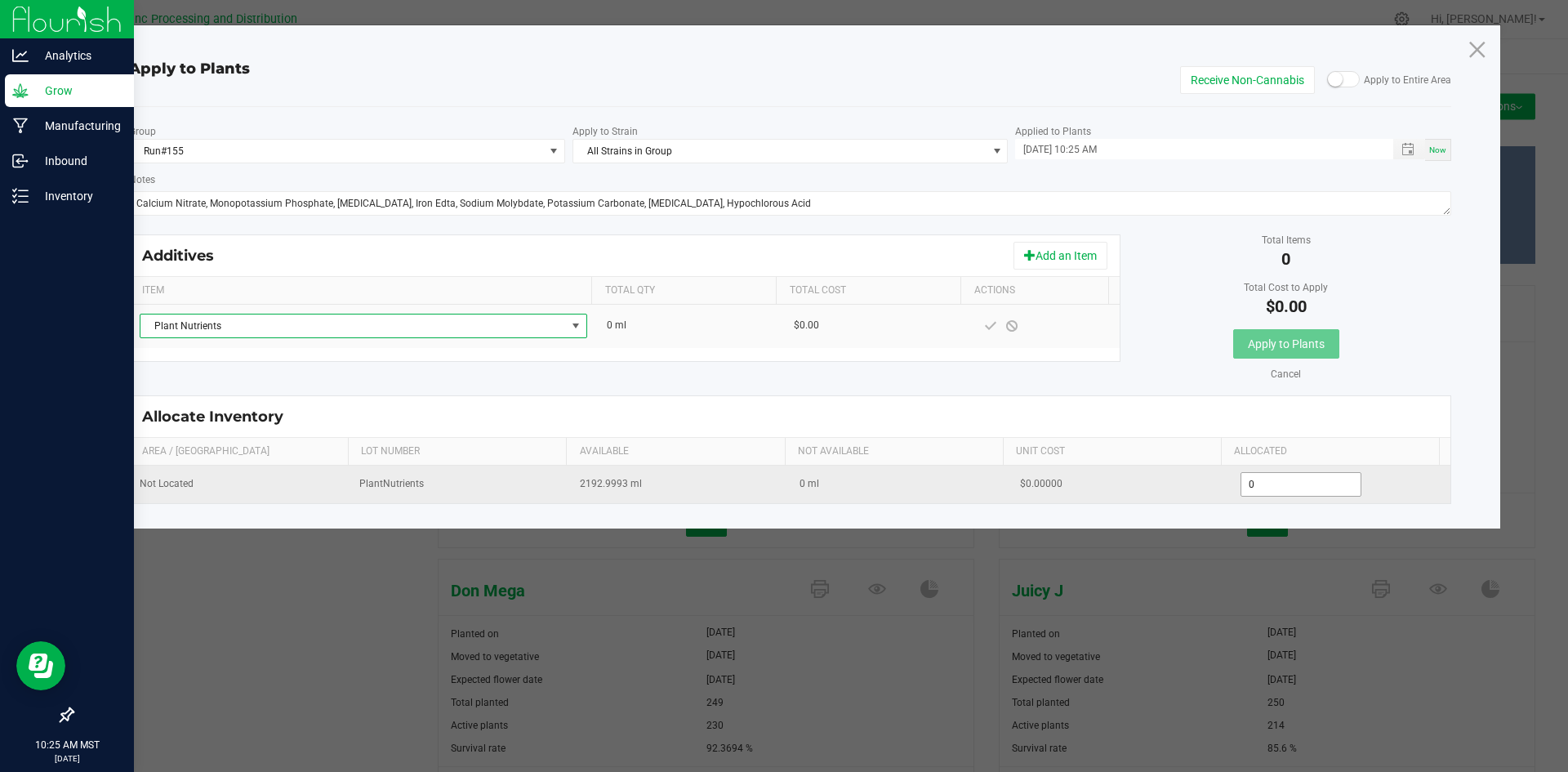
click at [1299, 477] on input "0" at bounding box center [1301, 484] width 120 height 23
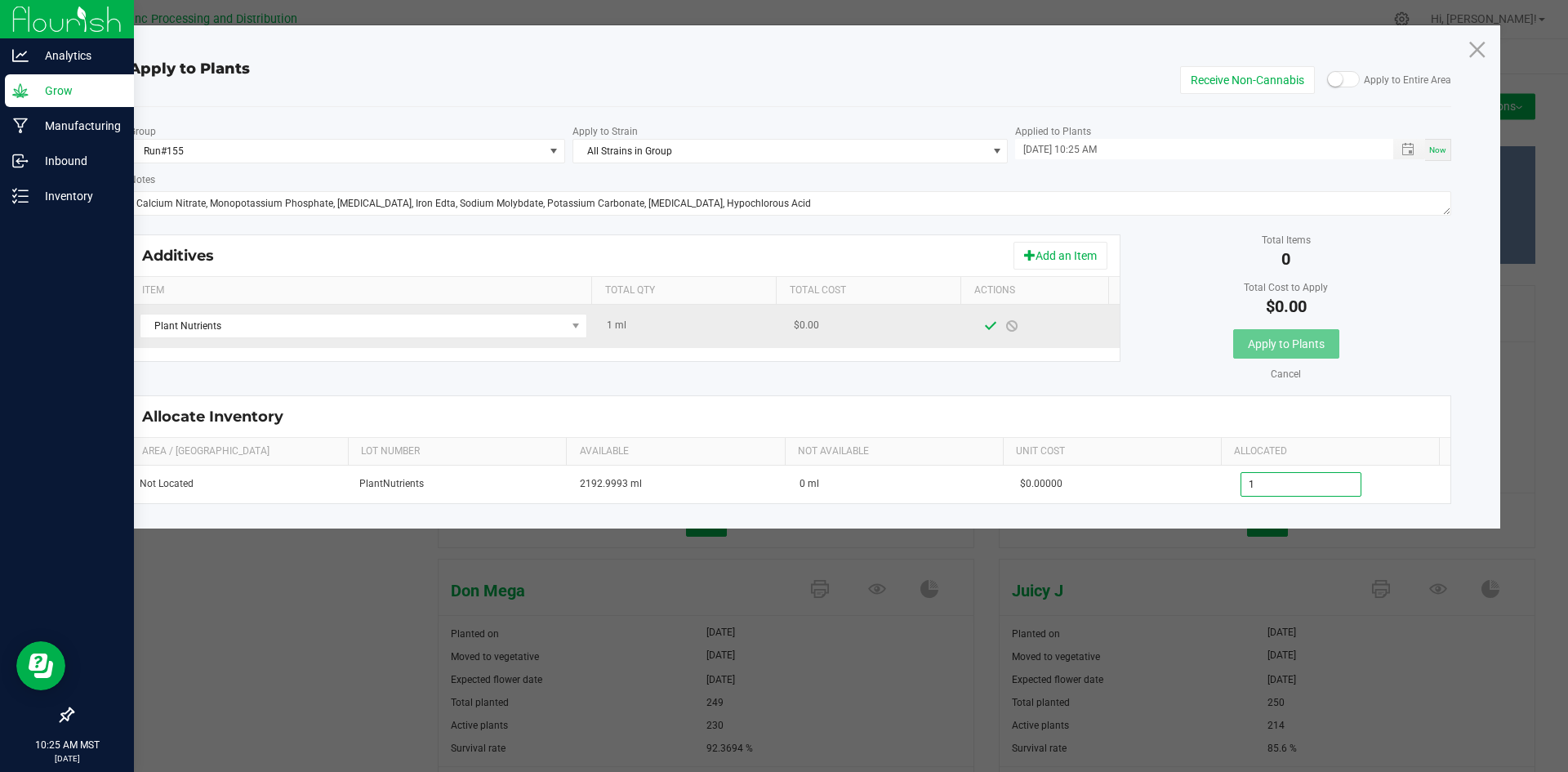
type input "1.0000"
click at [984, 325] on span at bounding box center [991, 326] width 13 height 13
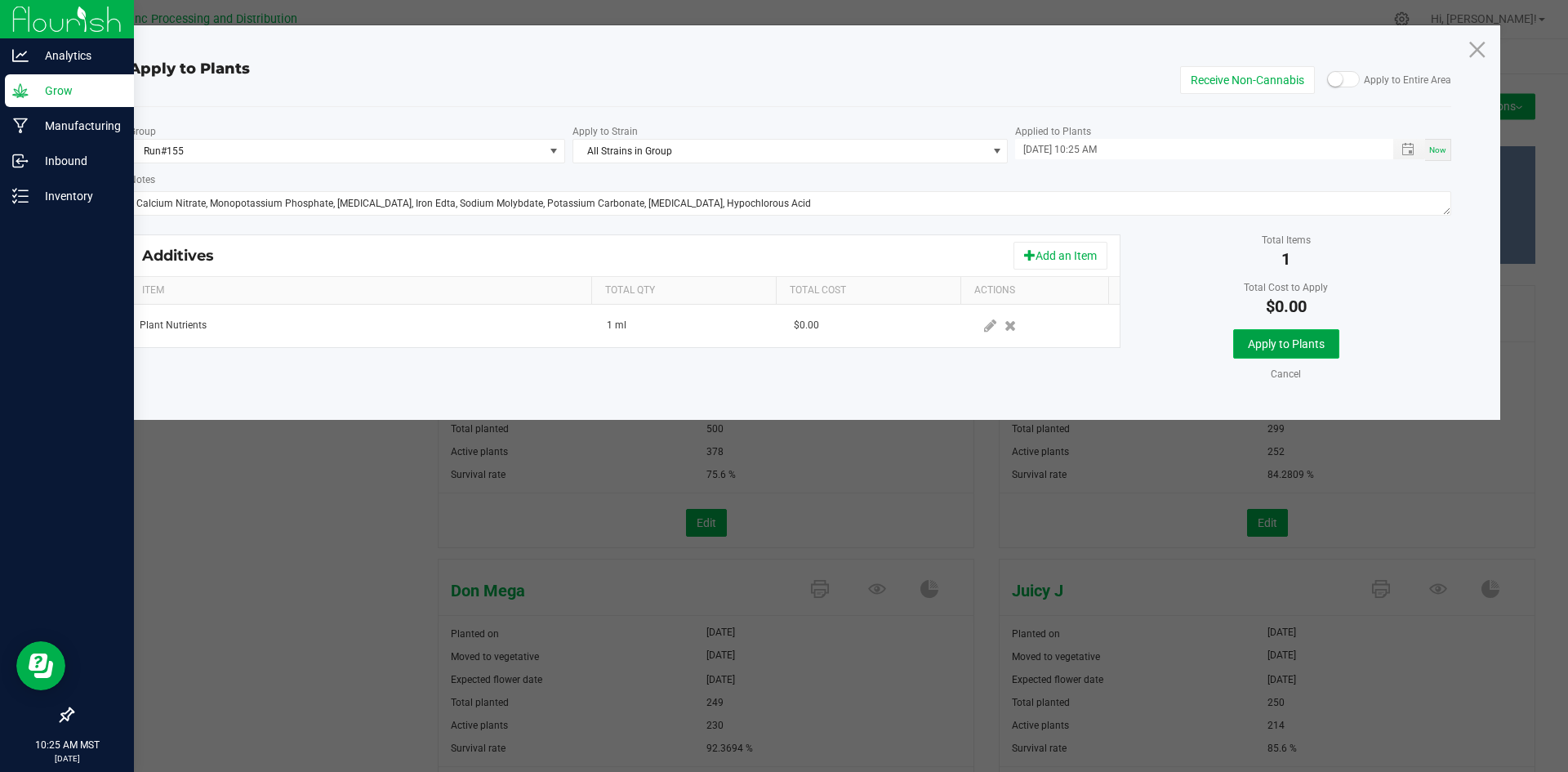
click at [1293, 340] on span "Apply to Plants" at bounding box center [1287, 344] width 77 height 13
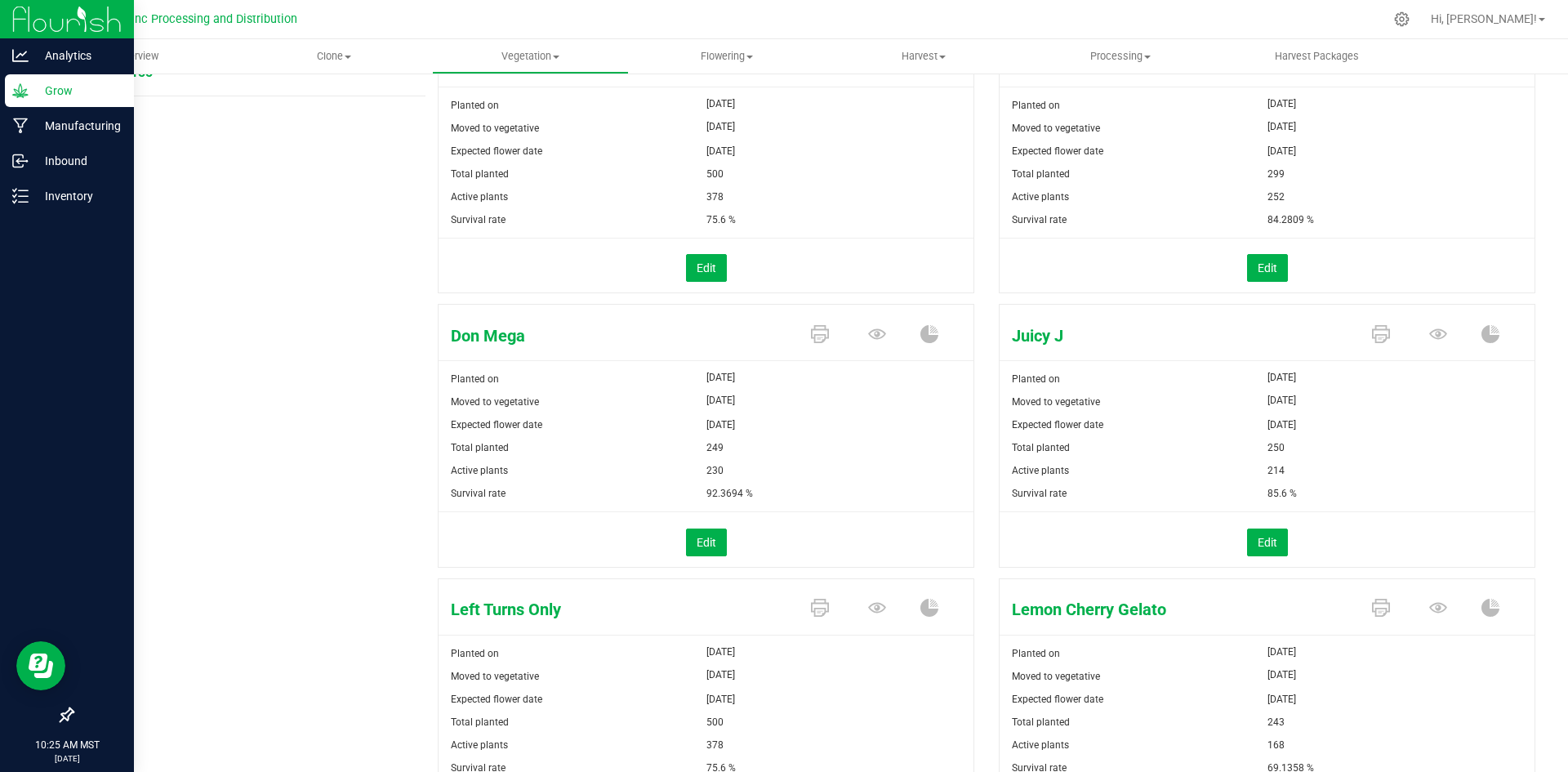
scroll to position [327, 0]
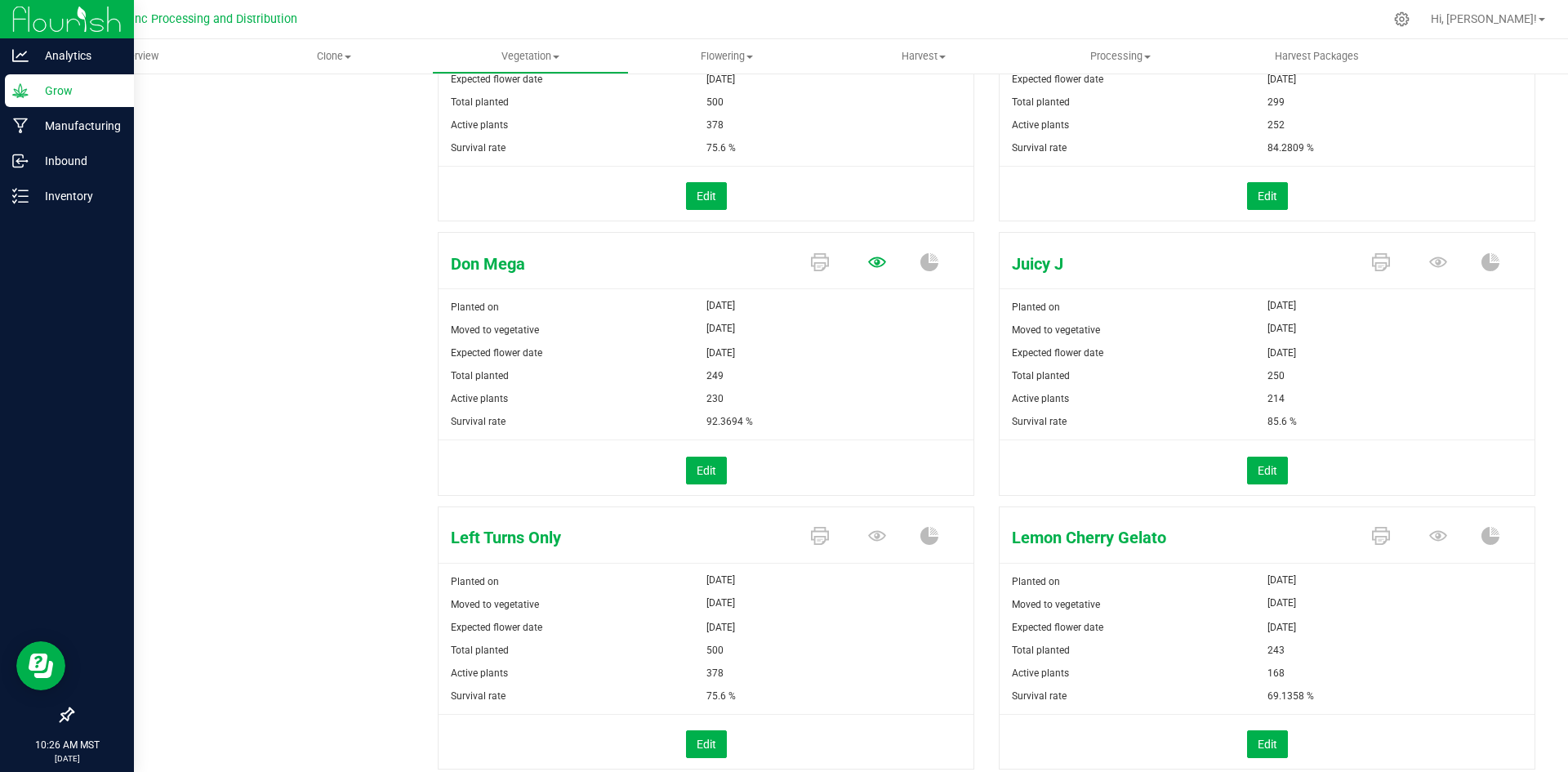
click at [868, 263] on icon at bounding box center [877, 262] width 18 height 18
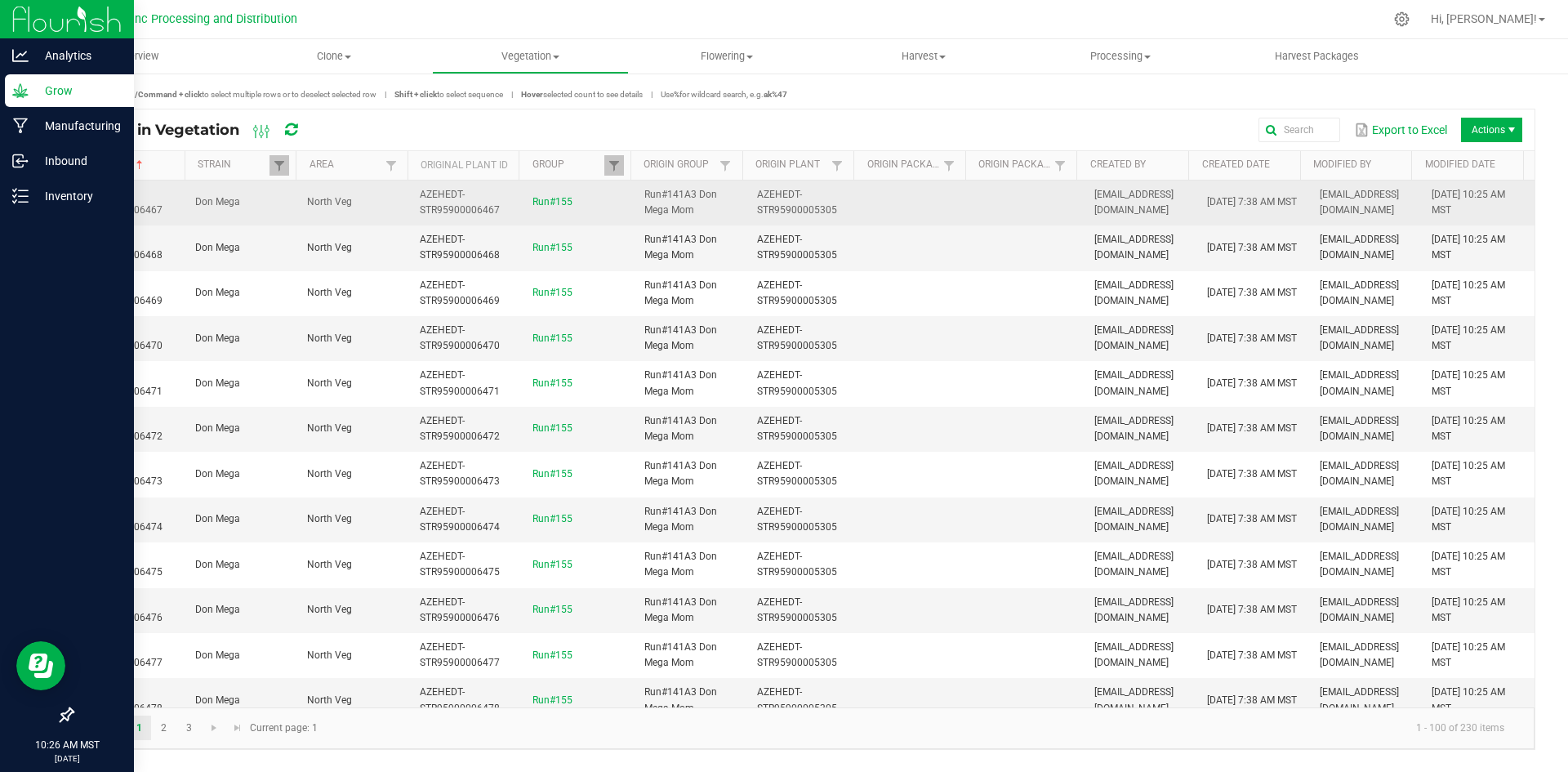
click at [124, 212] on span "AZEHEDT-STR95900006467" at bounding box center [122, 202] width 80 height 27
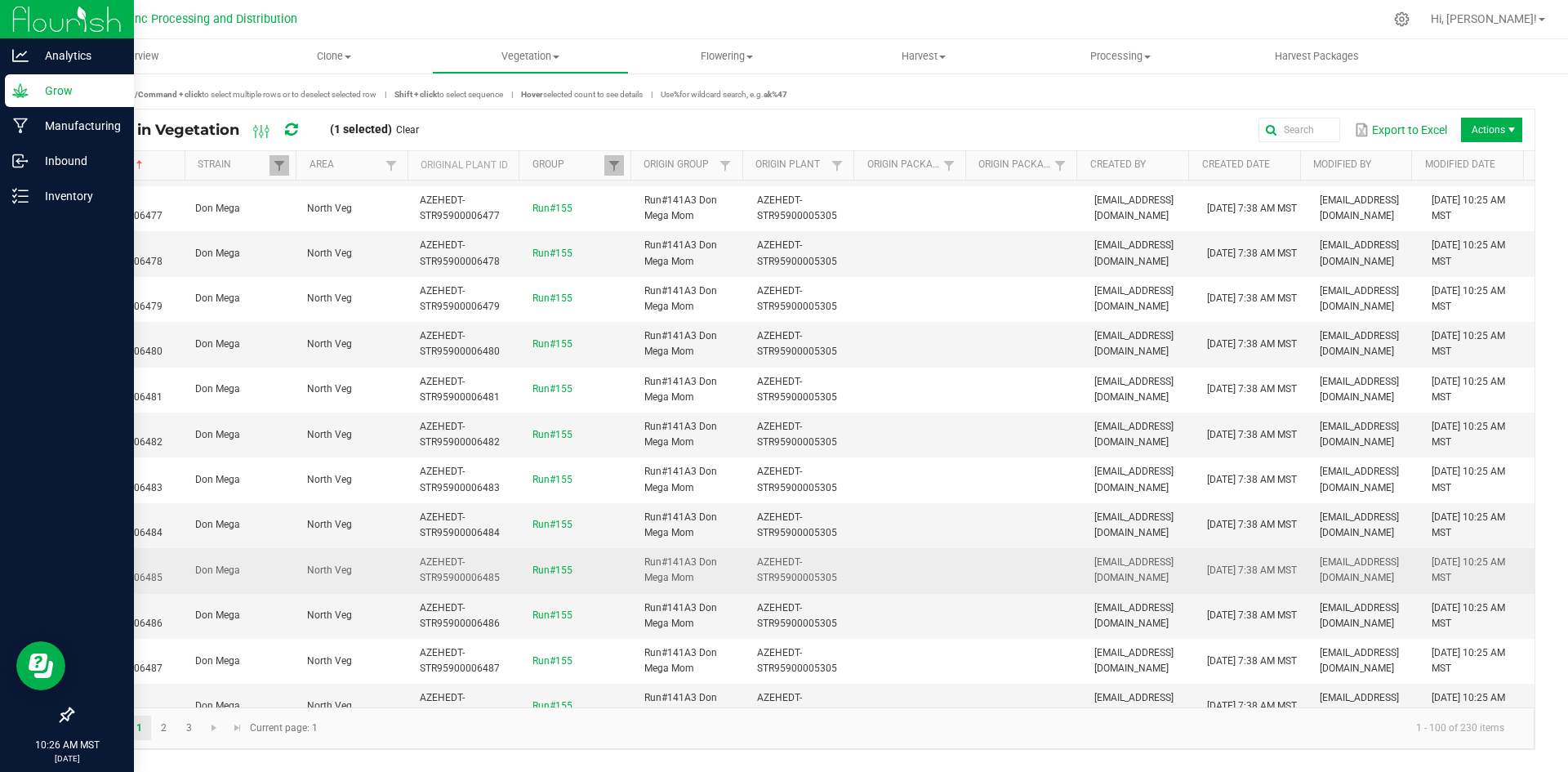
scroll to position [490, 0]
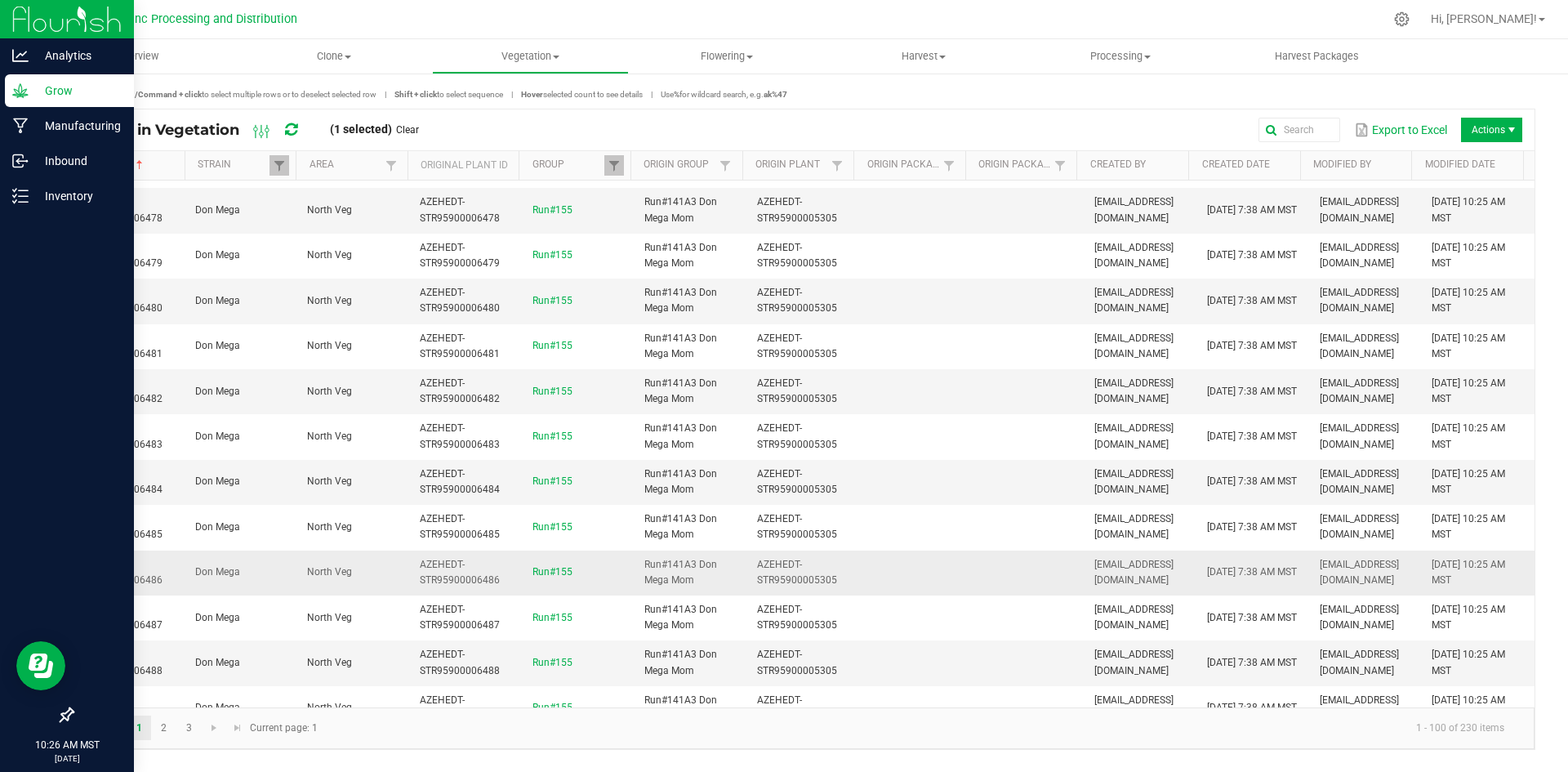
click at [168, 577] on td "AZEHEDT-STR95900006486" at bounding box center [129, 573] width 113 height 45
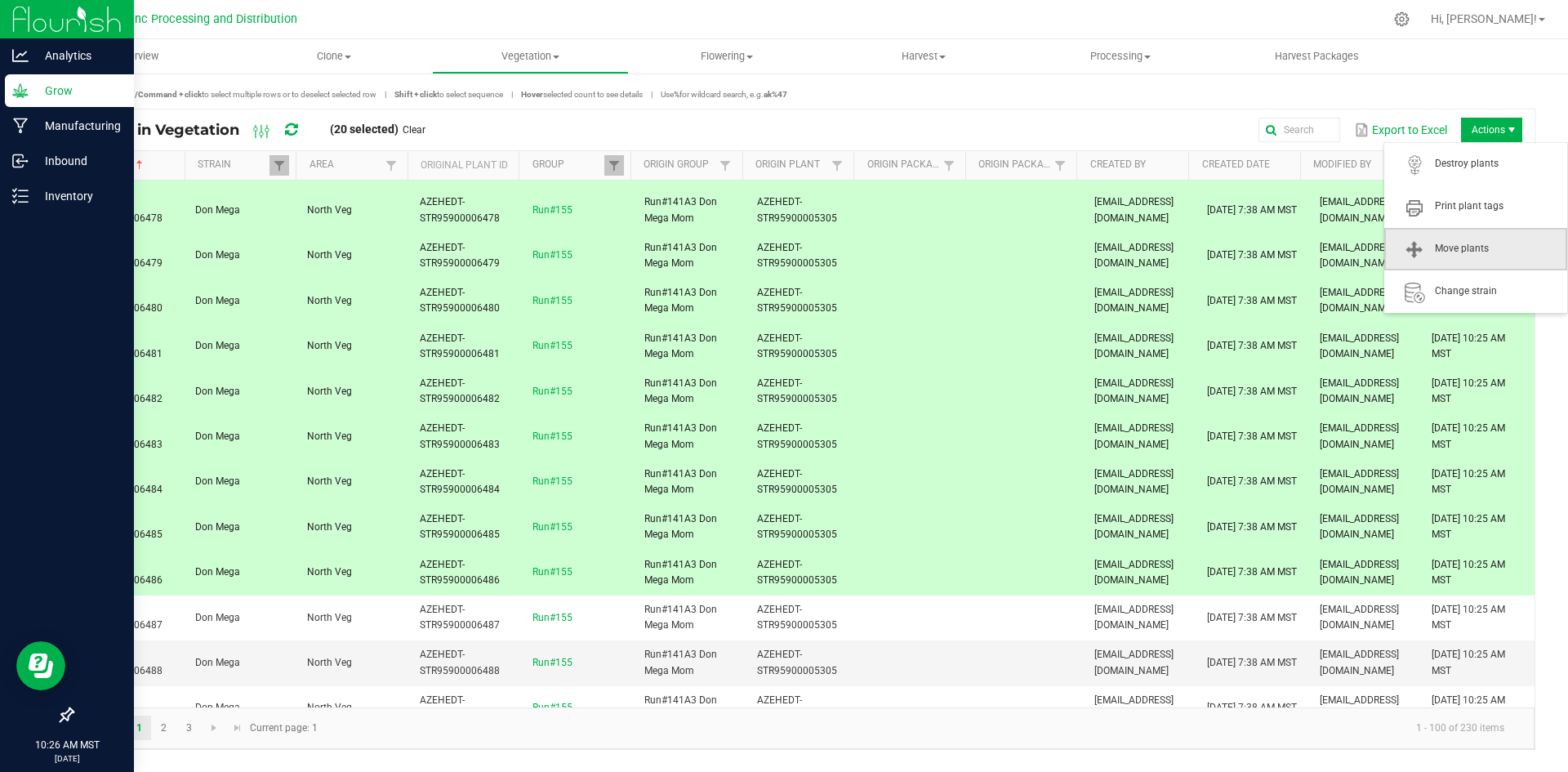
click at [1496, 266] on span "Move plants" at bounding box center [1476, 249] width 183 height 42
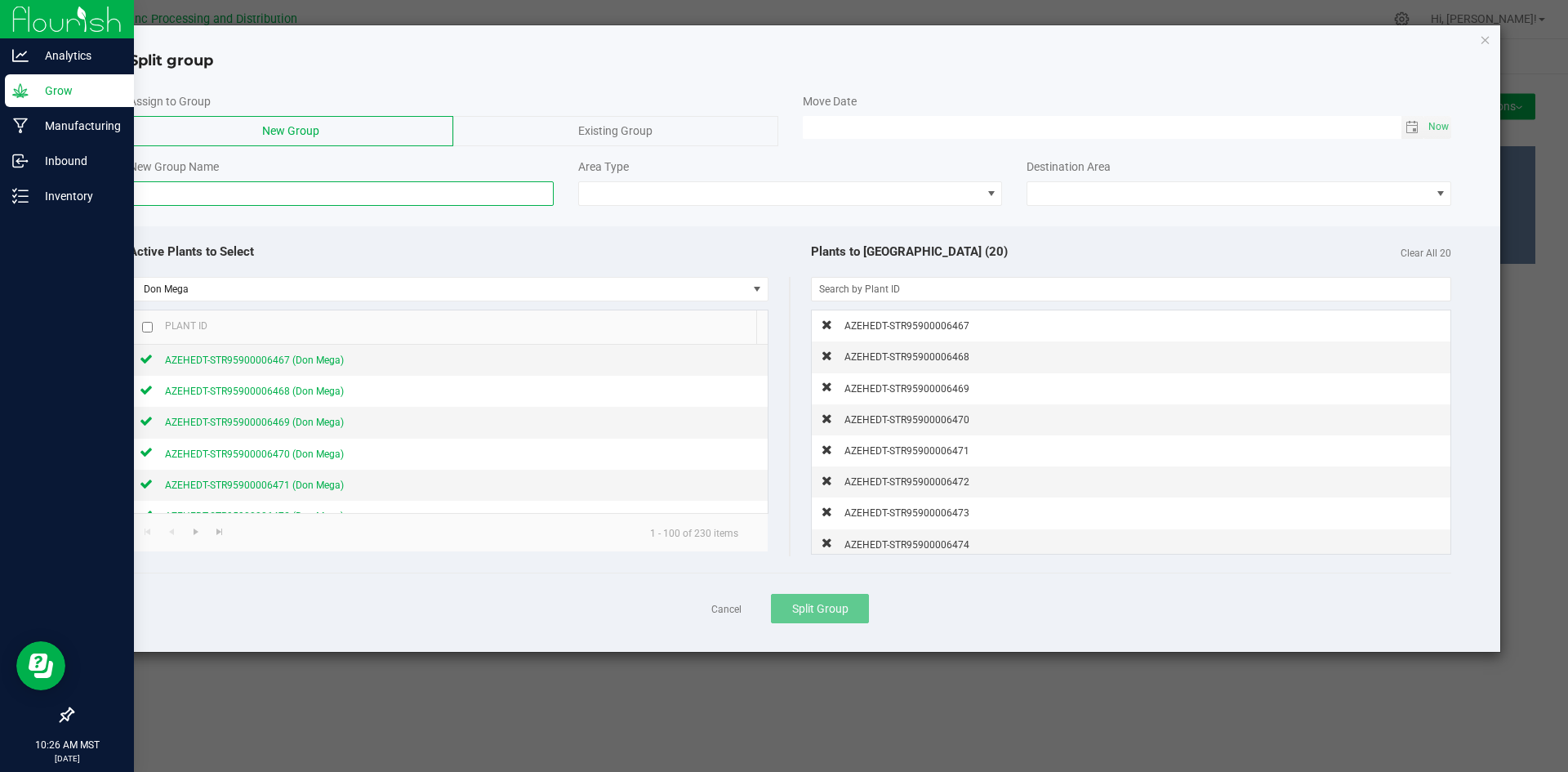
click at [512, 190] on input at bounding box center [341, 194] width 425 height 25
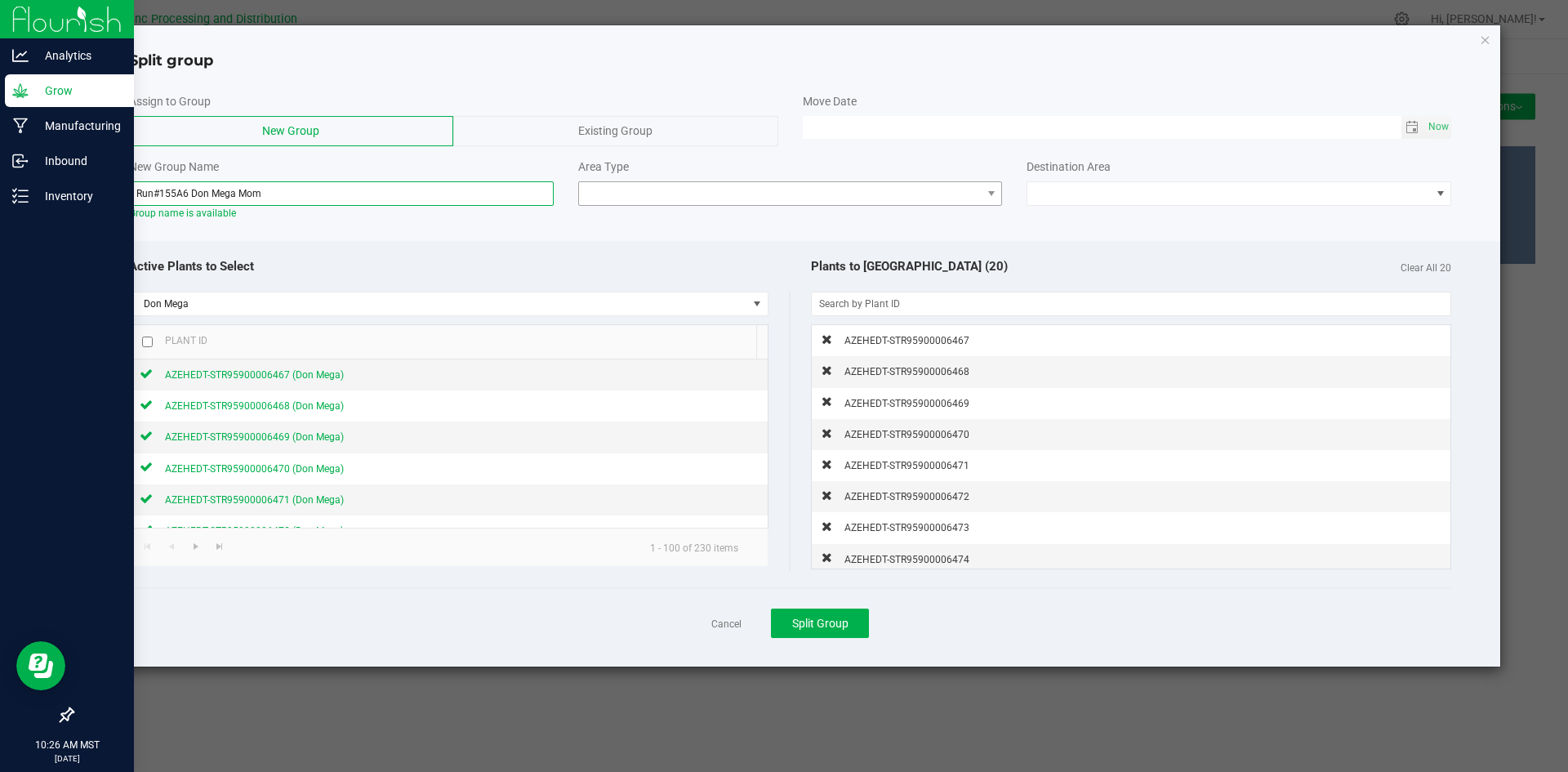
type input "Run#155A6 Don Mega Mom"
click at [659, 200] on span at bounding box center [781, 194] width 403 height 23
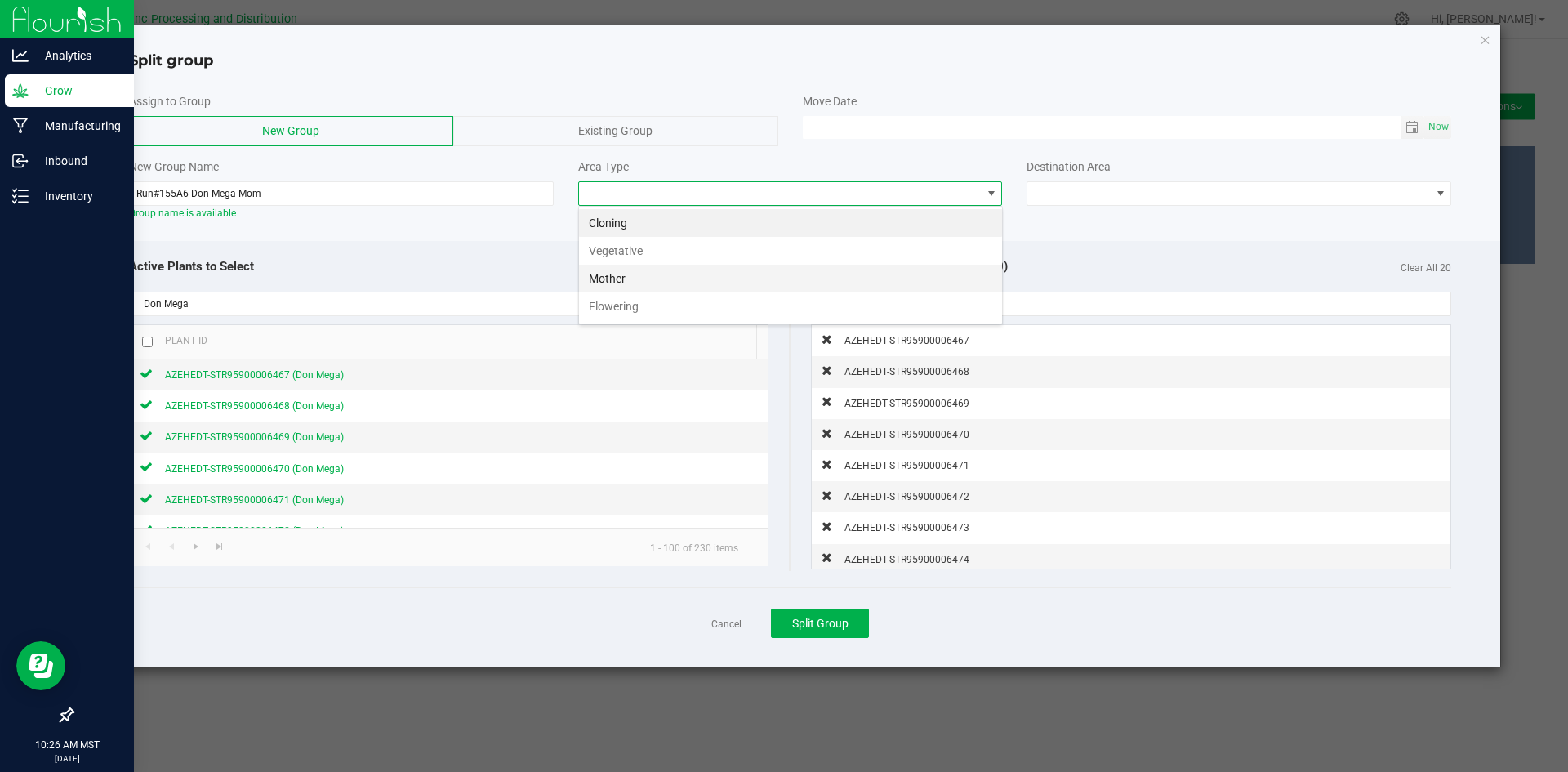
scroll to position [25, 425]
click at [659, 273] on li "Mother" at bounding box center [790, 278] width 423 height 28
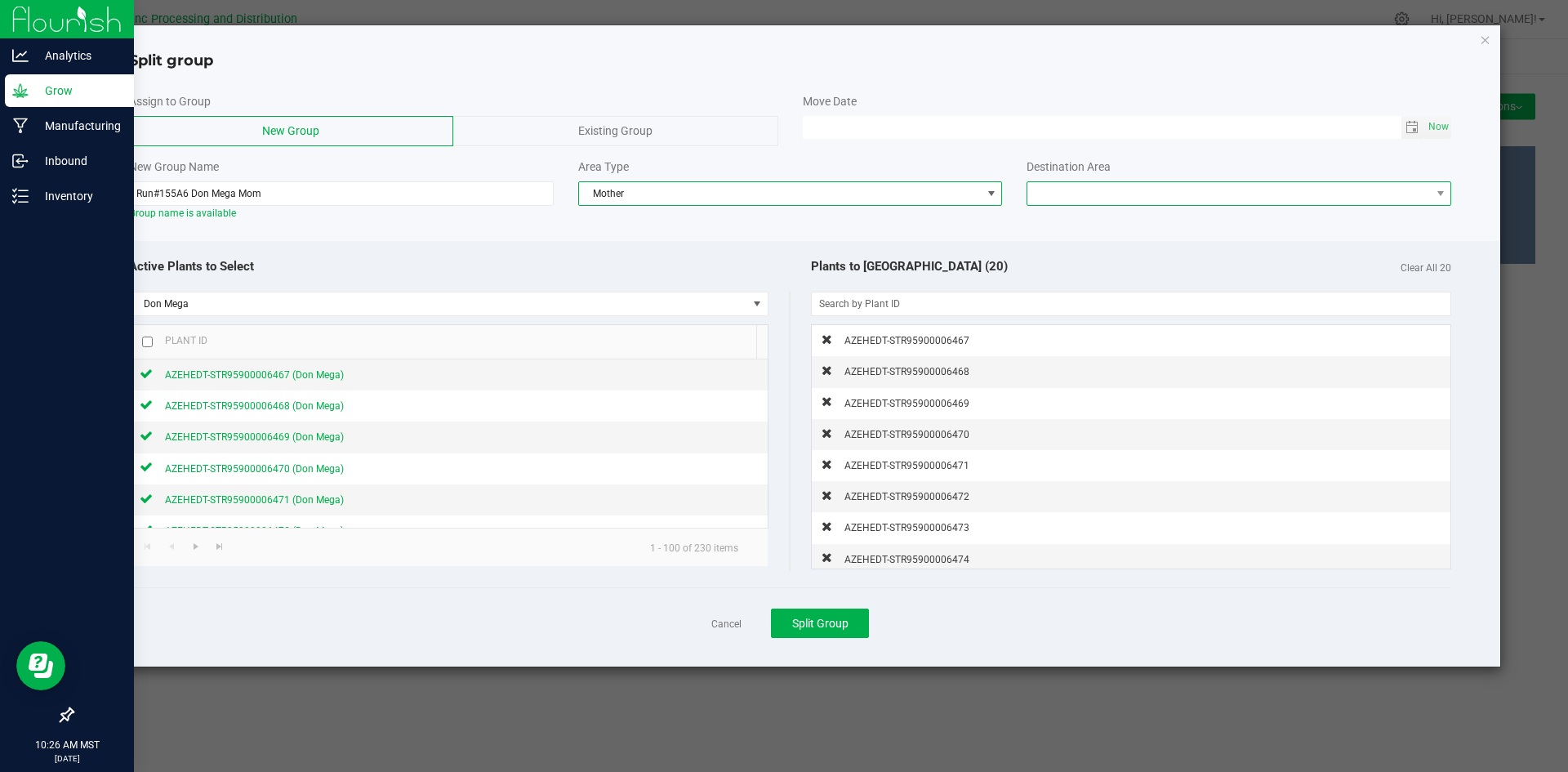
click at [1097, 196] on span at bounding box center [1229, 194] width 403 height 23
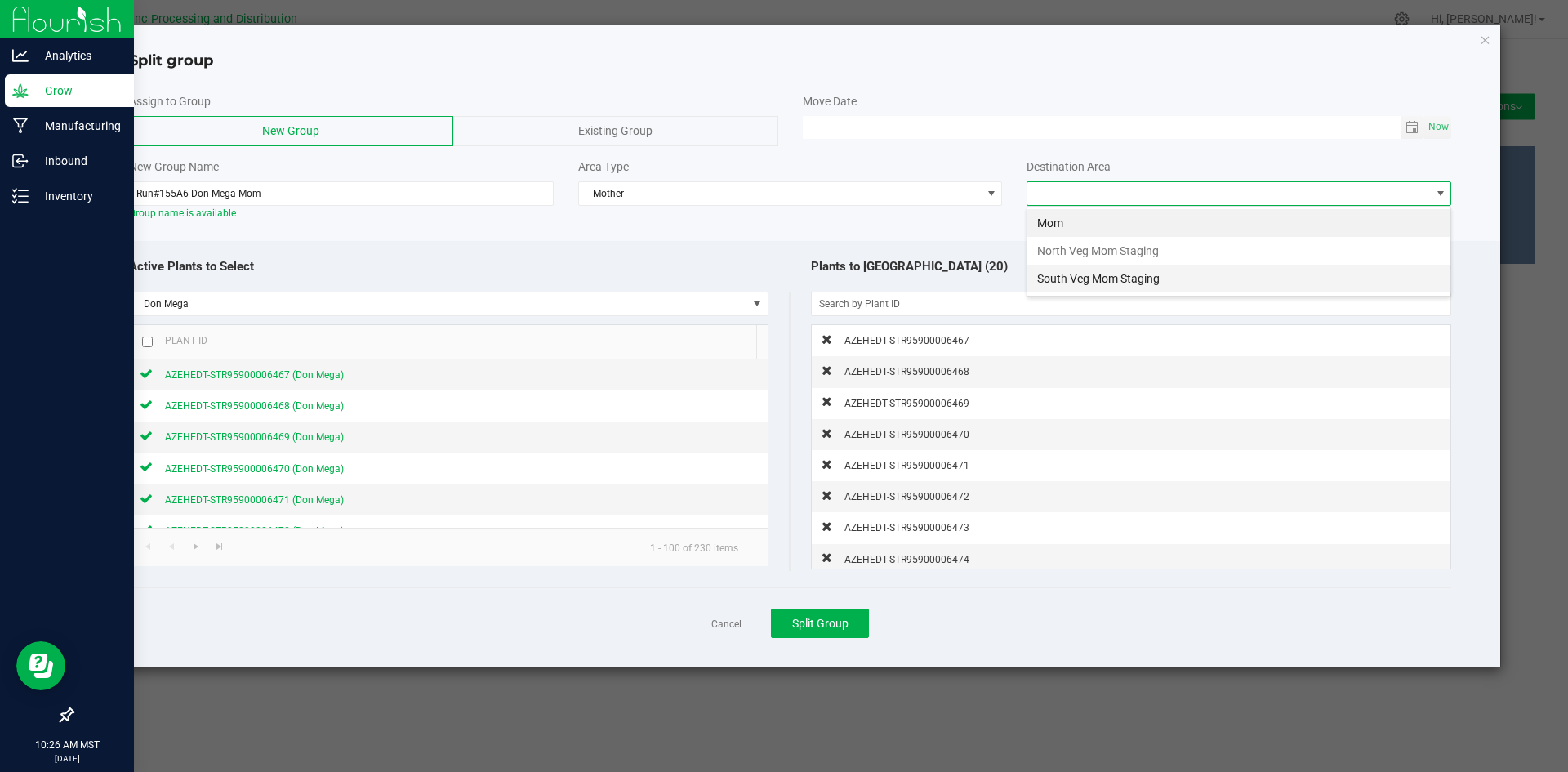
click at [1097, 272] on li "South Veg Mom Staging" at bounding box center [1239, 278] width 423 height 28
click at [840, 631] on button "Split Group" at bounding box center [820, 623] width 98 height 30
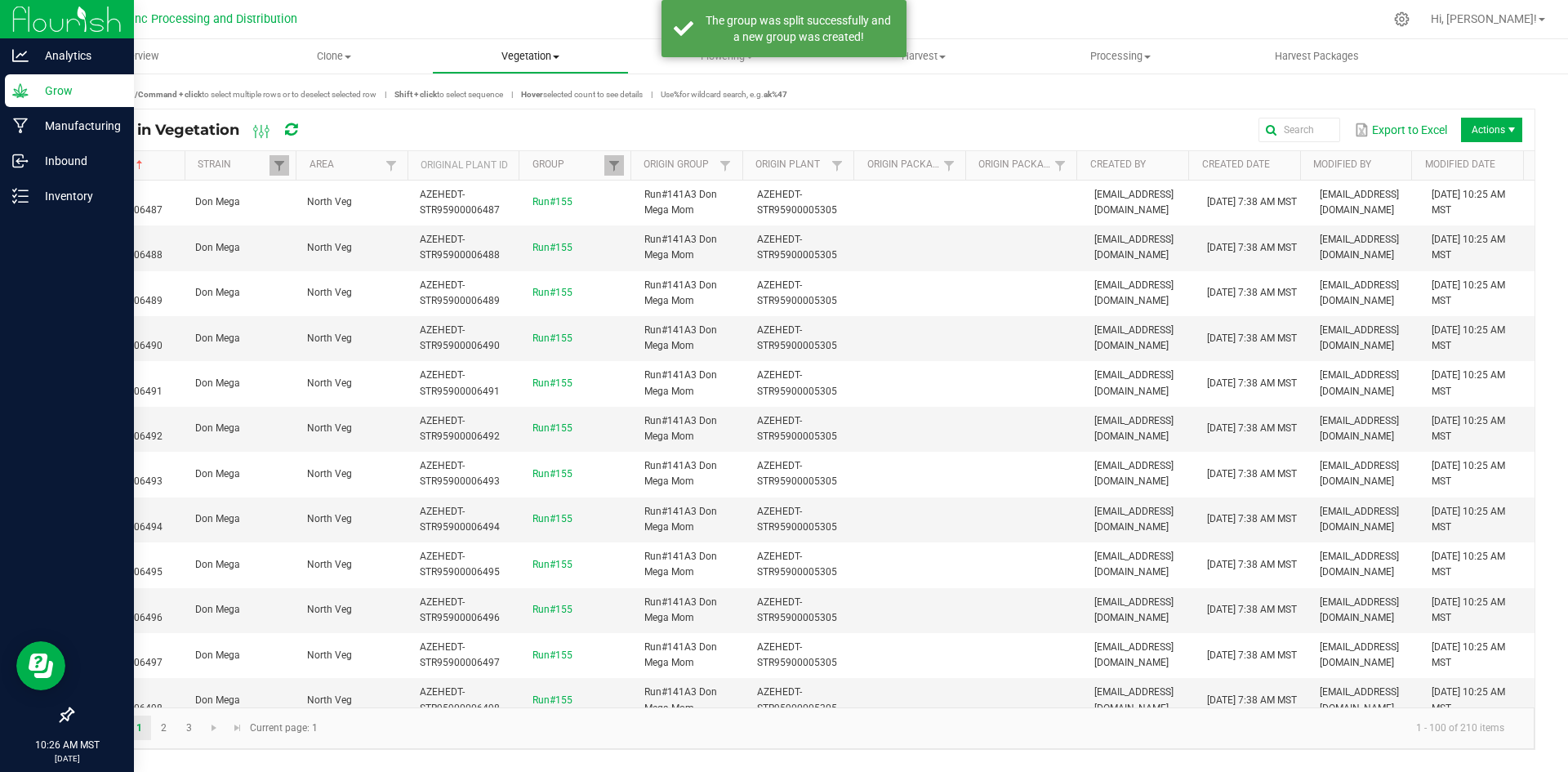
click at [556, 54] on span "Vegetation" at bounding box center [530, 56] width 196 height 14
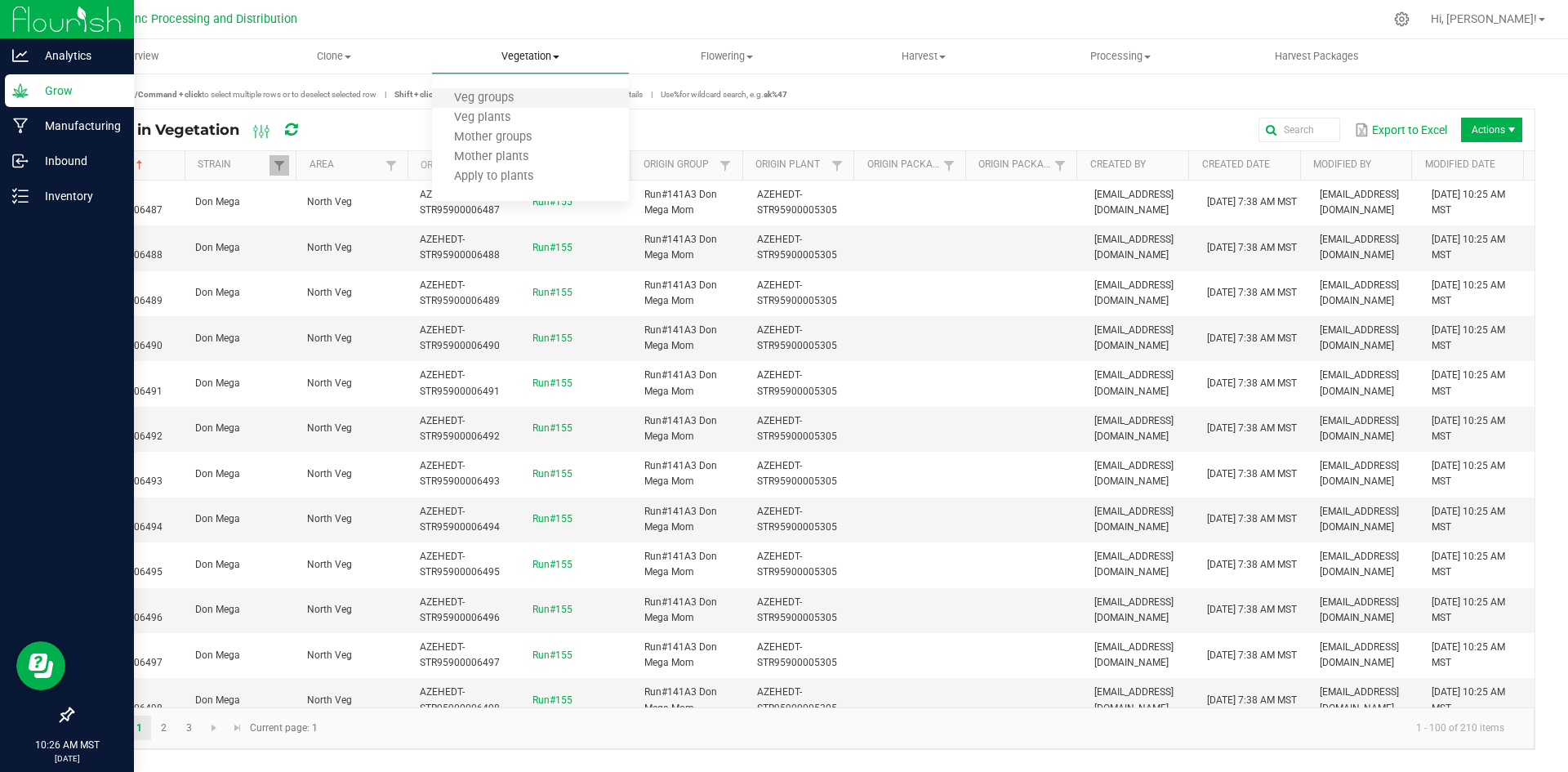
click at [527, 90] on li "Veg groups" at bounding box center [530, 99] width 197 height 19
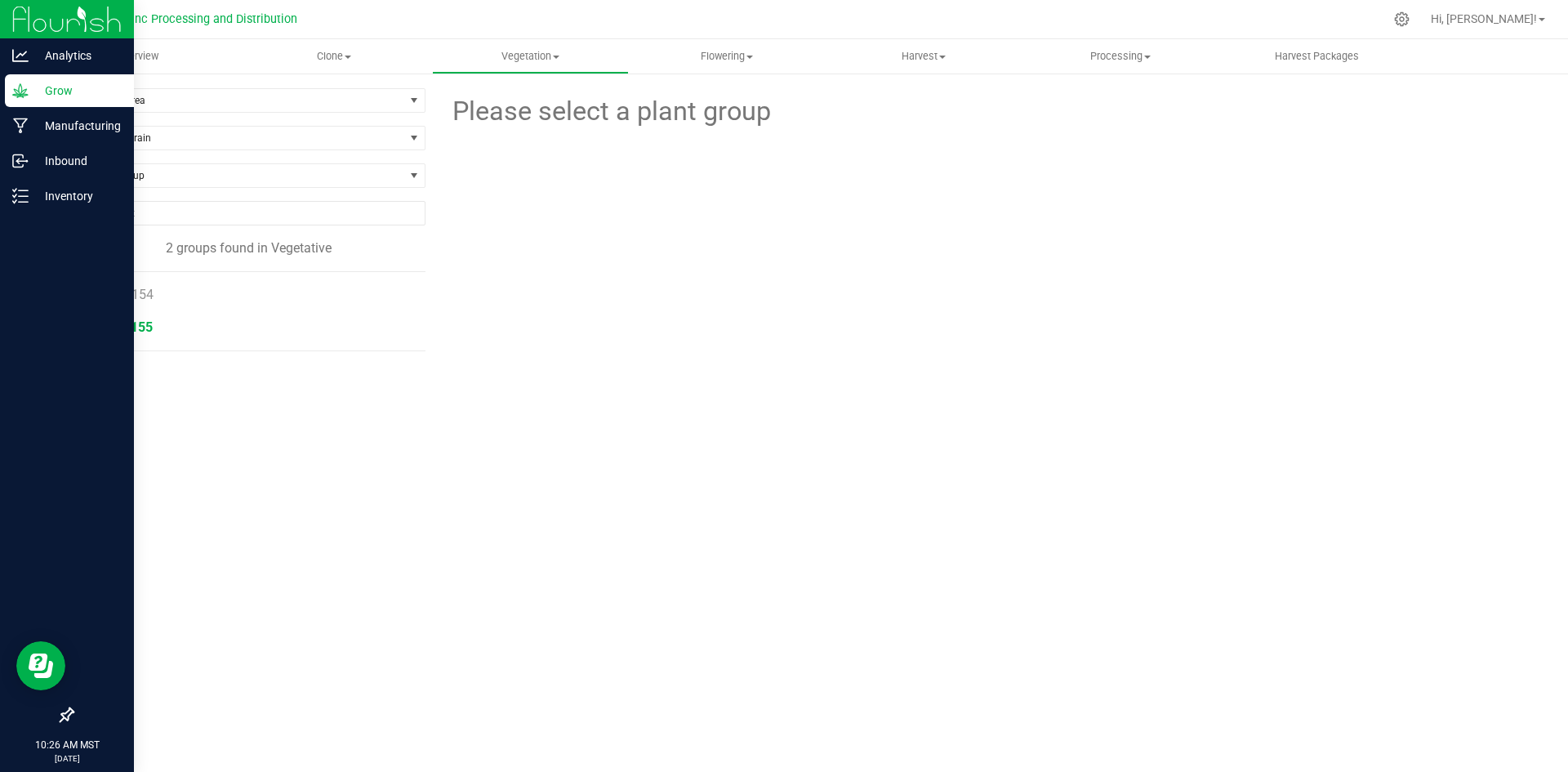
click at [149, 325] on span "Run#155" at bounding box center [127, 327] width 53 height 15
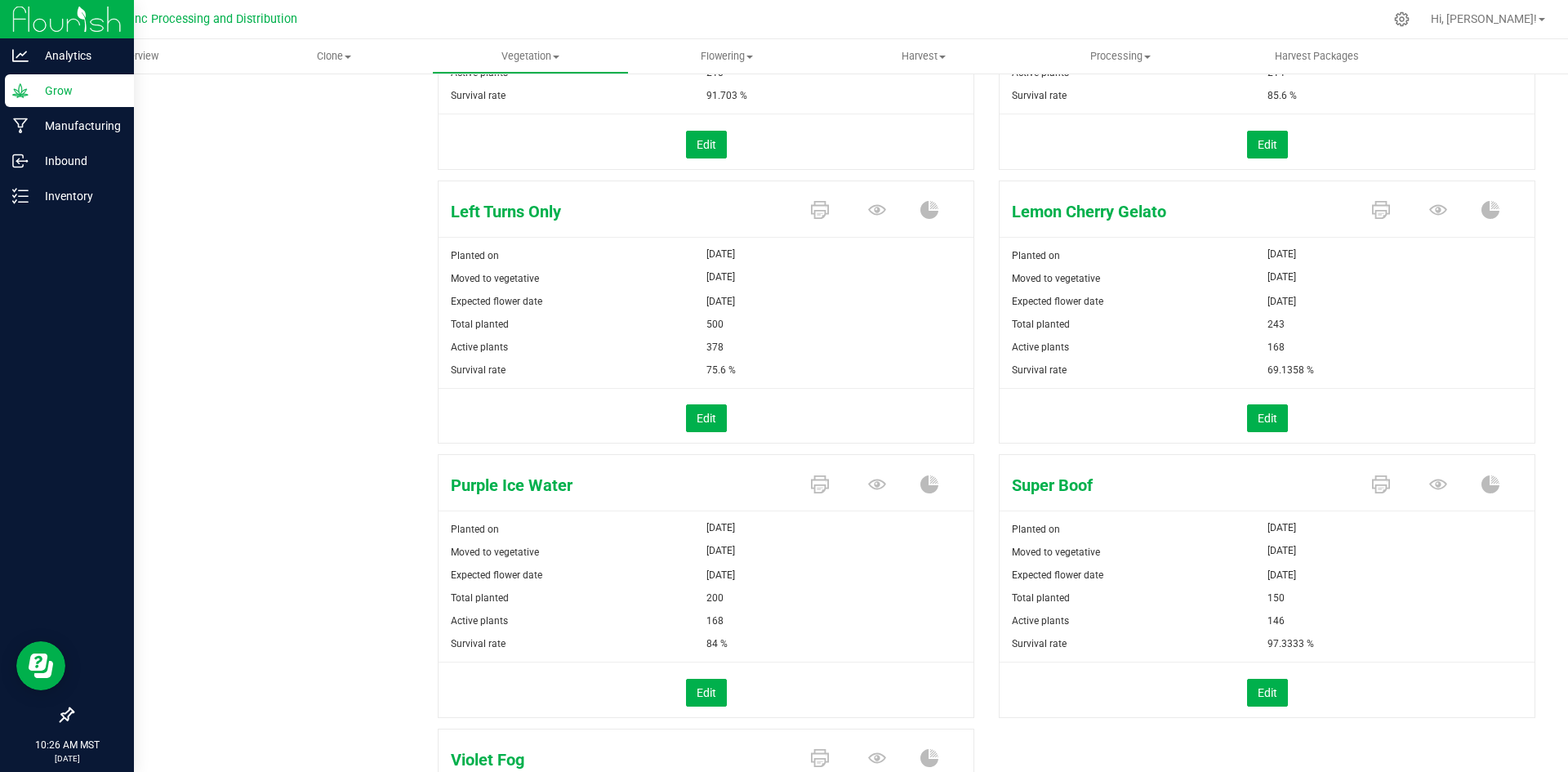
scroll to position [653, 0]
click at [1430, 485] on icon at bounding box center [1439, 483] width 18 height 11
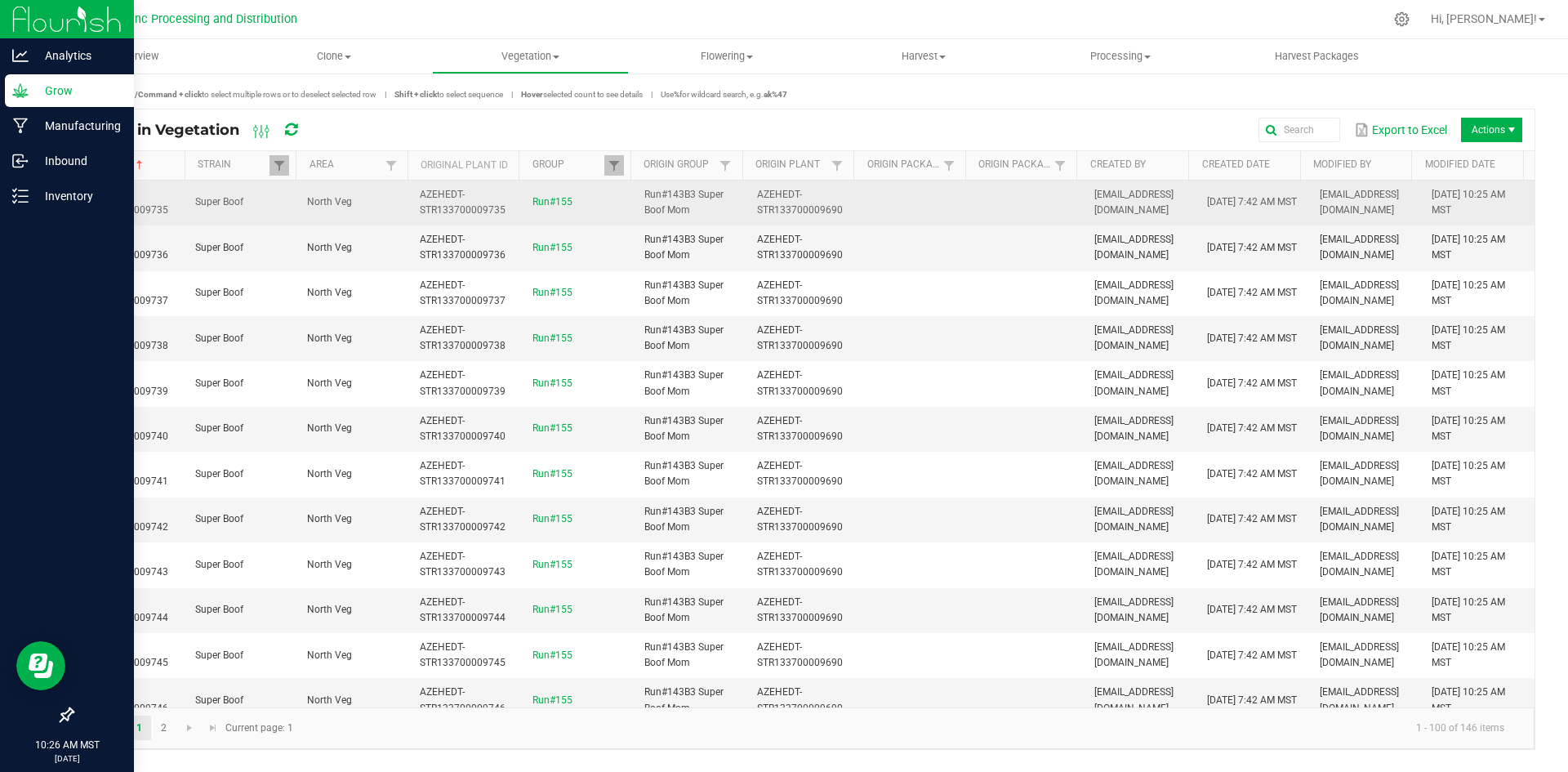
click at [146, 206] on span "AZEHEDT-STR133700009735" at bounding box center [125, 202] width 85 height 27
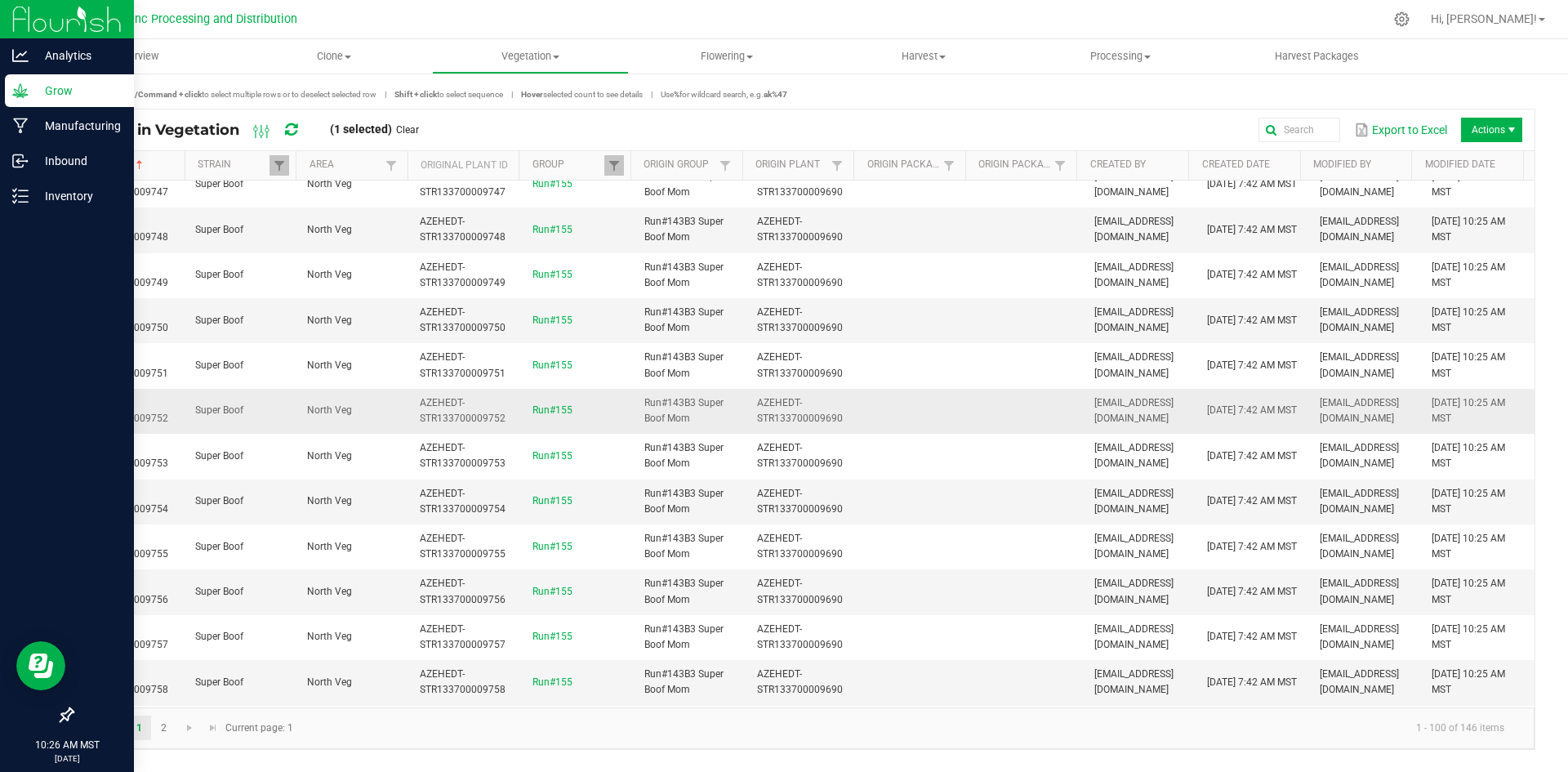
scroll to position [572, 0]
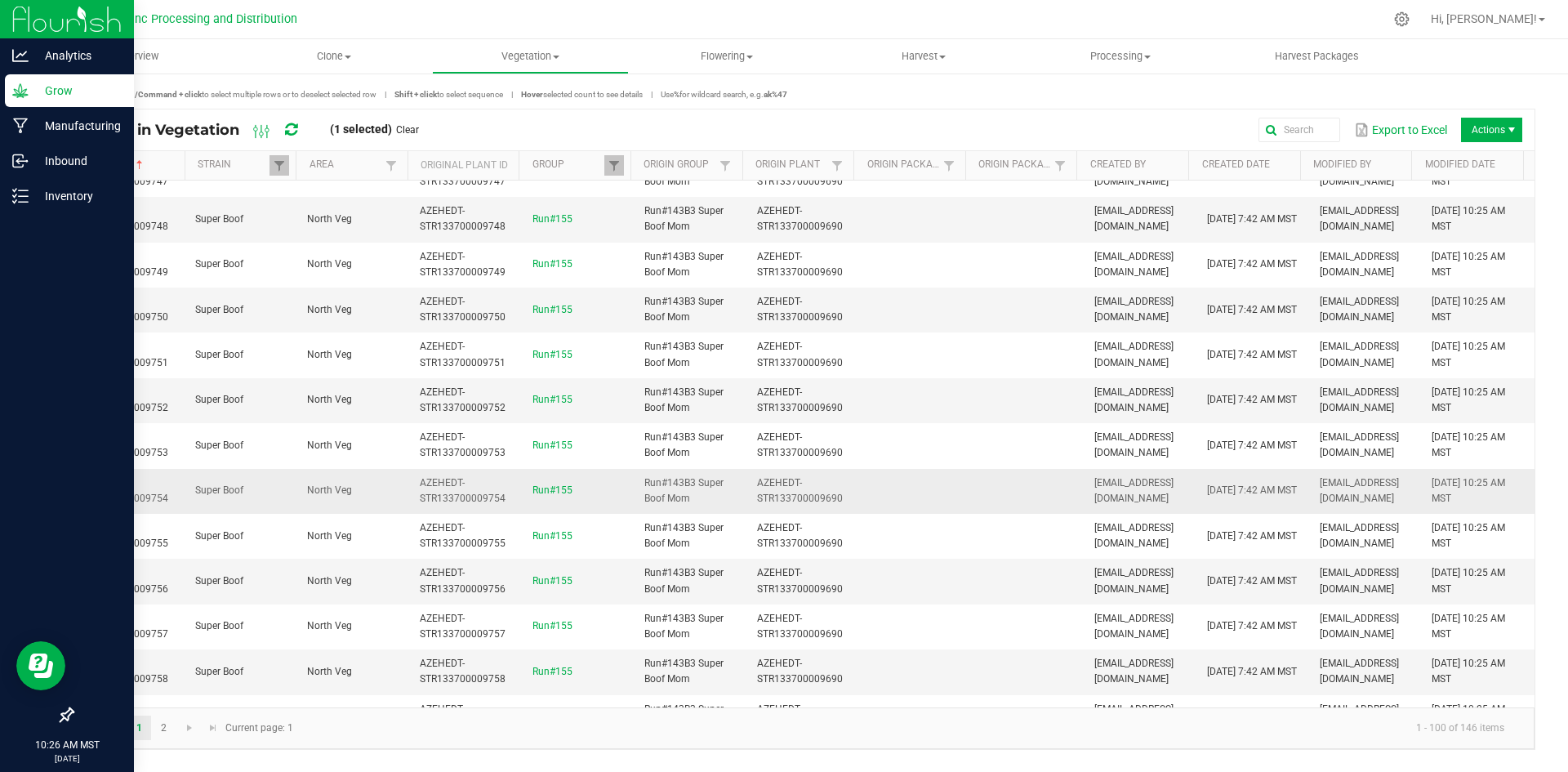
click at [120, 503] on span "AZEHEDT-STR133700009754" at bounding box center [125, 490] width 85 height 27
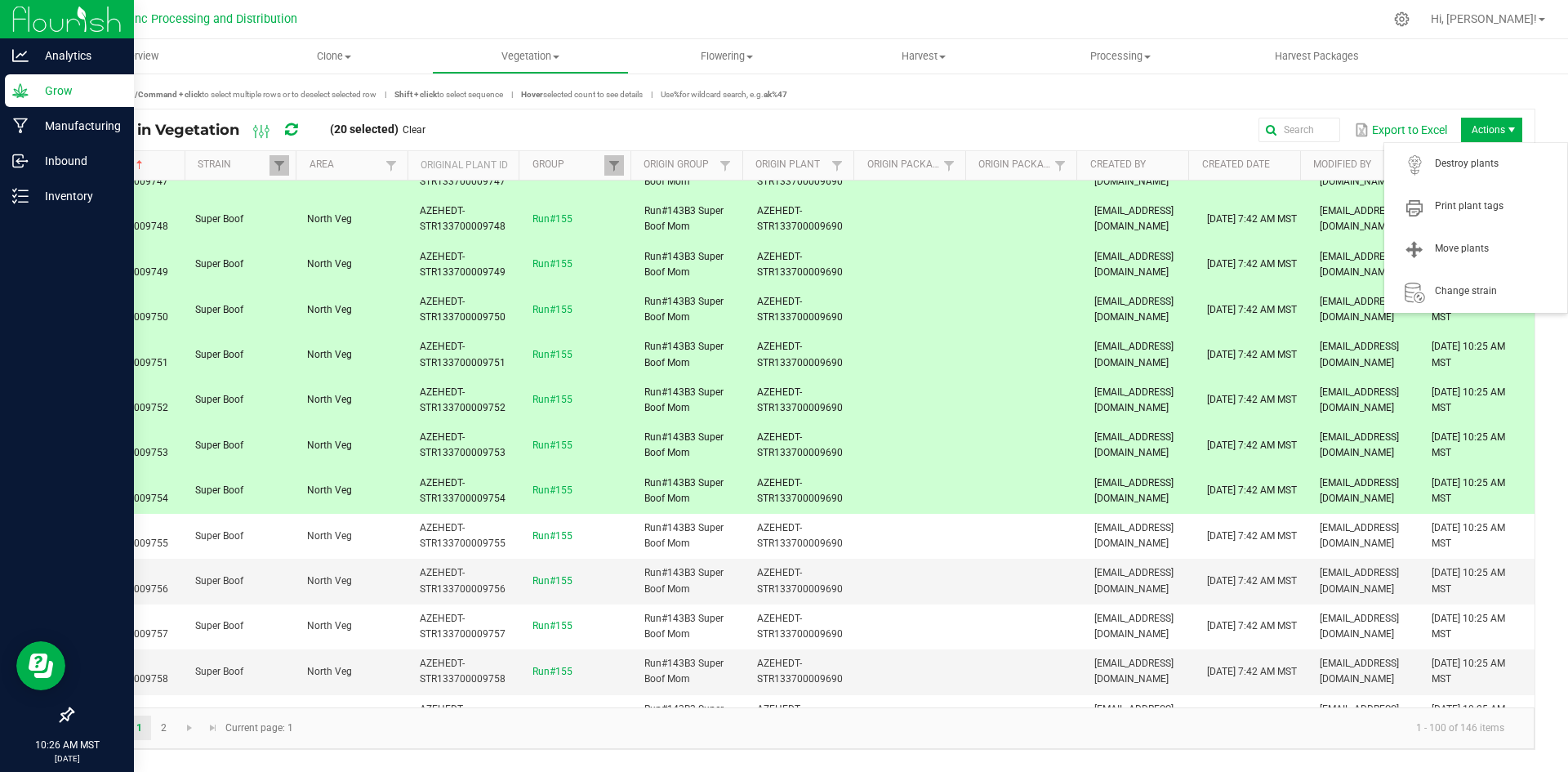
click at [1462, 125] on span "Actions" at bounding box center [1492, 130] width 61 height 25
click at [1463, 241] on span "Move plants" at bounding box center [1476, 249] width 163 height 33
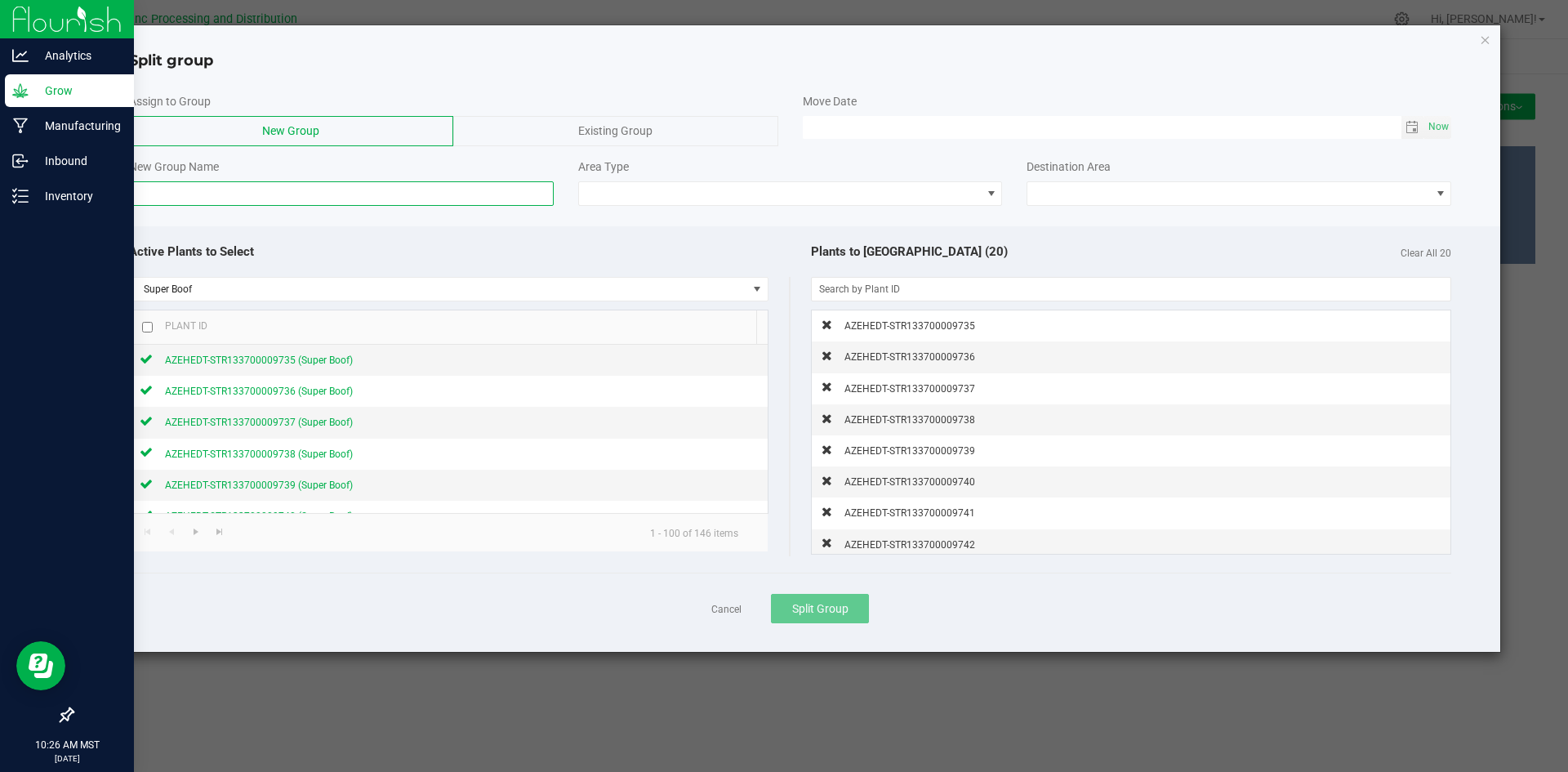
click at [527, 190] on input at bounding box center [341, 194] width 425 height 25
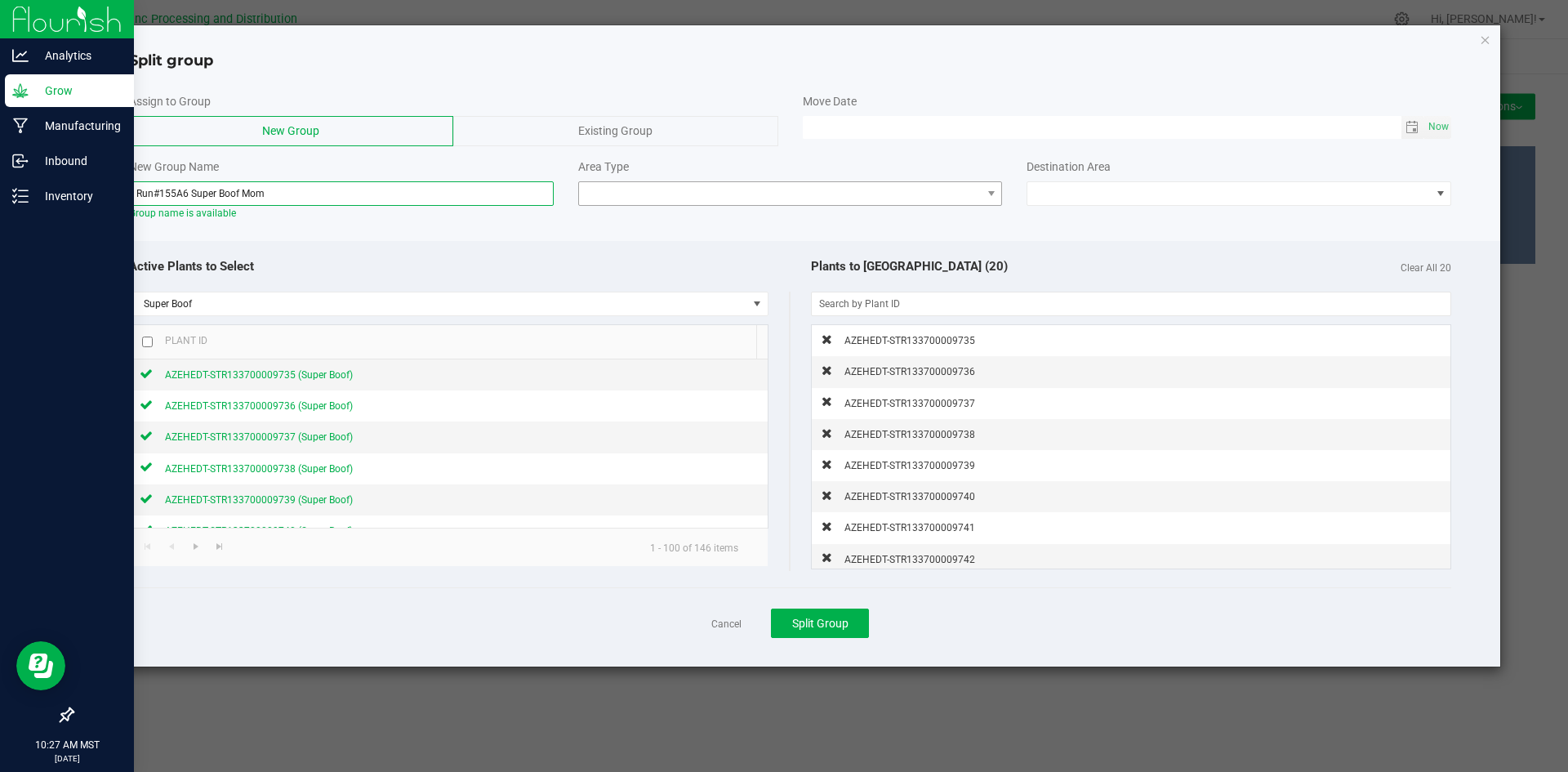
type input "Run#155A6 Super Boof Mom"
click at [691, 191] on span at bounding box center [781, 194] width 403 height 23
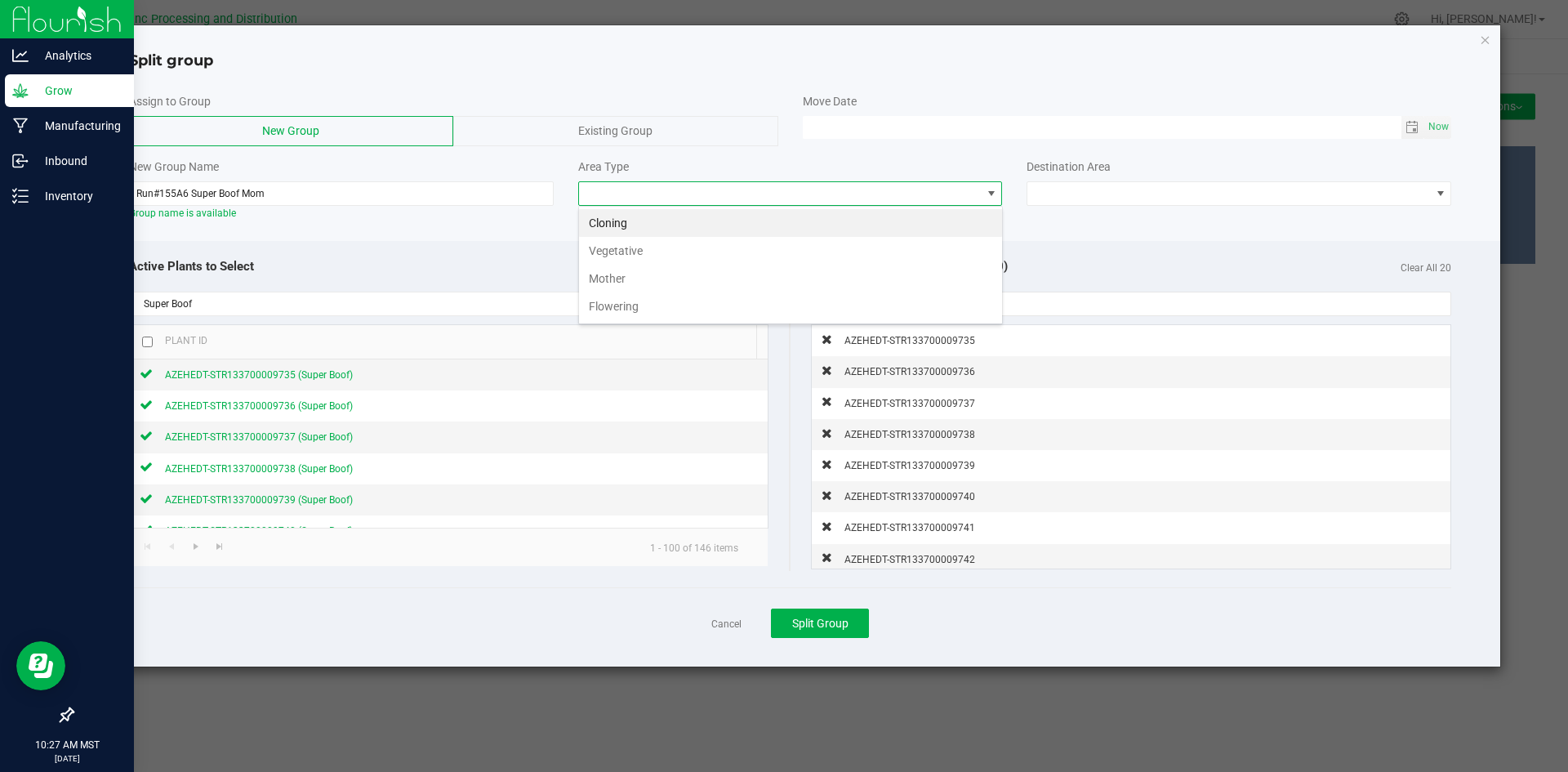
scroll to position [25, 425]
click at [686, 281] on li "Mother" at bounding box center [790, 278] width 423 height 28
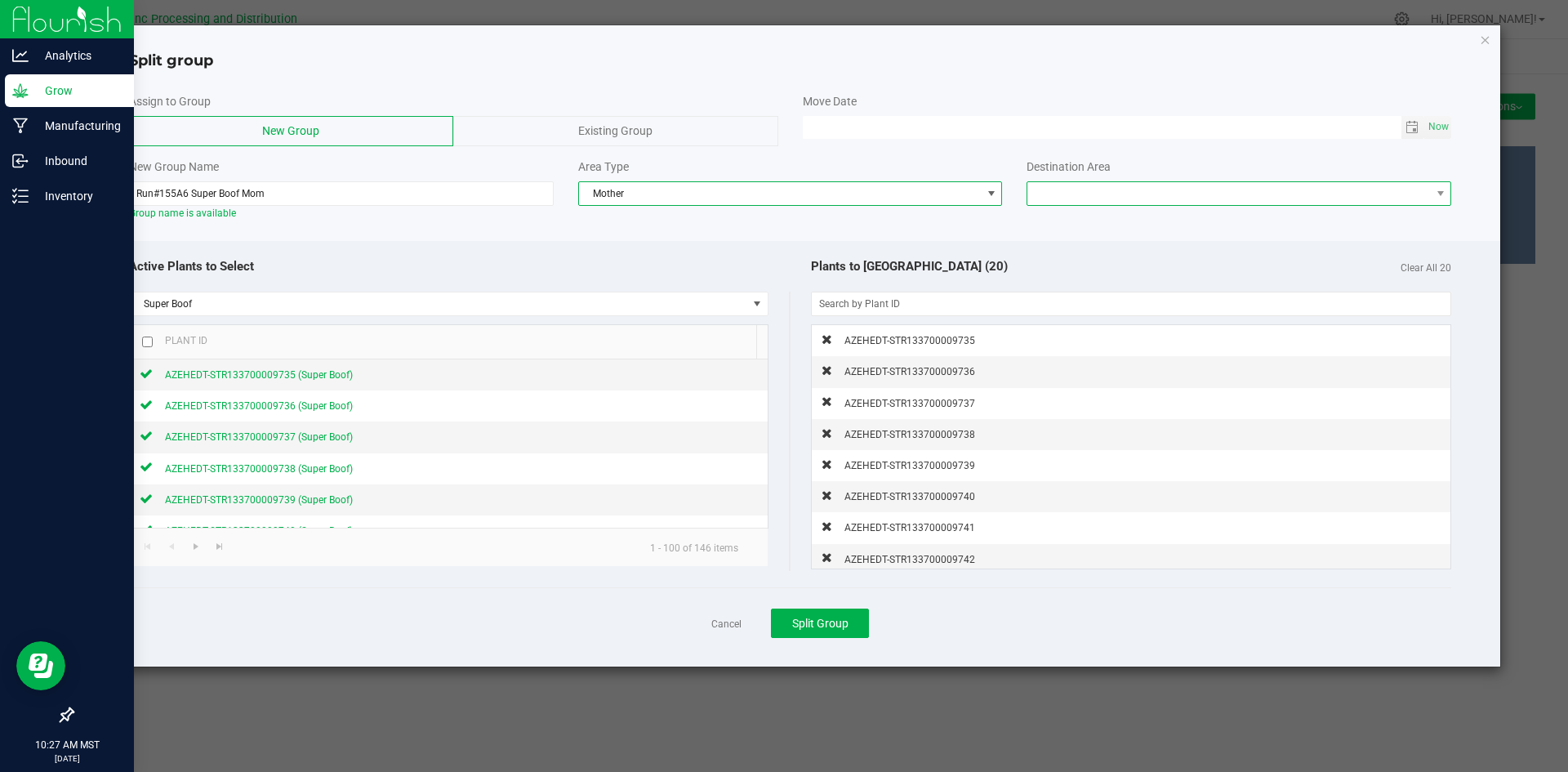
click at [1058, 202] on span at bounding box center [1229, 194] width 403 height 23
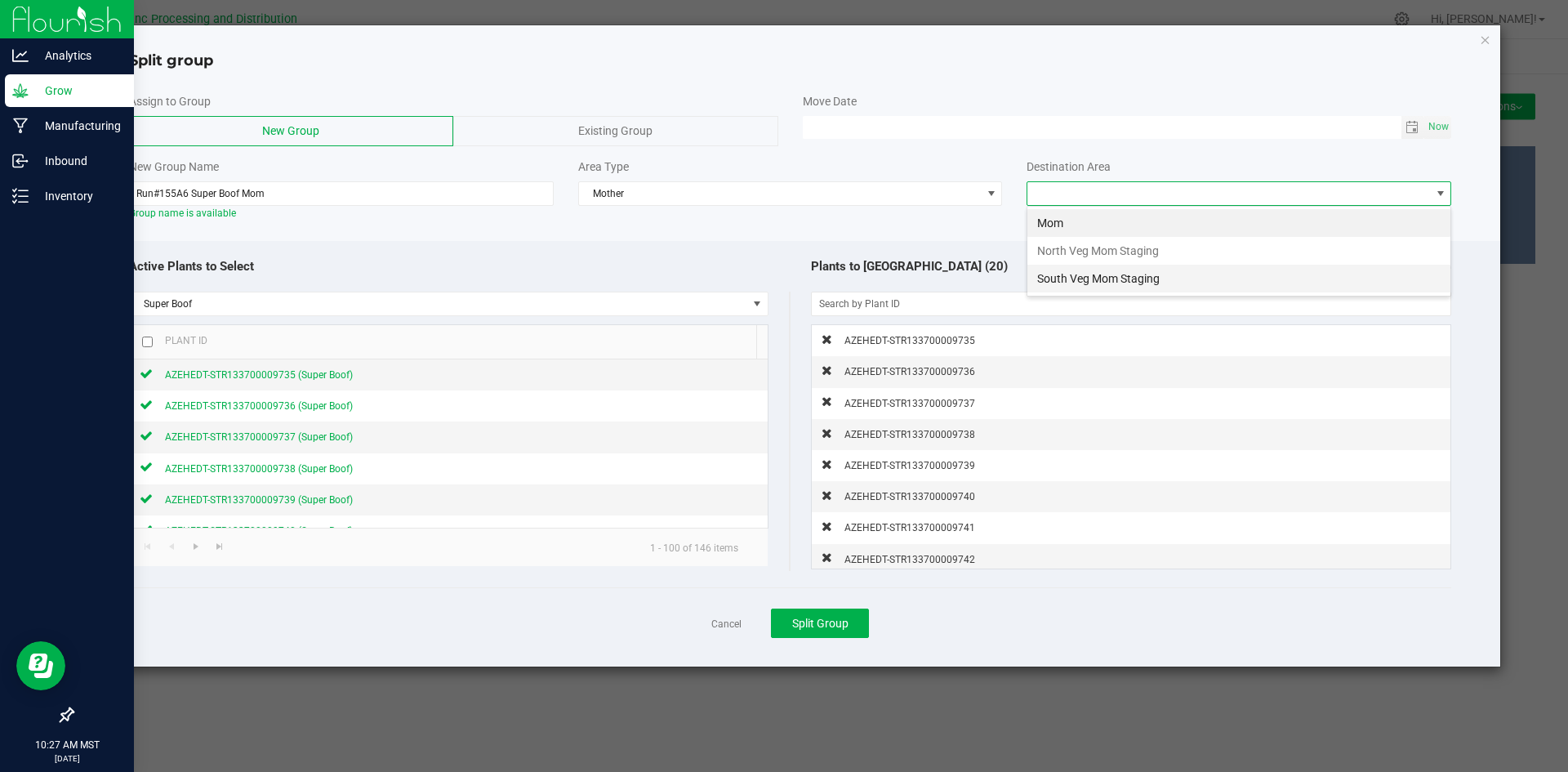
click at [1062, 283] on li "South Veg Mom Staging" at bounding box center [1239, 278] width 423 height 28
click at [861, 619] on button "Split Group" at bounding box center [820, 623] width 98 height 30
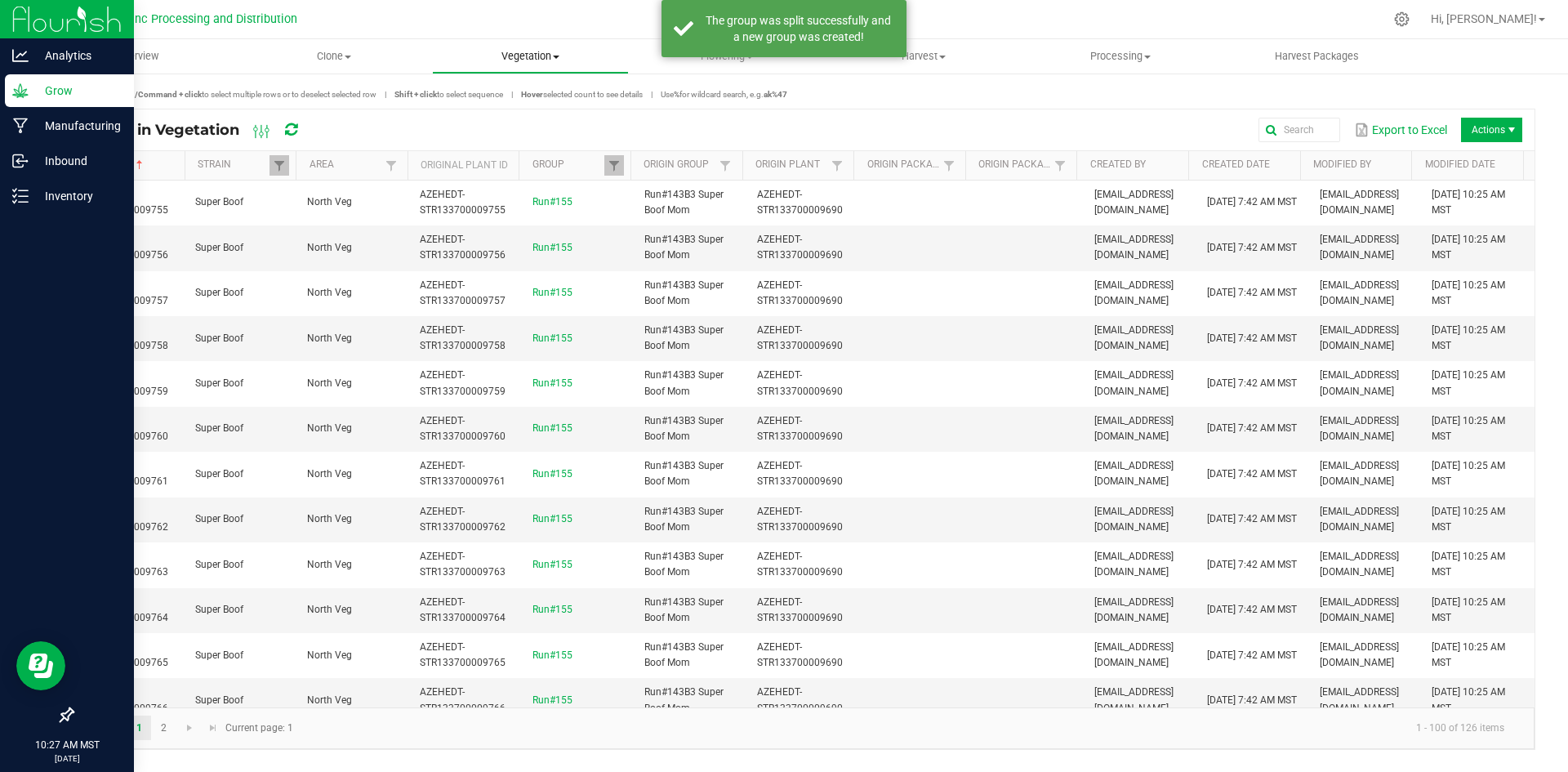
click at [529, 63] on uib-tab-heading "Vegetation Veg groups Veg plants Mother groups Mother plants Apply to plants" at bounding box center [530, 57] width 196 height 33
click at [515, 94] on span "Veg groups" at bounding box center [484, 98] width 104 height 13
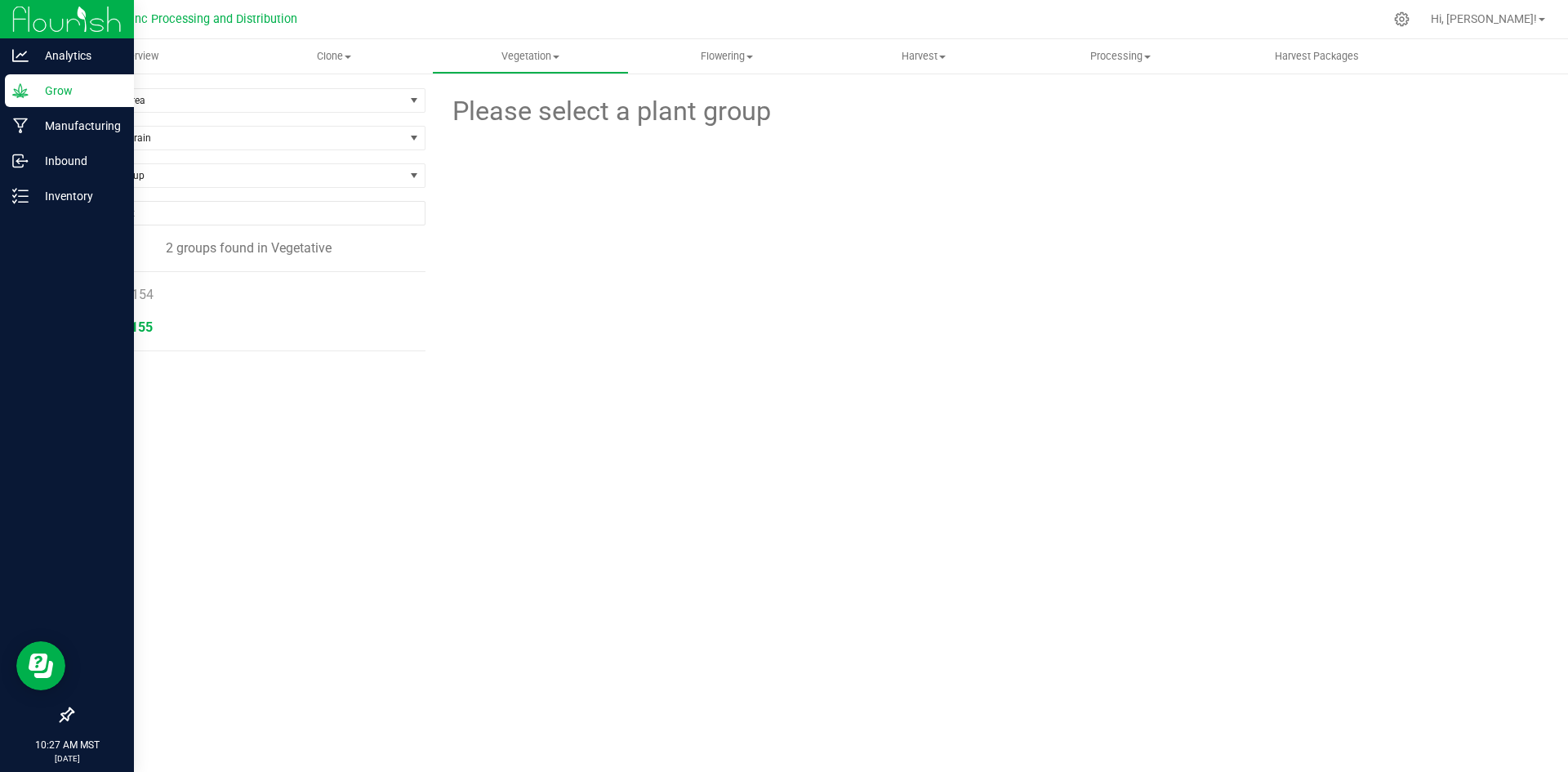
click at [134, 328] on span "Run#155" at bounding box center [127, 327] width 53 height 15
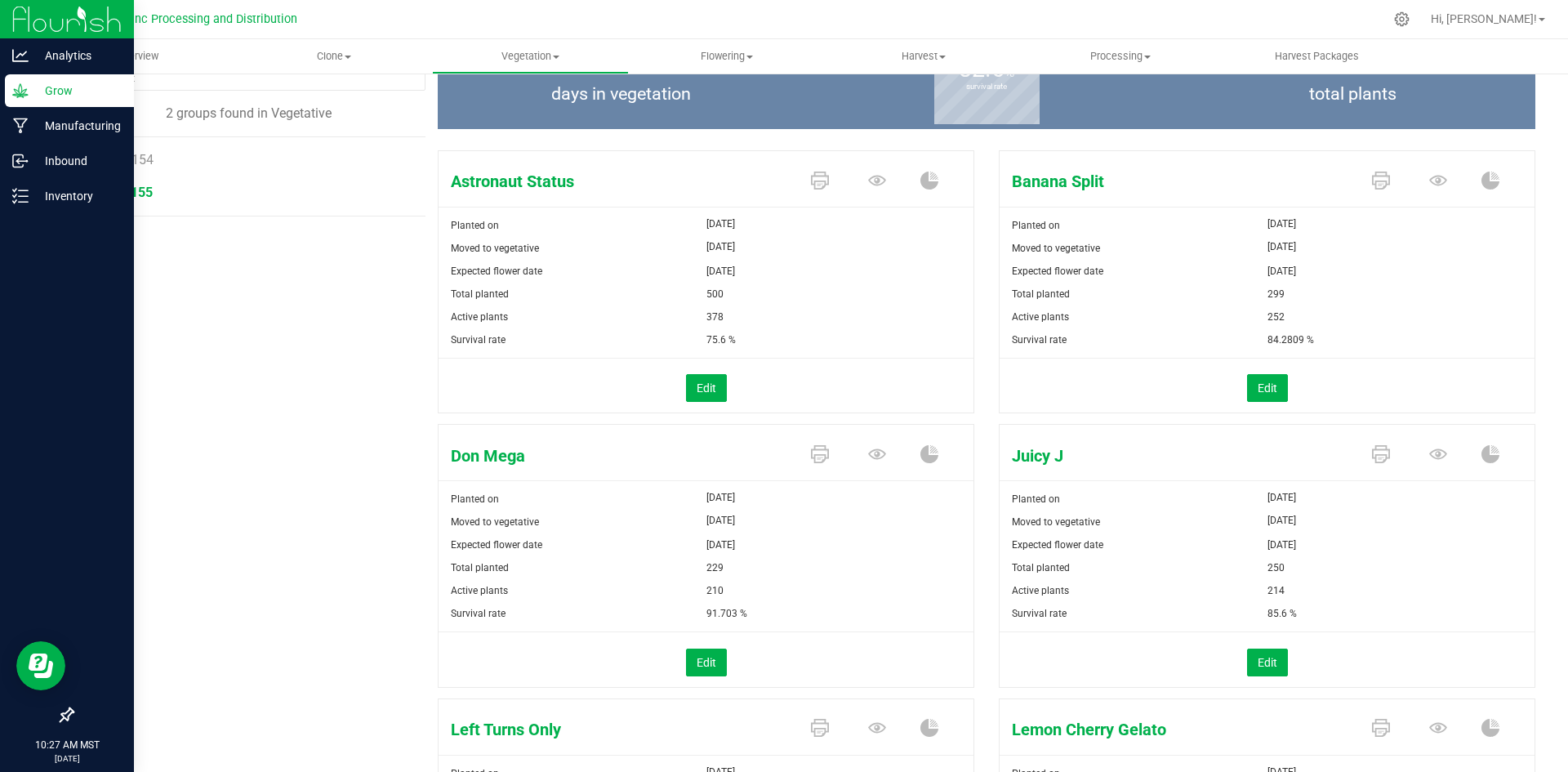
scroll to position [163, 0]
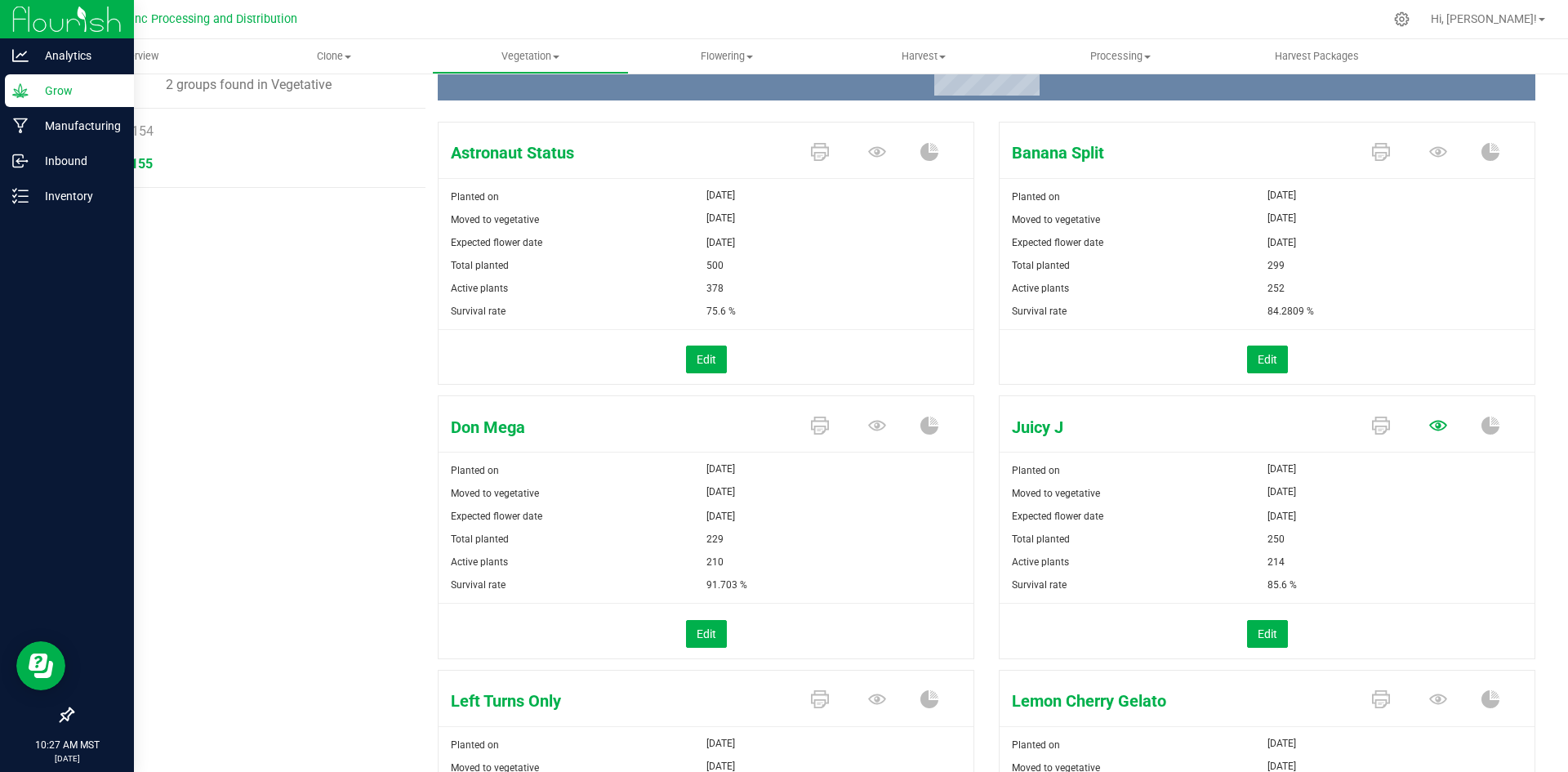
click at [1434, 428] on icon at bounding box center [1439, 425] width 18 height 18
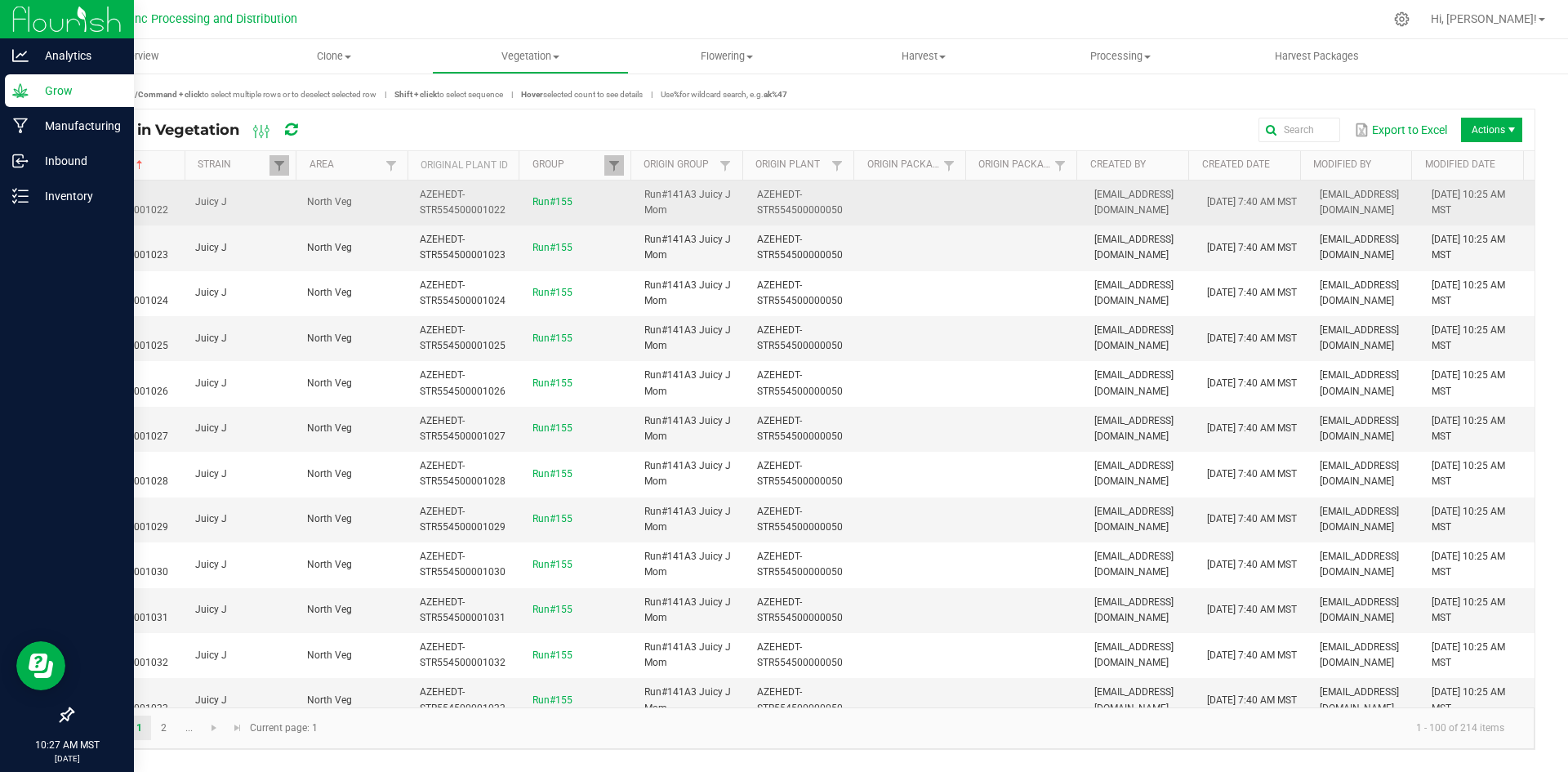
click at [179, 211] on td "AZEHEDT-STR554500001022" at bounding box center [129, 202] width 113 height 45
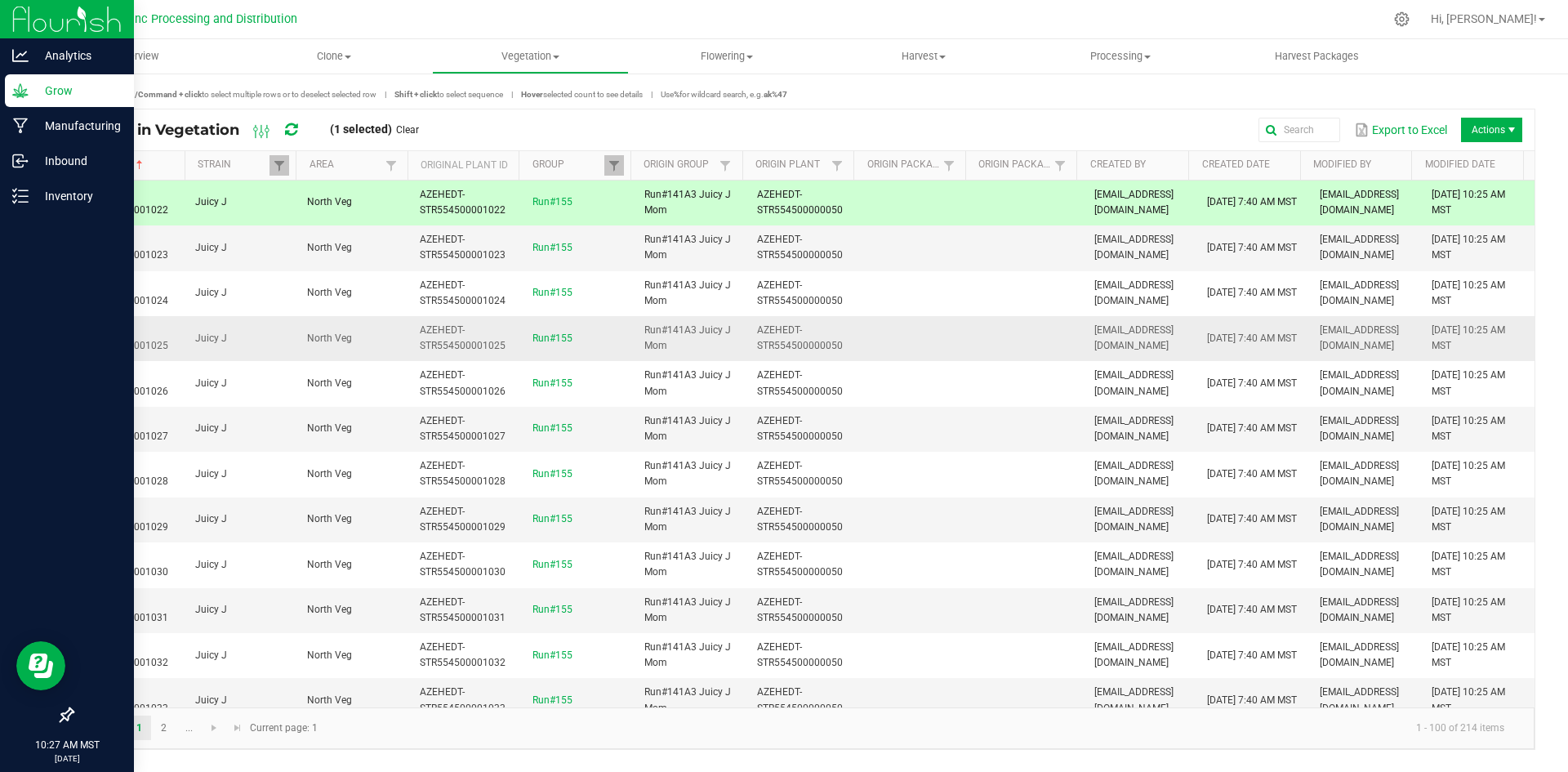
click at [143, 344] on span "AZEHEDT-STR554500001025" at bounding box center [125, 338] width 85 height 27
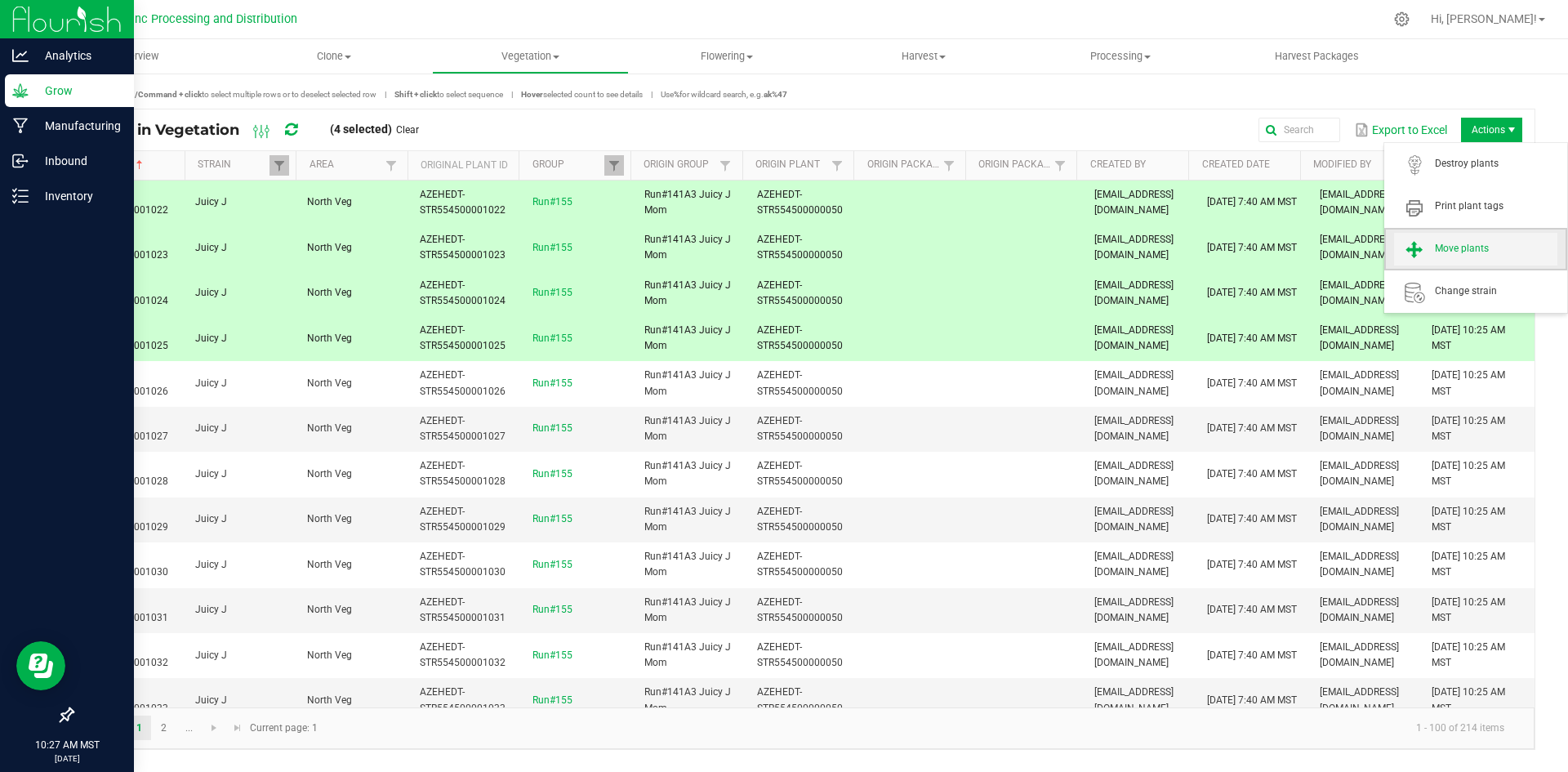
click at [1478, 246] on span "Move plants" at bounding box center [1497, 248] width 123 height 13
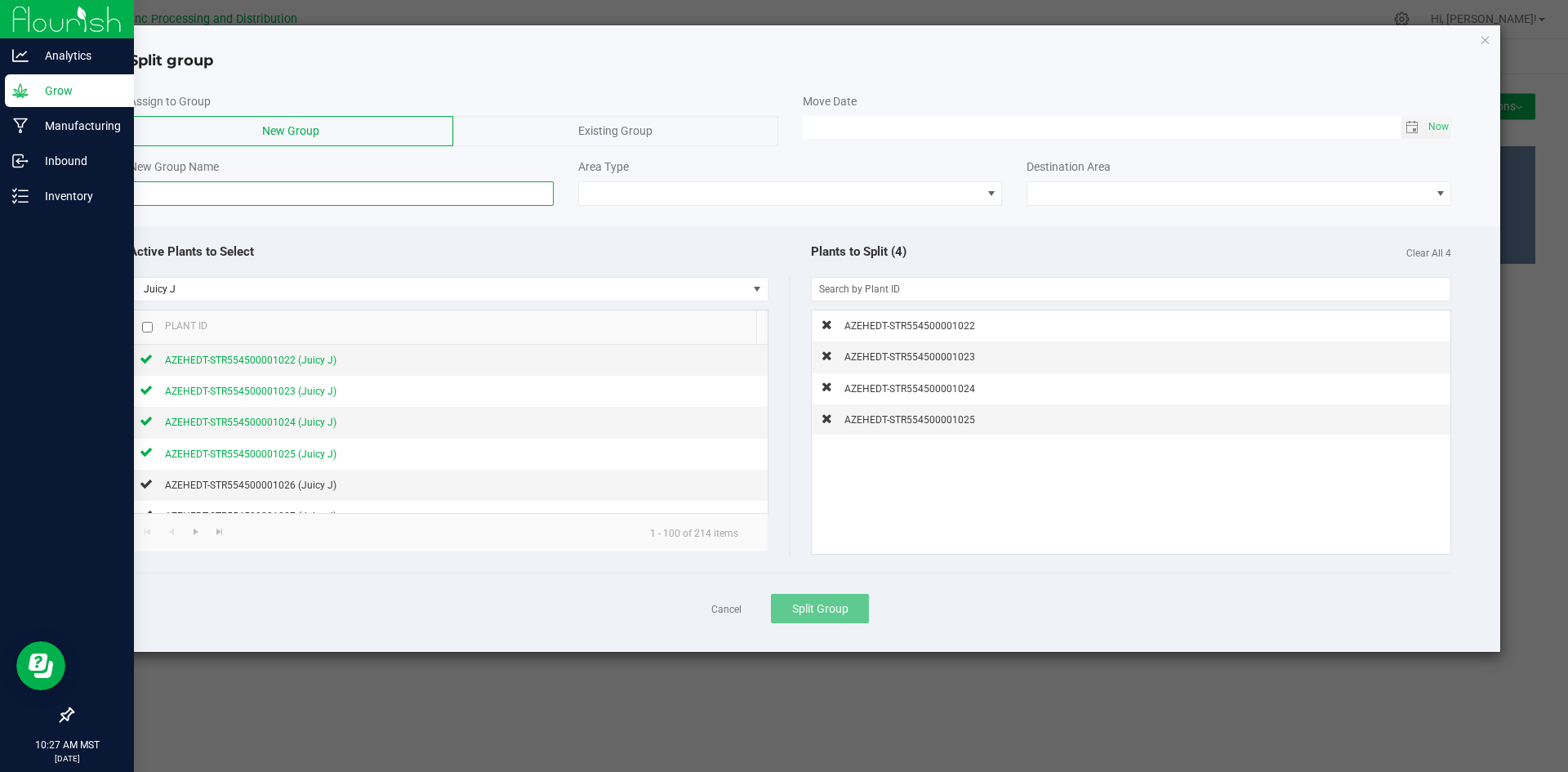
click at [417, 194] on input at bounding box center [341, 194] width 425 height 25
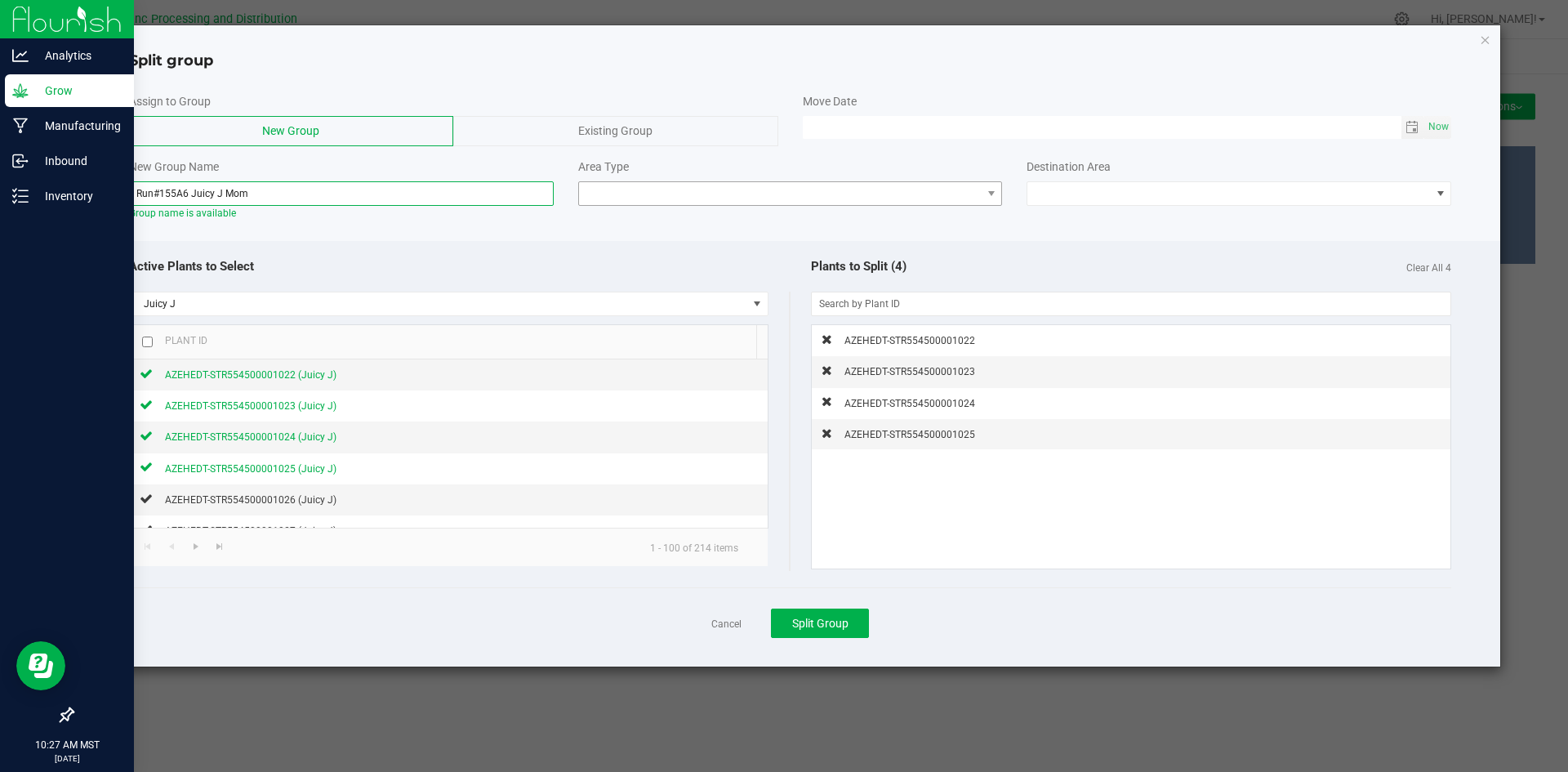
type input "Run#155A6 Juicy J Mom"
click at [643, 205] on span at bounding box center [790, 194] width 425 height 25
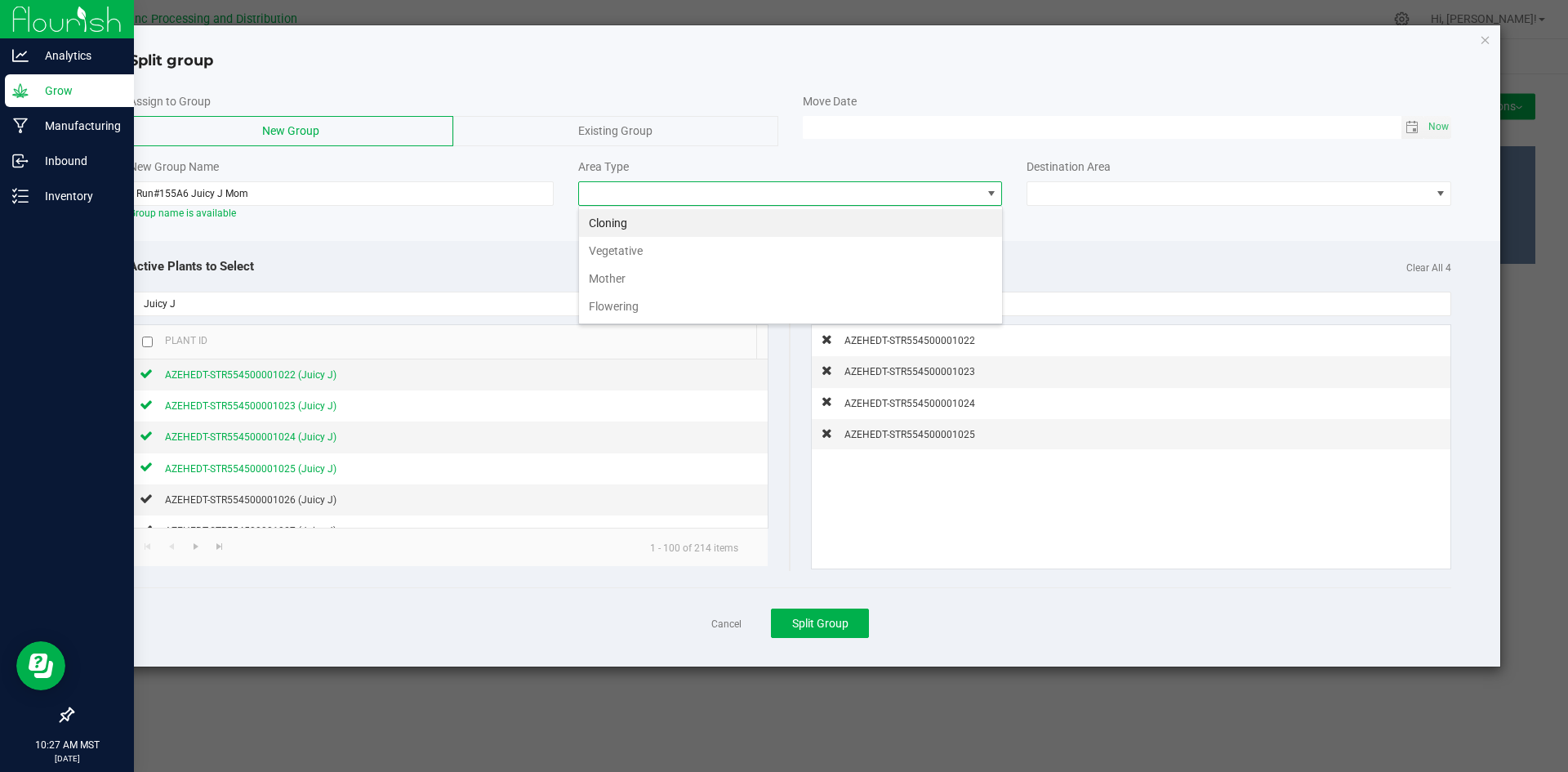
scroll to position [25, 425]
click at [632, 283] on li "Mother" at bounding box center [790, 278] width 423 height 28
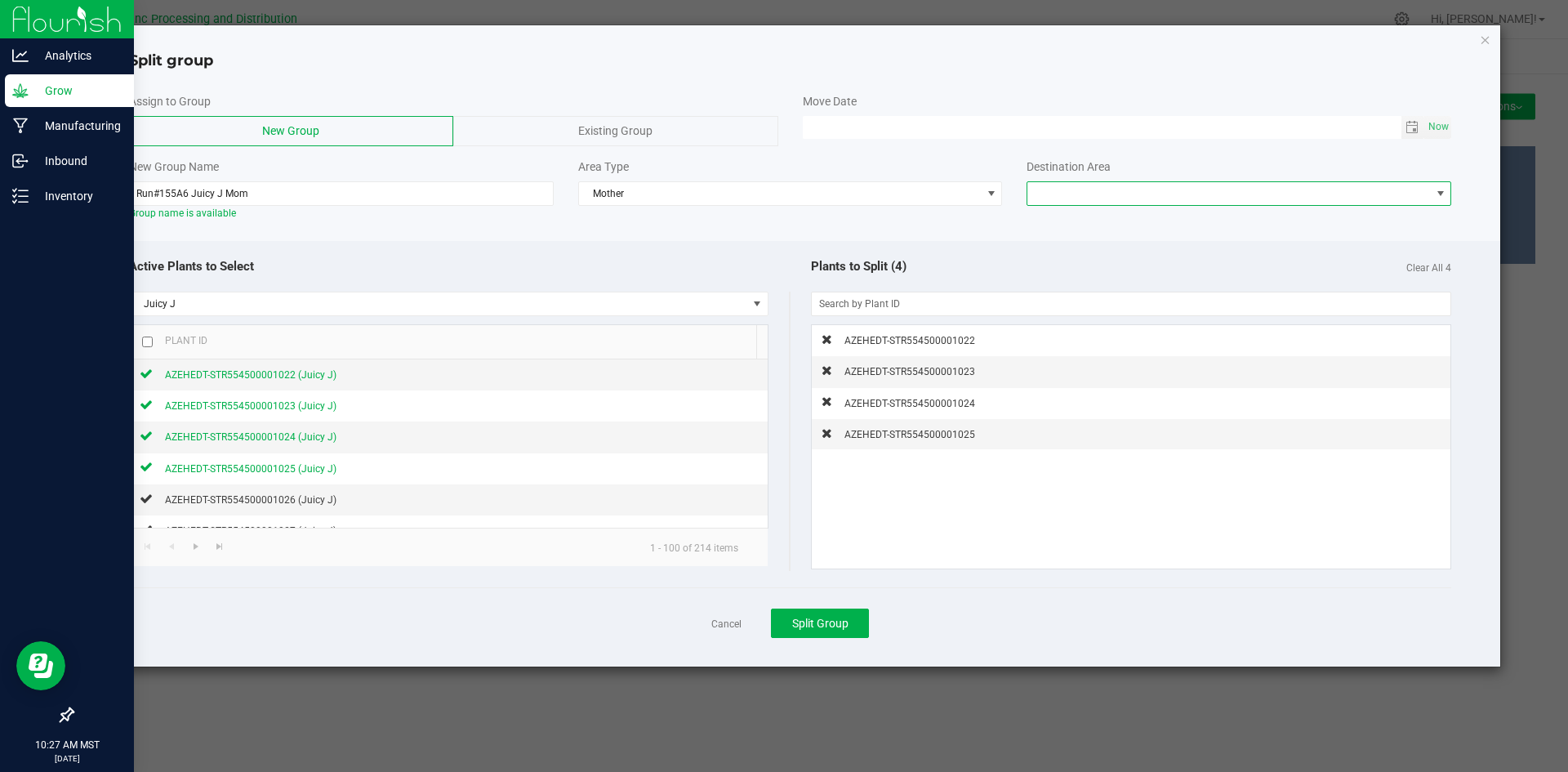
click at [1061, 204] on span at bounding box center [1229, 194] width 403 height 23
click at [1064, 278] on li "South Veg Mom Staging" at bounding box center [1239, 278] width 423 height 28
click at [820, 626] on span "Split Group" at bounding box center [820, 623] width 57 height 13
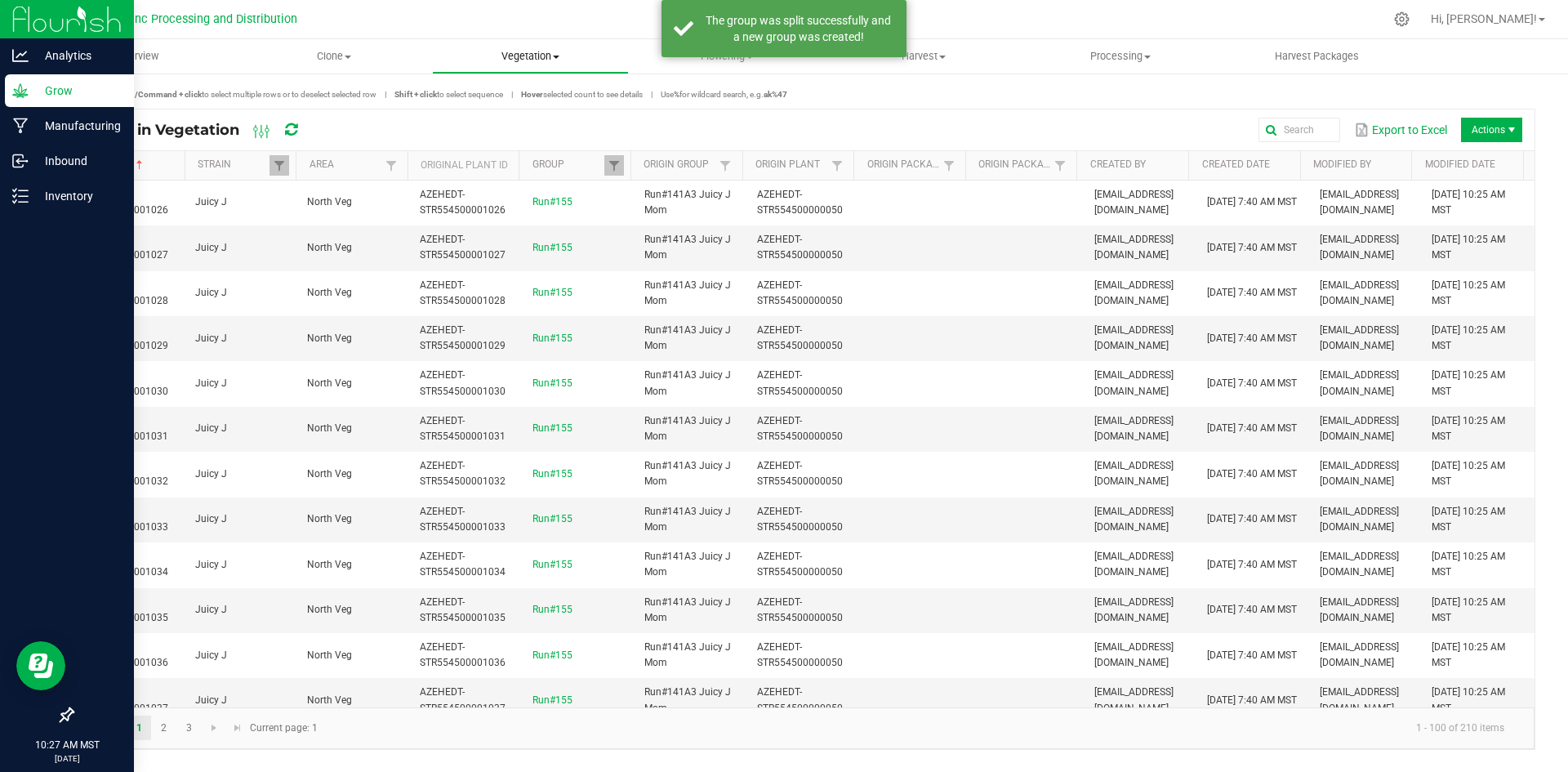
click at [527, 50] on span "Vegetation" at bounding box center [530, 56] width 196 height 14
click at [505, 141] on span "Mother groups" at bounding box center [493, 137] width 122 height 13
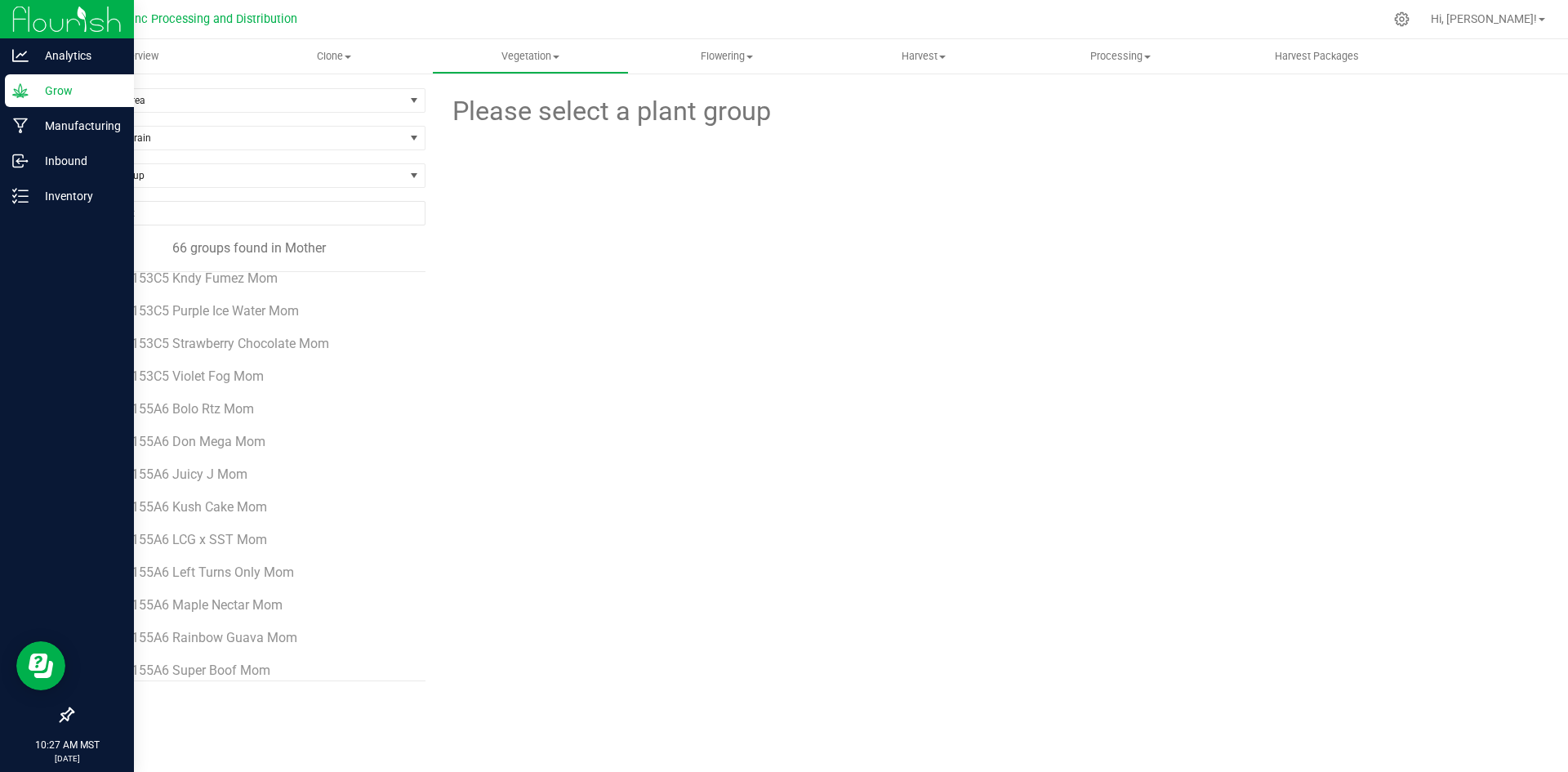
scroll to position [1761, 0]
click at [237, 626] on span "Run#155A6 Super Boof Mom" at bounding box center [186, 624] width 172 height 15
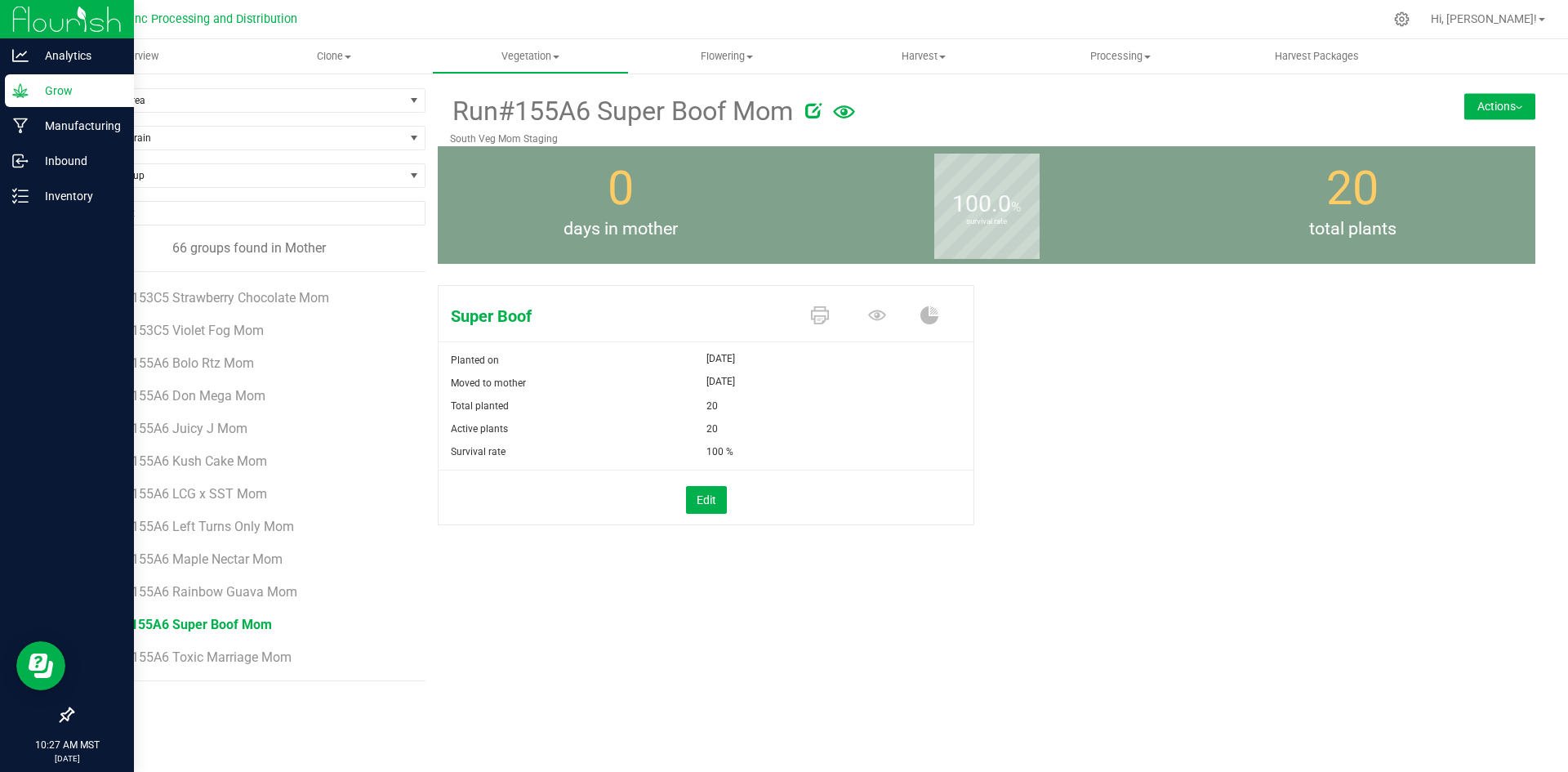
click at [1525, 117] on button "Actions" at bounding box center [1500, 105] width 71 height 26
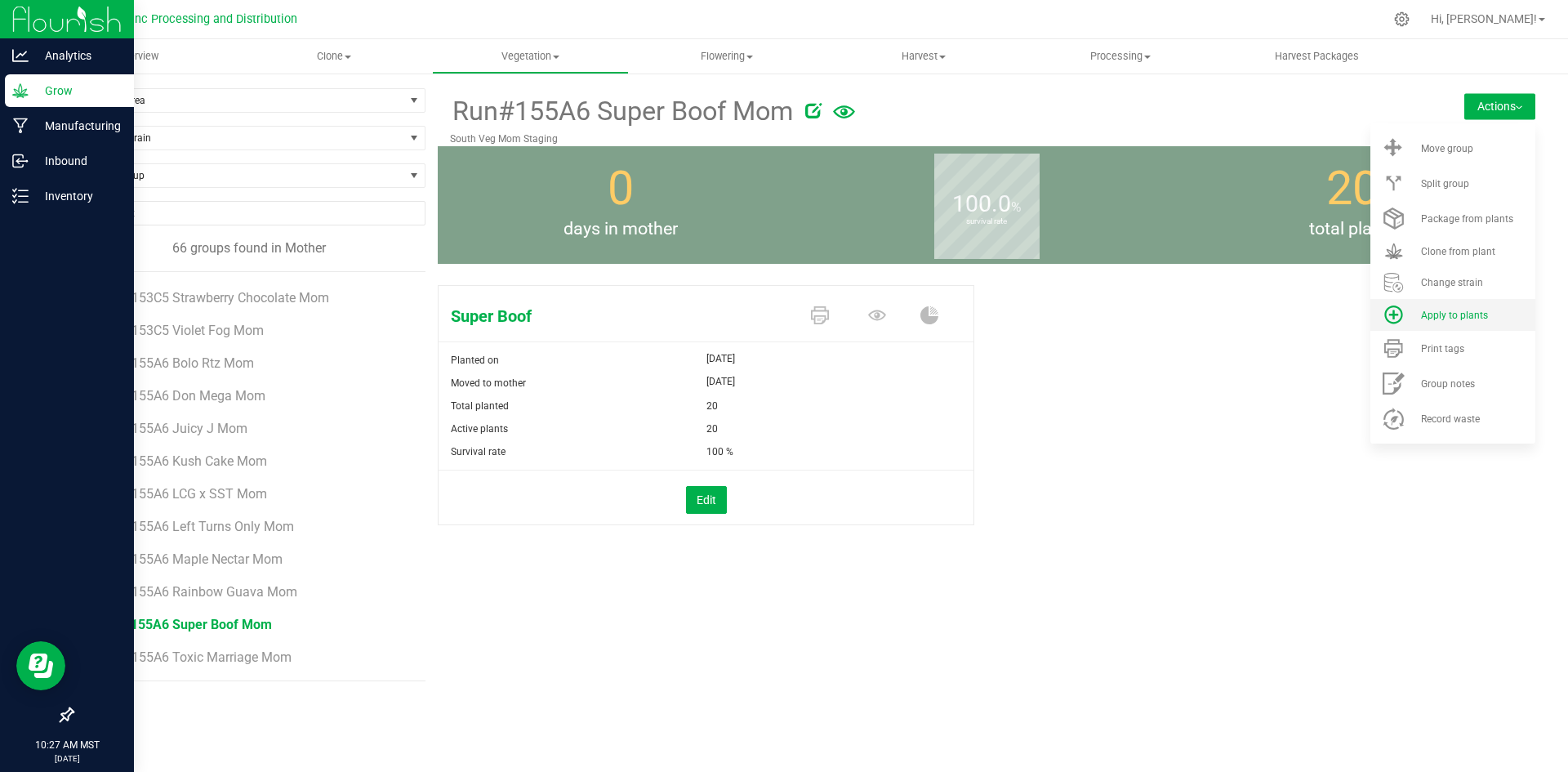
click at [1481, 314] on span "Apply to plants" at bounding box center [1455, 316] width 67 height 12
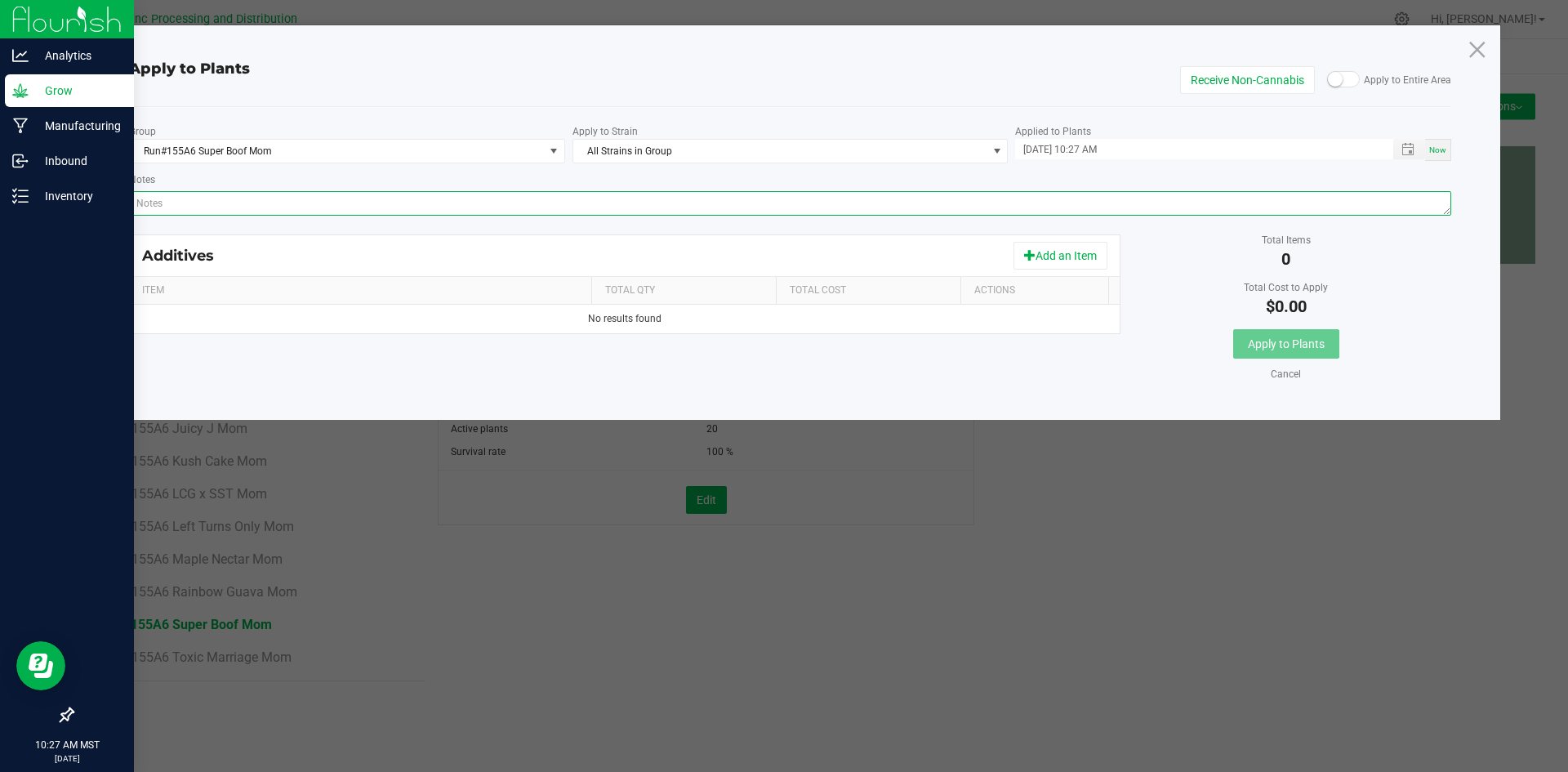
click at [1028, 205] on textarea "Notes" at bounding box center [791, 203] width 1323 height 25
paste textarea "Calcium Nitrate, Monopotassium Phosphate, [MEDICAL_DATA], Iron Edta, Sodium Mol…"
type textarea "Calcium Nitrate, Monopotassium Phosphate, [MEDICAL_DATA], Iron Edta, Sodium Mol…"
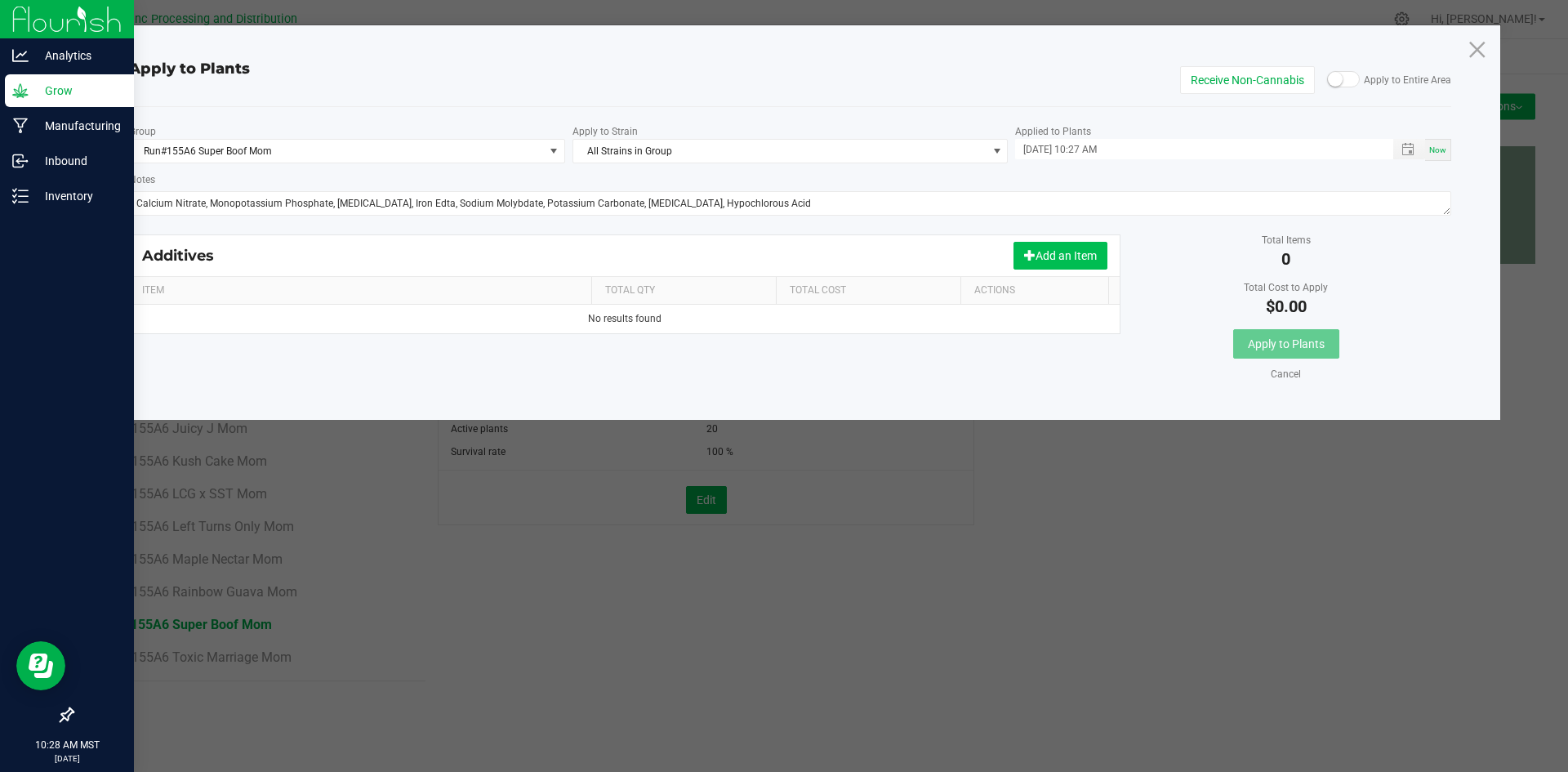
click at [1041, 256] on button "Add an Item" at bounding box center [1061, 255] width 94 height 28
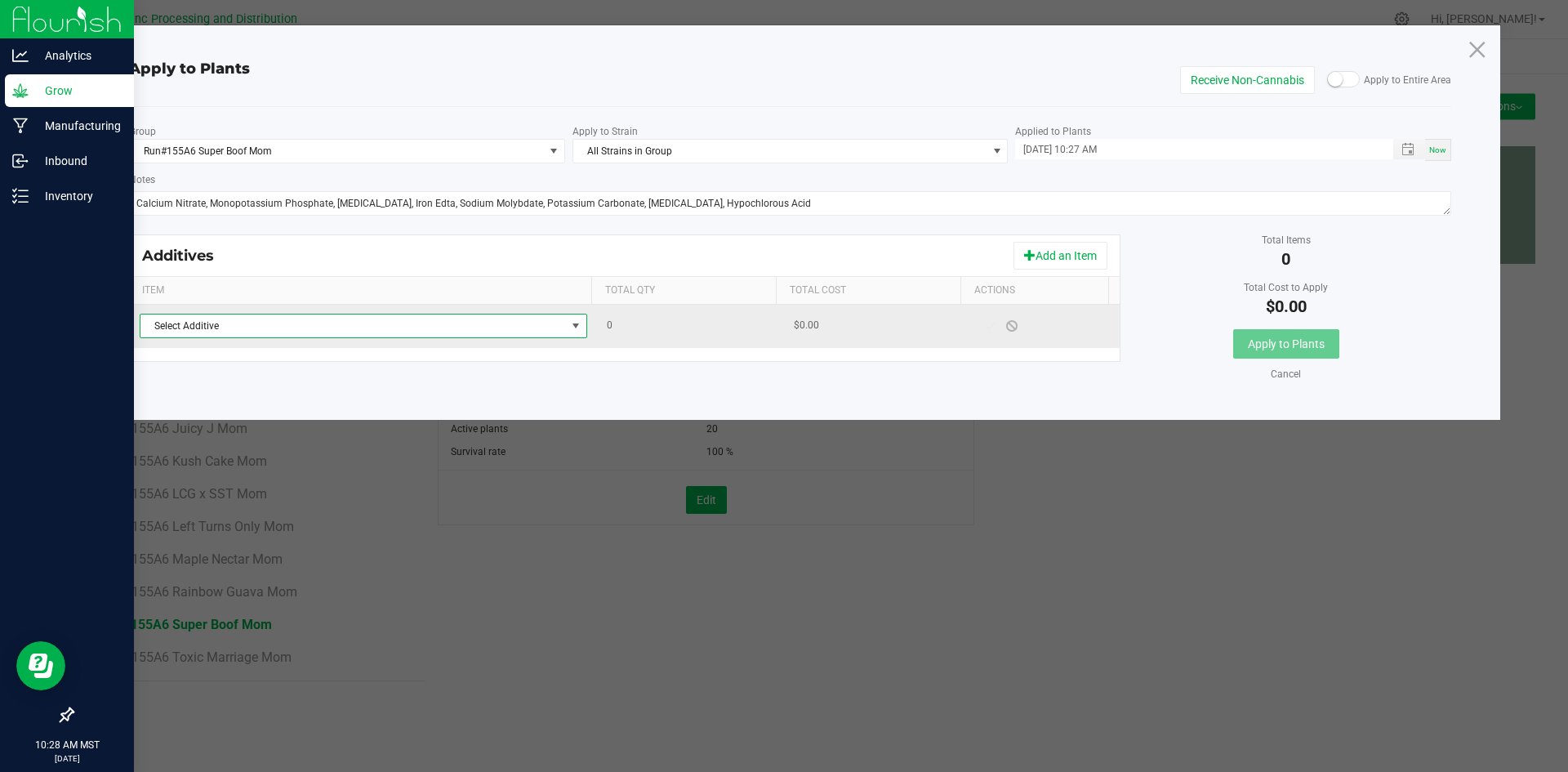
click at [548, 322] on span "Select Additive" at bounding box center [354, 326] width 426 height 23
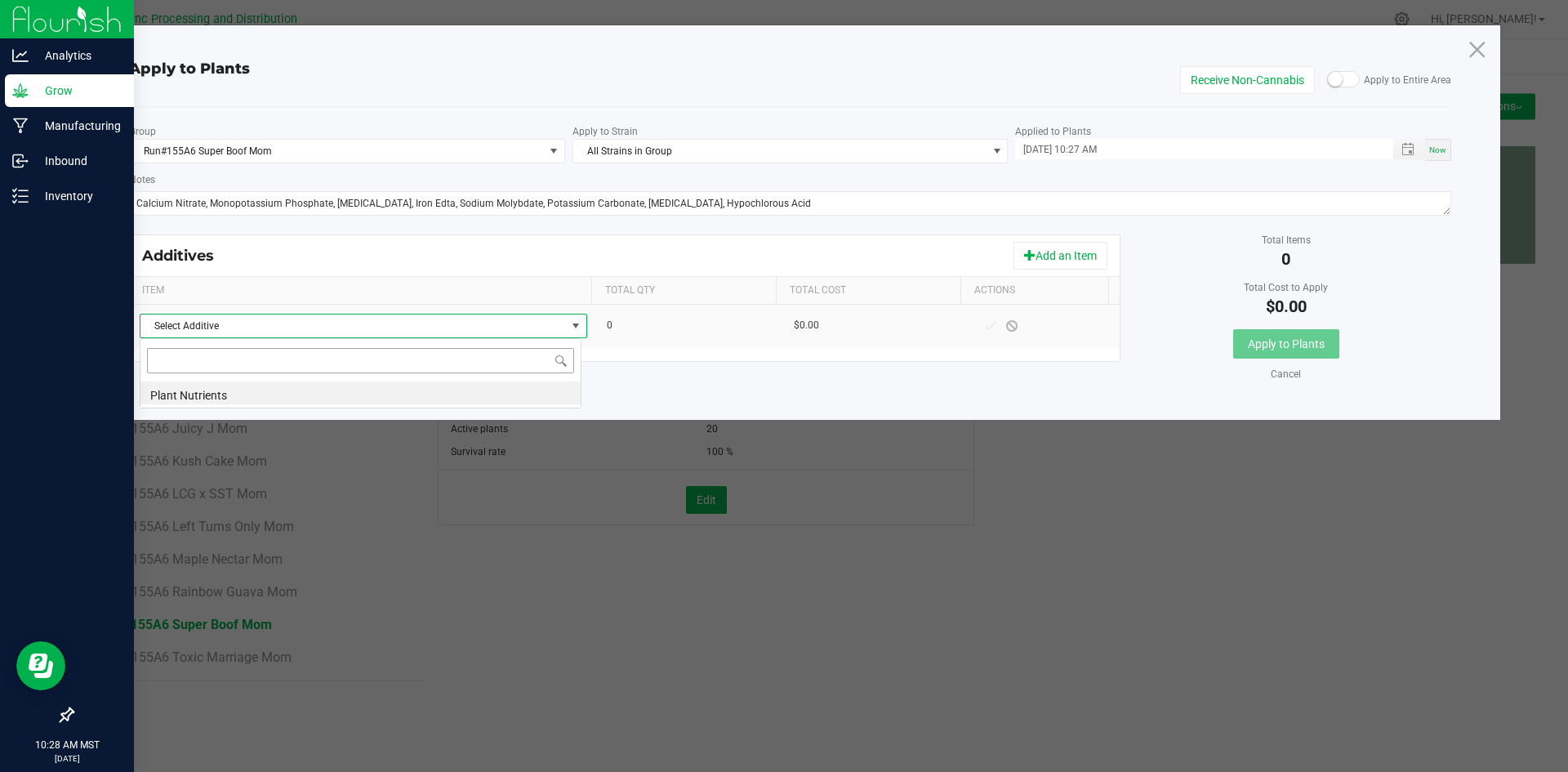
scroll to position [25, 442]
click at [512, 395] on li "Plant Nutrients" at bounding box center [361, 393] width 440 height 23
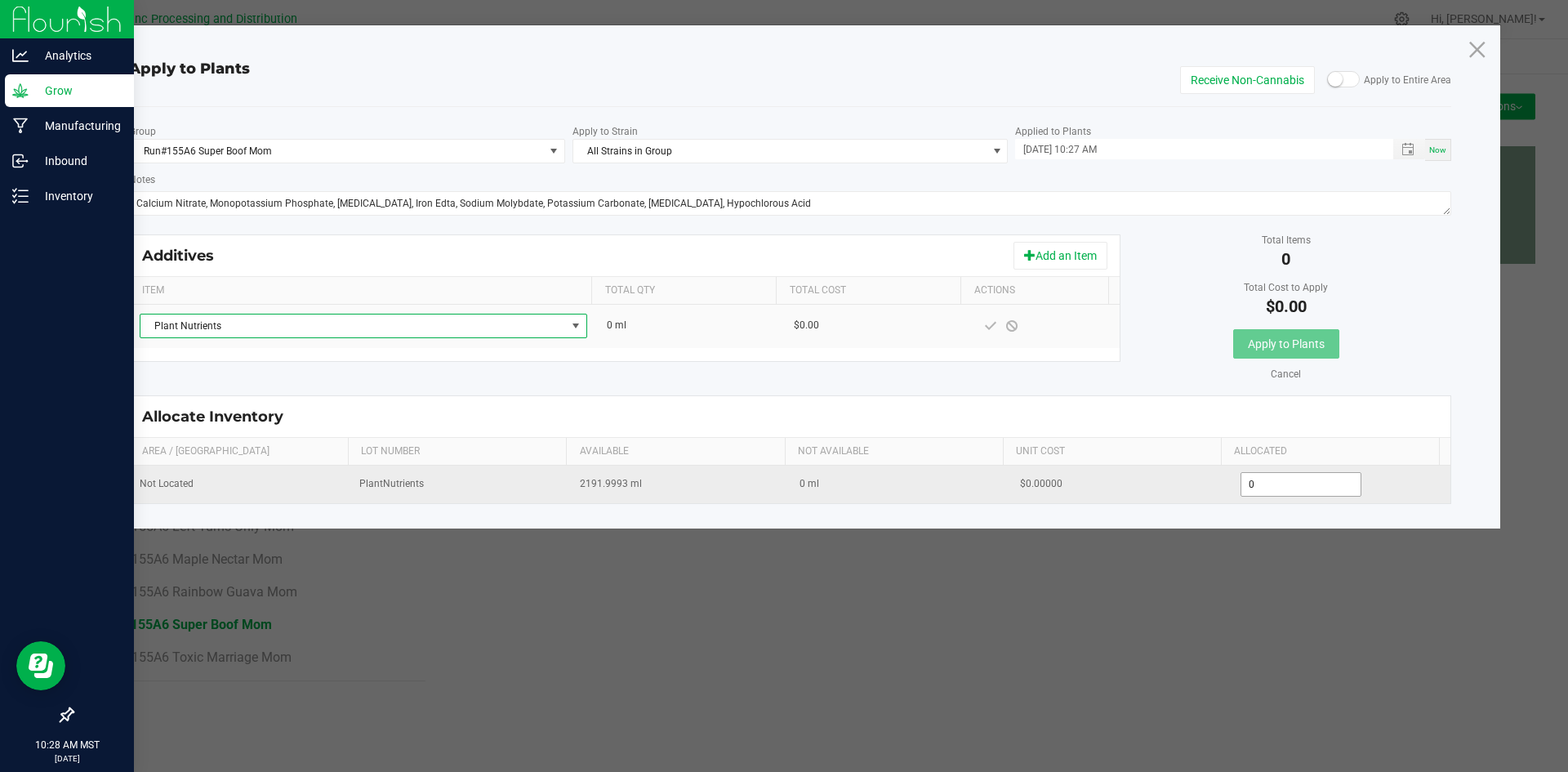
click at [1261, 480] on input "0" at bounding box center [1301, 484] width 120 height 23
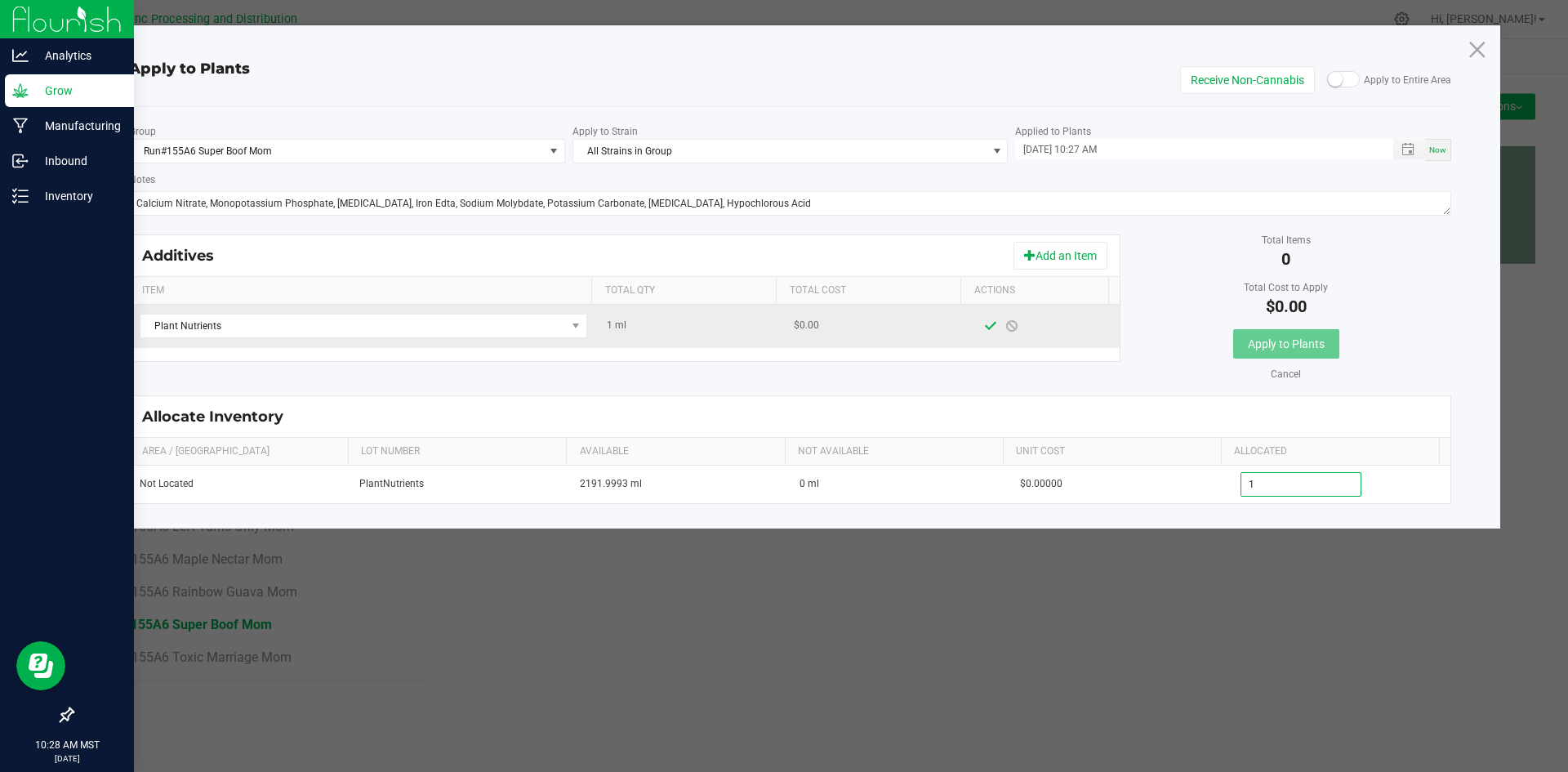
type input "1.0000"
click at [984, 327] on span at bounding box center [991, 326] width 13 height 13
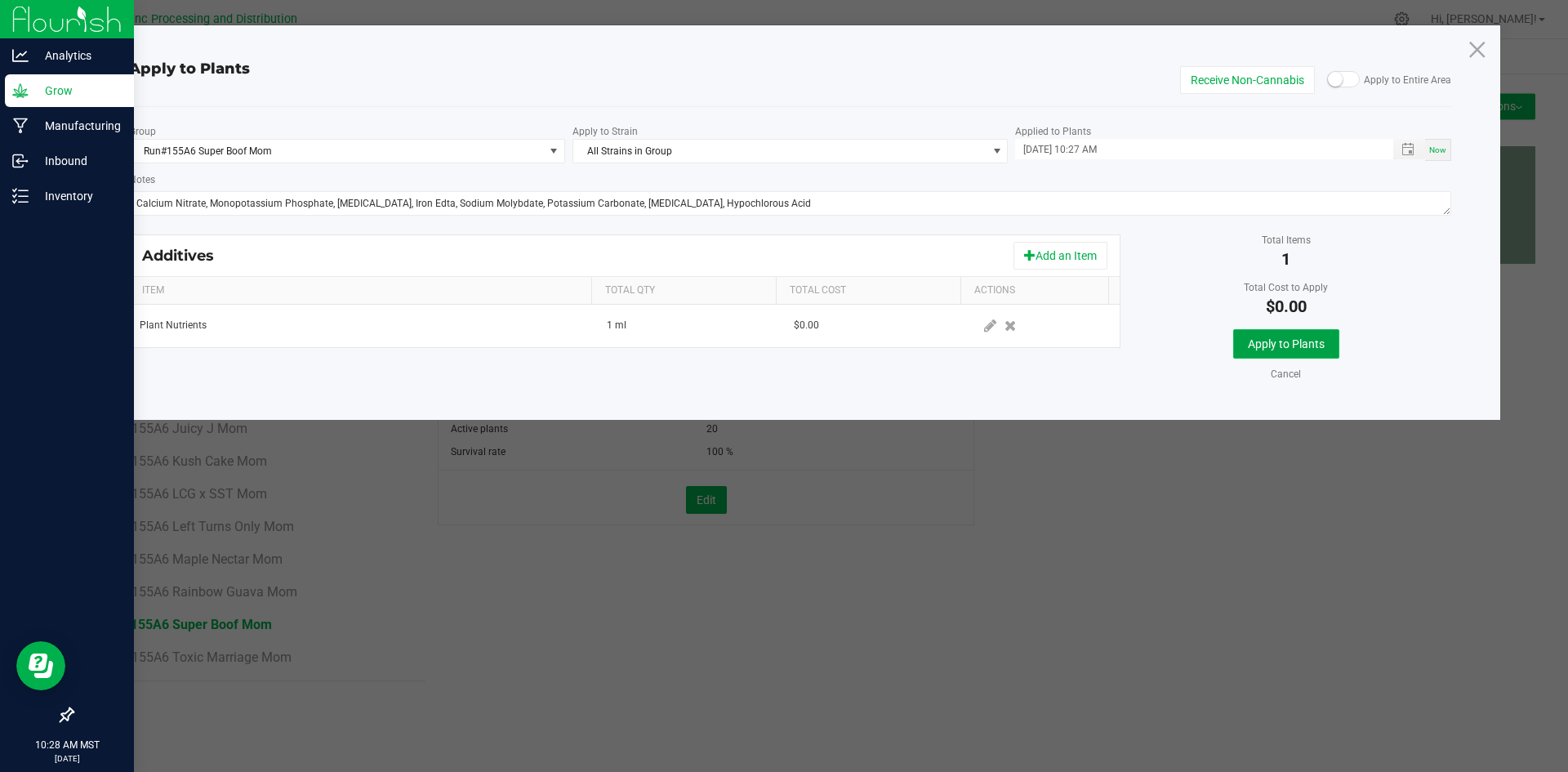
click at [1290, 351] on button "Apply to Plants" at bounding box center [1286, 343] width 106 height 30
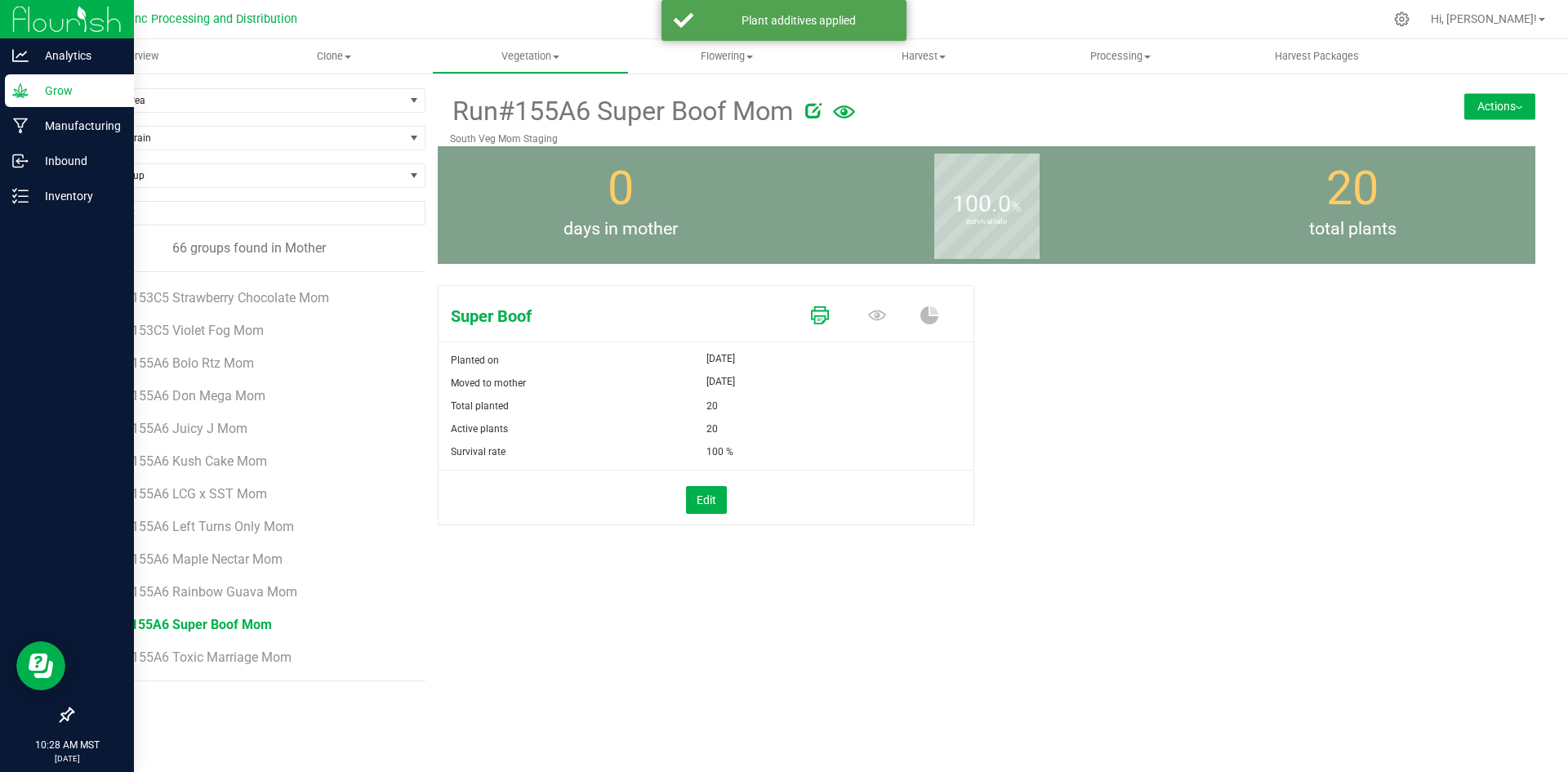
click at [818, 316] on icon at bounding box center [820, 315] width 18 height 18
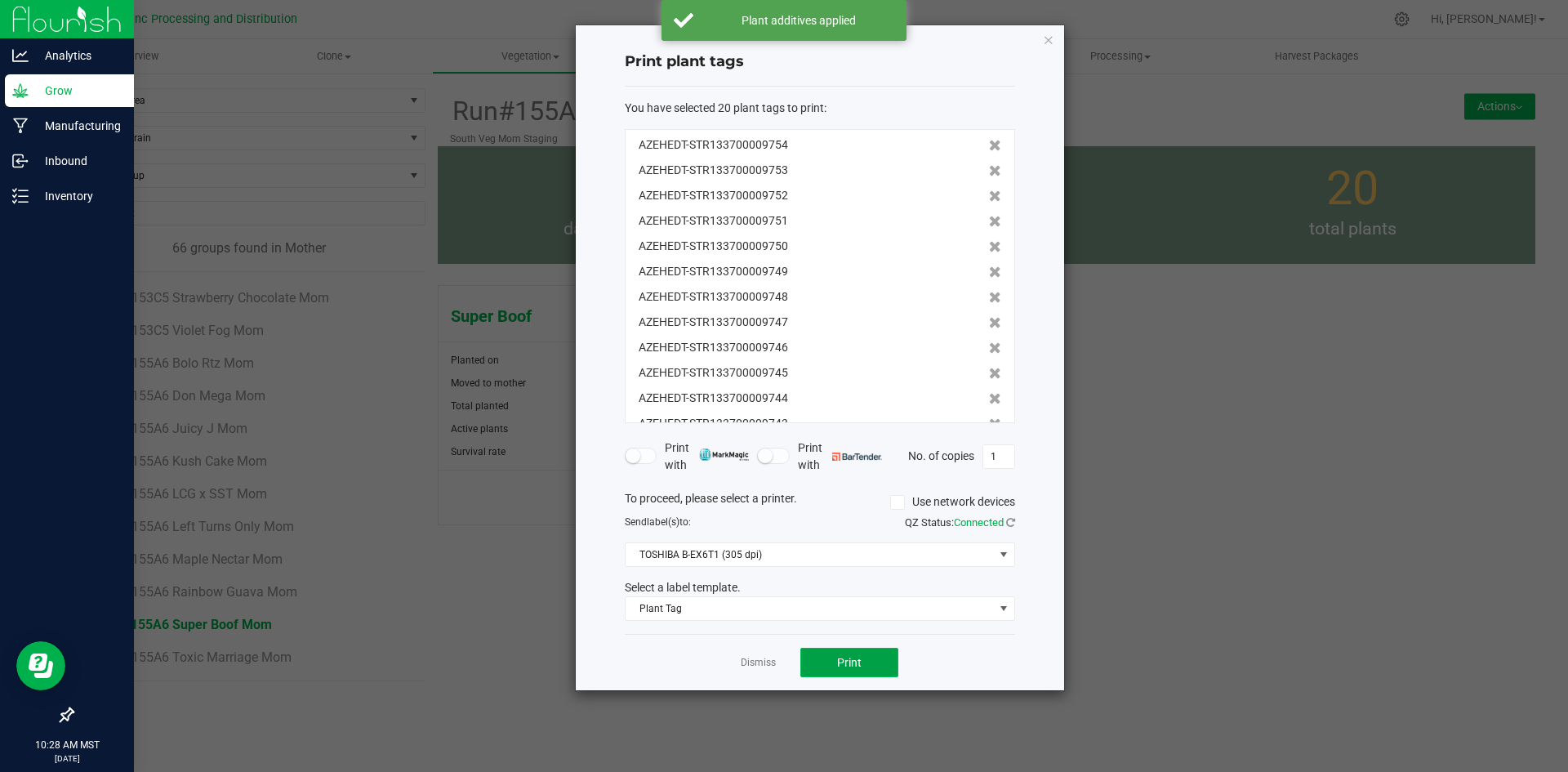
click at [871, 661] on button "Print" at bounding box center [850, 662] width 98 height 30
click at [741, 666] on link "Dismiss" at bounding box center [759, 663] width 35 height 13
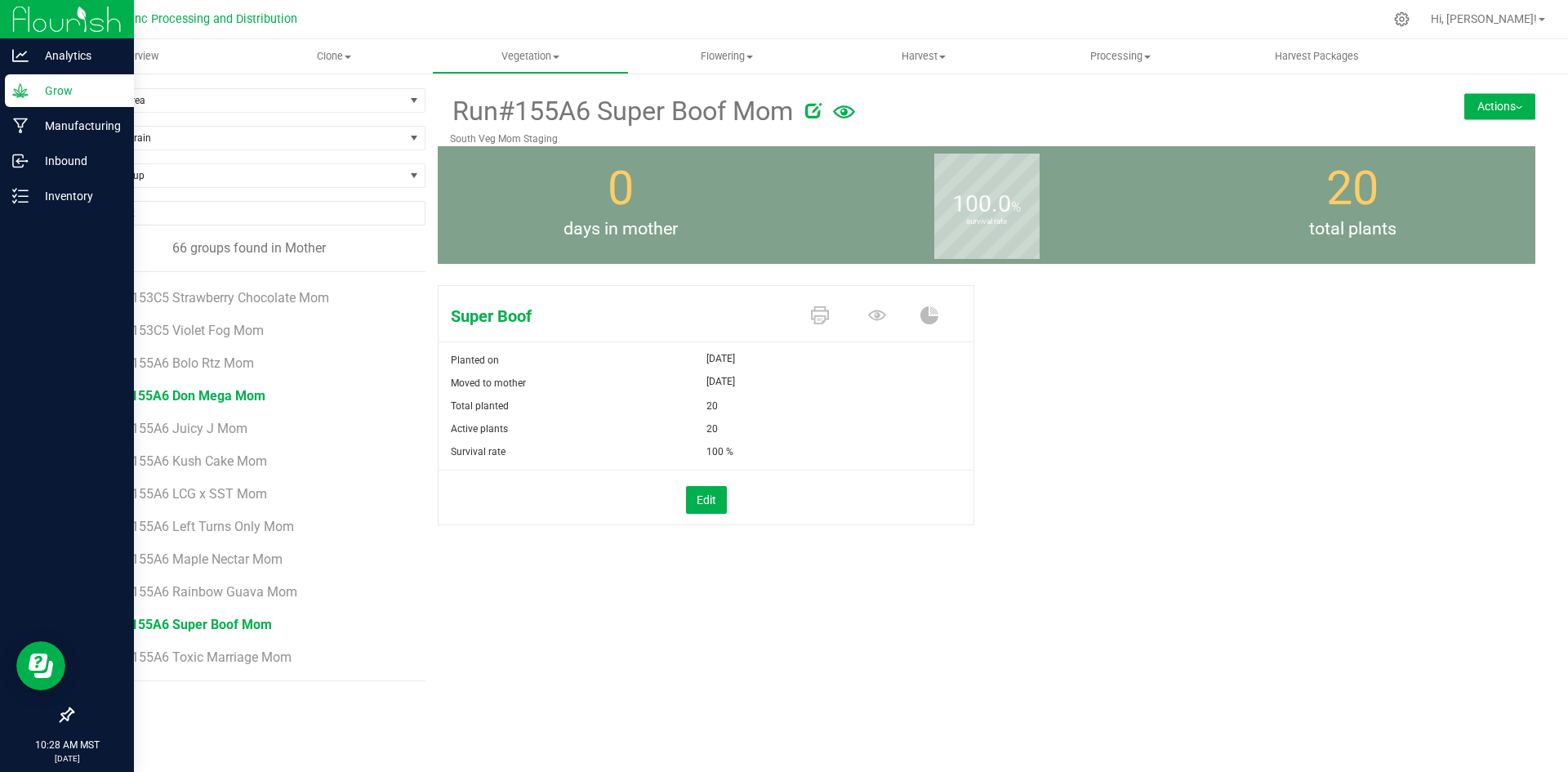
click at [215, 396] on span "Run#155A6 Don Mega Mom" at bounding box center [183, 396] width 165 height 15
click at [1496, 100] on button "Actions" at bounding box center [1500, 105] width 71 height 26
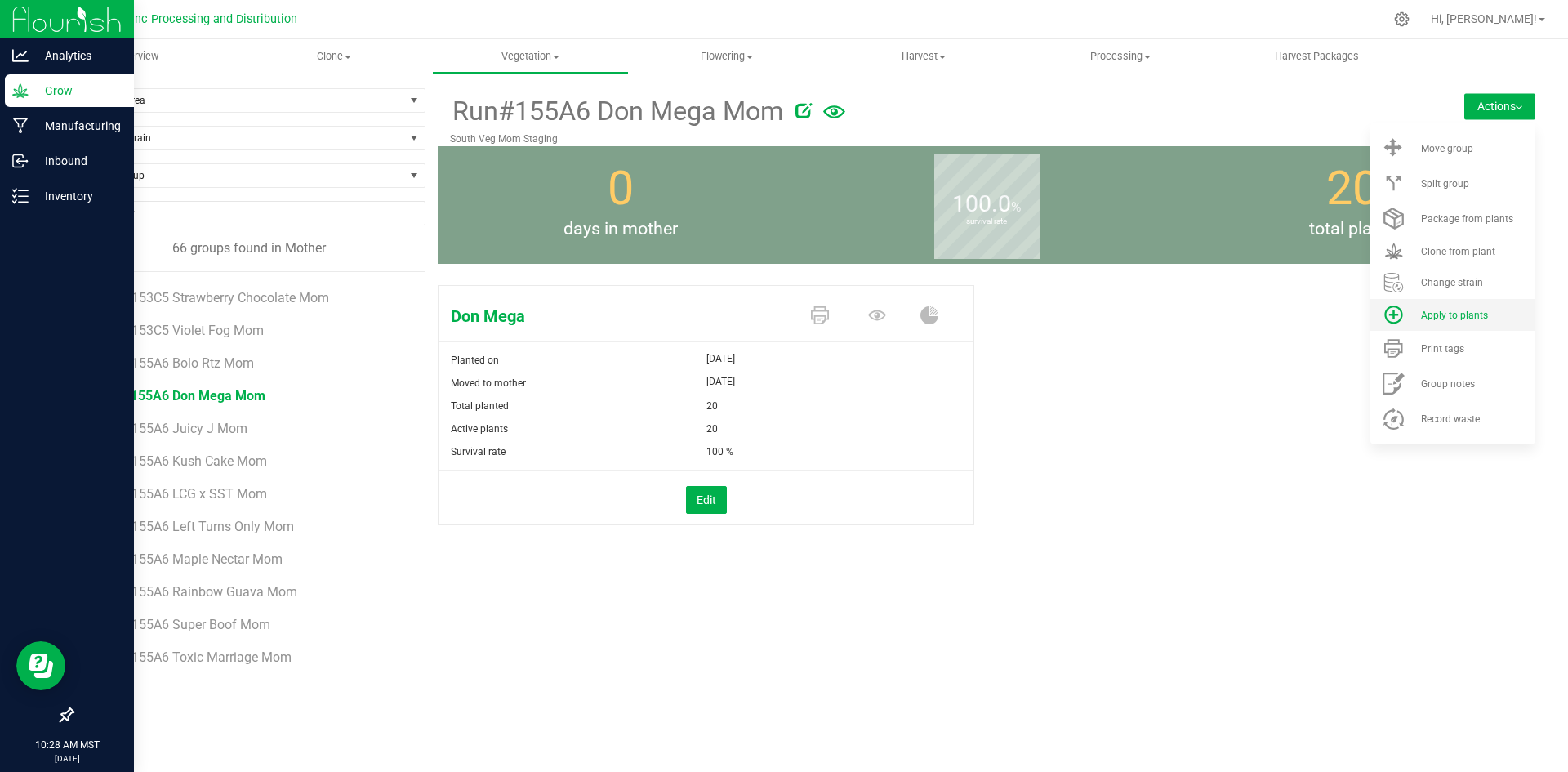
click at [1491, 326] on li "Apply to plants" at bounding box center [1453, 315] width 165 height 32
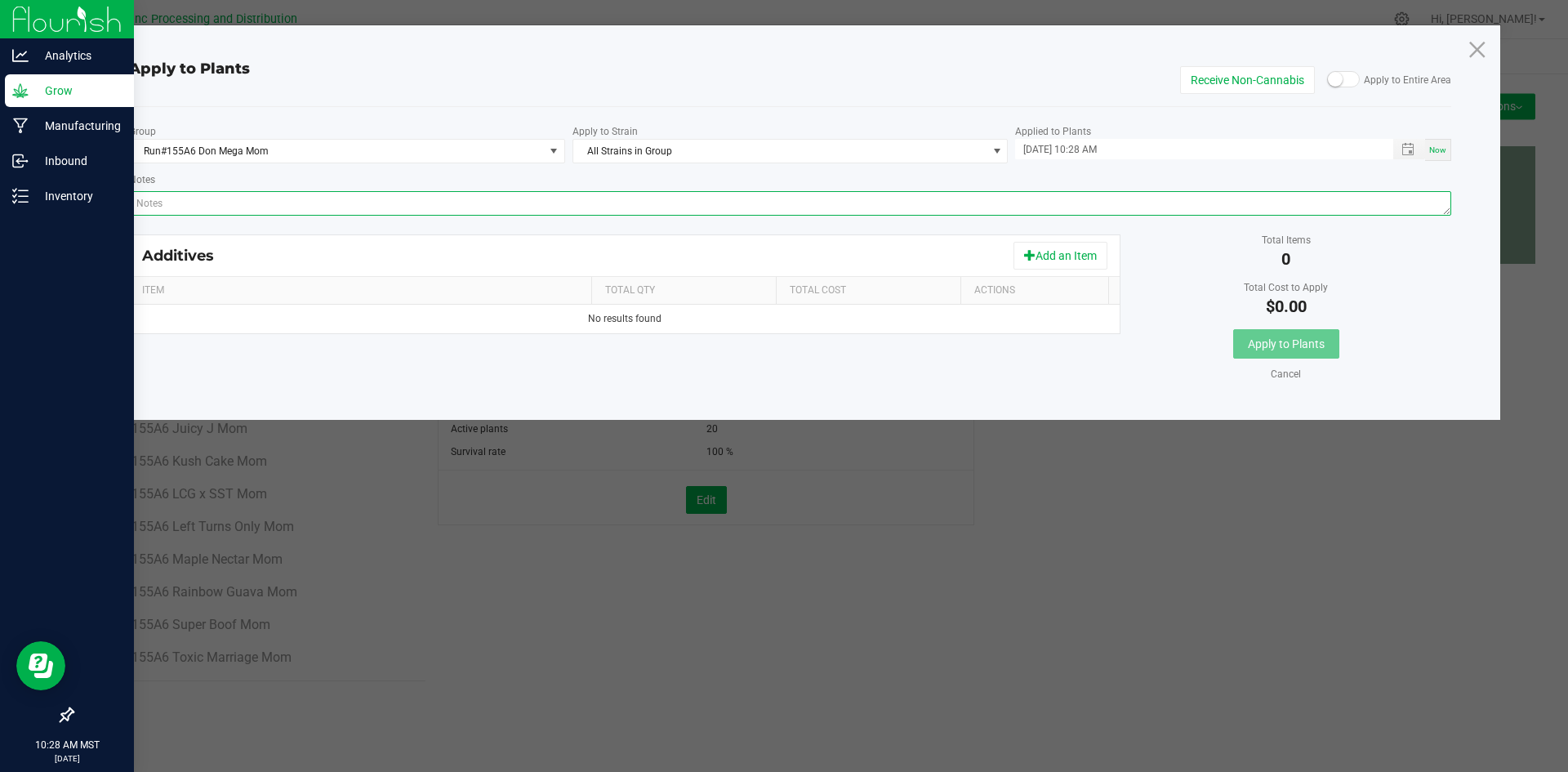
click at [701, 204] on textarea "Notes" at bounding box center [791, 203] width 1323 height 25
paste textarea "Calcium Nitrate, Monopotassium Phosphate, [MEDICAL_DATA], Iron Edta, Sodium Mol…"
type textarea "Calcium Nitrate, Monopotassium Phosphate, [MEDICAL_DATA], Iron Edta, Sodium Mol…"
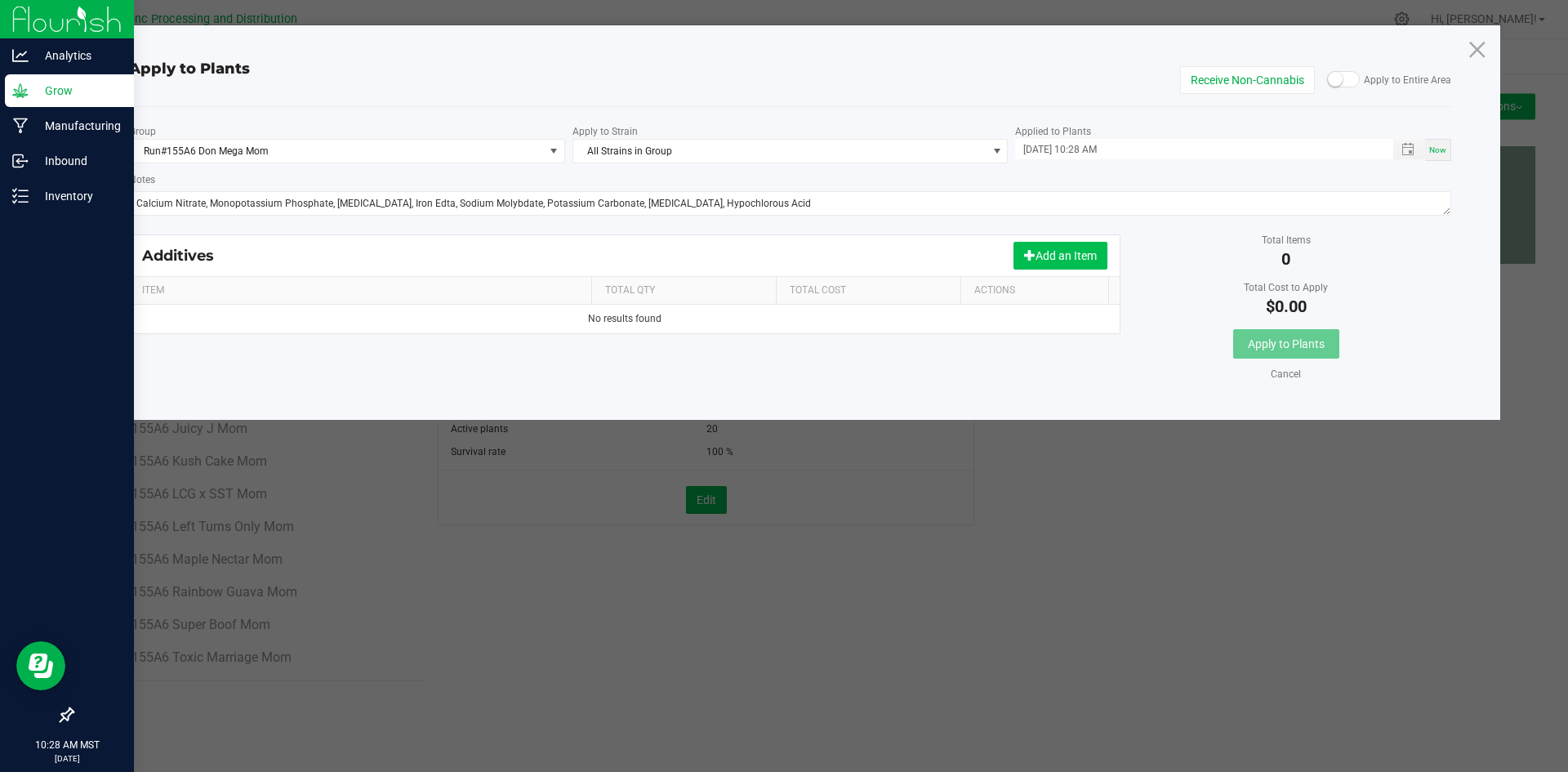
click at [1044, 261] on button "Add an Item" at bounding box center [1061, 255] width 94 height 28
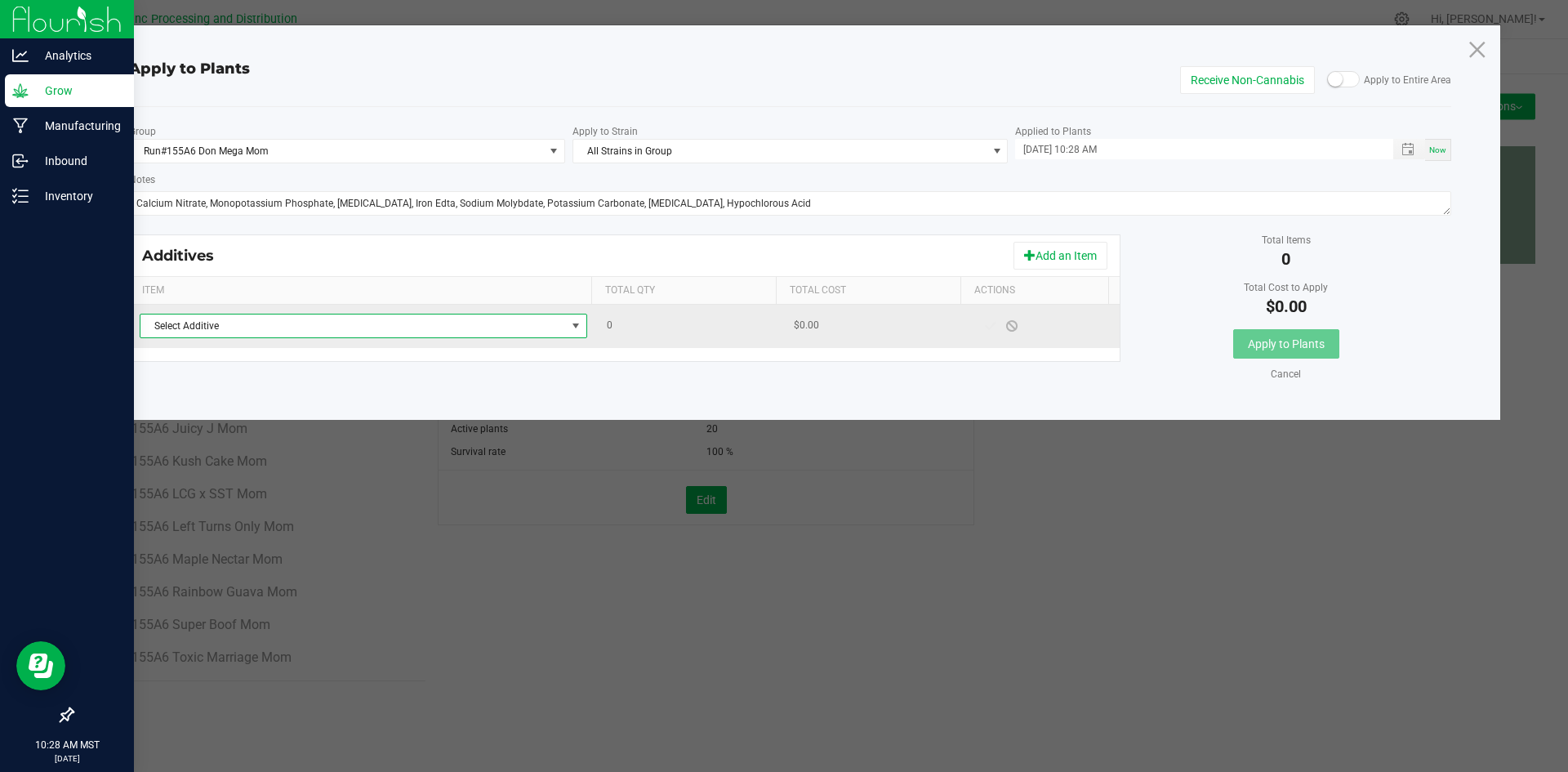
click at [456, 330] on span "Select Additive" at bounding box center [354, 326] width 426 height 23
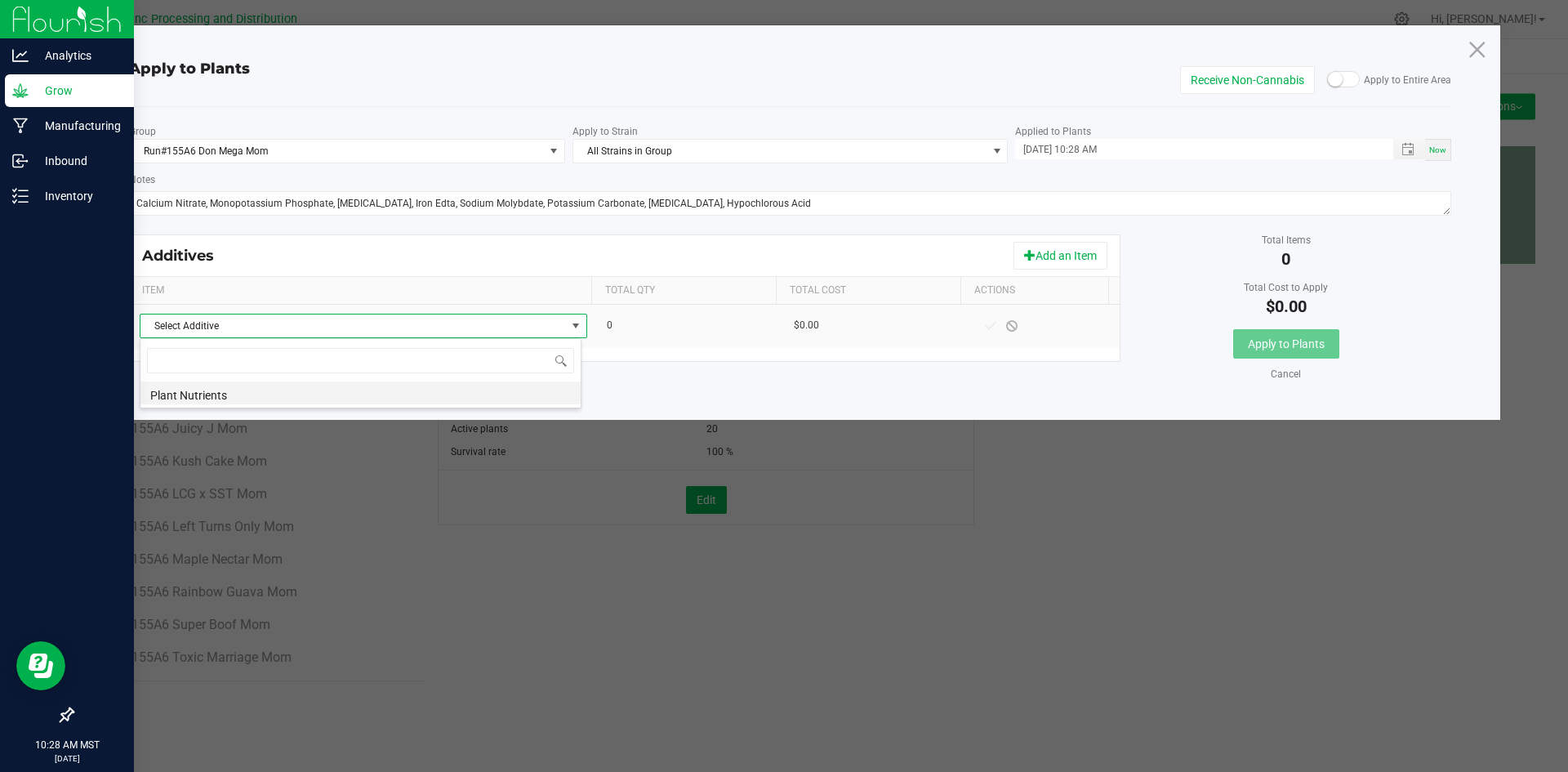
click at [432, 396] on li "Plant Nutrients" at bounding box center [361, 393] width 440 height 23
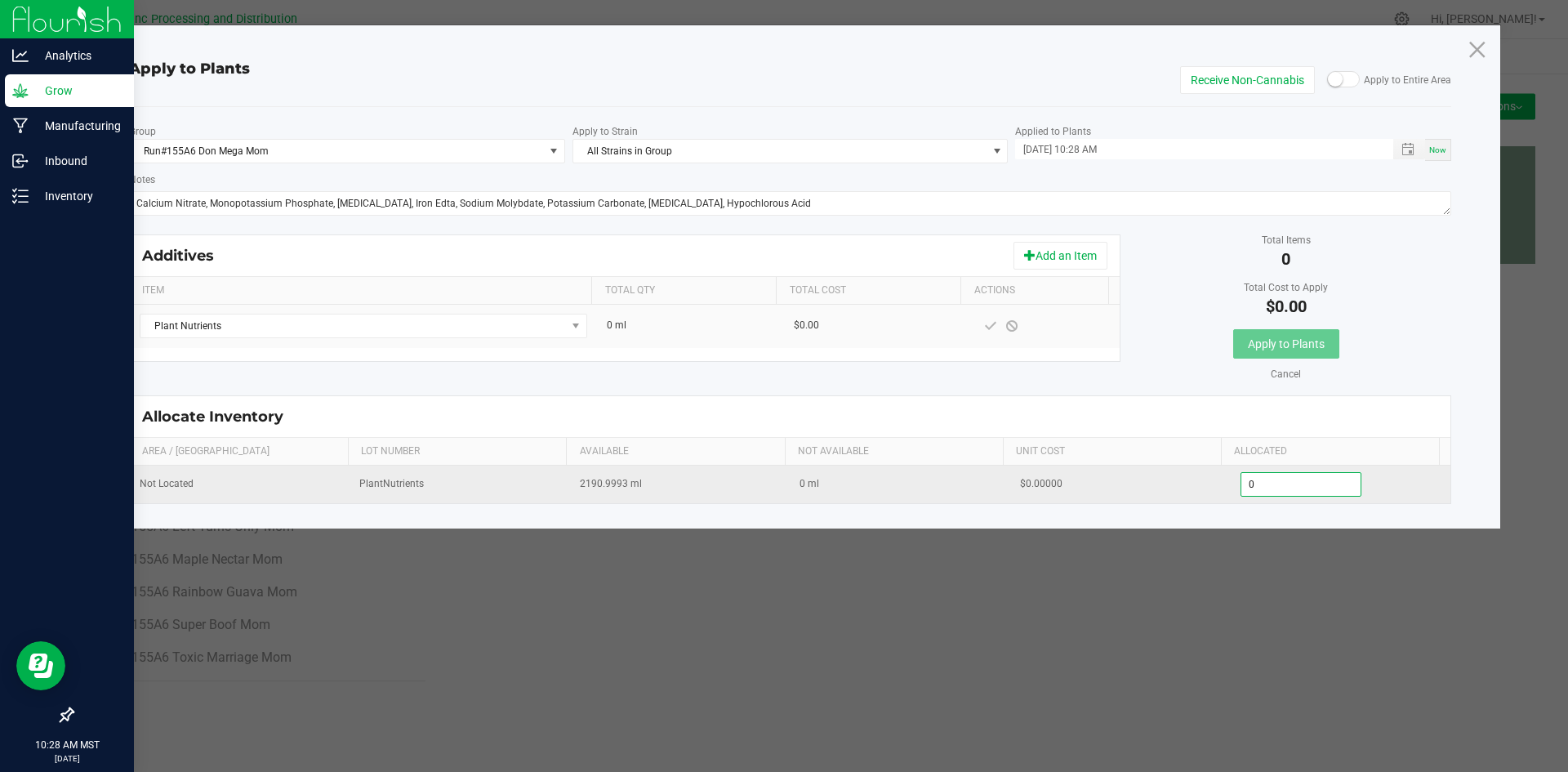
click at [1279, 483] on input "0" at bounding box center [1301, 484] width 120 height 23
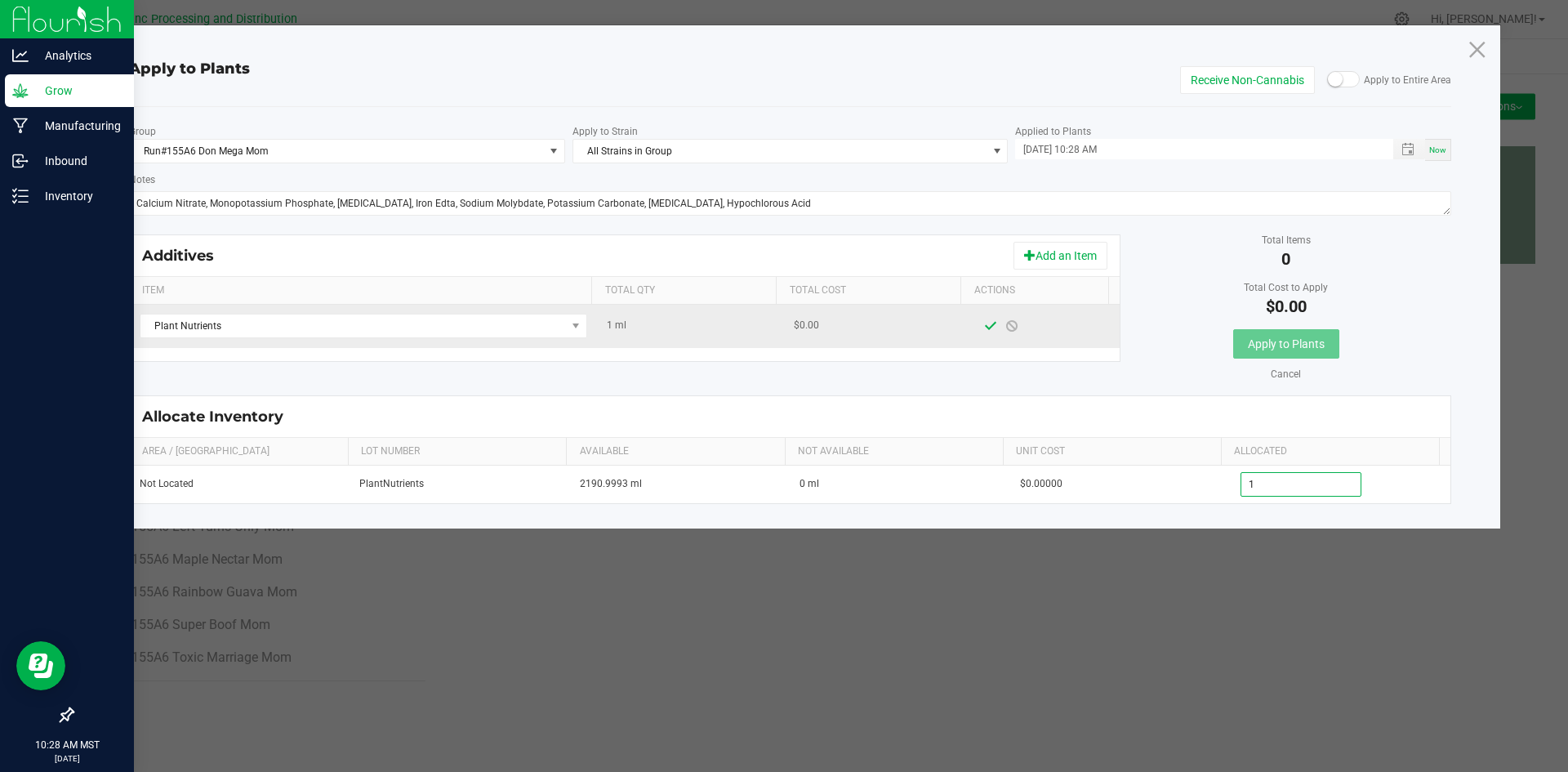
type input "1.0000"
click at [984, 325] on span at bounding box center [991, 326] width 13 height 13
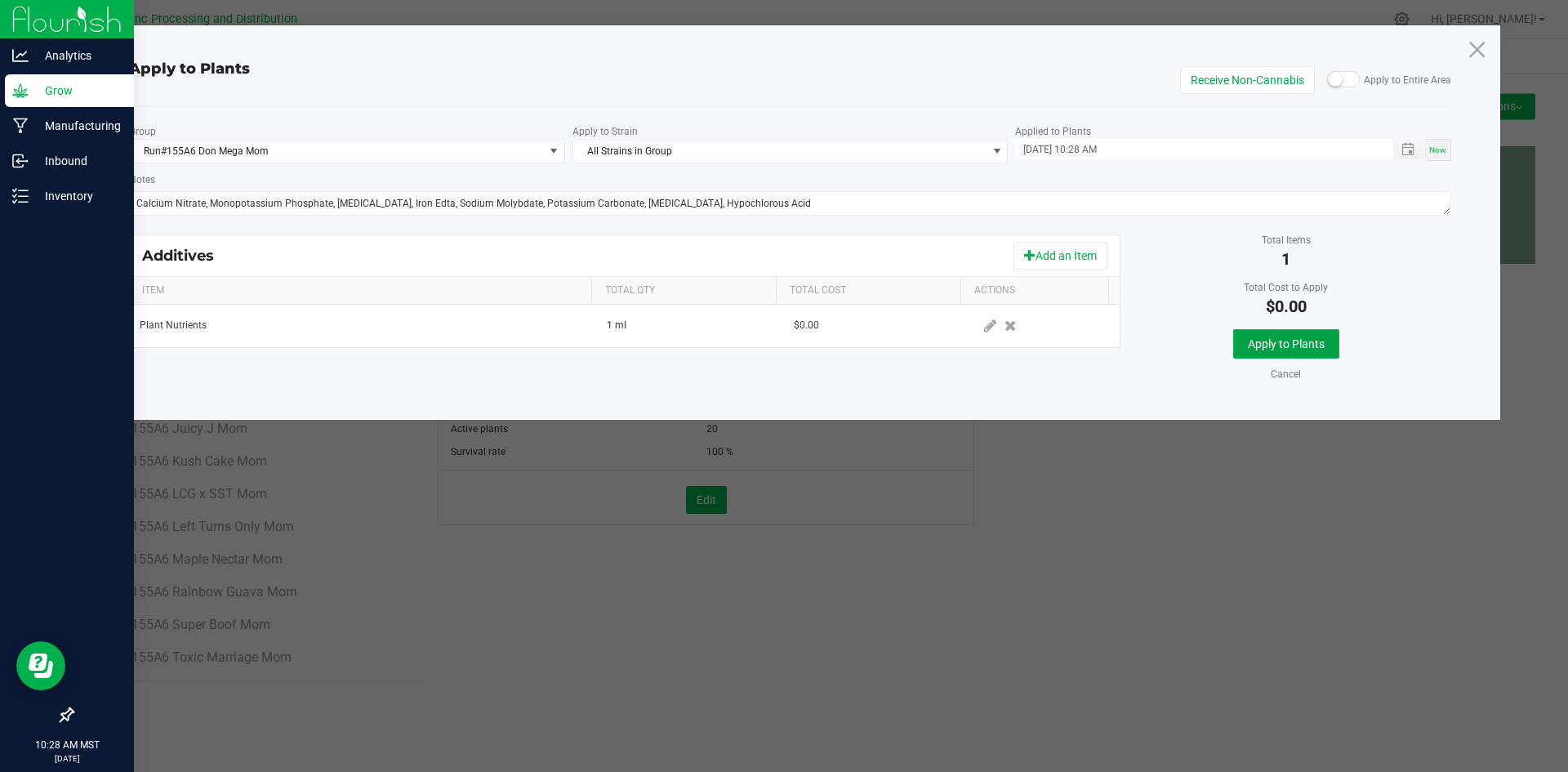
click at [1314, 342] on span "Apply to Plants" at bounding box center [1287, 344] width 77 height 13
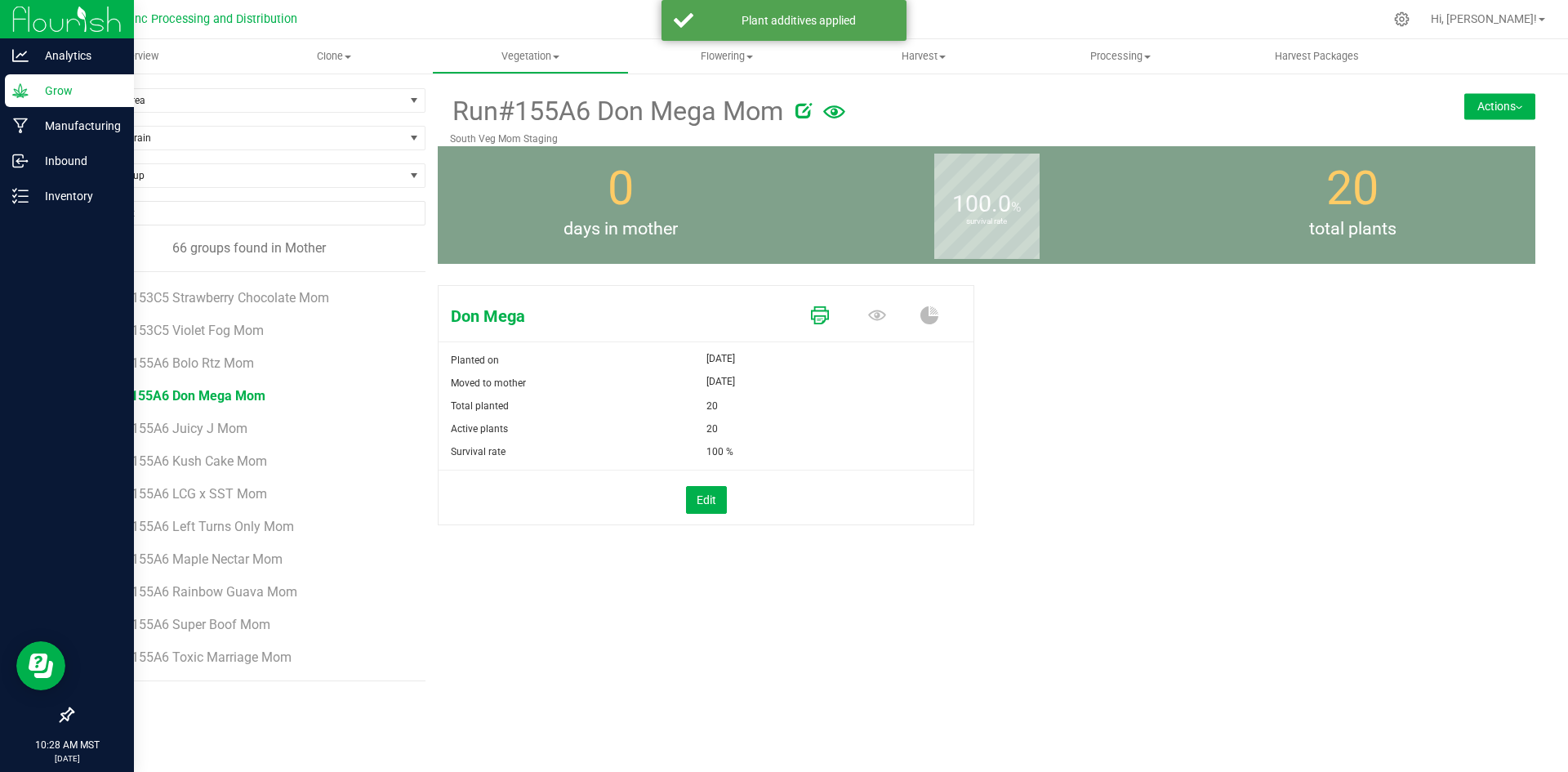
click at [823, 323] on icon at bounding box center [820, 315] width 18 height 18
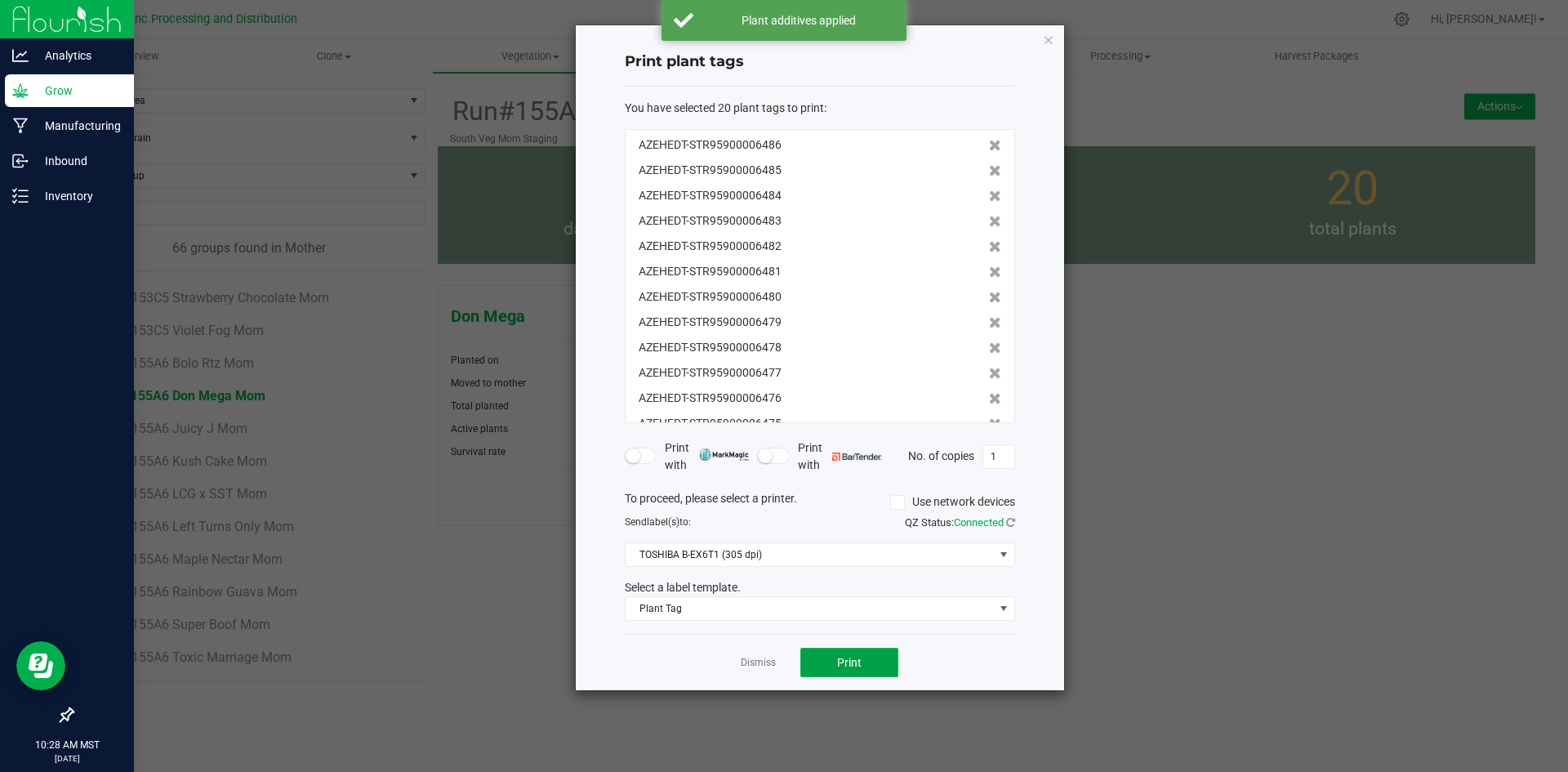
click at [864, 662] on button "Print" at bounding box center [850, 662] width 98 height 30
click at [746, 658] on link "Dismiss" at bounding box center [759, 663] width 35 height 13
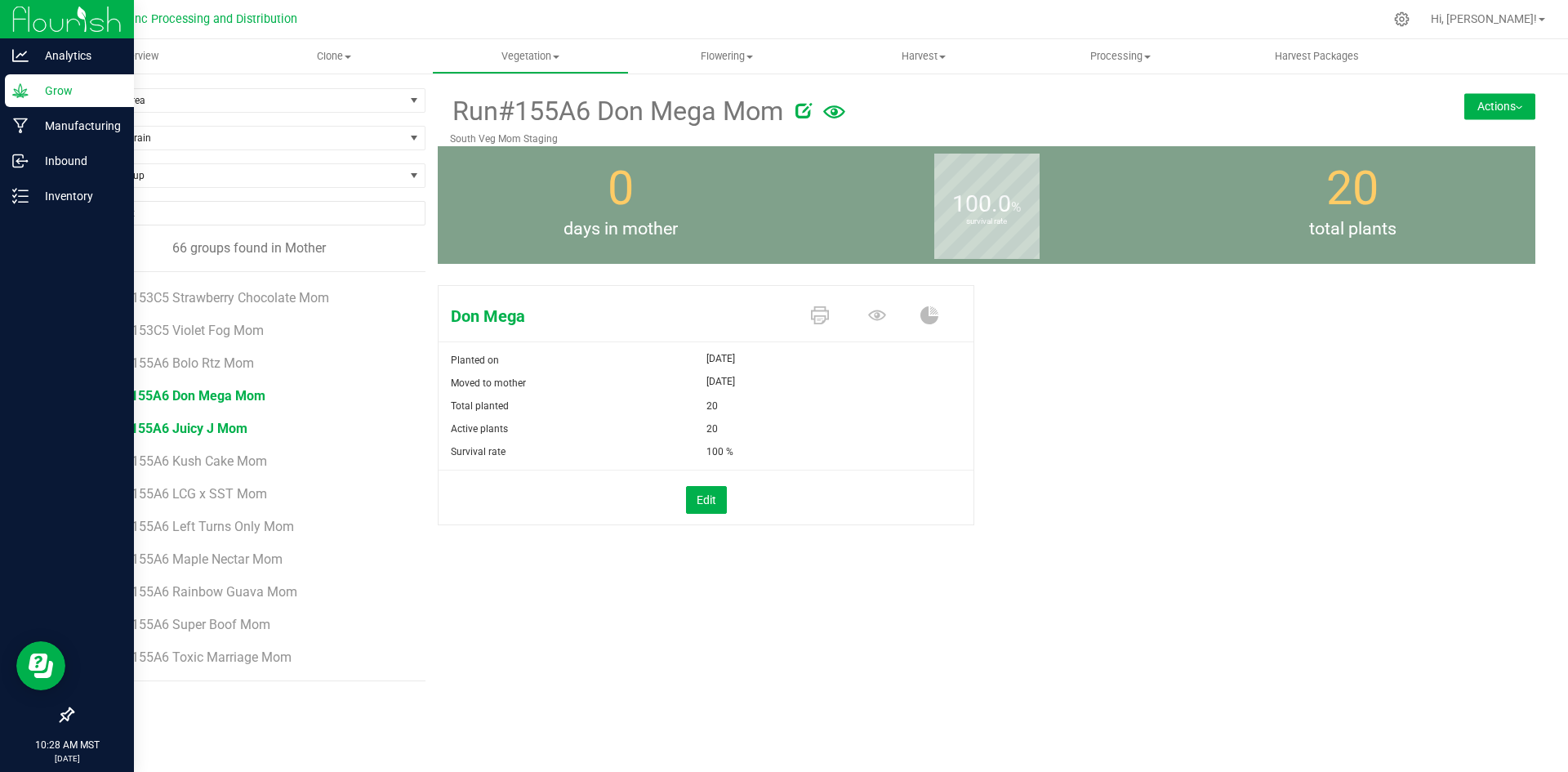
click at [208, 427] on span "Run#155A6 Juicy J Mom" at bounding box center [174, 429] width 147 height 15
click at [1506, 103] on button "Actions" at bounding box center [1500, 105] width 71 height 26
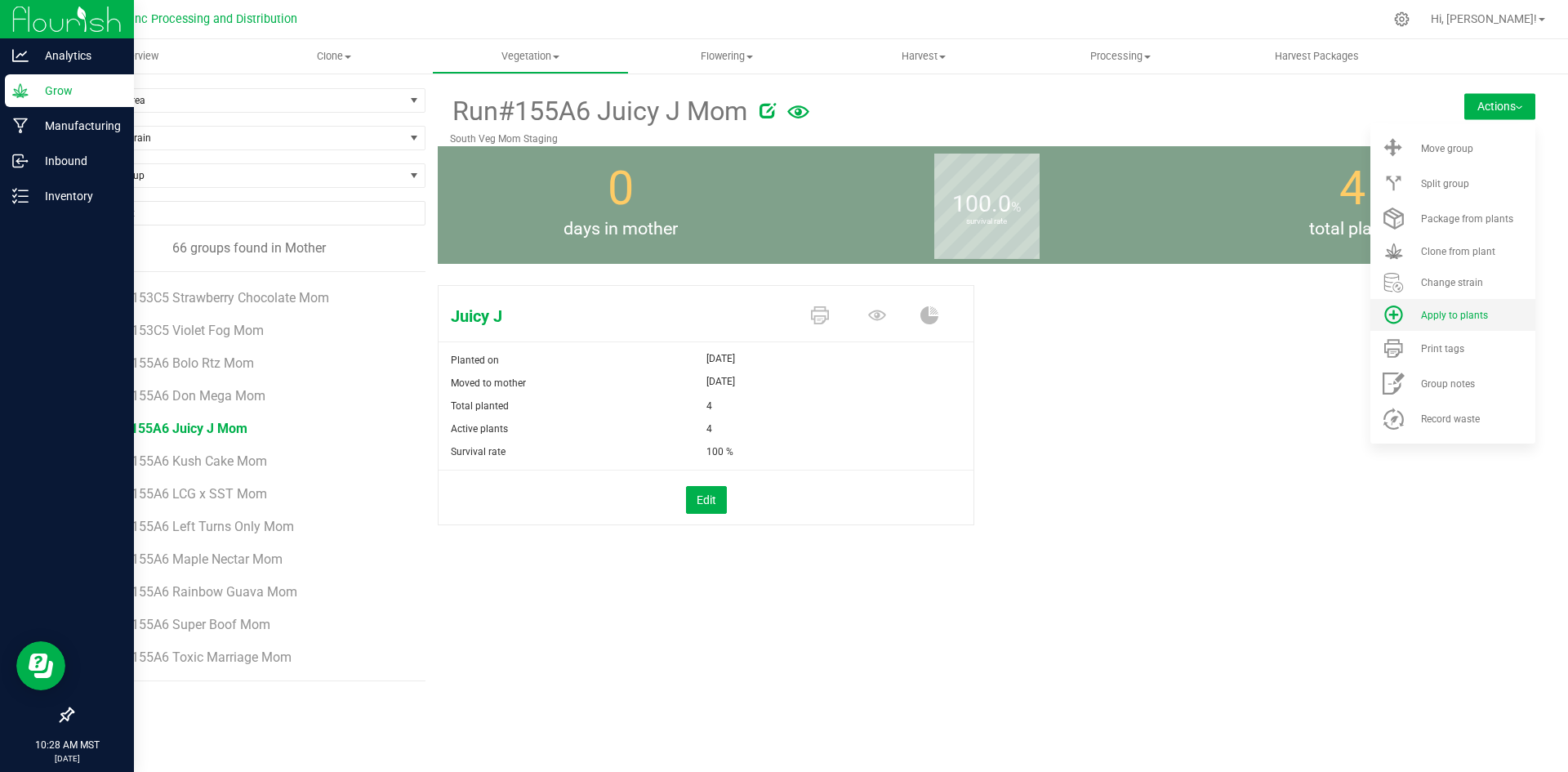
click at [1474, 318] on span "Apply to plants" at bounding box center [1455, 316] width 67 height 12
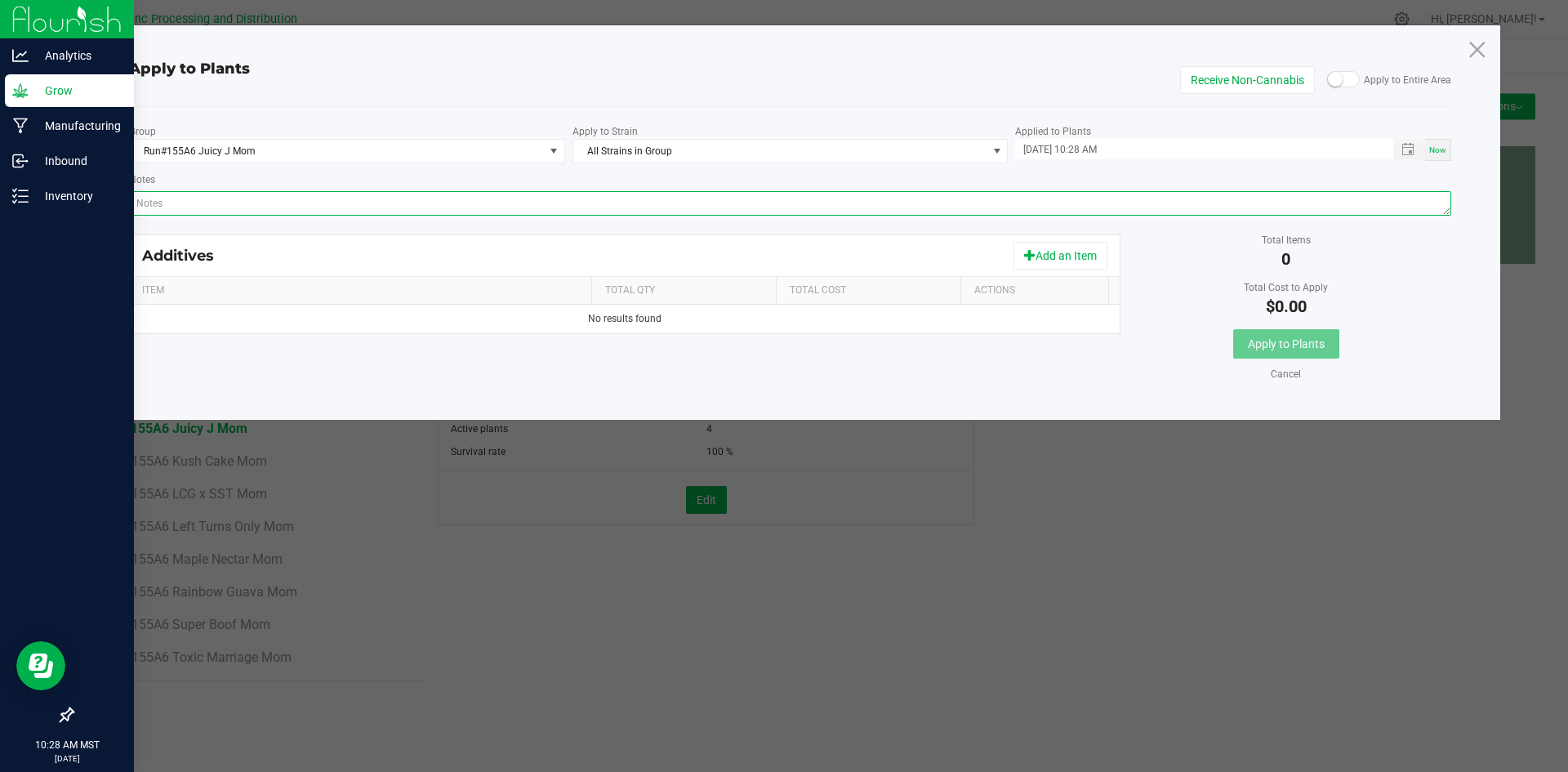
click at [744, 198] on textarea "Notes" at bounding box center [791, 203] width 1323 height 25
paste textarea "Calcium Nitrate, Monopotassium Phosphate, [MEDICAL_DATA], Iron Edta, Sodium Mol…"
type textarea "Calcium Nitrate, Monopotassium Phosphate, [MEDICAL_DATA], Iron Edta, Sodium Mol…"
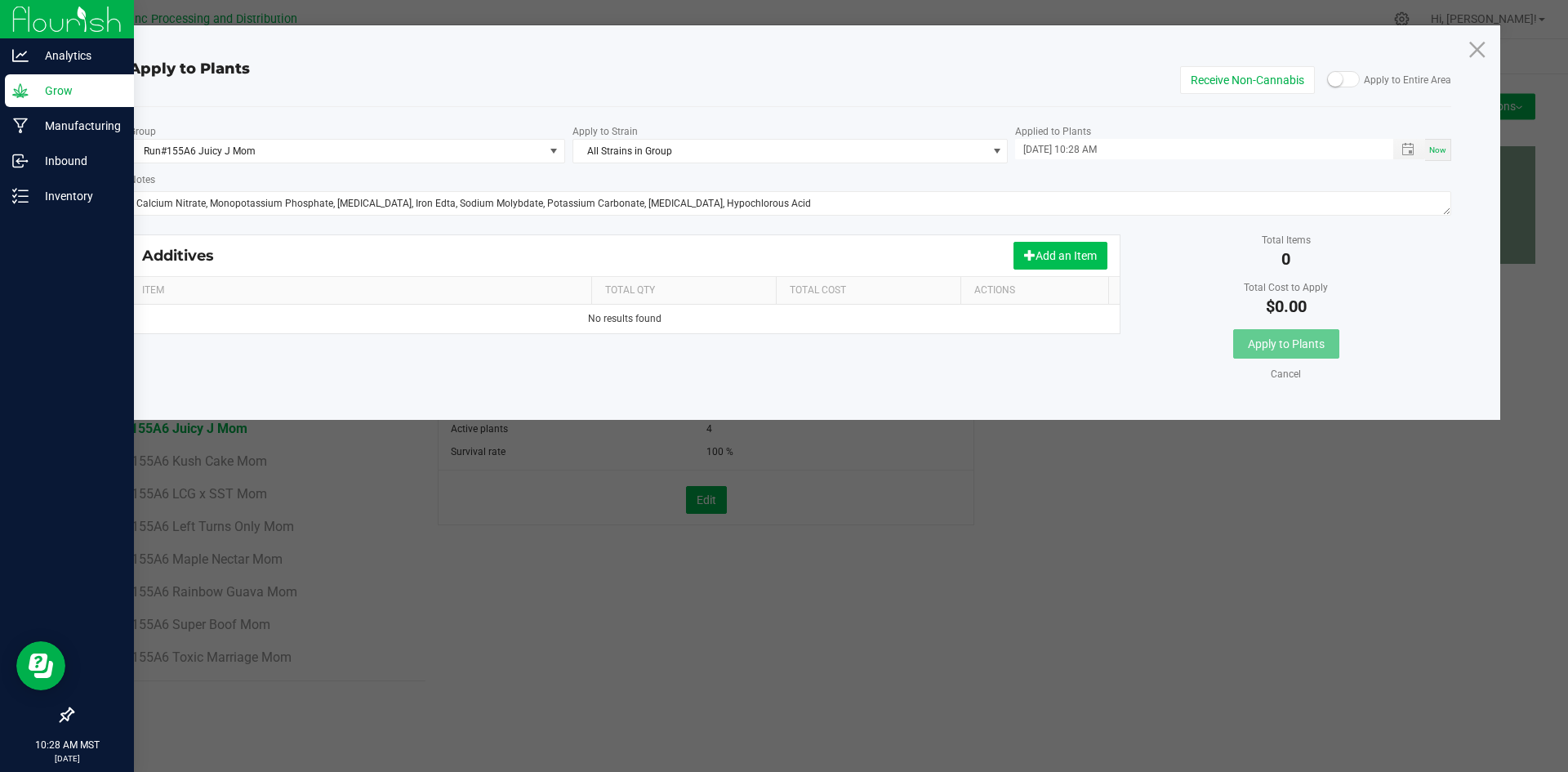
click at [1079, 257] on button "Add an Item" at bounding box center [1061, 255] width 94 height 28
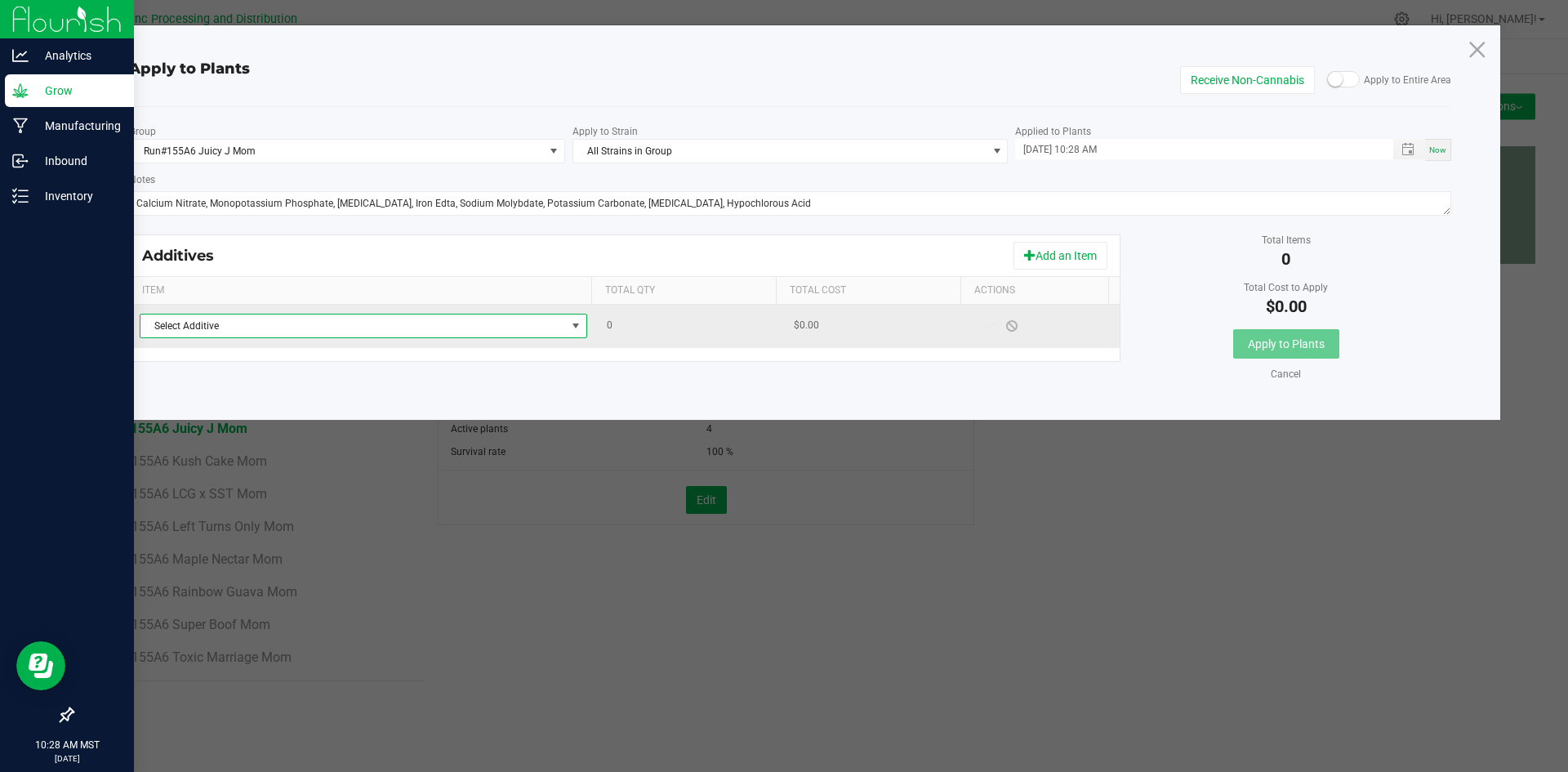
click at [464, 326] on span "Select Additive" at bounding box center [354, 326] width 426 height 23
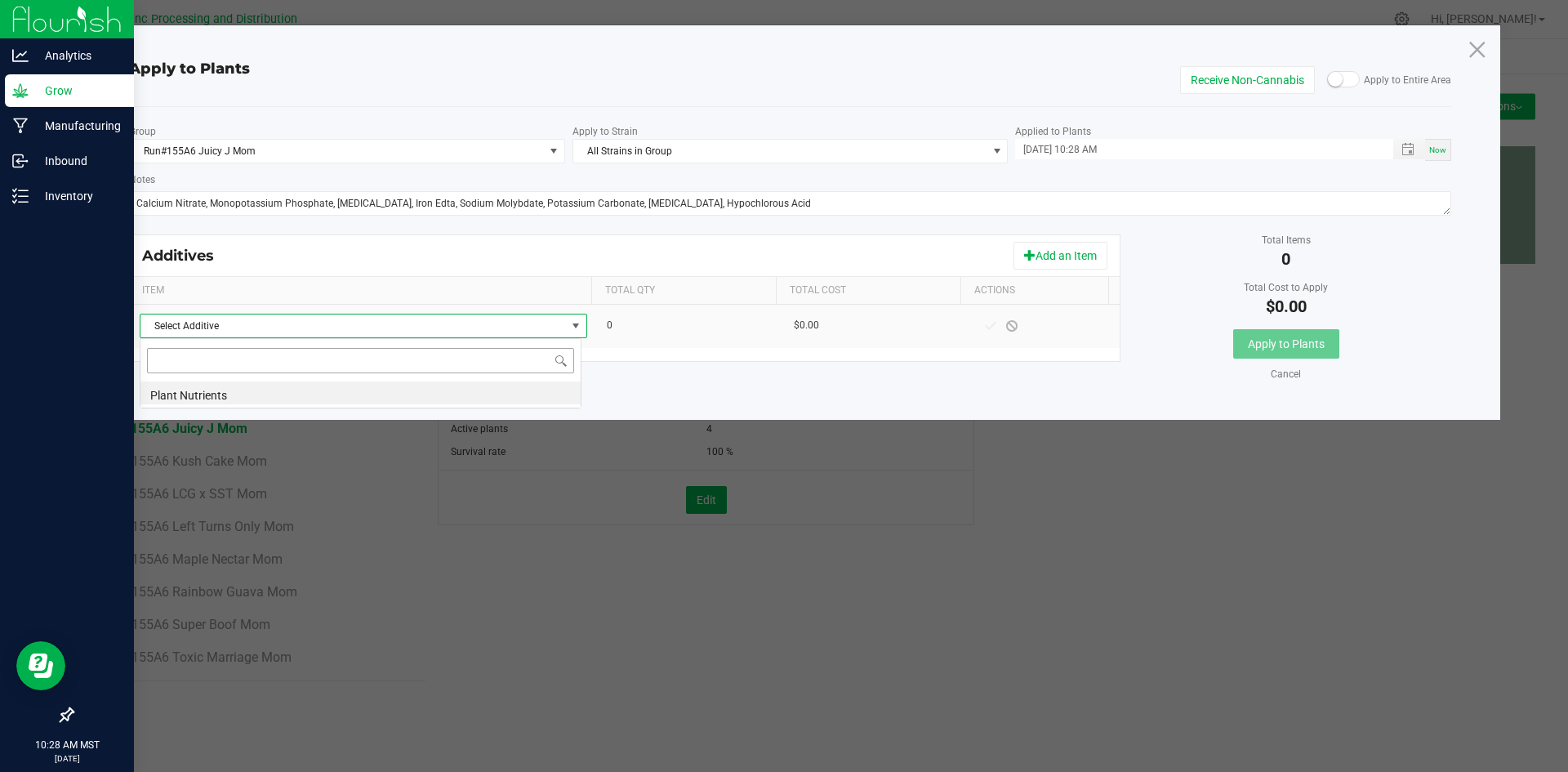
scroll to position [25, 442]
click at [409, 391] on li "Plant Nutrients" at bounding box center [361, 393] width 440 height 23
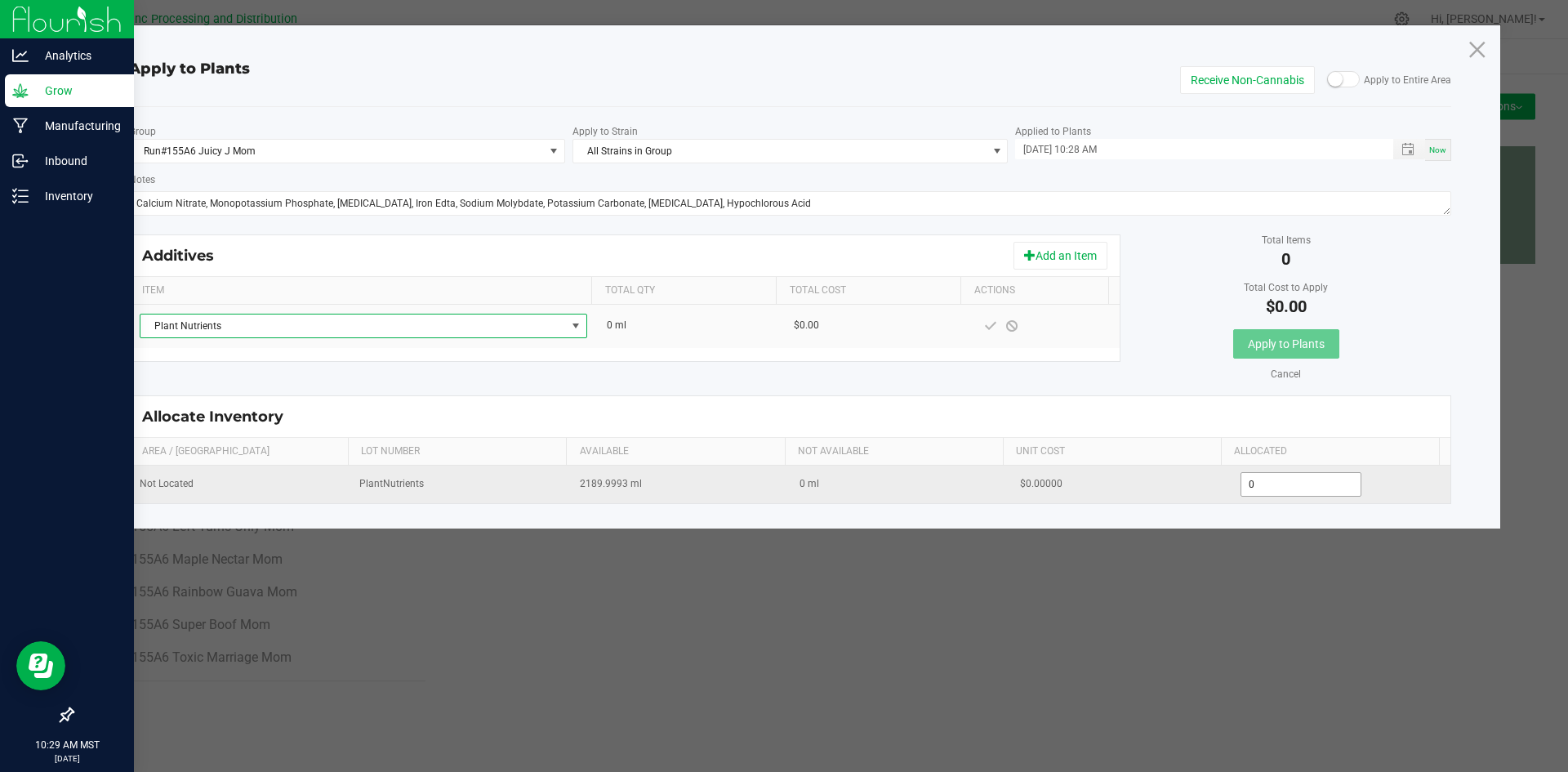
click at [1286, 477] on input "0" at bounding box center [1301, 484] width 120 height 23
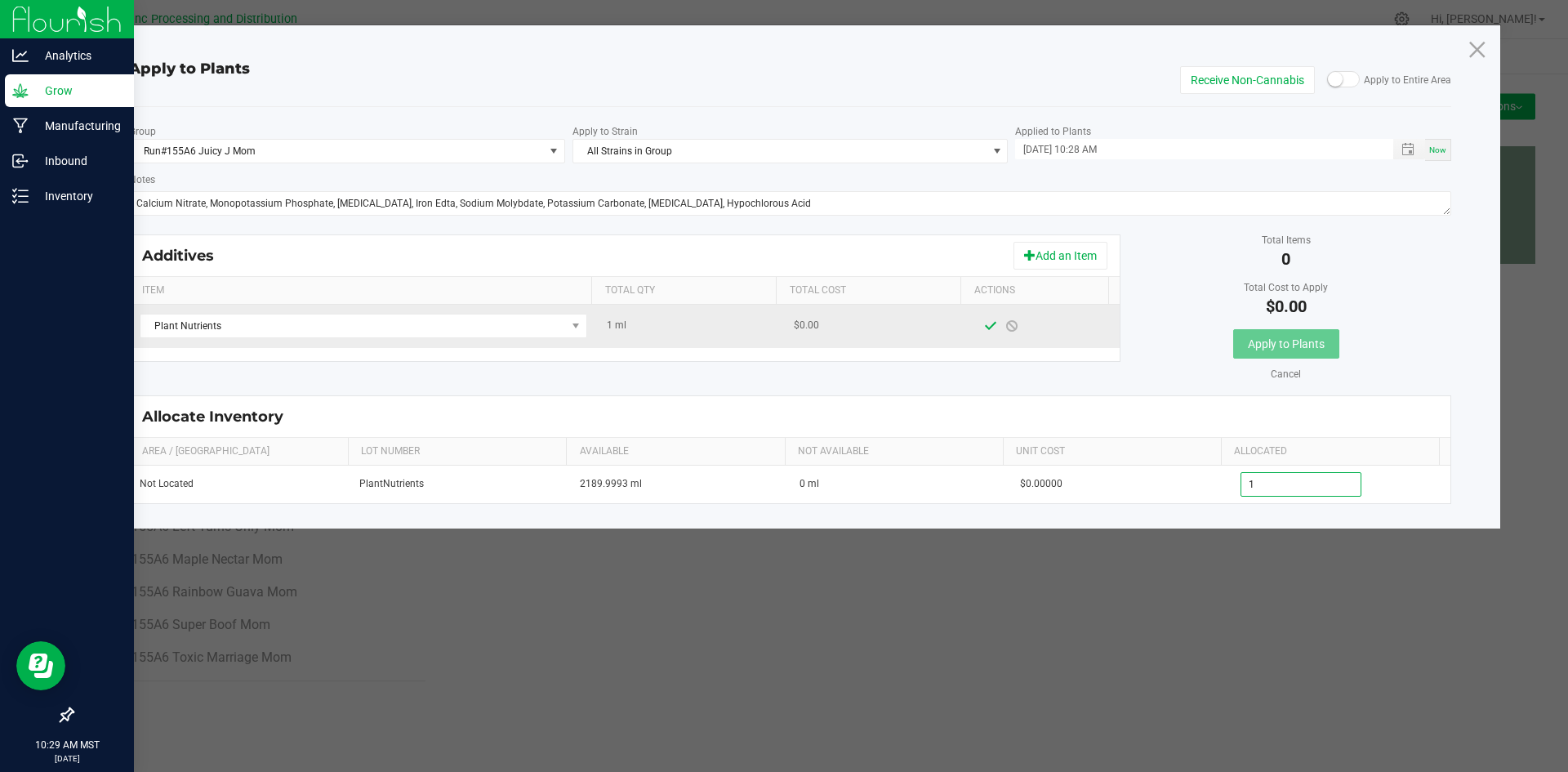
type input "1.0000"
click at [980, 323] on span at bounding box center [991, 326] width 21 height 30
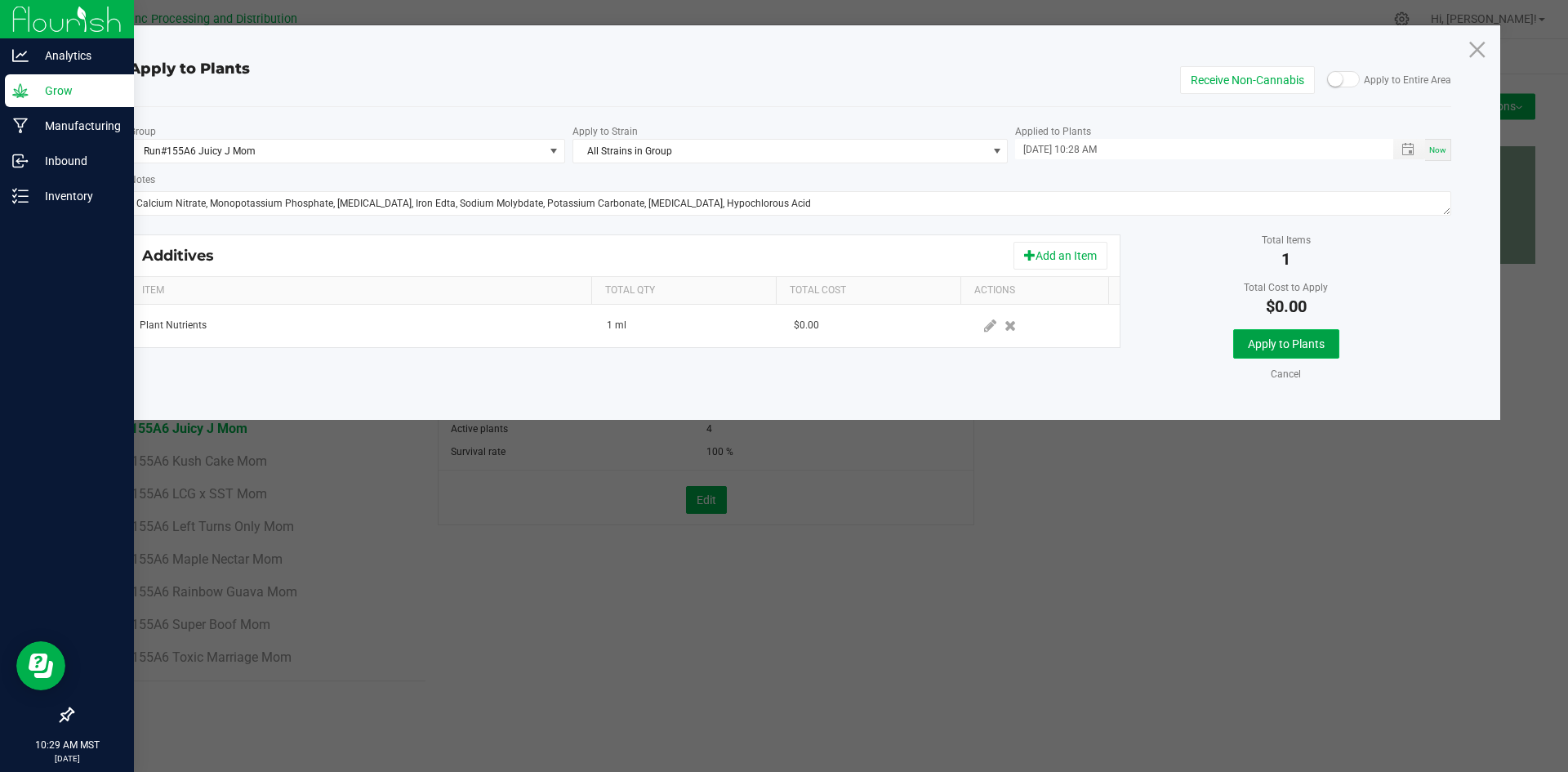
click at [1292, 344] on span "Apply to Plants" at bounding box center [1287, 344] width 77 height 13
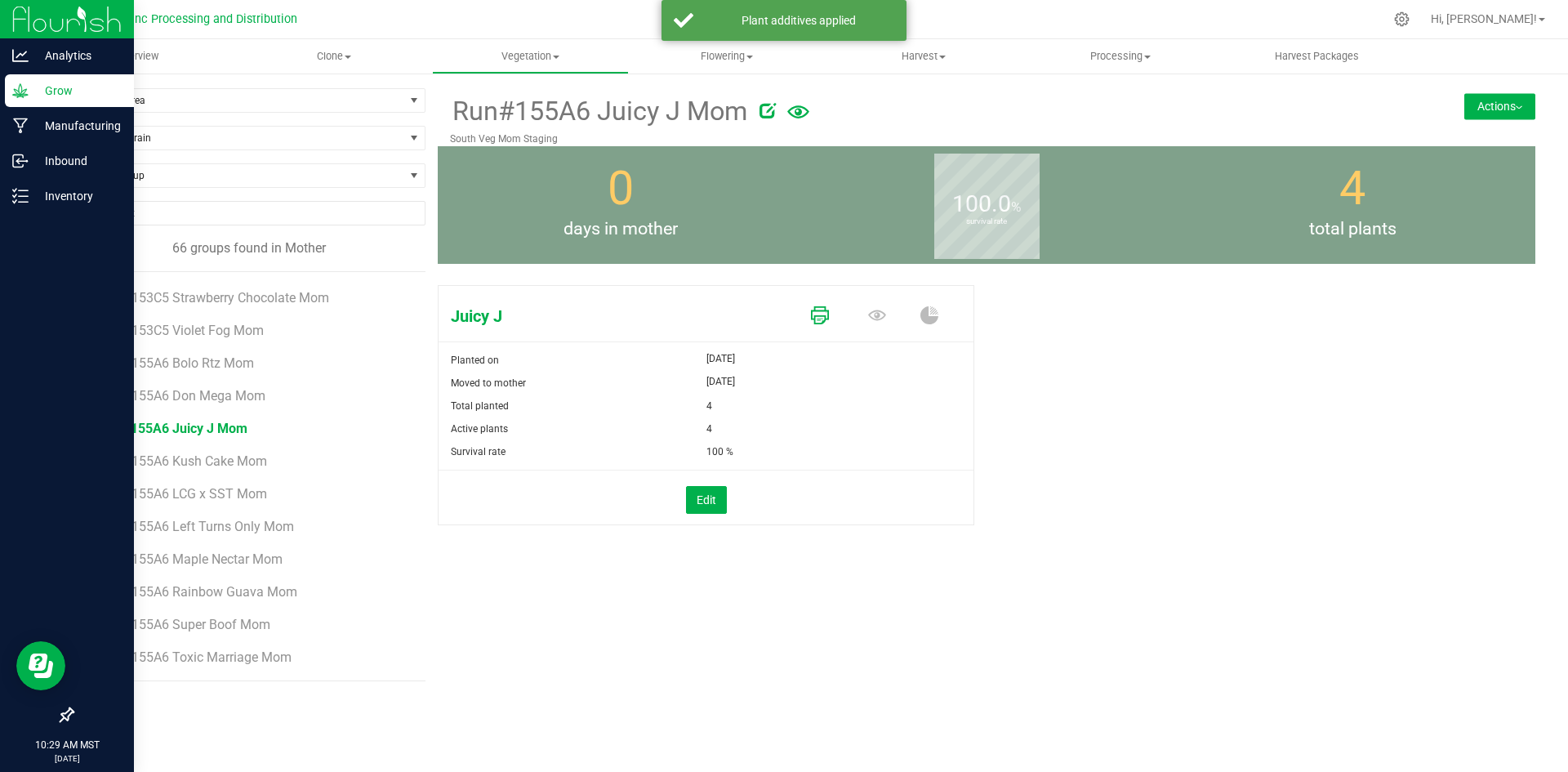
click at [825, 316] on icon at bounding box center [820, 315] width 18 height 18
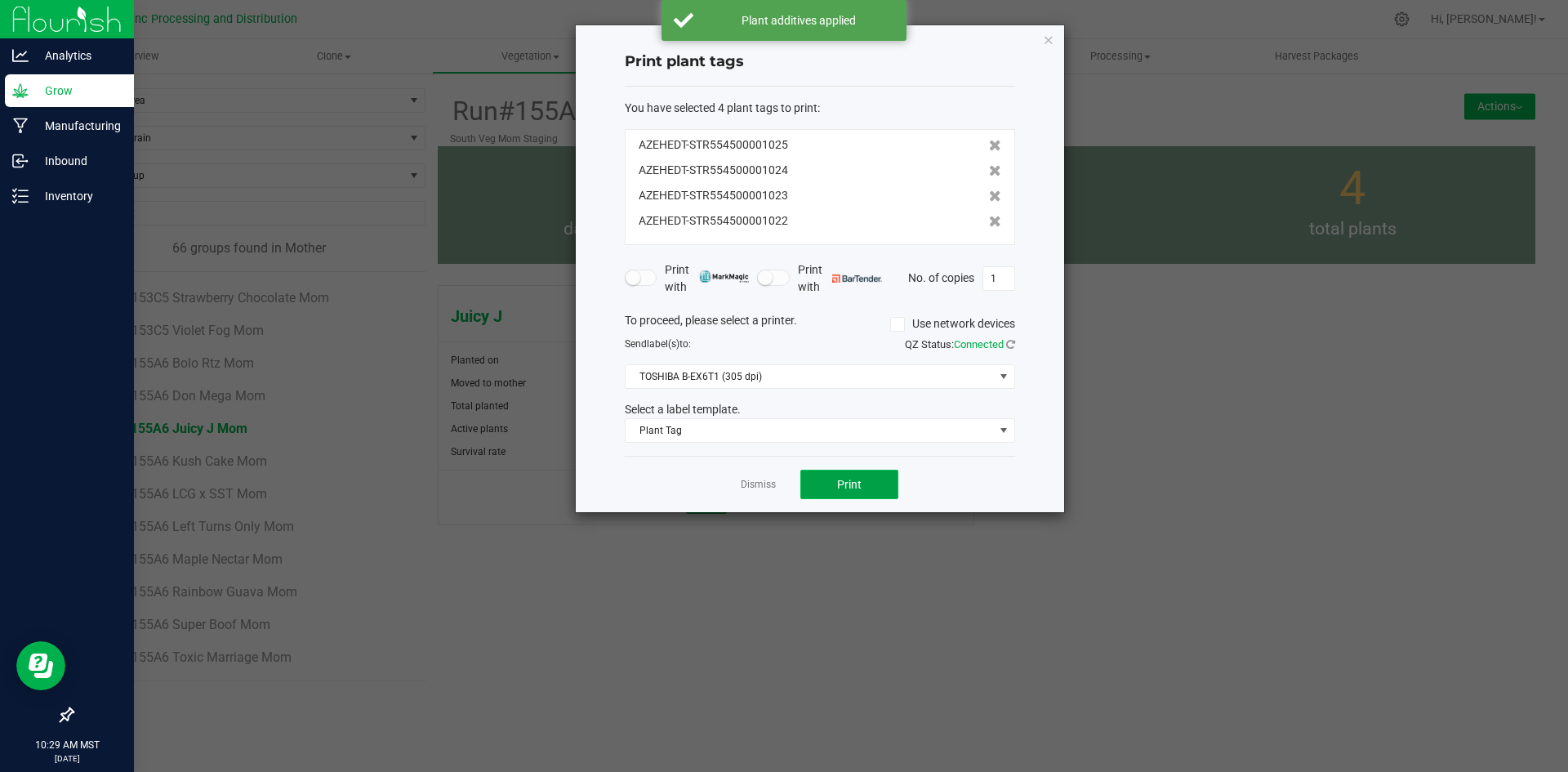
click at [817, 477] on button "Print" at bounding box center [850, 484] width 98 height 30
click at [774, 489] on link "Dismiss" at bounding box center [759, 484] width 35 height 13
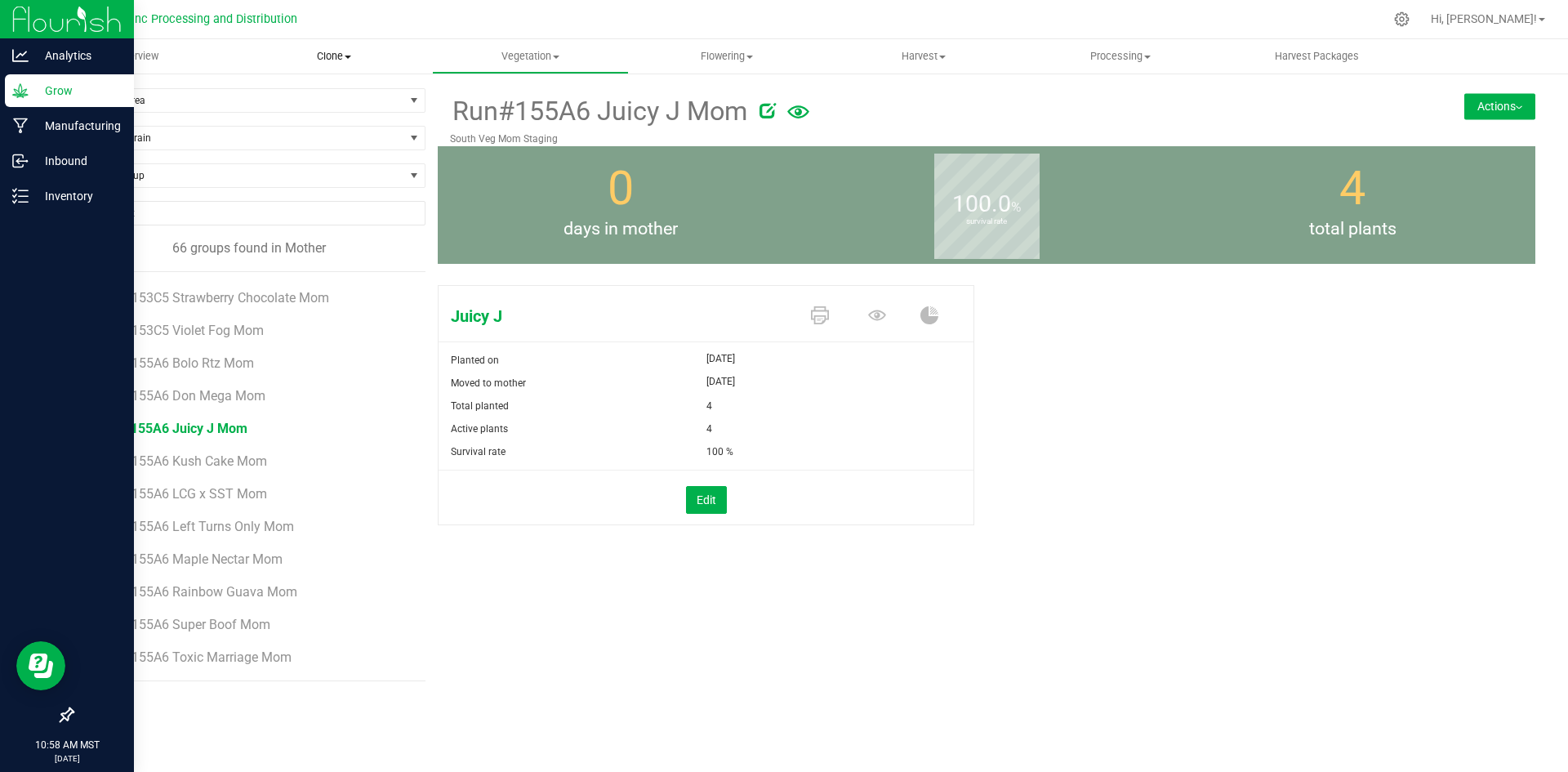
click at [344, 65] on uib-tab-heading "Clone Create plants Cloning groups Cloning plants Apply to plants" at bounding box center [335, 57] width 196 height 33
click at [317, 122] on span "Cloning groups" at bounding box center [297, 118] width 124 height 13
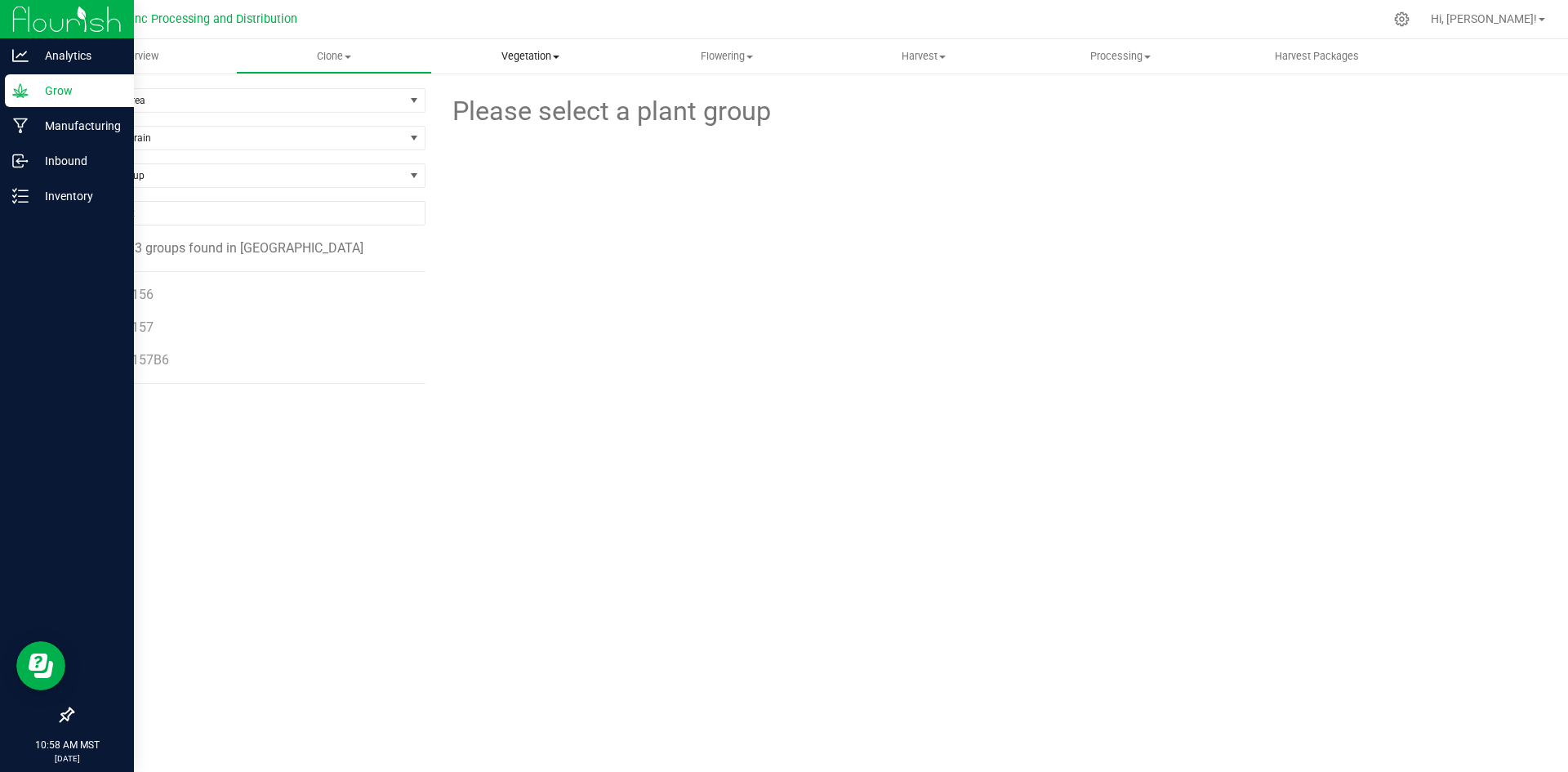
click at [503, 55] on span "Vegetation" at bounding box center [530, 56] width 196 height 14
click at [502, 105] on span "Veg groups" at bounding box center [484, 98] width 104 height 13
click at [113, 328] on span "Run#155" at bounding box center [127, 327] width 53 height 15
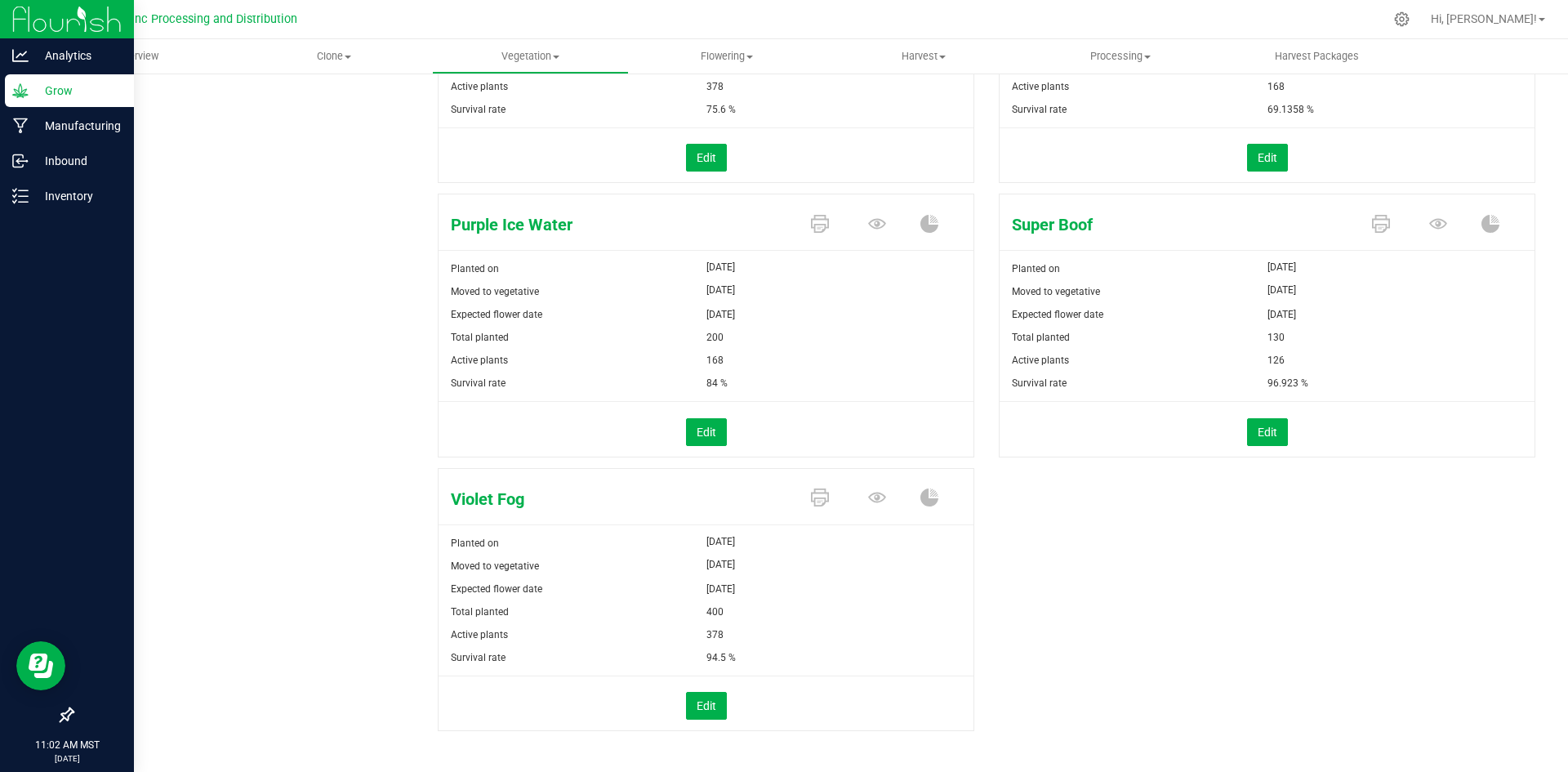
scroll to position [927, 0]
